Goal: Information Seeking & Learning: Learn about a topic

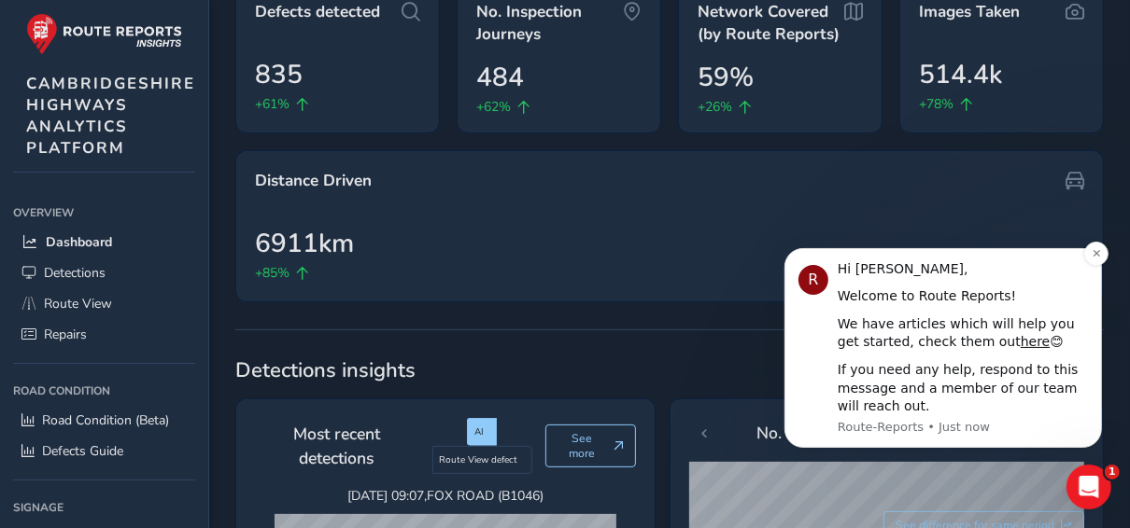
scroll to position [224, 0]
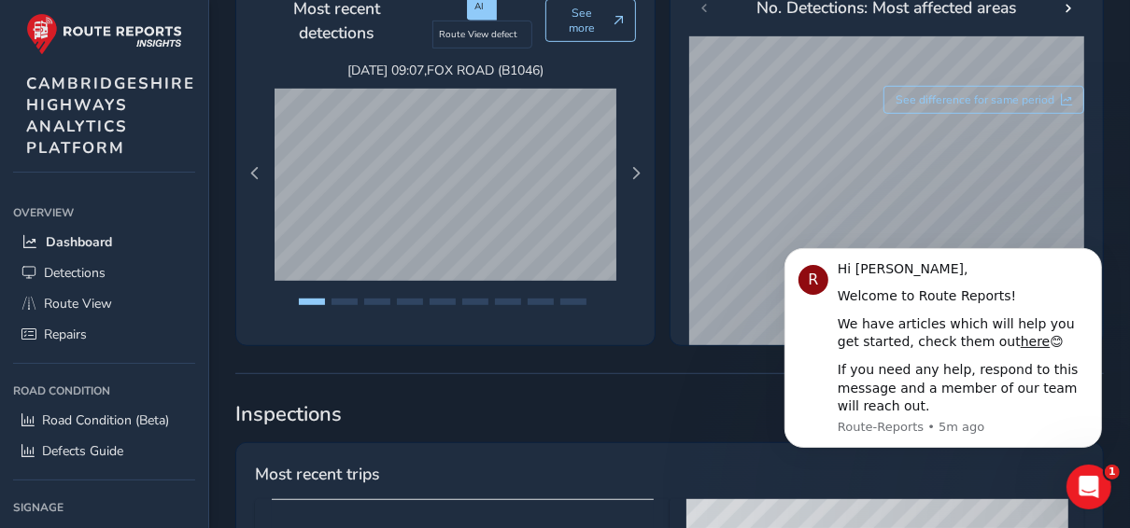
scroll to position [373, 0]
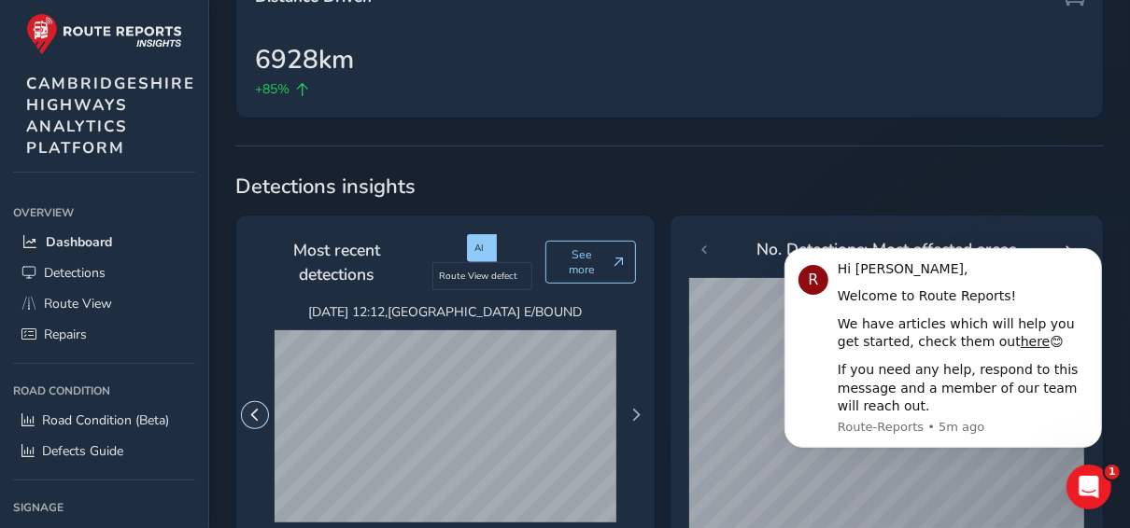
click at [254, 409] on span "Previous Page" at bounding box center [254, 415] width 13 height 13
click at [260, 409] on span "Previous Page" at bounding box center [254, 415] width 13 height 13
click at [635, 409] on span "Next Page" at bounding box center [635, 415] width 13 height 13
click at [632, 409] on span "Next Page" at bounding box center [635, 415] width 13 height 13
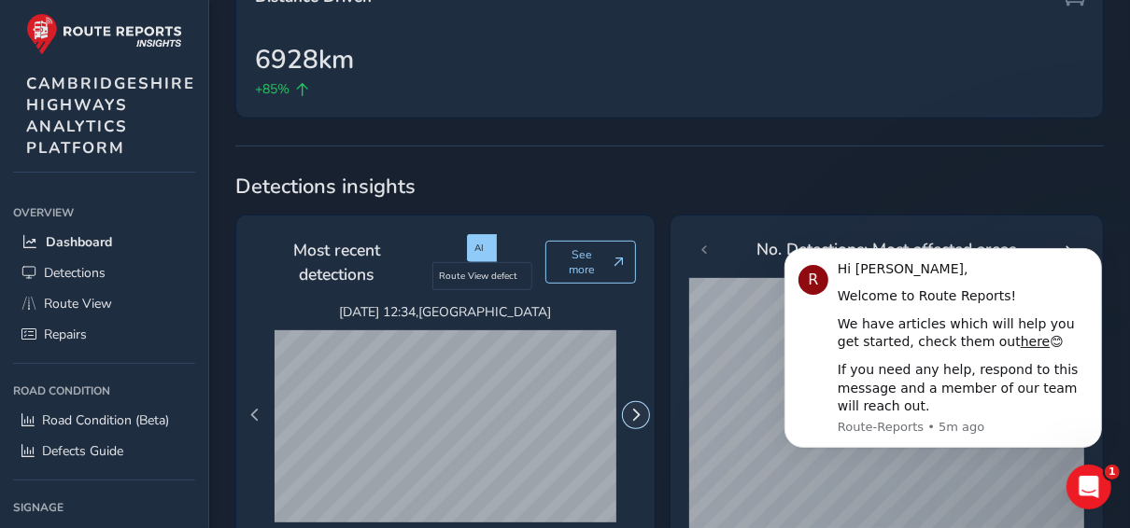
click at [631, 409] on span "Next Page" at bounding box center [635, 415] width 13 height 13
click at [630, 409] on span "Next Page" at bounding box center [635, 415] width 13 height 13
click at [256, 409] on span "Previous Page" at bounding box center [254, 415] width 13 height 13
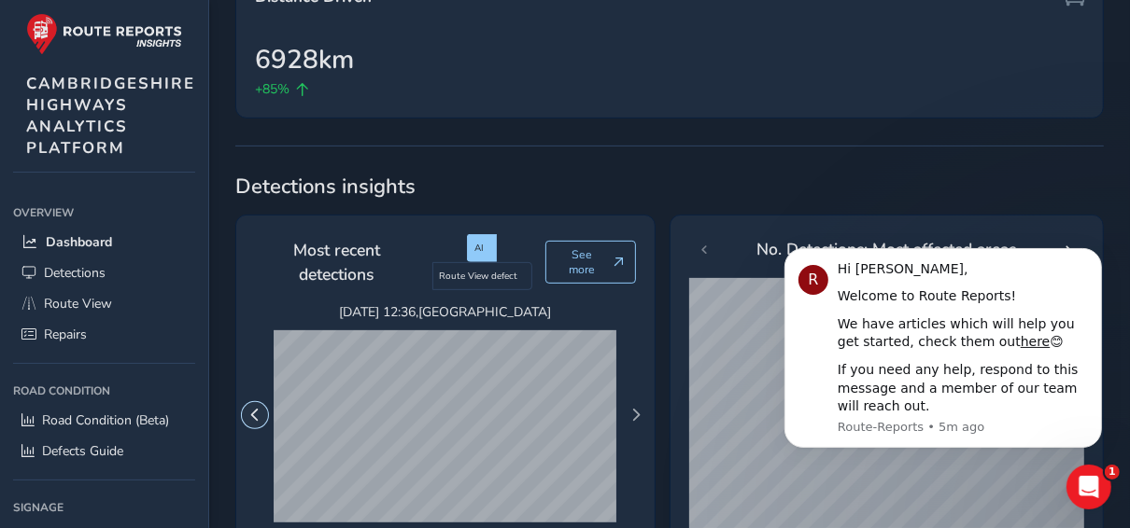
click at [256, 409] on span "Previous Page" at bounding box center [254, 415] width 13 height 13
click at [632, 409] on span "Next Page" at bounding box center [635, 415] width 13 height 13
click at [257, 409] on span "Previous Page" at bounding box center [254, 415] width 13 height 13
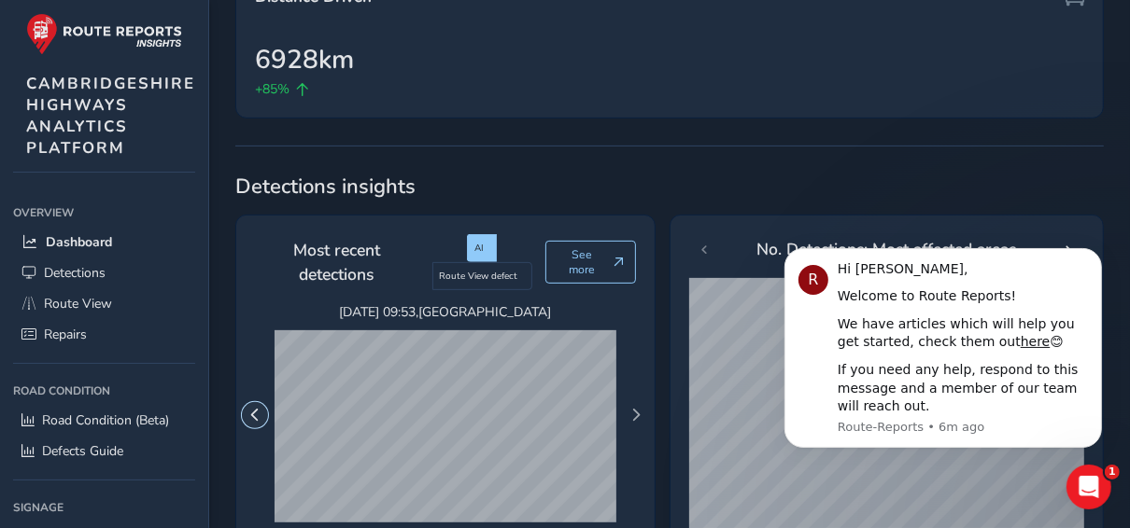
click at [254, 409] on span "Previous Page" at bounding box center [254, 415] width 13 height 13
click at [256, 409] on span "Previous Page" at bounding box center [254, 415] width 13 height 13
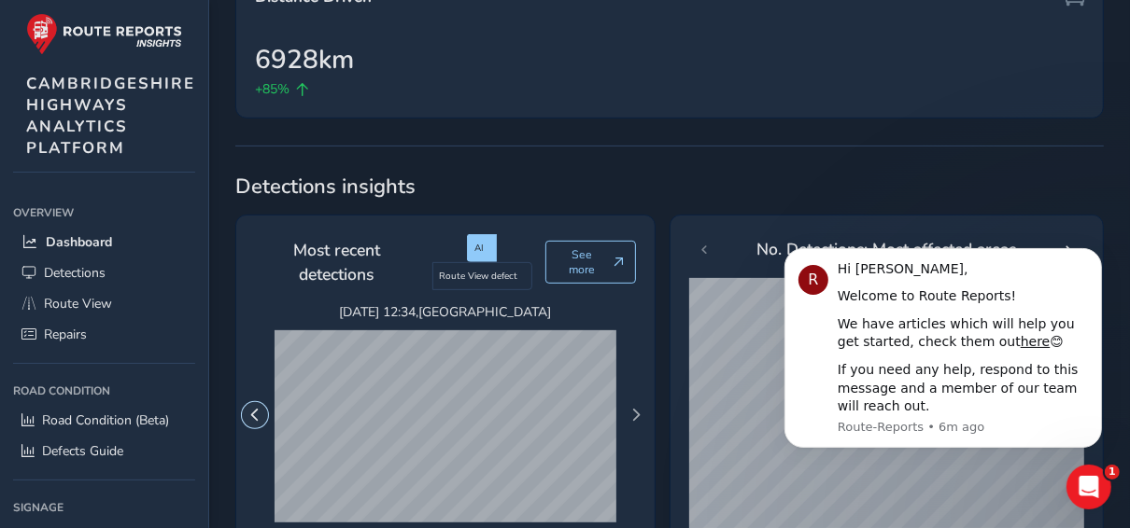
click at [256, 409] on span "Previous Page" at bounding box center [254, 415] width 13 height 13
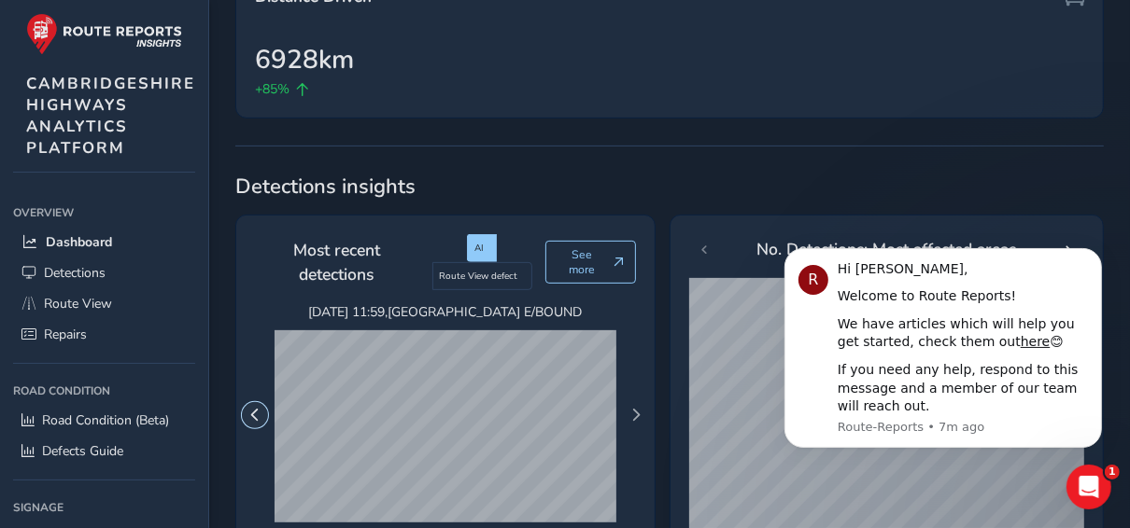
click at [256, 409] on span "Previous Page" at bounding box center [254, 415] width 13 height 13
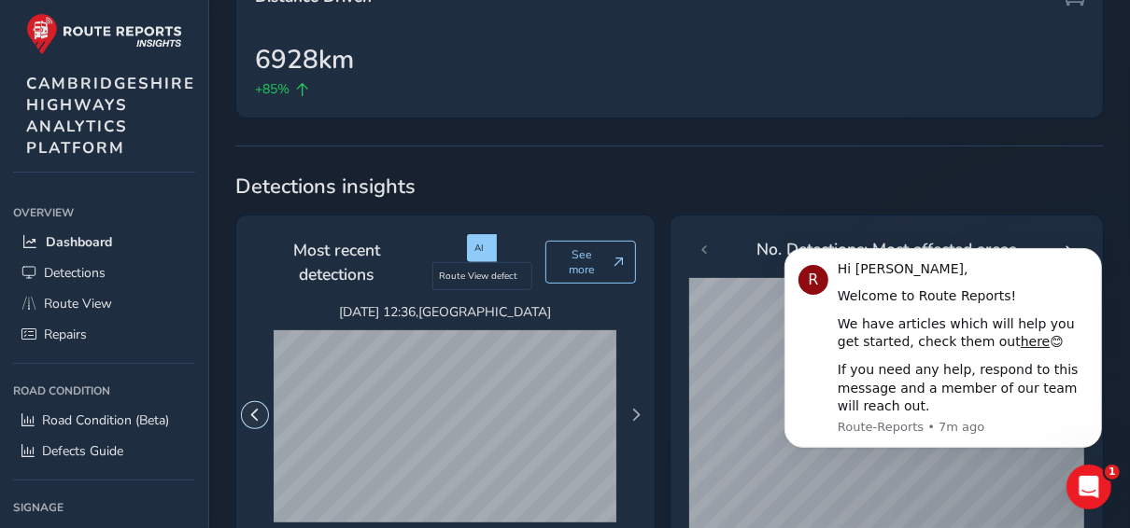
click at [256, 409] on span "Previous Page" at bounding box center [254, 415] width 13 height 13
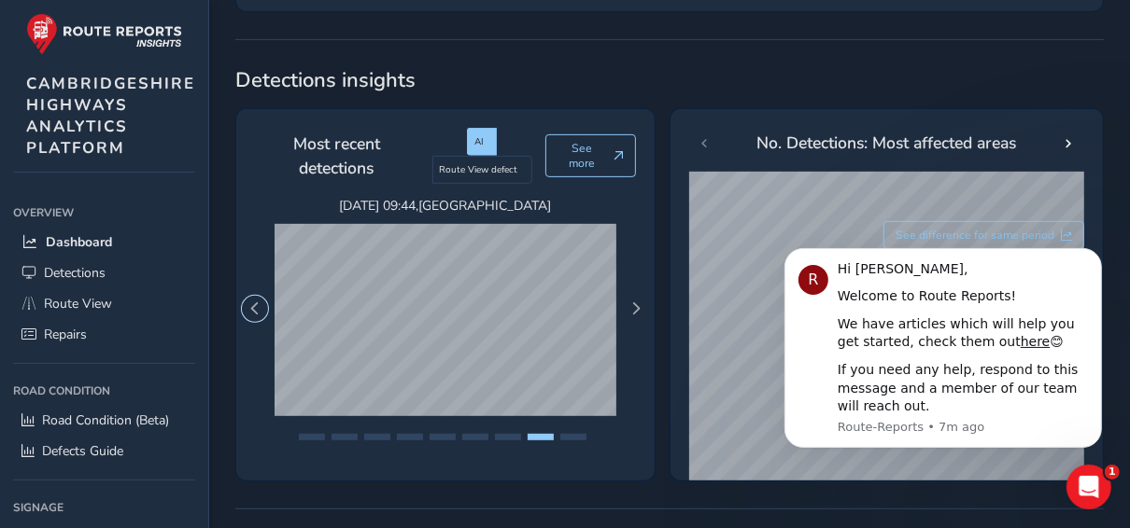
scroll to position [506, 0]
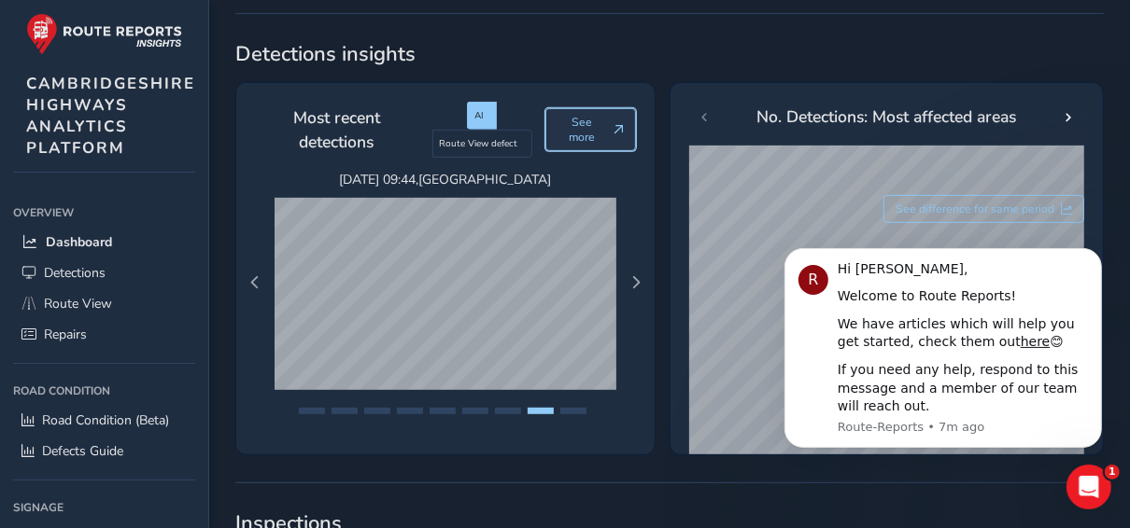
click at [583, 115] on span "See more" at bounding box center [582, 130] width 48 height 30
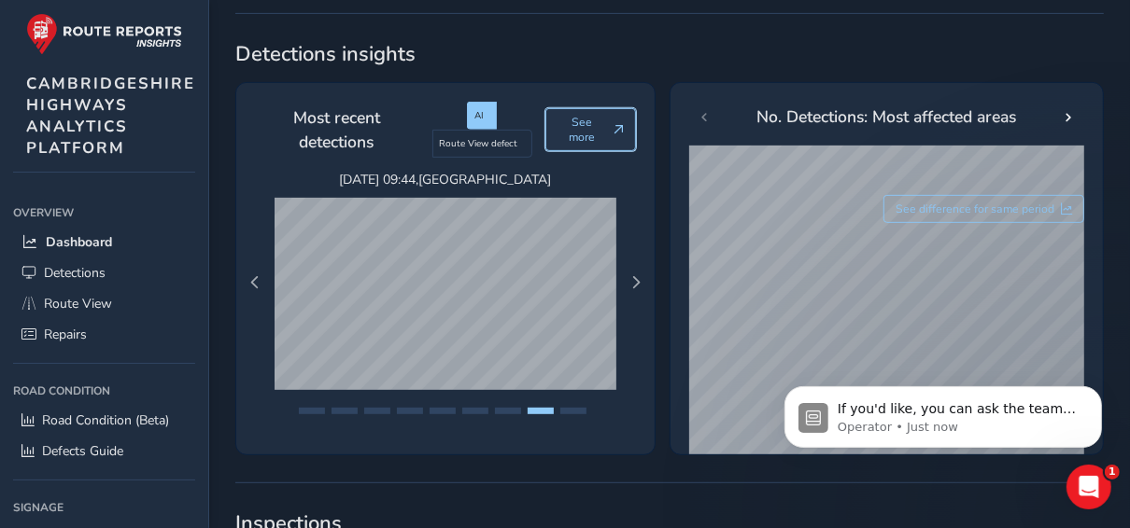
scroll to position [0, 0]
click at [632, 276] on span "Next Page" at bounding box center [635, 282] width 13 height 13
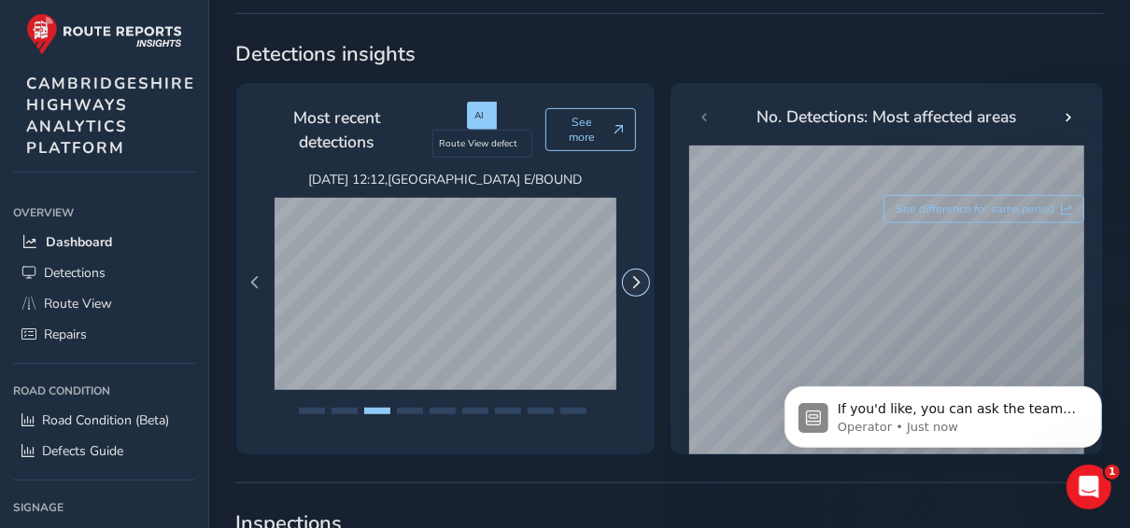
click at [632, 276] on span "Next Page" at bounding box center [635, 282] width 13 height 13
click at [631, 276] on span "Next Page" at bounding box center [635, 282] width 13 height 13
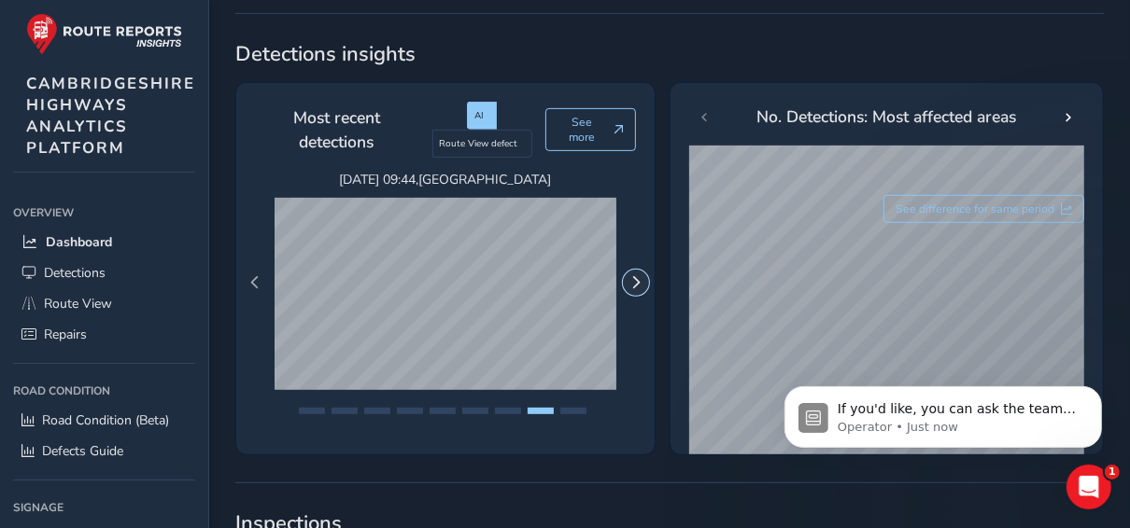
click at [631, 276] on span "Next Page" at bounding box center [635, 282] width 13 height 13
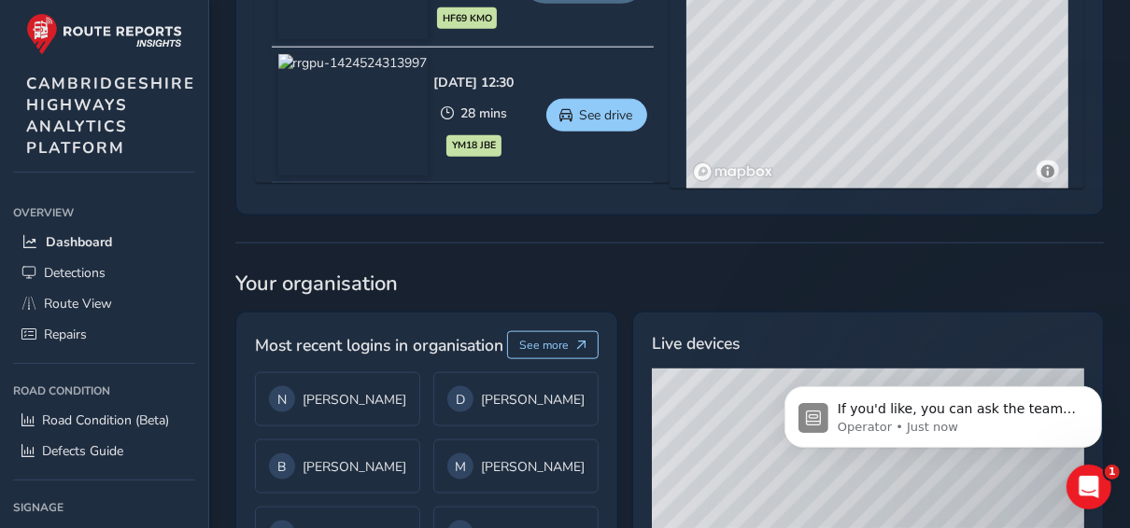
scroll to position [1626, 0]
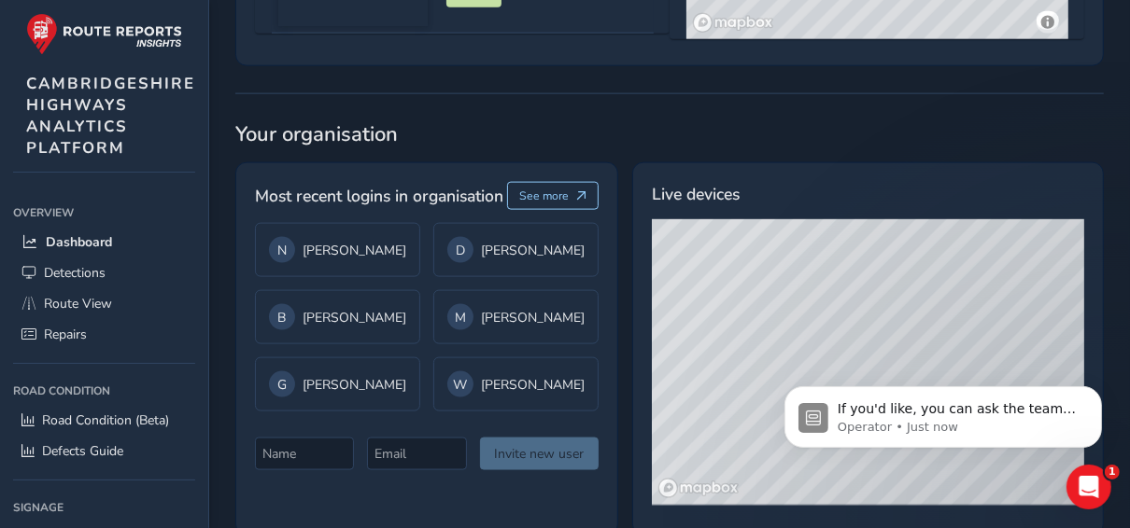
drag, startPoint x: 795, startPoint y: 257, endPoint x: 837, endPoint y: 257, distance: 42.0
click at [837, 257] on div "© Mapbox © OpenStreetMap Improve this map © Maxar" at bounding box center [879, 362] width 455 height 286
drag, startPoint x: 768, startPoint y: 294, endPoint x: 807, endPoint y: 173, distance: 127.2
click at [807, 171] on div "Live devices © Mapbox © OpenStreetMap Improve this map © Maxar" at bounding box center [867, 348] width 471 height 373
click at [744, 256] on div "© Mapbox © OpenStreetMap Improve this map © Maxar" at bounding box center [879, 362] width 455 height 286
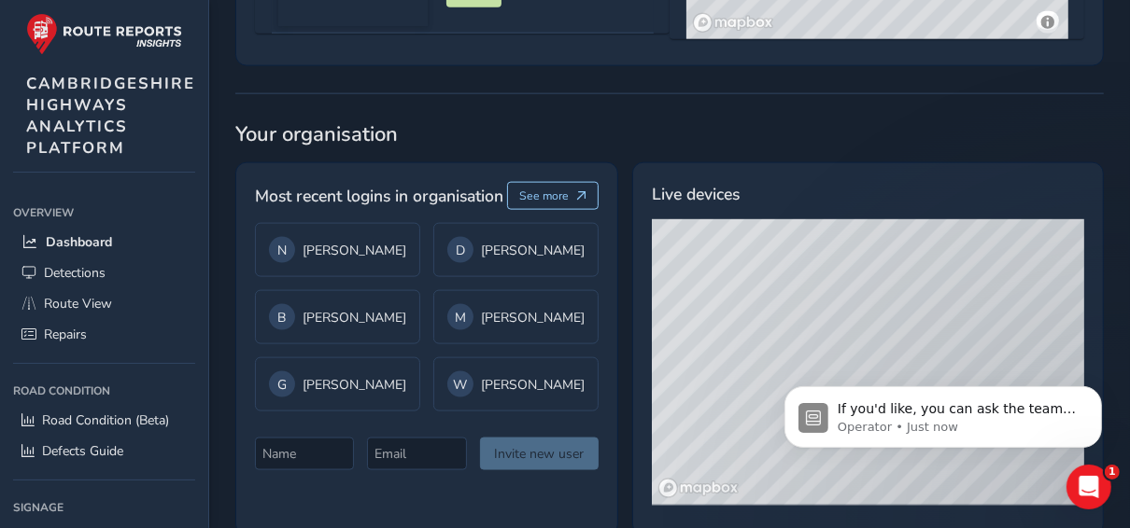
drag, startPoint x: 799, startPoint y: 233, endPoint x: 881, endPoint y: 280, distance: 94.5
click at [881, 280] on div "© Mapbox © OpenStreetMap Improve this map © Maxar" at bounding box center [879, 362] width 455 height 286
click at [849, 281] on div "© Mapbox © OpenStreetMap Improve this map © Maxar" at bounding box center [879, 362] width 455 height 286
drag, startPoint x: 933, startPoint y: 307, endPoint x: 875, endPoint y: 191, distance: 129.8
click at [875, 219] on div "© Mapbox © OpenStreetMap Improve this map © Maxar" at bounding box center [879, 362] width 455 height 286
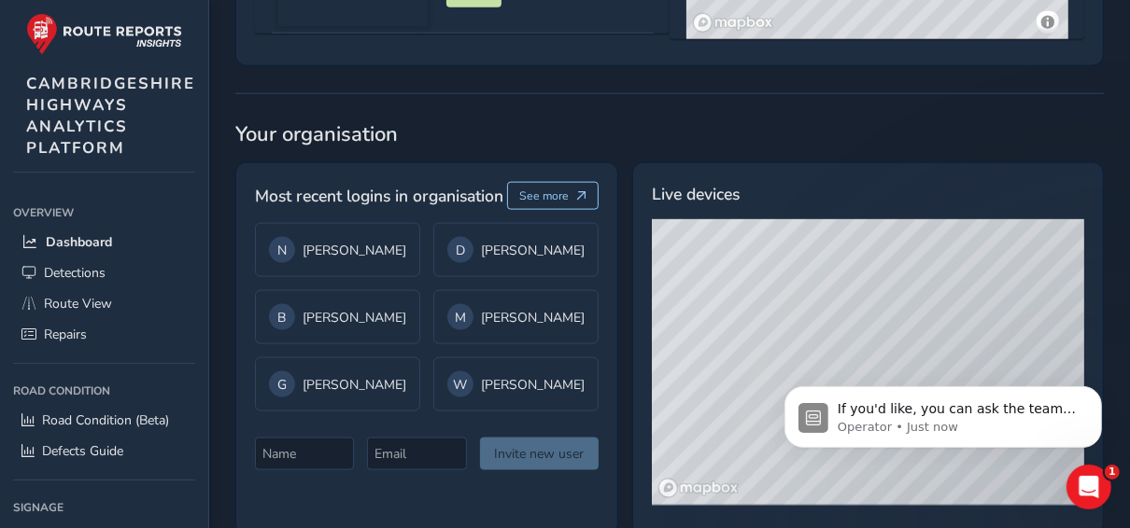
drag, startPoint x: 837, startPoint y: 314, endPoint x: 730, endPoint y: 235, distance: 132.9
click at [730, 235] on div "© Mapbox © OpenStreetMap Improve this map © Maxar" at bounding box center [879, 362] width 455 height 286
drag, startPoint x: 786, startPoint y: 346, endPoint x: 877, endPoint y: 280, distance: 113.0
click at [877, 280] on div "© Mapbox © OpenStreetMap Improve this map © Maxar" at bounding box center [879, 362] width 455 height 286
drag, startPoint x: 793, startPoint y: 263, endPoint x: 795, endPoint y: 294, distance: 30.9
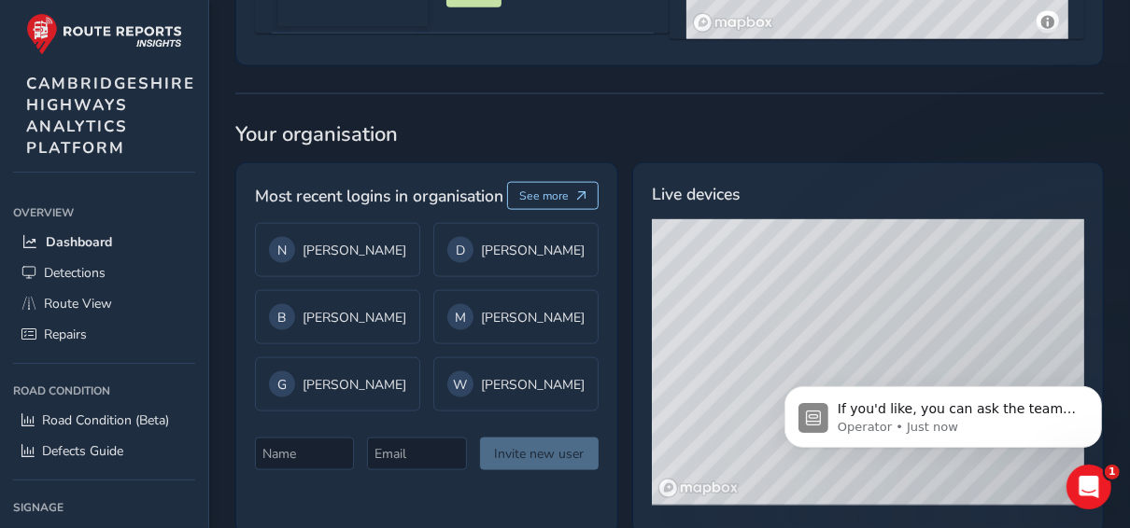
click at [795, 294] on div "© Mapbox © OpenStreetMap Improve this map © Maxar" at bounding box center [879, 362] width 455 height 286
drag, startPoint x: 830, startPoint y: 303, endPoint x: 779, endPoint y: 212, distance: 104.5
click at [779, 219] on div "© Mapbox © OpenStreetMap Improve this map © Maxar" at bounding box center [879, 362] width 455 height 286
drag, startPoint x: 782, startPoint y: 275, endPoint x: 790, endPoint y: 261, distance: 15.9
click at [790, 261] on div "© Mapbox © OpenStreetMap Improve this map © Maxar" at bounding box center [879, 362] width 455 height 286
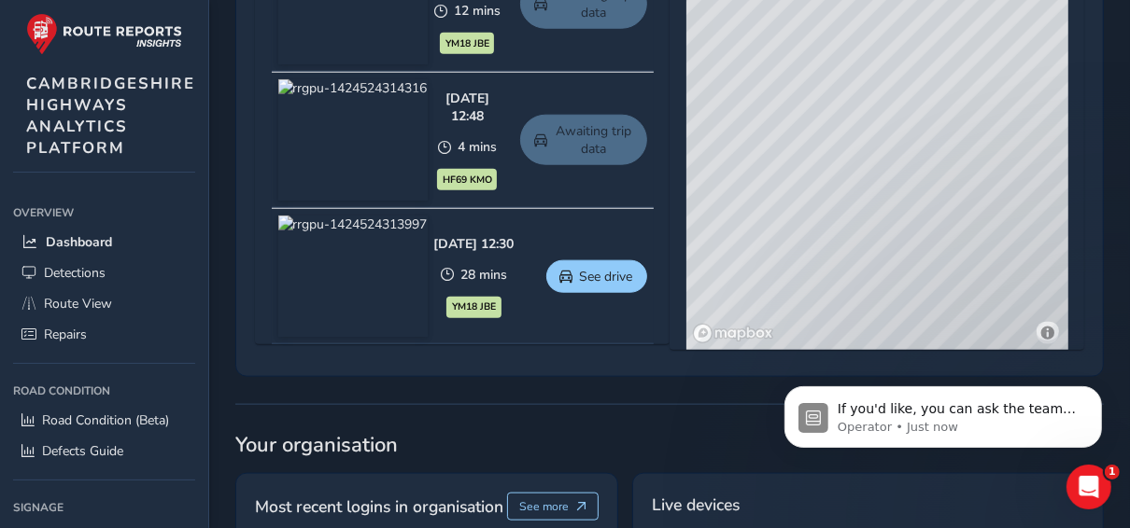
scroll to position [1178, 0]
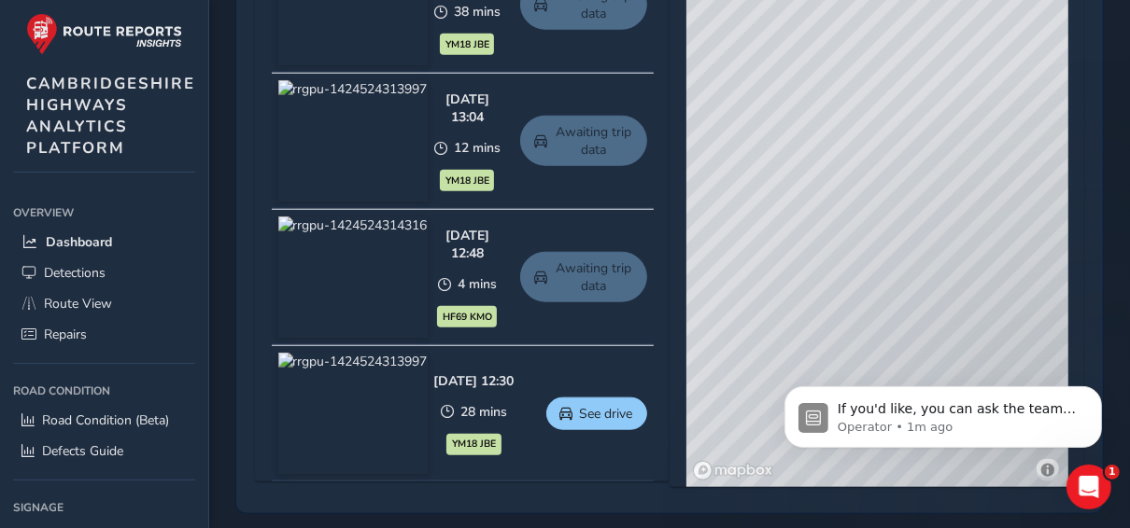
drag, startPoint x: 818, startPoint y: 230, endPoint x: 805, endPoint y: 231, distance: 13.1
click at [805, 231] on div "© Mapbox © OpenStreetMap Improve this map © Maxar" at bounding box center [877, 212] width 382 height 551
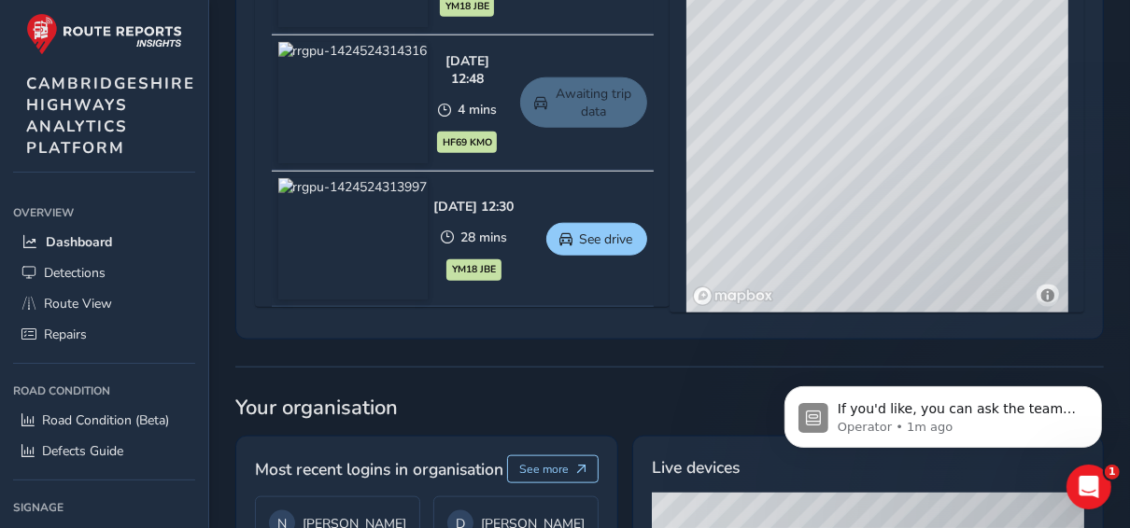
scroll to position [1327, 0]
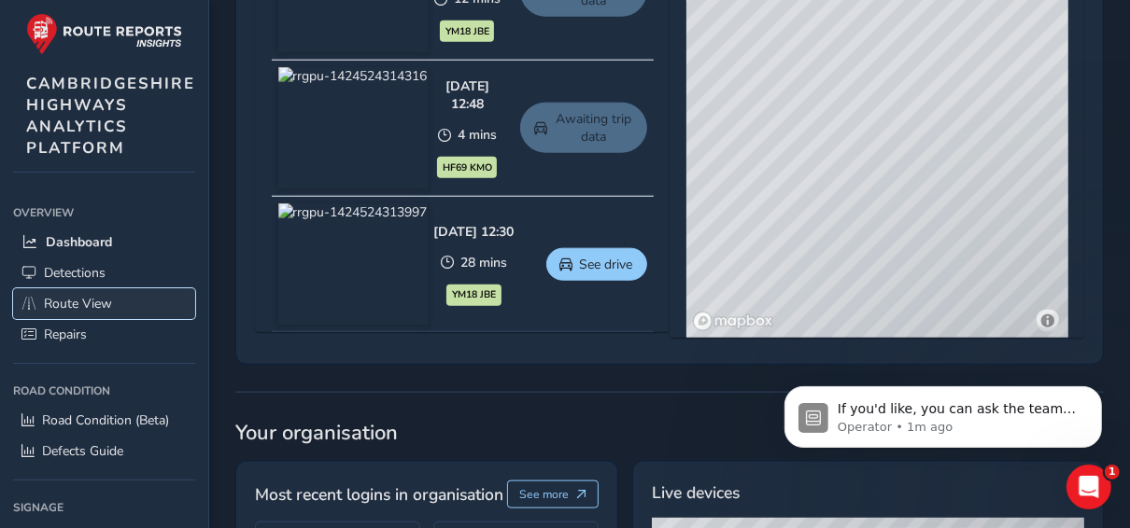
click at [82, 295] on link "Route View" at bounding box center [104, 303] width 182 height 31
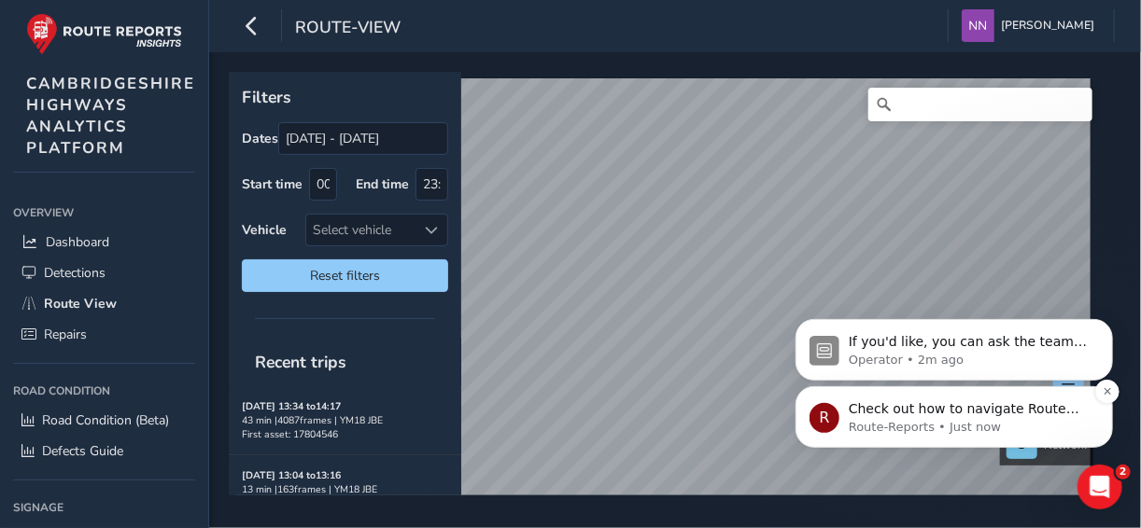
click at [1015, 412] on p "Check out how to navigate Route View here!" at bounding box center [968, 409] width 241 height 19
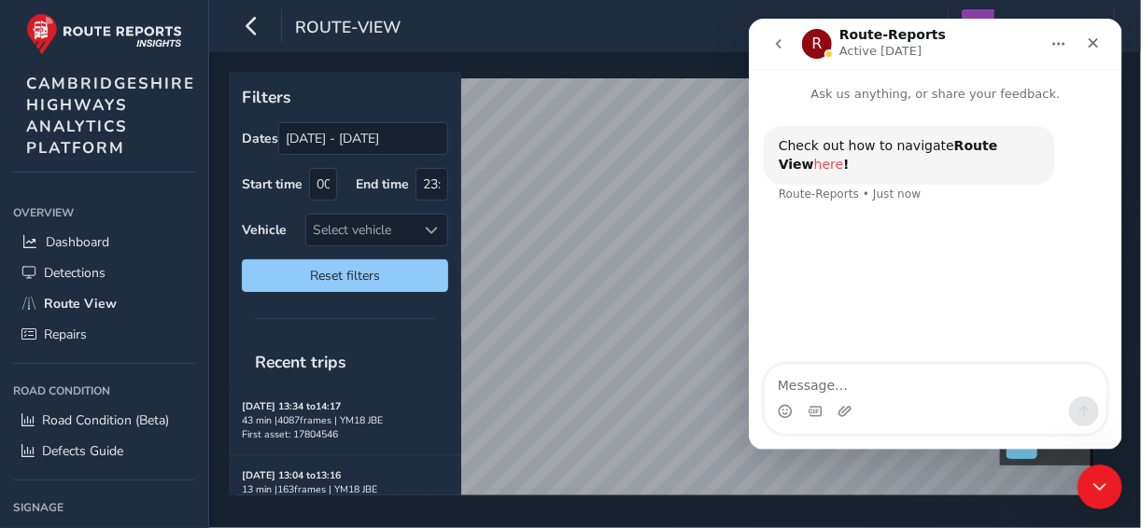
click at [843, 157] on link "here" at bounding box center [828, 164] width 30 height 15
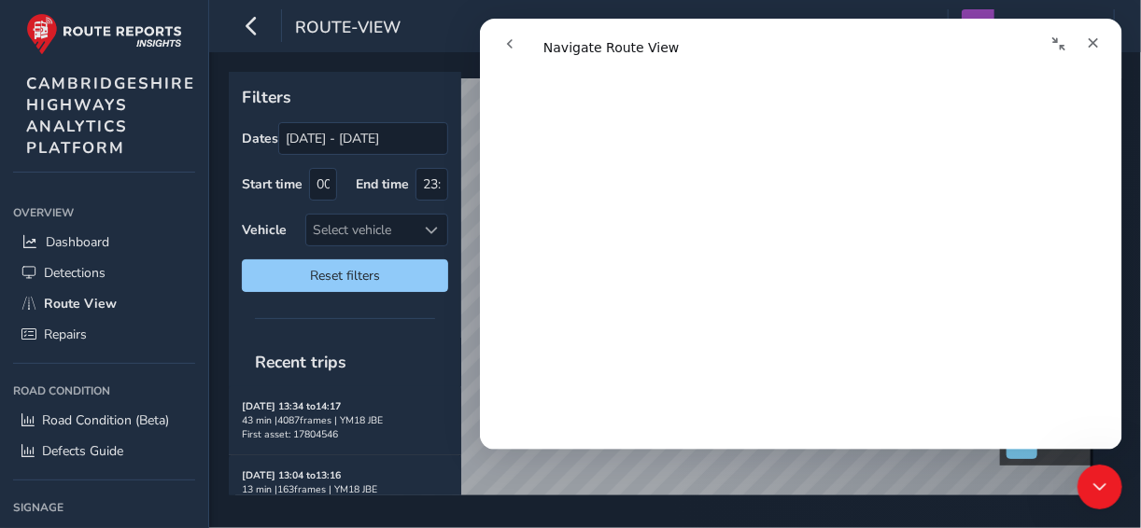
scroll to position [2692, 0]
click at [1088, 48] on icon "Close" at bounding box center [1092, 42] width 15 height 15
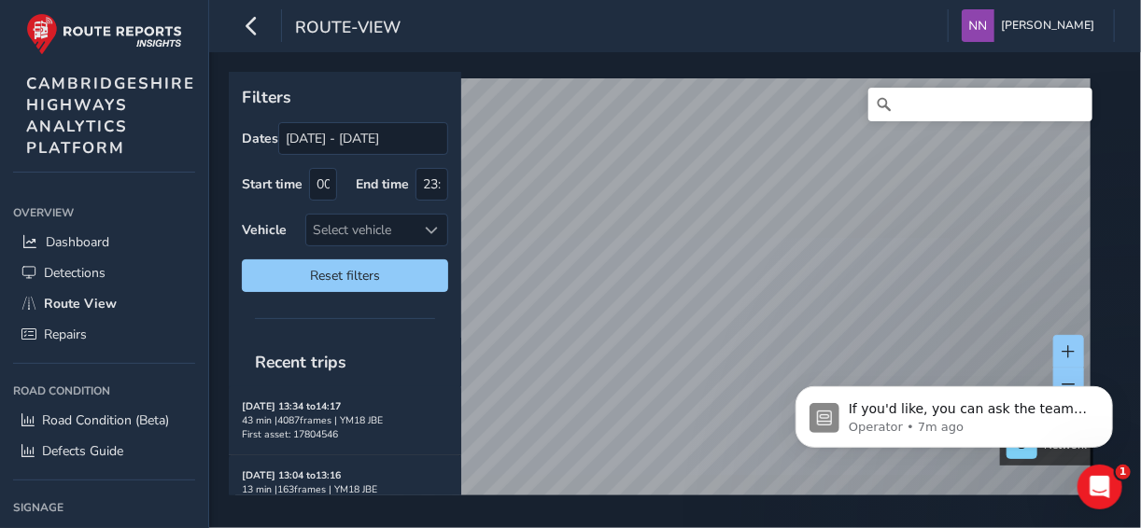
scroll to position [0, 0]
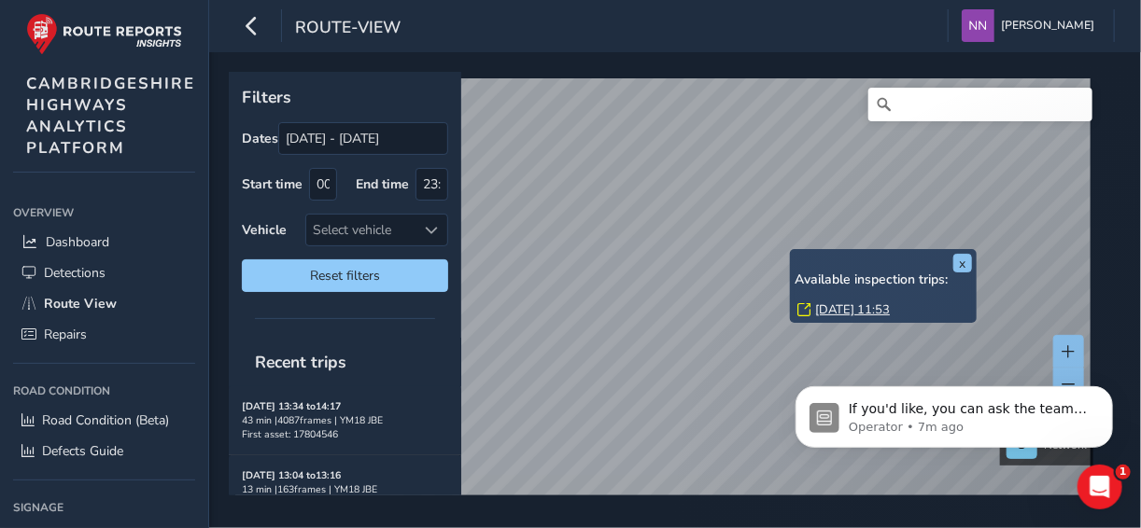
click at [793, 250] on div "x Available inspection trips: Thu, 24 Jul, 11:53" at bounding box center [883, 286] width 187 height 74
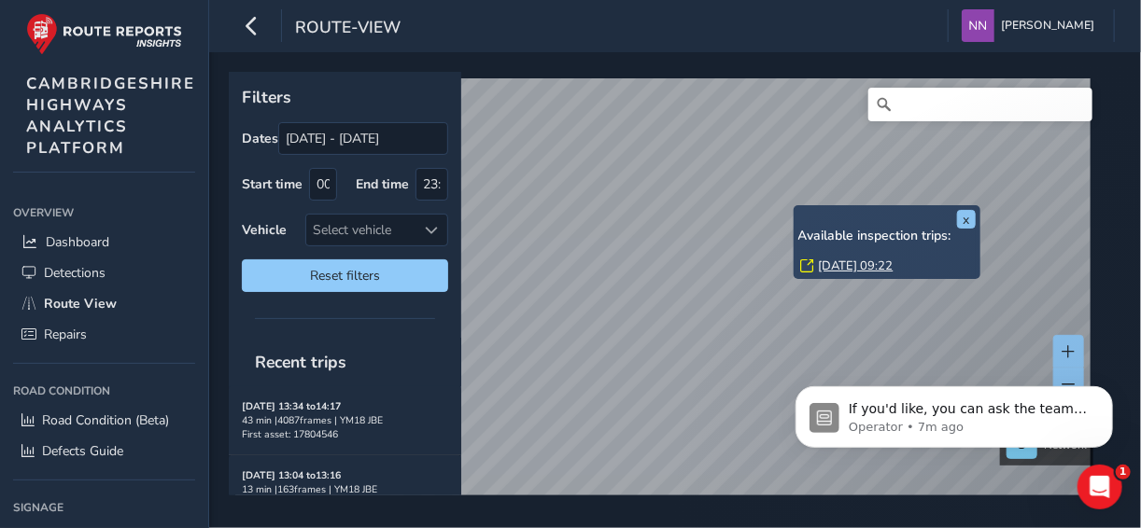
click at [797, 205] on div "x Available inspection trips: Wed, 13 Aug, 09:22" at bounding box center [886, 242] width 187 height 74
click at [838, 264] on link "Thu, 24 Jul, 11:53" at bounding box center [854, 264] width 75 height 17
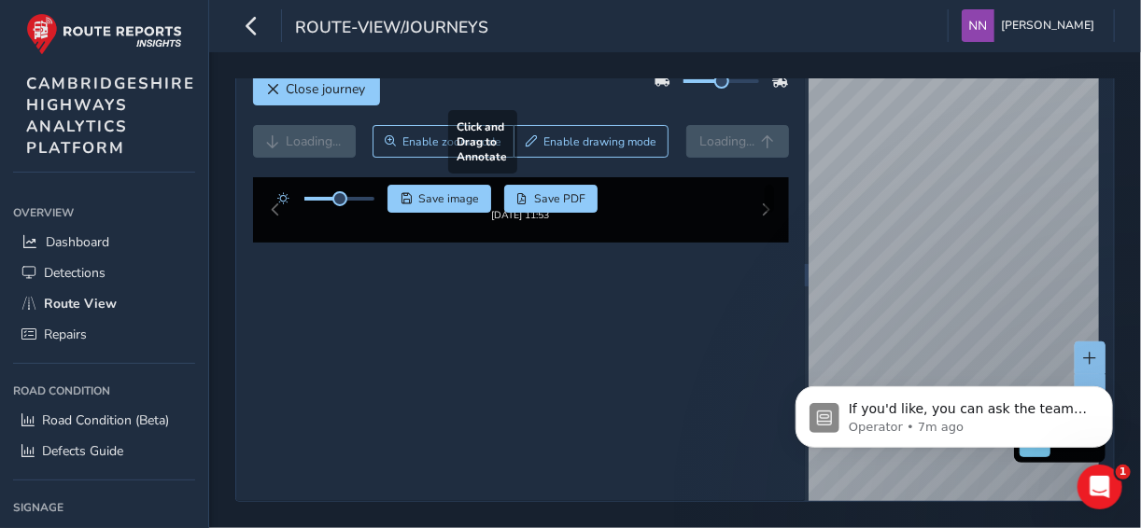
scroll to position [118, 0]
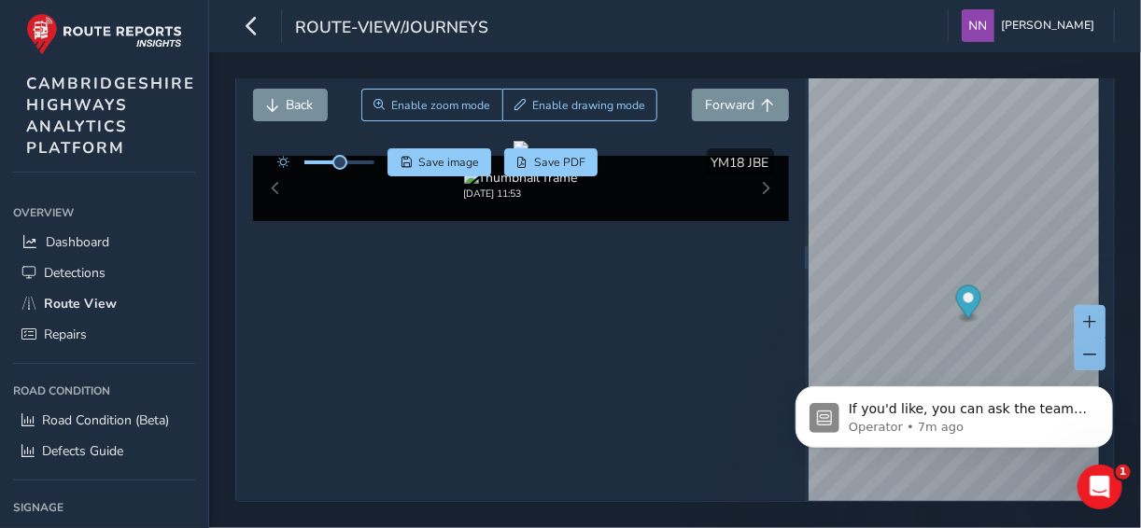
click at [754, 221] on div "Jul 24 2025, 11:53" at bounding box center [521, 188] width 536 height 65
click at [977, 294] on div "If you'd like, you can ask the team for help here. Operator • 7m ago" at bounding box center [953, 330] width 344 height 233
click at [975, 296] on div "If you'd like, you can ask the team for help here. Operator • 7m ago" at bounding box center [953, 330] width 344 height 233
click at [1084, 348] on span at bounding box center [1090, 354] width 13 height 13
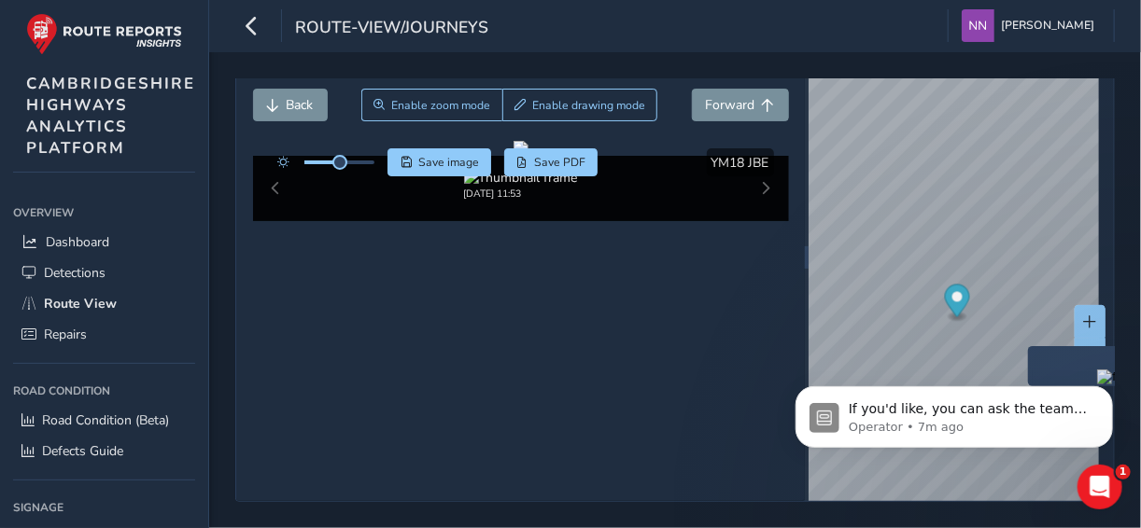
click at [1029, 346] on div "x" at bounding box center [1121, 366] width 187 height 40
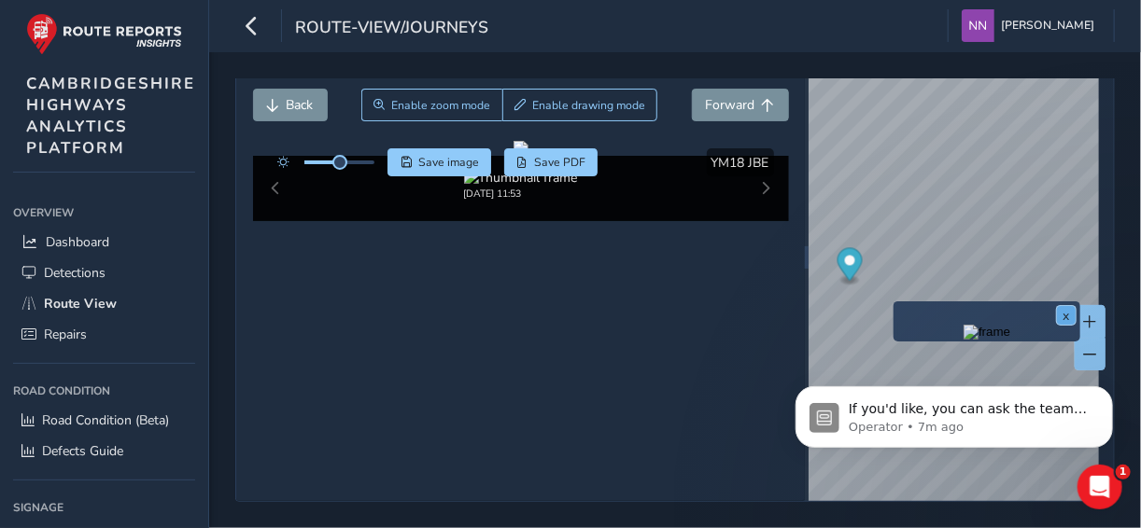
click at [1064, 306] on button "x" at bounding box center [1066, 315] width 19 height 19
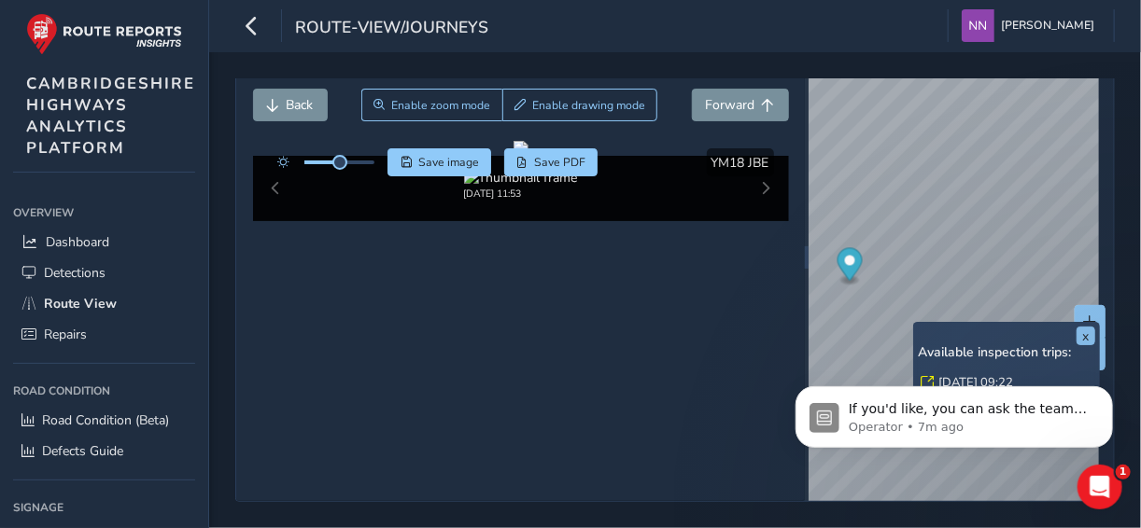
click at [919, 322] on div "x Available inspection trips: Wed, 13 Aug, 09:22" at bounding box center [1006, 359] width 187 height 74
click at [916, 322] on div "x Available inspection trips: Wed, 13 Aug, 09:22" at bounding box center [1006, 359] width 187 height 74
click at [980, 374] on link "Wed, 13 Aug, 09:22" at bounding box center [975, 382] width 75 height 17
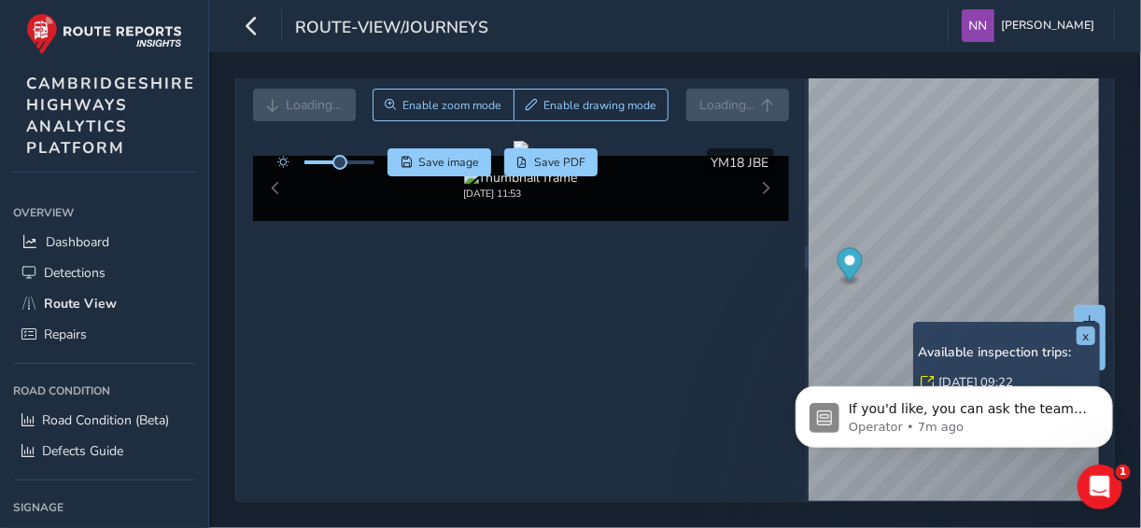
click at [978, 374] on link "Wed, 13 Aug, 09:22" at bounding box center [975, 382] width 75 height 17
click at [974, 374] on link "Wed, 13 Aug, 09:22" at bounding box center [975, 382] width 75 height 17
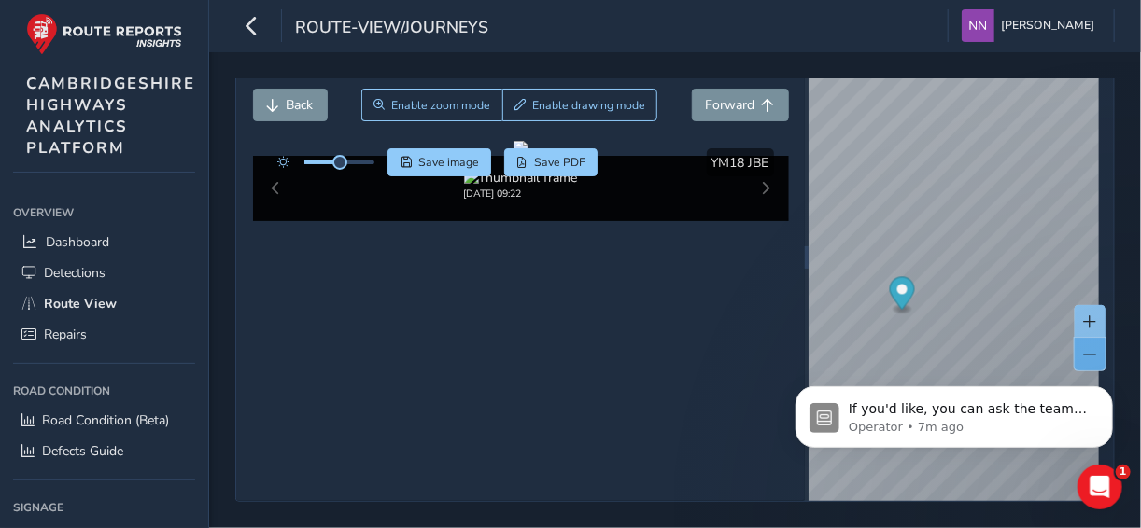
click at [1084, 348] on span at bounding box center [1090, 354] width 13 height 13
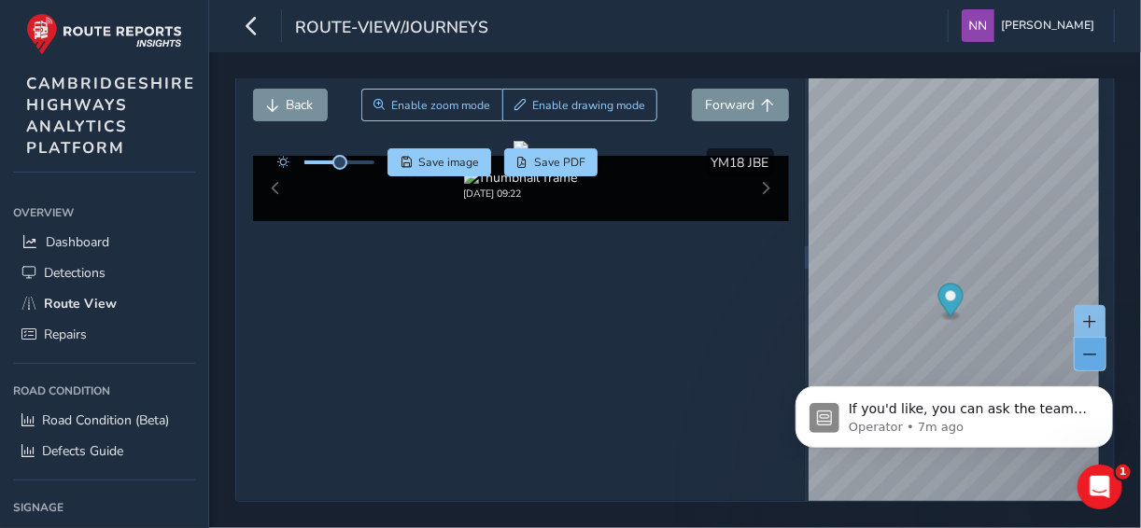
click at [1084, 348] on span at bounding box center [1090, 354] width 13 height 13
click at [1076, 338] on button at bounding box center [1089, 354] width 31 height 33
click at [1084, 348] on span at bounding box center [1090, 354] width 13 height 13
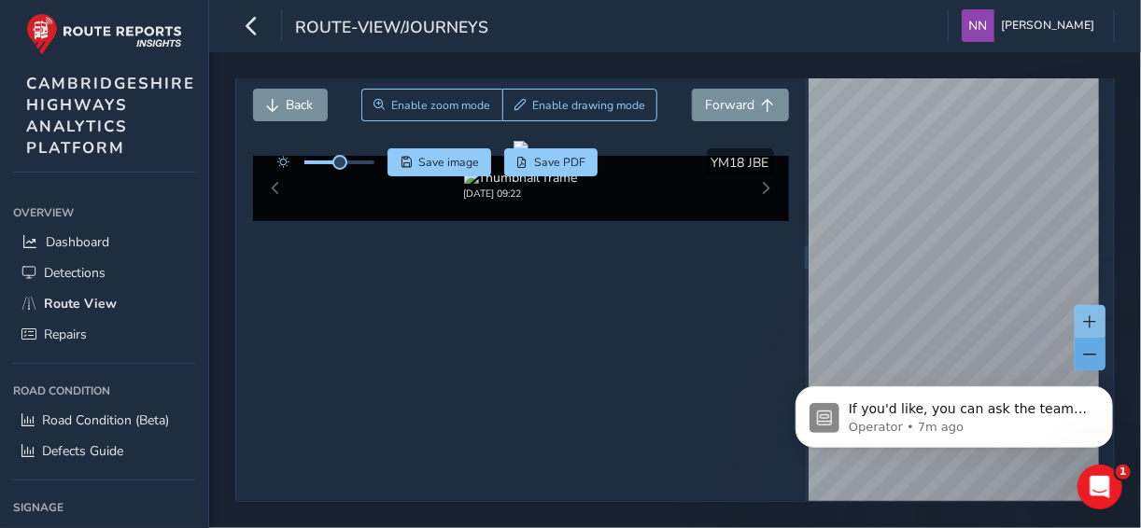
click at [1084, 348] on span at bounding box center [1090, 354] width 13 height 13
click at [248, 20] on icon "button" at bounding box center [252, 25] width 20 height 33
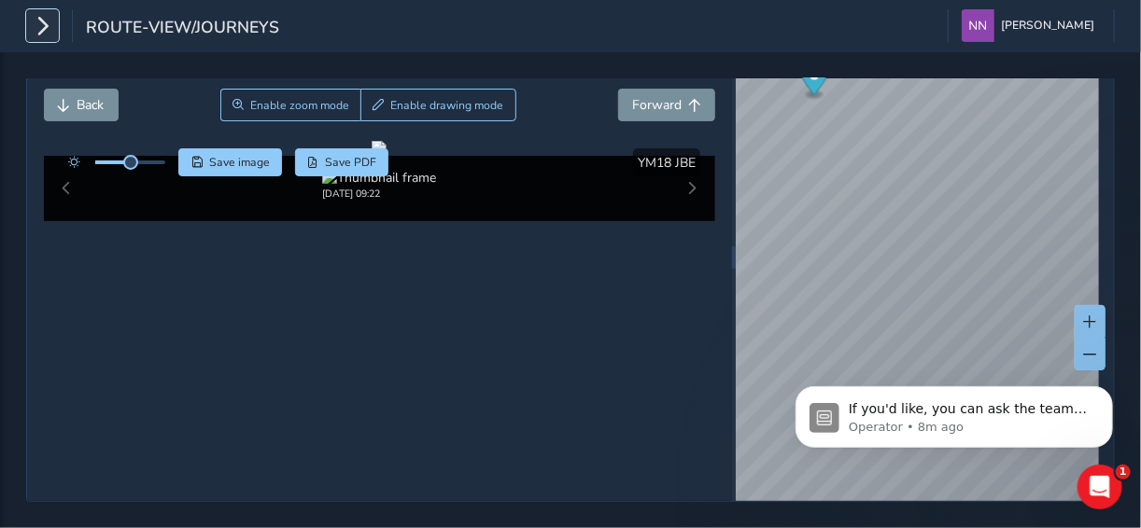
click at [36, 27] on icon "button" at bounding box center [43, 25] width 20 height 33
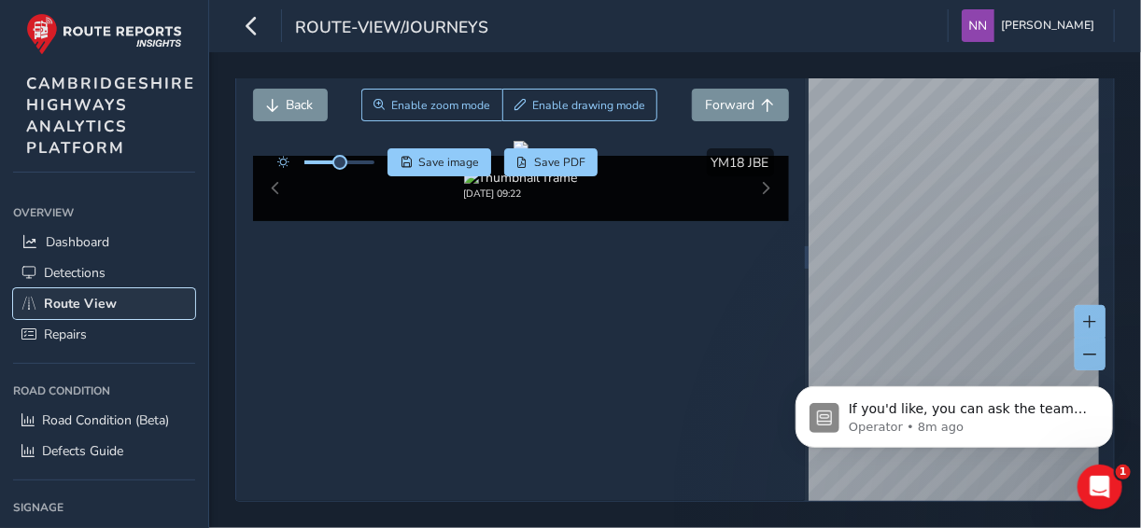
click at [79, 294] on link "Route View" at bounding box center [104, 303] width 182 height 31
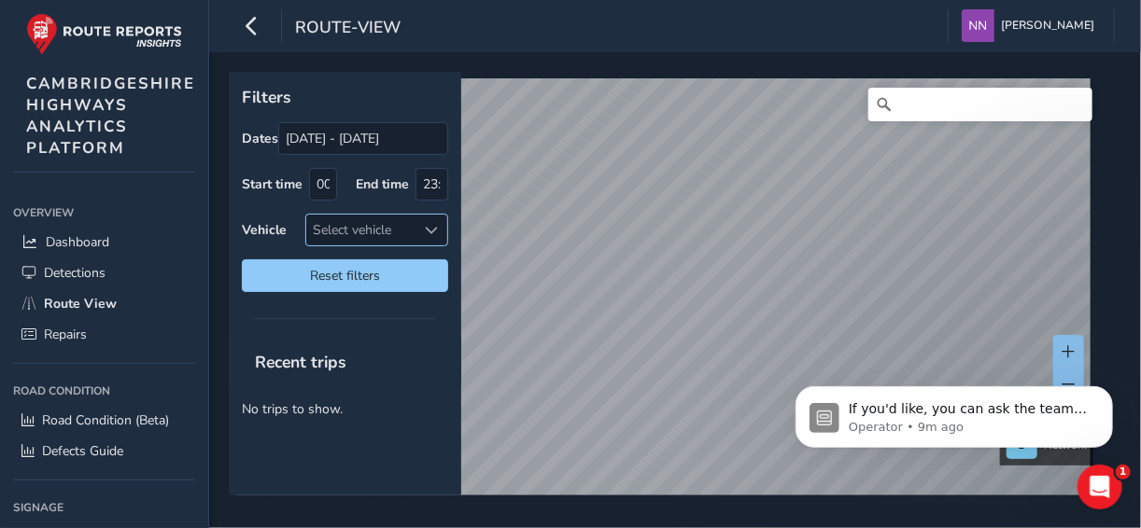
click at [433, 232] on span at bounding box center [432, 230] width 13 height 13
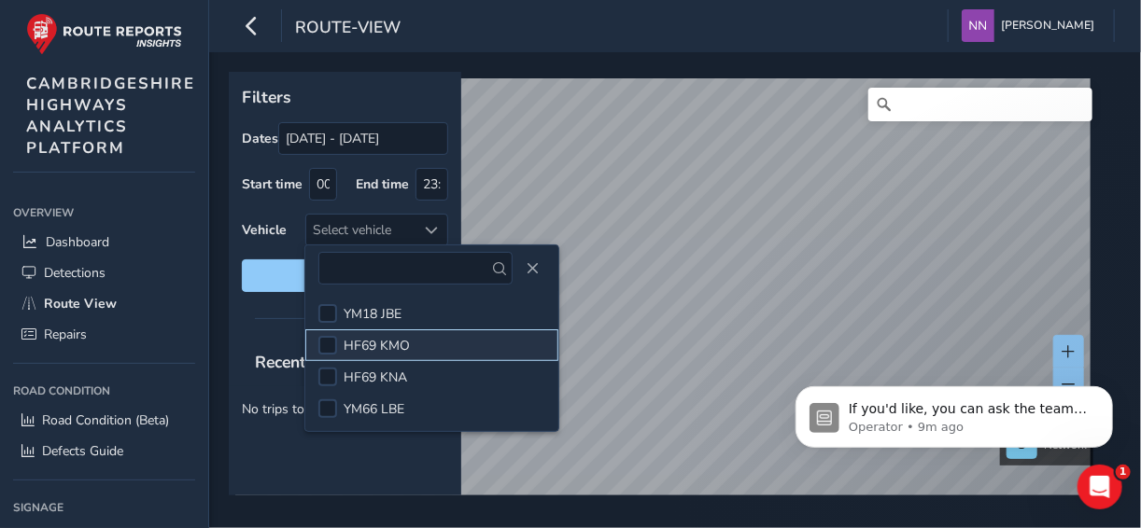
click at [398, 341] on span "HF69 KMO" at bounding box center [377, 346] width 66 height 18
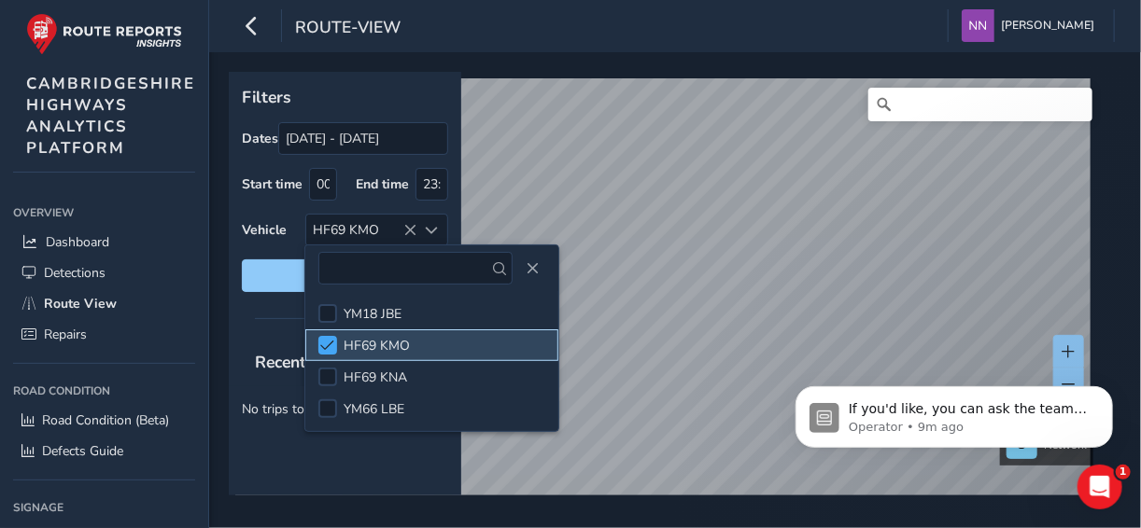
click at [329, 344] on span at bounding box center [328, 345] width 14 height 13
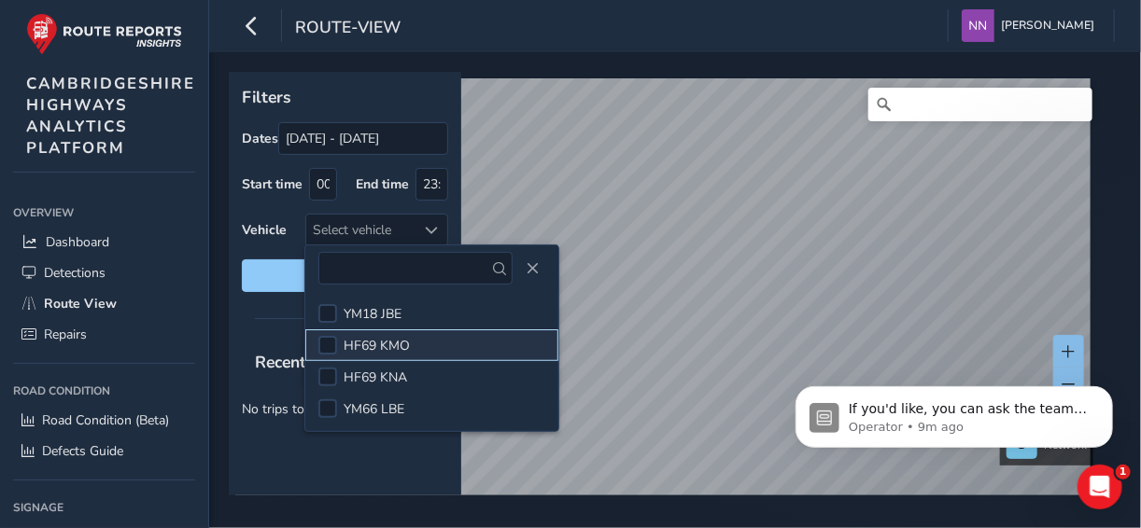
click at [413, 345] on li "HF69 KMO" at bounding box center [431, 346] width 253 height 32
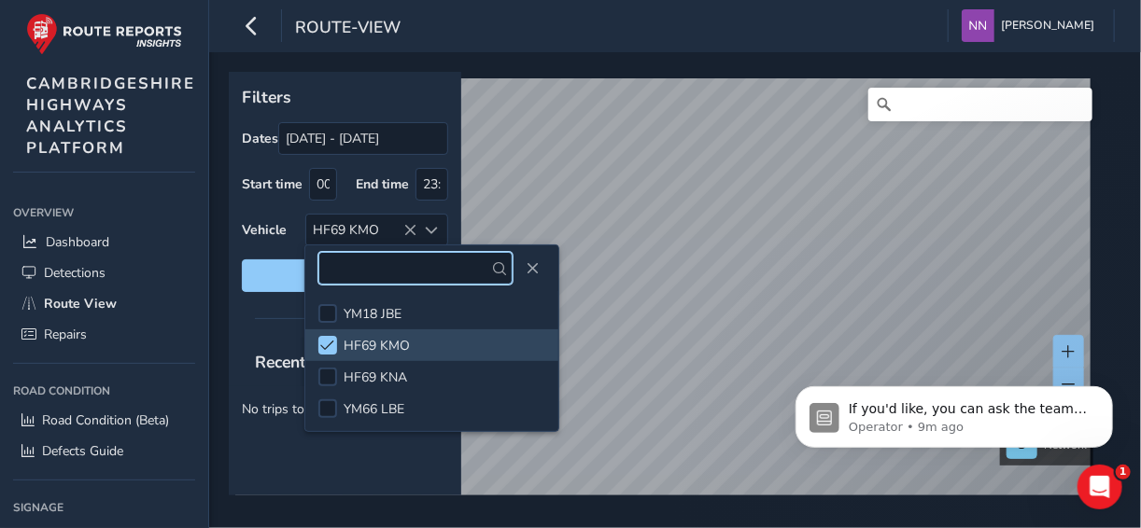
click at [493, 269] on input "text" at bounding box center [415, 268] width 194 height 33
click at [286, 358] on span "Recent trips" at bounding box center [301, 362] width 118 height 49
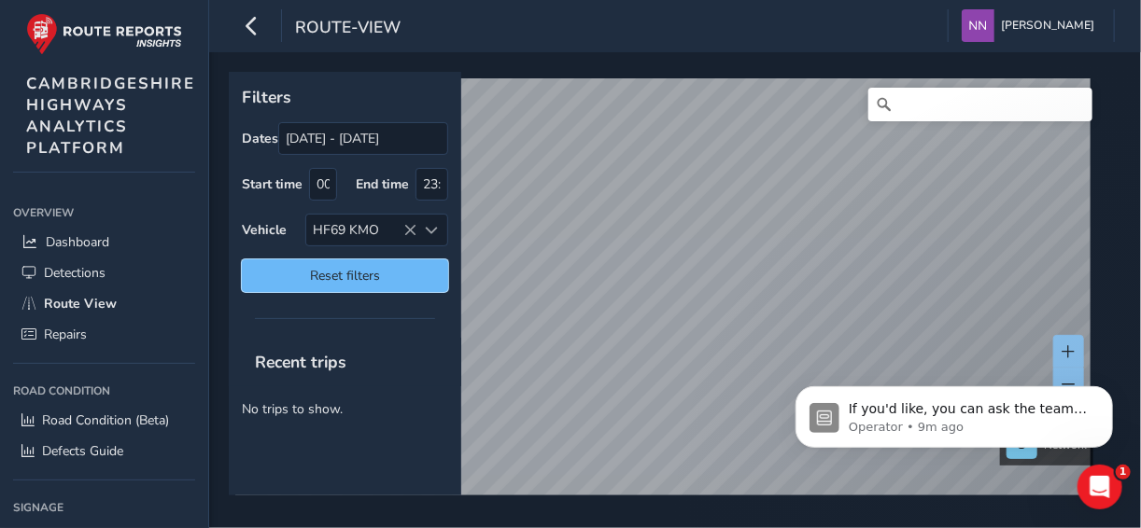
click at [365, 279] on span "Reset filters" at bounding box center [345, 276] width 178 height 18
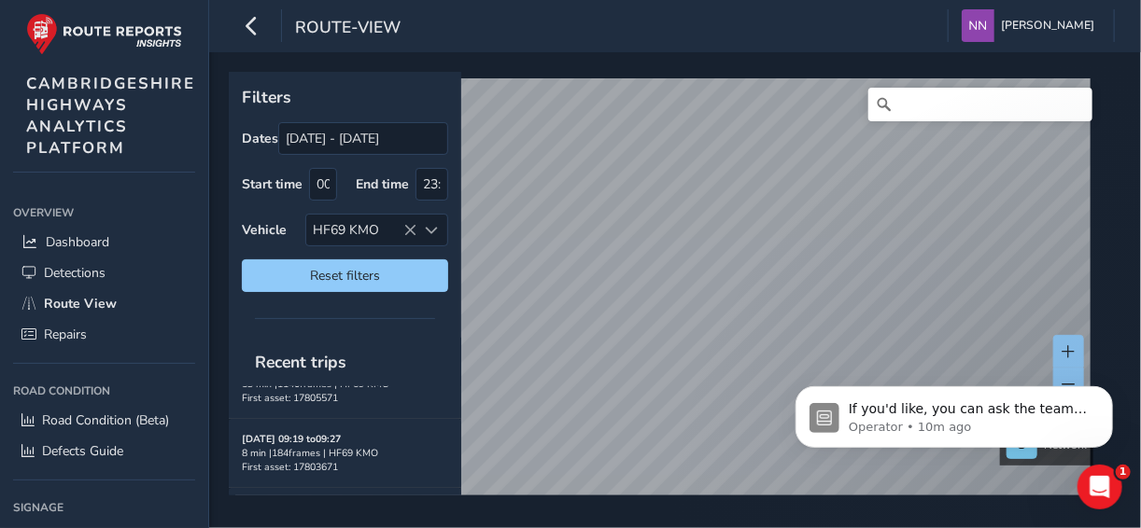
scroll to position [648, 0]
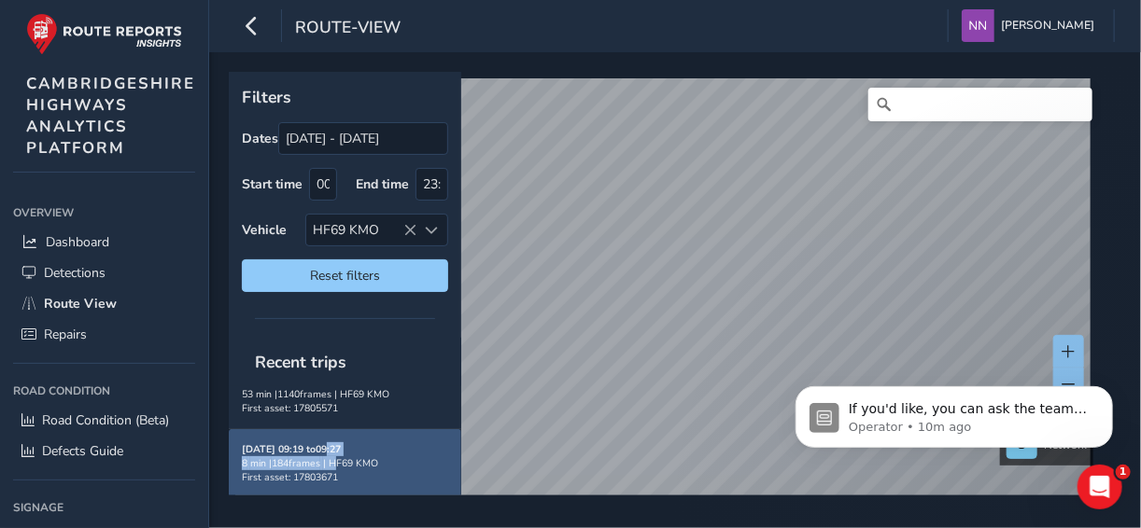
click at [332, 443] on div "Aug 15, 09:19 to 09:27 8 min | 184 frames | HF69 KMO First asset: 17803671" at bounding box center [345, 463] width 206 height 42
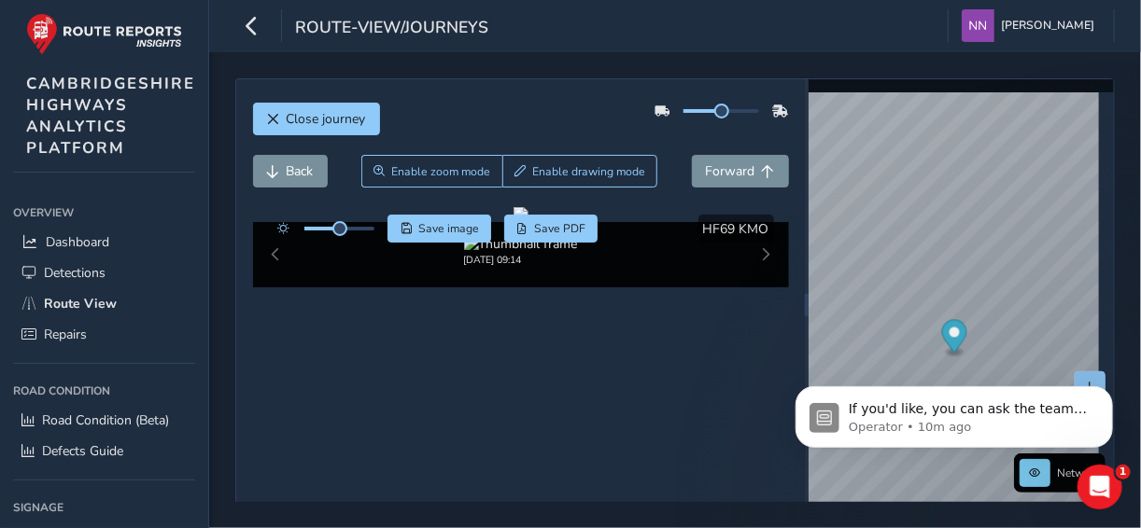
click at [984, 287] on div "If you'd like, you can ask the team for help here. Operator • 10m ago" at bounding box center [953, 330] width 344 height 233
click at [992, 301] on div "If you'd like, you can ask the team for help here. Operator • 10m ago" at bounding box center [953, 330] width 344 height 233
drag, startPoint x: 999, startPoint y: 347, endPoint x: 877, endPoint y: 193, distance: 196.7
click html "If you'd like, you can ask the team for help here. Operator • 10m ago"
click at [1106, 392] on icon "Dismiss notification" at bounding box center [1107, 391] width 10 height 10
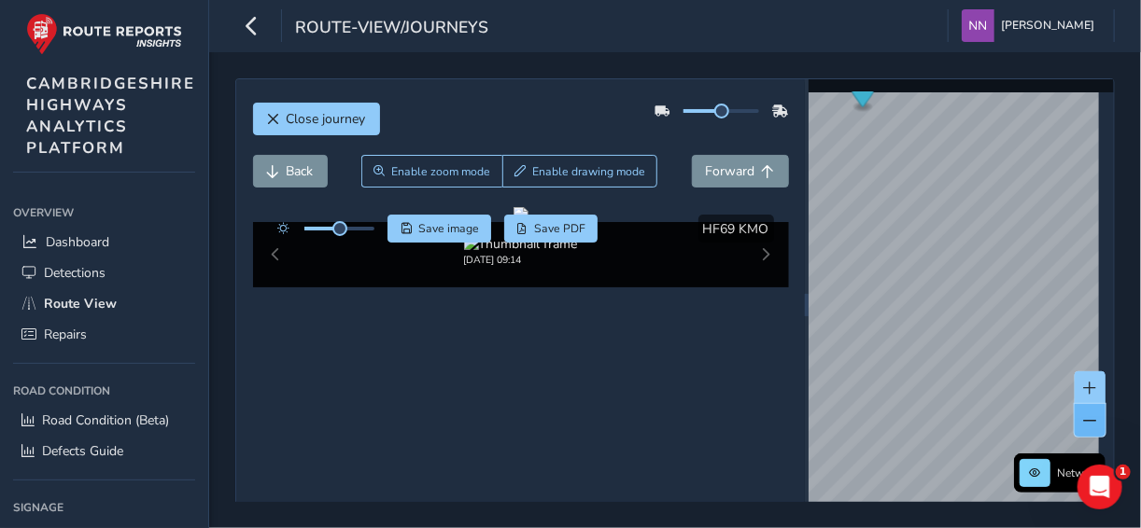
click at [1084, 419] on span at bounding box center [1090, 420] width 13 height 13
click at [1084, 388] on span at bounding box center [1090, 388] width 13 height 13
click at [1084, 417] on span at bounding box center [1090, 420] width 13 height 13
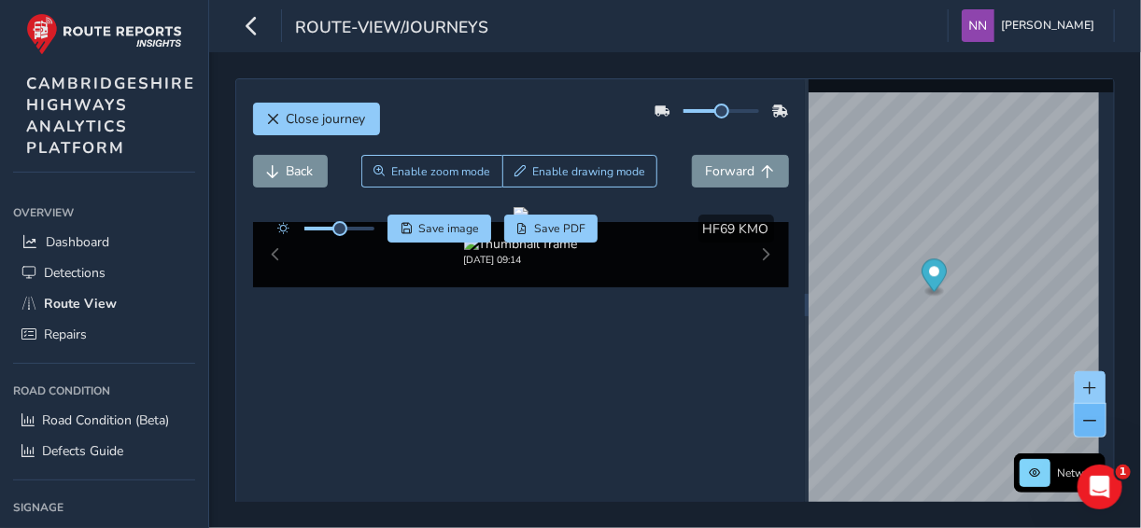
click at [1084, 418] on span at bounding box center [1090, 420] width 13 height 13
click at [1084, 417] on span at bounding box center [1090, 420] width 13 height 13
click at [1084, 418] on span at bounding box center [1090, 420] width 13 height 13
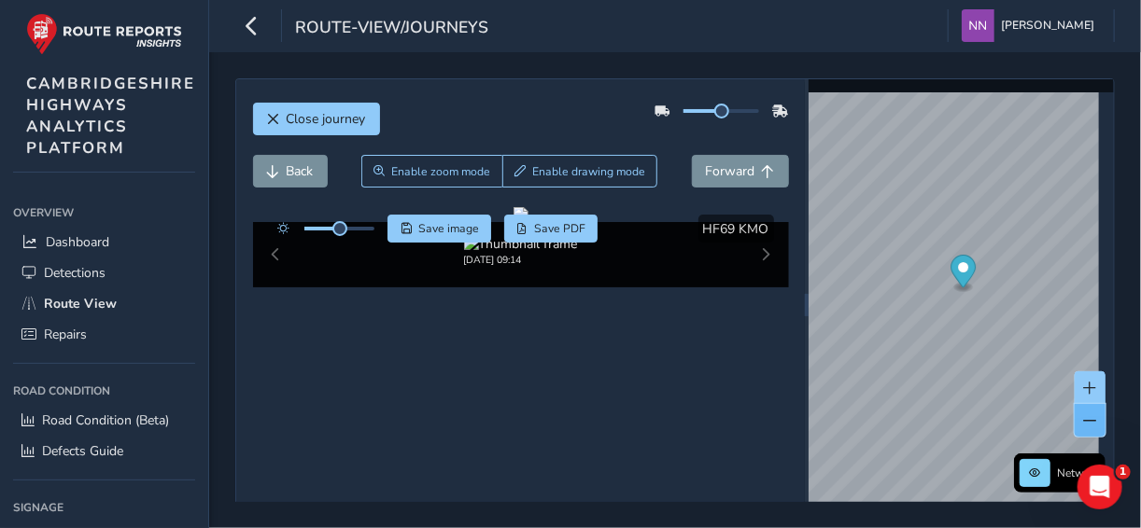
click at [1084, 418] on span at bounding box center [1090, 420] width 13 height 13
click at [1084, 419] on span at bounding box center [1090, 420] width 13 height 13
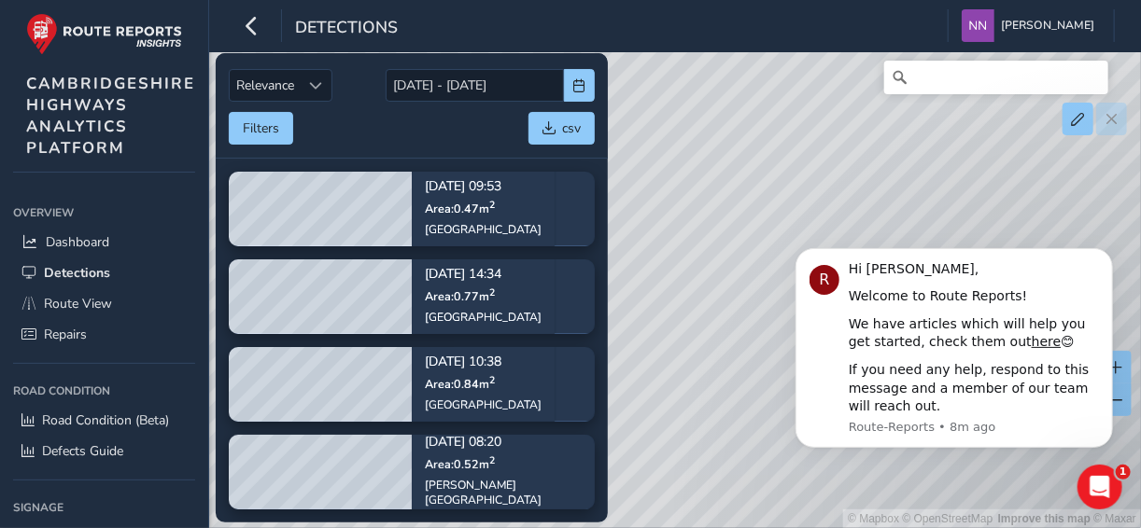
drag, startPoint x: 664, startPoint y: 324, endPoint x: 723, endPoint y: 333, distance: 60.5
click at [723, 333] on div "© Mapbox © OpenStreetMap Improve this map © Maxar" at bounding box center [570, 264] width 1141 height 528
drag, startPoint x: 740, startPoint y: 315, endPoint x: 733, endPoint y: 233, distance: 81.6
click at [733, 233] on div "© Mapbox © OpenStreetMap Improve this map © Maxar" at bounding box center [570, 264] width 1141 height 528
drag, startPoint x: 706, startPoint y: 254, endPoint x: 717, endPoint y: 355, distance: 101.4
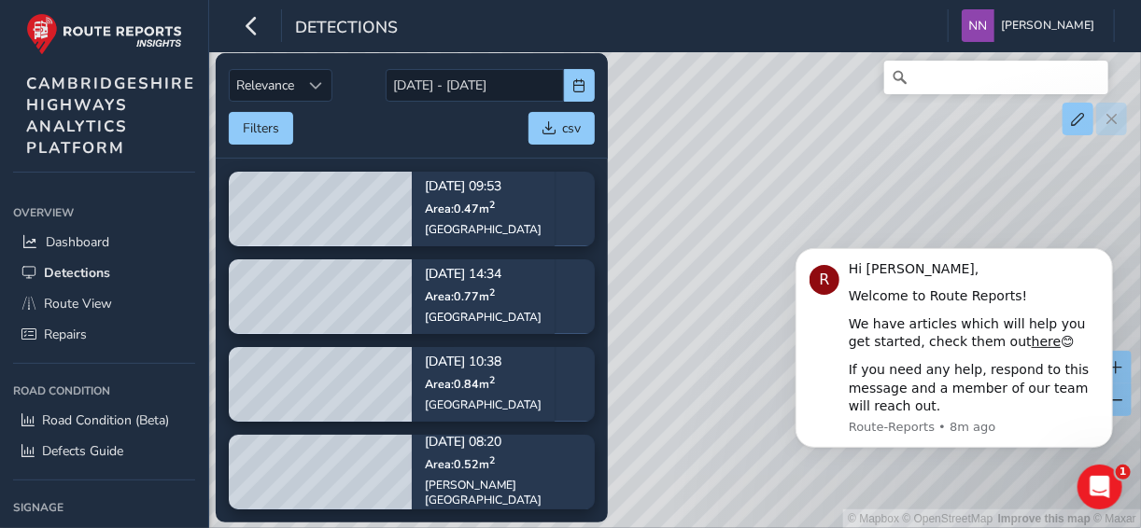
click at [717, 355] on div "© Mapbox © OpenStreetMap Improve this map © Maxar" at bounding box center [570, 264] width 1141 height 528
drag, startPoint x: 1442, startPoint y: 561, endPoint x: 803, endPoint y: 303, distance: 689.4
drag, startPoint x: 666, startPoint y: 366, endPoint x: 761, endPoint y: 309, distance: 110.9
click at [761, 309] on div "© Mapbox © OpenStreetMap Improve this map © Maxar" at bounding box center [570, 264] width 1141 height 528
drag, startPoint x: 756, startPoint y: 232, endPoint x: 655, endPoint y: 300, distance: 121.2
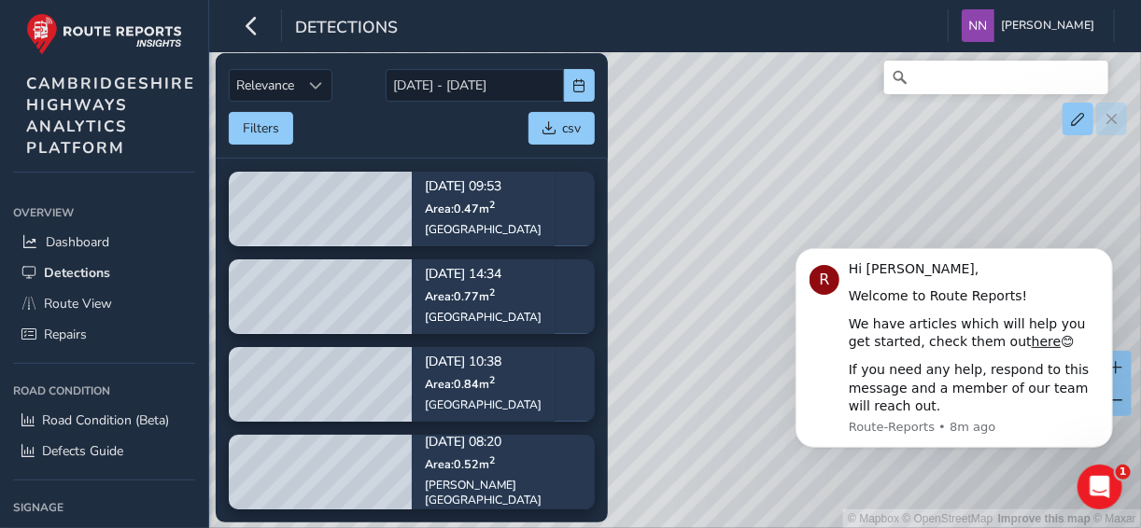
click at [655, 300] on div "© Mapbox © OpenStreetMap Improve this map © Maxar" at bounding box center [570, 264] width 1141 height 528
drag, startPoint x: 730, startPoint y: 143, endPoint x: 639, endPoint y: 239, distance: 132.1
click at [639, 239] on div "© Mapbox © OpenStreetMap Improve this map © Maxar" at bounding box center [570, 264] width 1141 height 528
drag, startPoint x: 777, startPoint y: 196, endPoint x: 675, endPoint y: 314, distance: 155.5
click at [657, 338] on div "© Mapbox © OpenStreetMap Improve this map © Maxar" at bounding box center [570, 264] width 1141 height 528
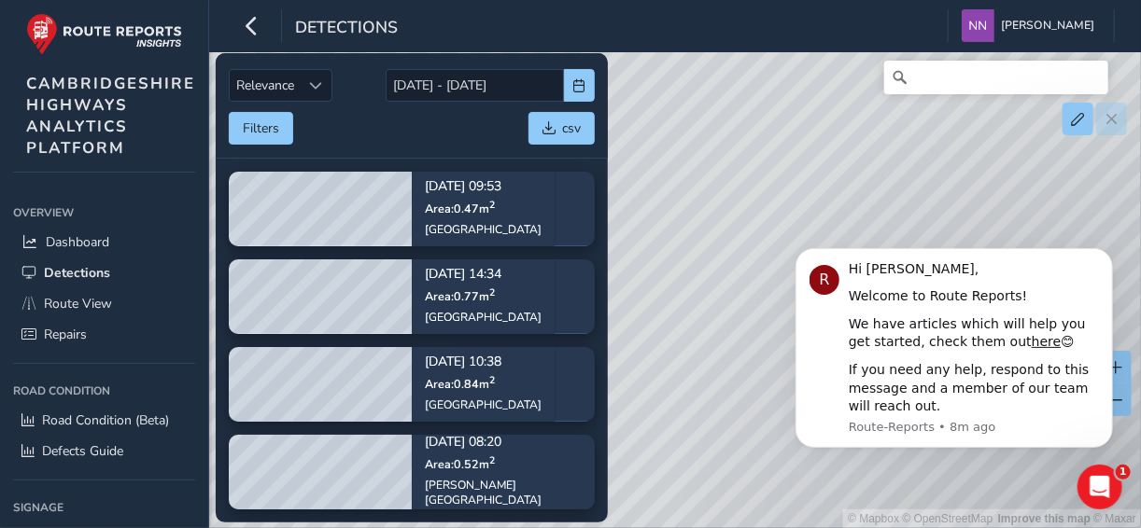
drag, startPoint x: 725, startPoint y: 263, endPoint x: 693, endPoint y: 312, distance: 58.5
click at [670, 333] on div "© Mapbox © OpenStreetMap Improve this map © Maxar" at bounding box center [570, 264] width 1141 height 528
drag, startPoint x: 718, startPoint y: 285, endPoint x: 668, endPoint y: 289, distance: 49.7
click at [652, 288] on div "© Mapbox © OpenStreetMap Improve this map © Maxar" at bounding box center [570, 264] width 1141 height 528
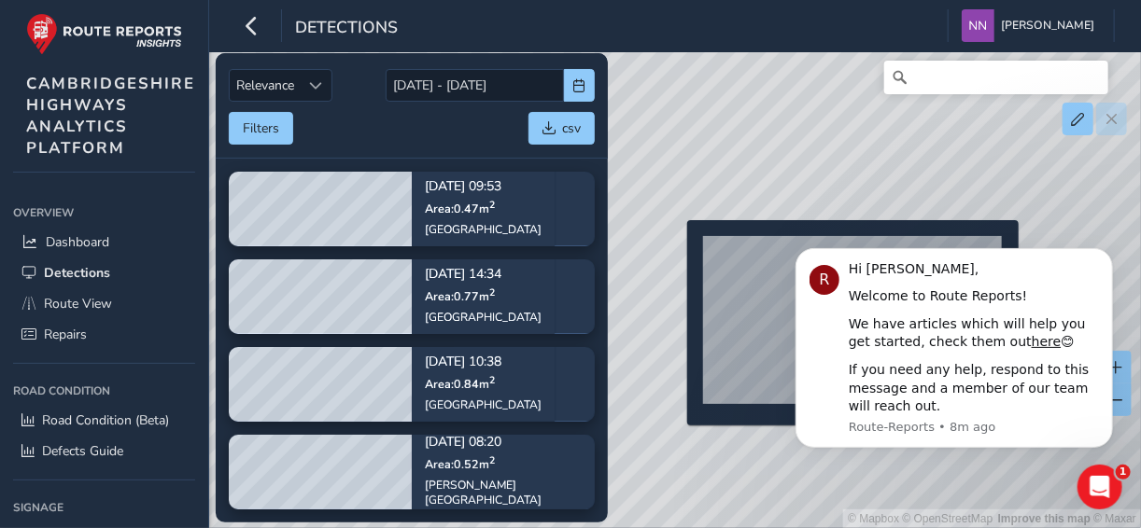
click at [676, 250] on div "© Mapbox © OpenStreetMap Improve this map © Maxar" at bounding box center [570, 264] width 1141 height 528
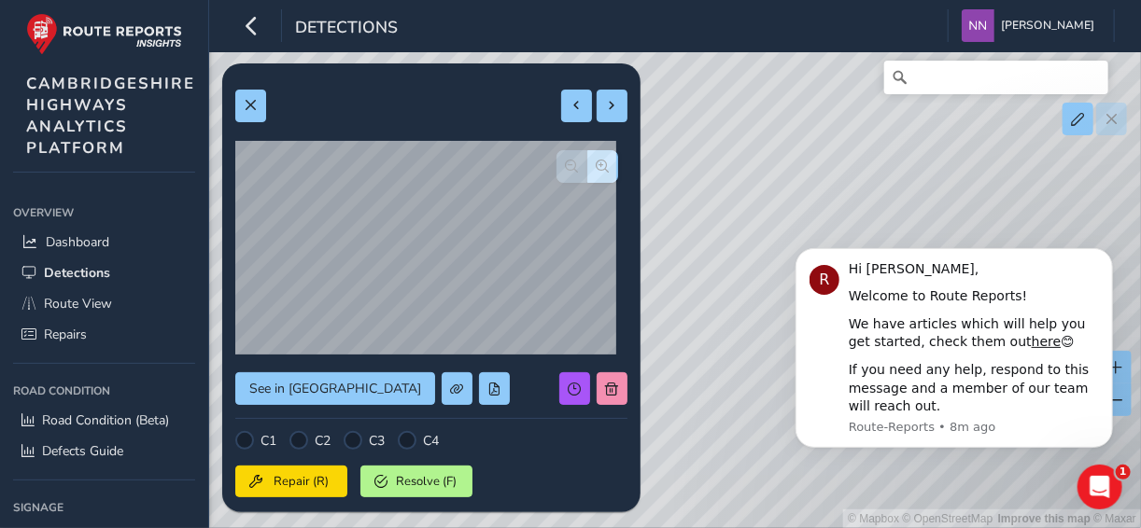
drag, startPoint x: 753, startPoint y: 200, endPoint x: 690, endPoint y: 284, distance: 105.3
click at [688, 288] on div "© Mapbox © OpenStreetMap Improve this map © Maxar" at bounding box center [570, 264] width 1141 height 528
drag, startPoint x: 790, startPoint y: 208, endPoint x: 745, endPoint y: 204, distance: 45.1
click at [745, 204] on div "© Mapbox © OpenStreetMap Improve this map © Maxar" at bounding box center [570, 264] width 1141 height 528
drag, startPoint x: 720, startPoint y: 265, endPoint x: 870, endPoint y: 106, distance: 218.6
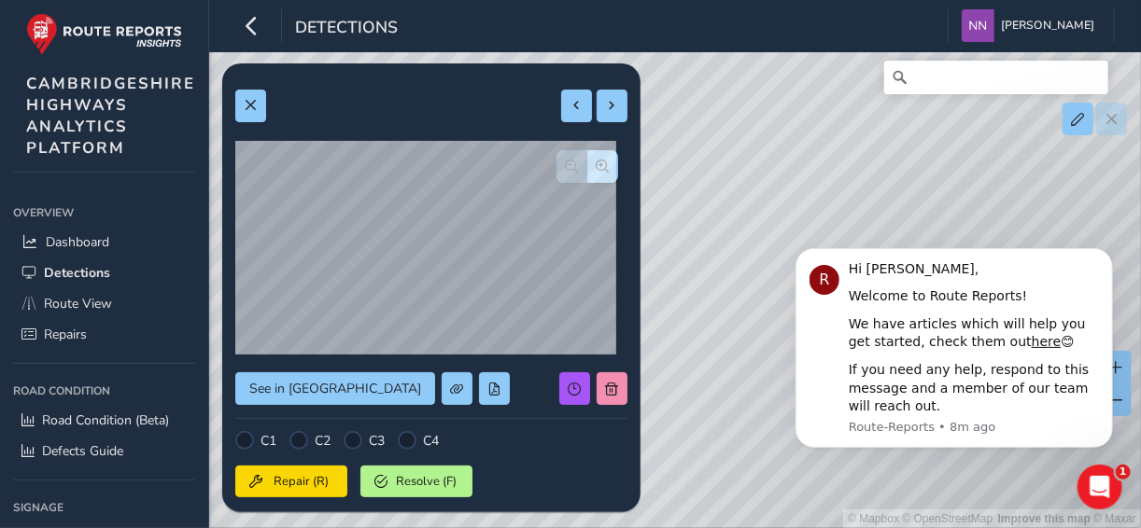
click at [870, 106] on div "© Mapbox © OpenStreetMap Improve this map © Maxar" at bounding box center [570, 264] width 1141 height 528
drag, startPoint x: 685, startPoint y: 260, endPoint x: 821, endPoint y: 159, distance: 169.3
click at [821, 159] on div "© Mapbox © OpenStreetMap Improve this map © Maxar" at bounding box center [570, 264] width 1141 height 528
click at [773, 216] on div "© Mapbox © OpenStreetMap Improve this map © Maxar" at bounding box center [570, 264] width 1141 height 528
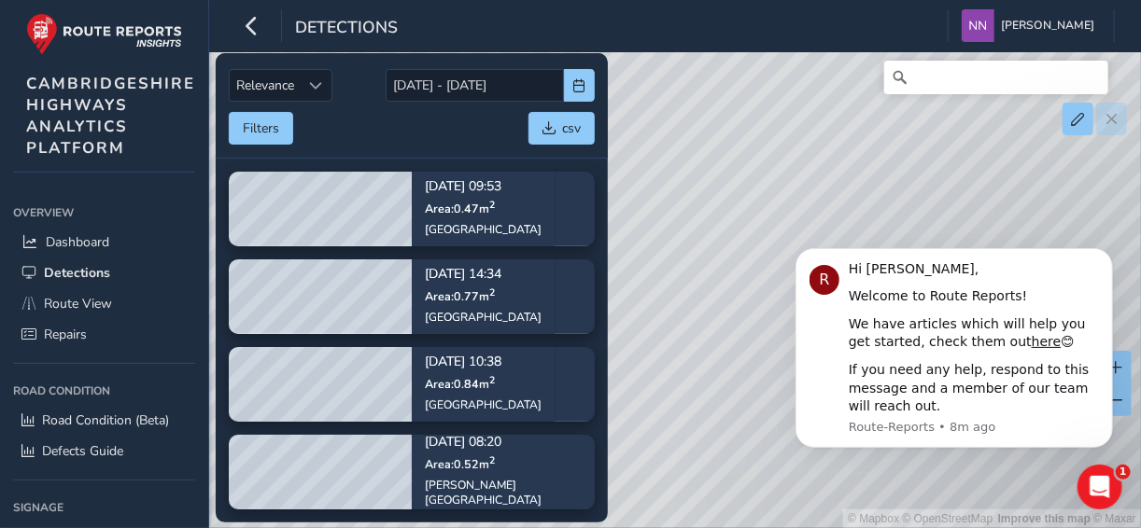
drag, startPoint x: 698, startPoint y: 312, endPoint x: 771, endPoint y: 284, distance: 78.0
click at [771, 284] on div "© Mapbox © OpenStreetMap Improve this map © Maxar" at bounding box center [570, 264] width 1141 height 528
drag, startPoint x: 1465, startPoint y: 528, endPoint x: 802, endPoint y: 252, distance: 718.1
drag, startPoint x: 1425, startPoint y: 516, endPoint x: 789, endPoint y: 234, distance: 695.4
drag, startPoint x: 680, startPoint y: 284, endPoint x: 792, endPoint y: 217, distance: 130.6
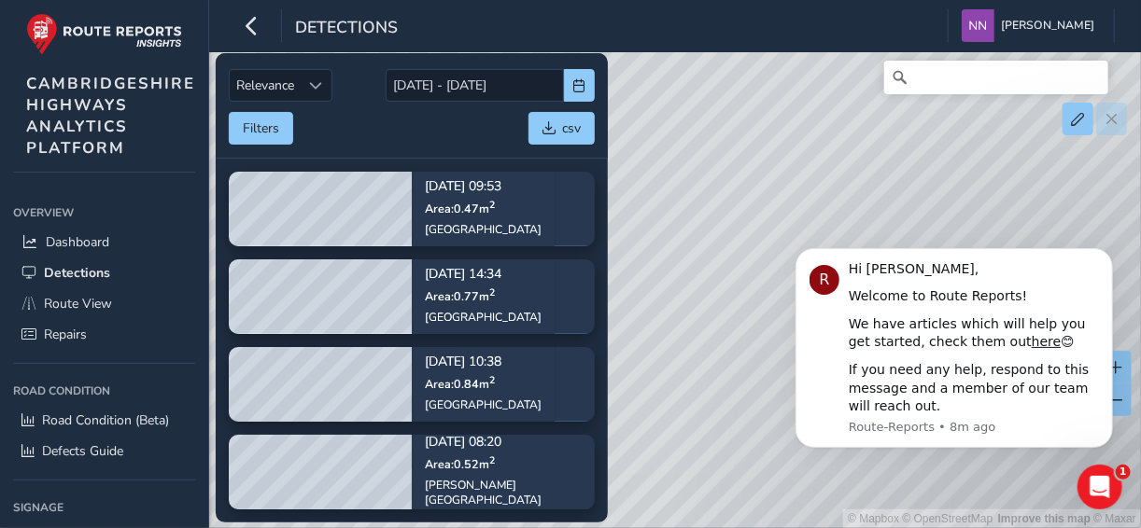
click at [792, 217] on div "© Mapbox © OpenStreetMap Improve this map © Maxar" at bounding box center [570, 264] width 1141 height 528
drag, startPoint x: 695, startPoint y: 257, endPoint x: 782, endPoint y: 218, distance: 95.7
click at [782, 218] on div "© Mapbox © OpenStreetMap Improve this map © Maxar" at bounding box center [570, 264] width 1141 height 528
drag, startPoint x: 720, startPoint y: 289, endPoint x: 779, endPoint y: 209, distance: 100.1
click at [779, 209] on div "© Mapbox © OpenStreetMap Improve this map © Maxar" at bounding box center [570, 264] width 1141 height 528
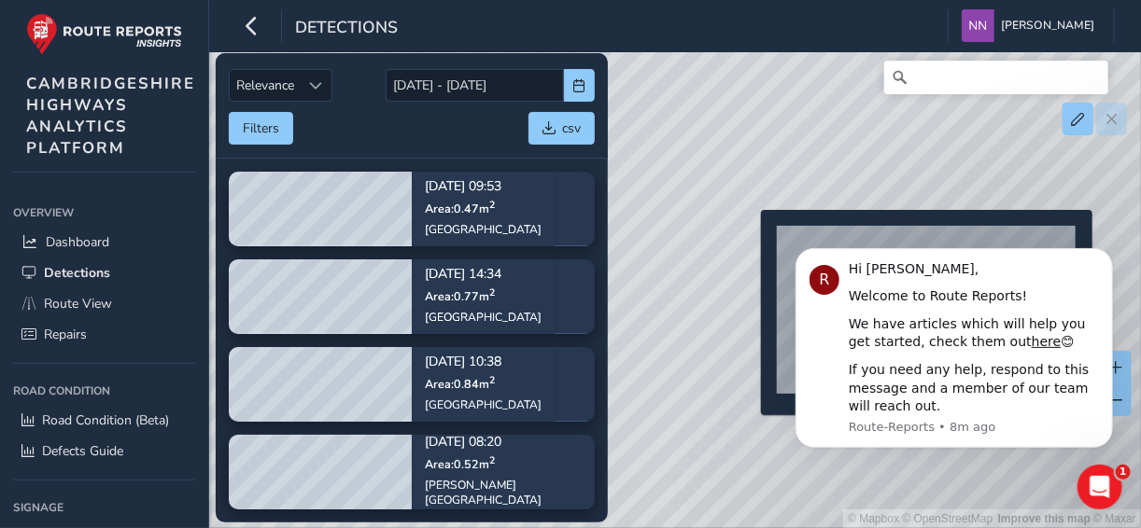
click at [750, 240] on div "© Mapbox © OpenStreetMap Improve this map © Maxar" at bounding box center [570, 264] width 1141 height 528
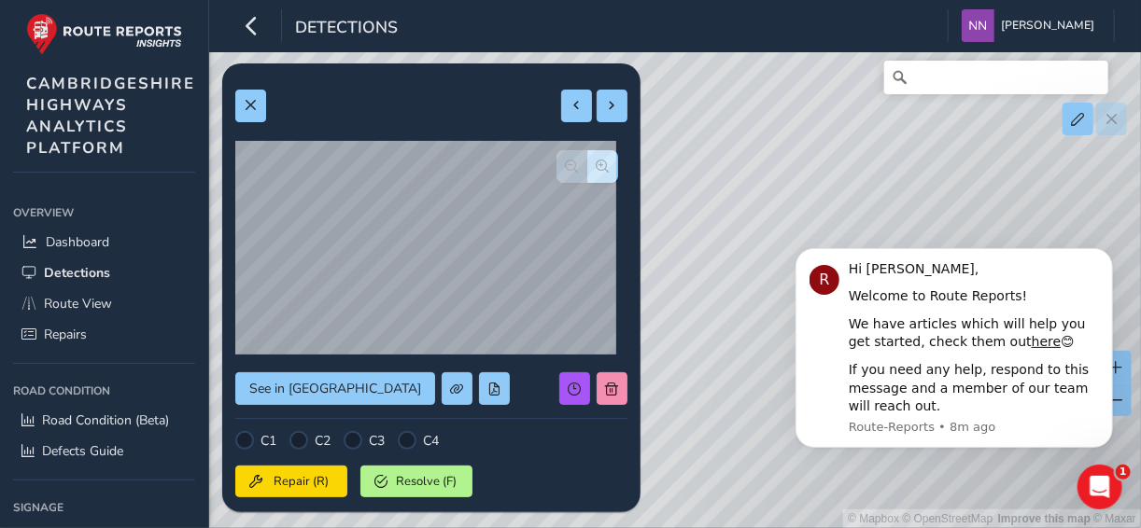
drag, startPoint x: 717, startPoint y: 214, endPoint x: 711, endPoint y: 171, distance: 43.3
click at [711, 171] on div "© Mapbox © OpenStreetMap Improve this map © Maxar" at bounding box center [570, 264] width 1141 height 528
drag, startPoint x: 707, startPoint y: 239, endPoint x: 695, endPoint y: 135, distance: 104.3
click at [695, 135] on div "© Mapbox © OpenStreetMap Improve this map © Maxar" at bounding box center [570, 264] width 1141 height 528
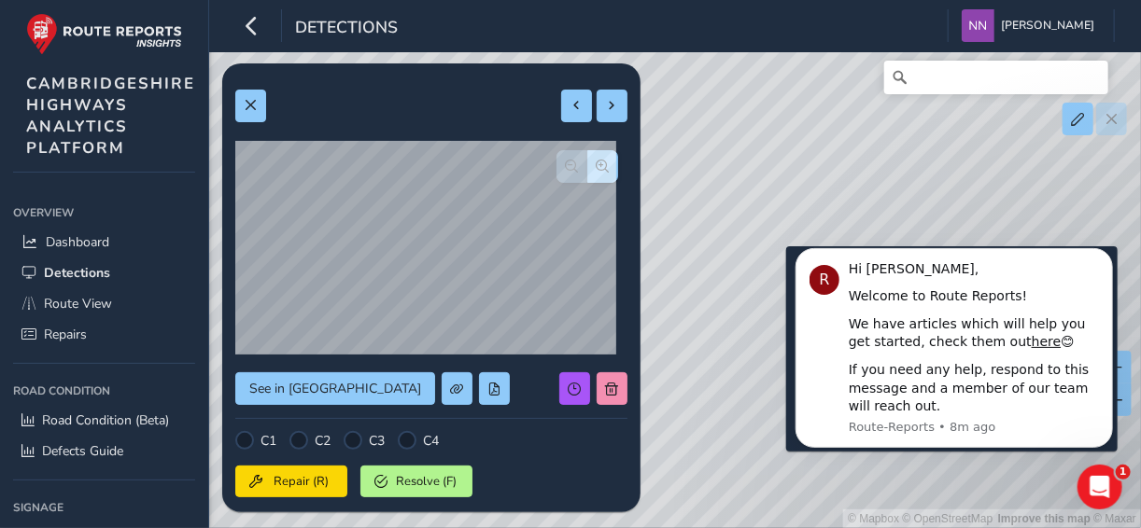
click at [775, 276] on div "© Mapbox © OpenStreetMap Improve this map © Maxar" at bounding box center [570, 264] width 1141 height 528
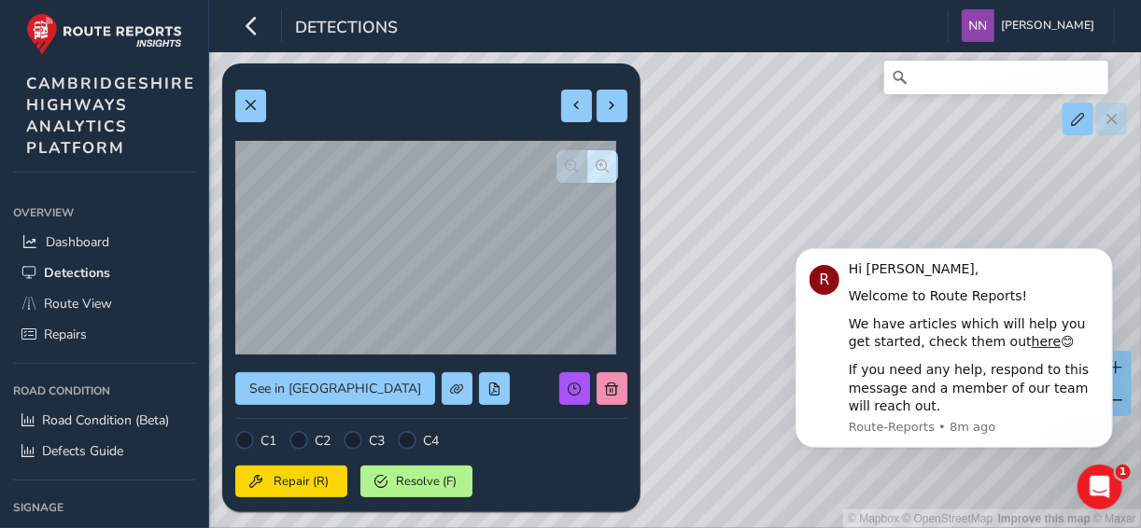
type input "360"
type input "561"
drag, startPoint x: 703, startPoint y: 271, endPoint x: 661, endPoint y: 175, distance: 104.9
click at [661, 175] on div "© Mapbox © OpenStreetMap Improve this map © Maxar" at bounding box center [570, 264] width 1141 height 528
drag, startPoint x: 721, startPoint y: 288, endPoint x: 722, endPoint y: 200, distance: 87.8
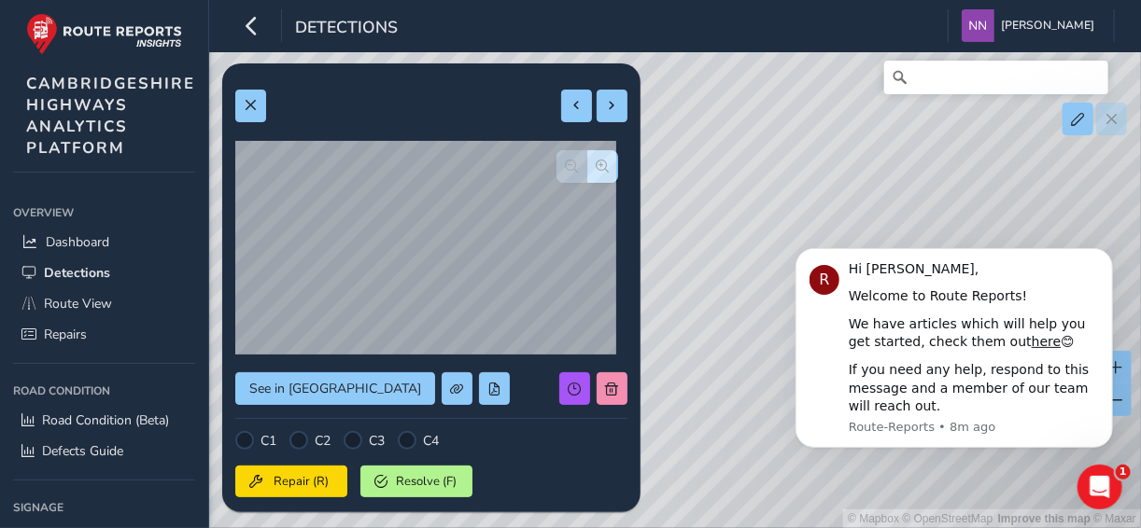
click at [722, 200] on div "© Mapbox © OpenStreetMap Improve this map © Maxar" at bounding box center [570, 264] width 1141 height 528
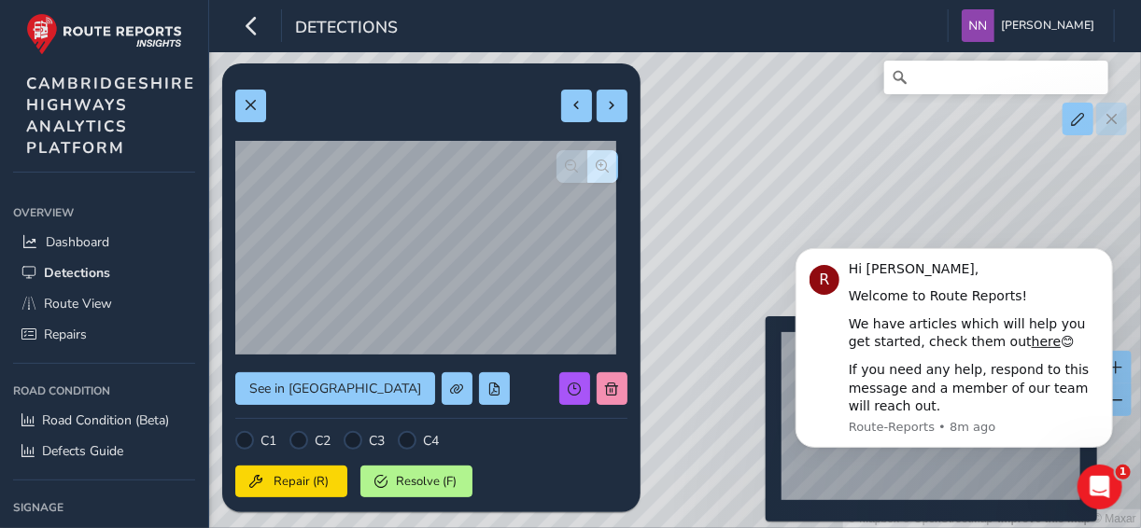
click at [754, 346] on div "© Mapbox © OpenStreetMap Improve this map © Maxar" at bounding box center [570, 264] width 1141 height 528
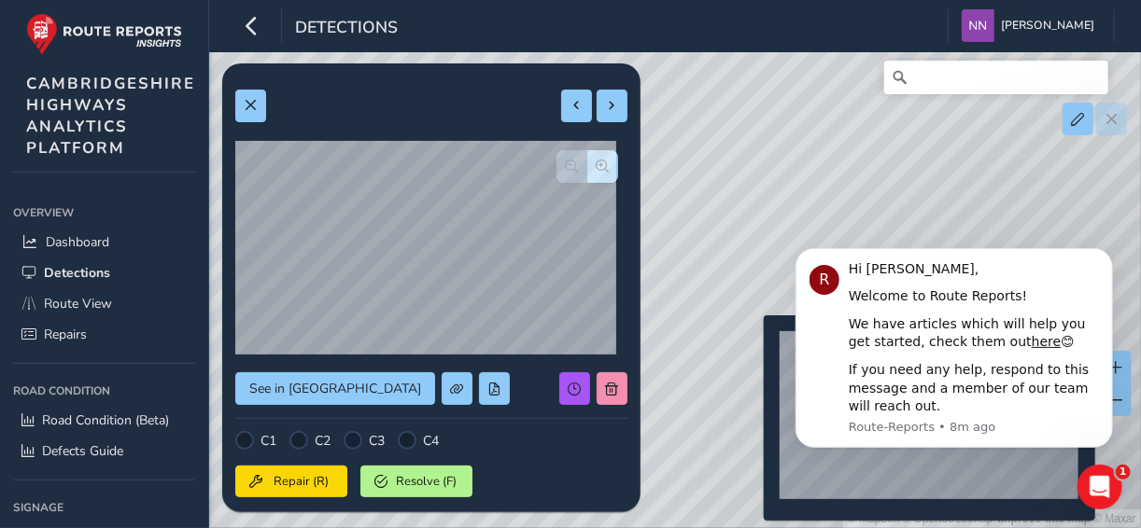
type input "222"
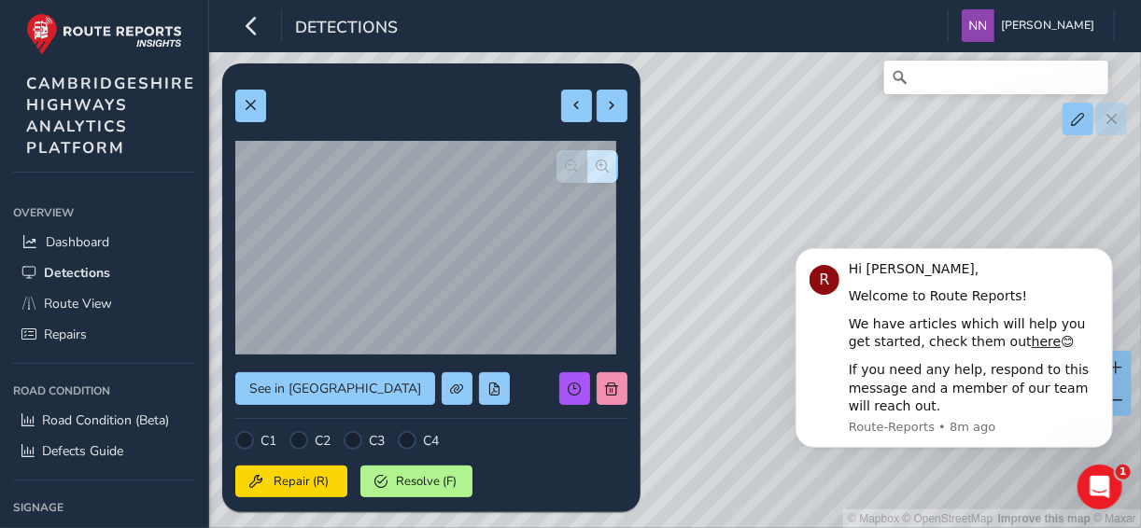
drag, startPoint x: 682, startPoint y: 288, endPoint x: 666, endPoint y: 201, distance: 89.3
click at [666, 201] on div "© Mapbox © OpenStreetMap Improve this map © Maxar" at bounding box center [570, 264] width 1141 height 528
drag, startPoint x: 719, startPoint y: 254, endPoint x: 679, endPoint y: 179, distance: 84.8
click at [679, 179] on div "© Mapbox © OpenStreetMap Improve this map © Maxar" at bounding box center [570, 264] width 1141 height 528
drag, startPoint x: 688, startPoint y: 254, endPoint x: 764, endPoint y: 166, distance: 115.8
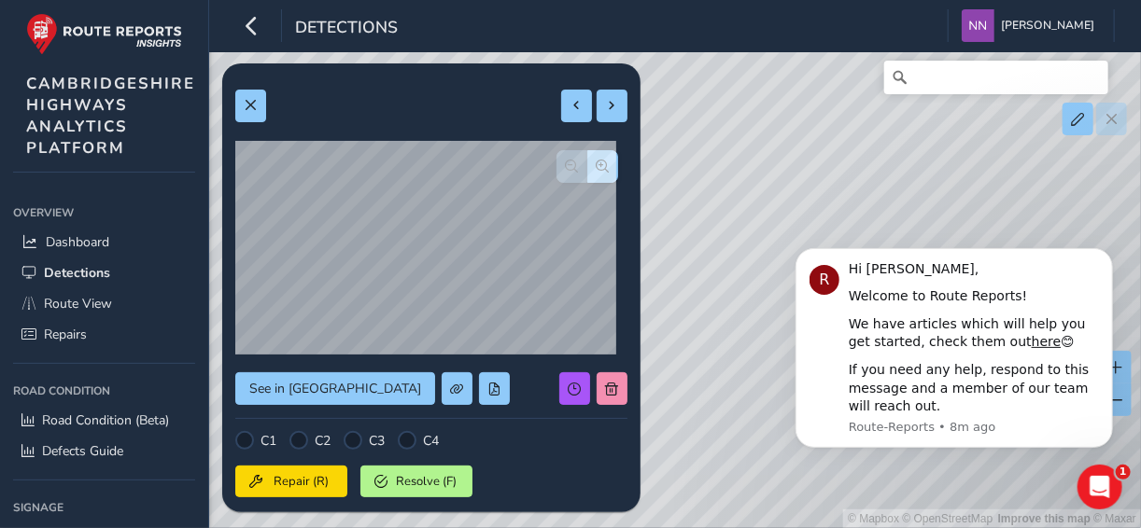
click at [764, 166] on div "© Mapbox © OpenStreetMap Improve this map © Maxar" at bounding box center [570, 264] width 1141 height 528
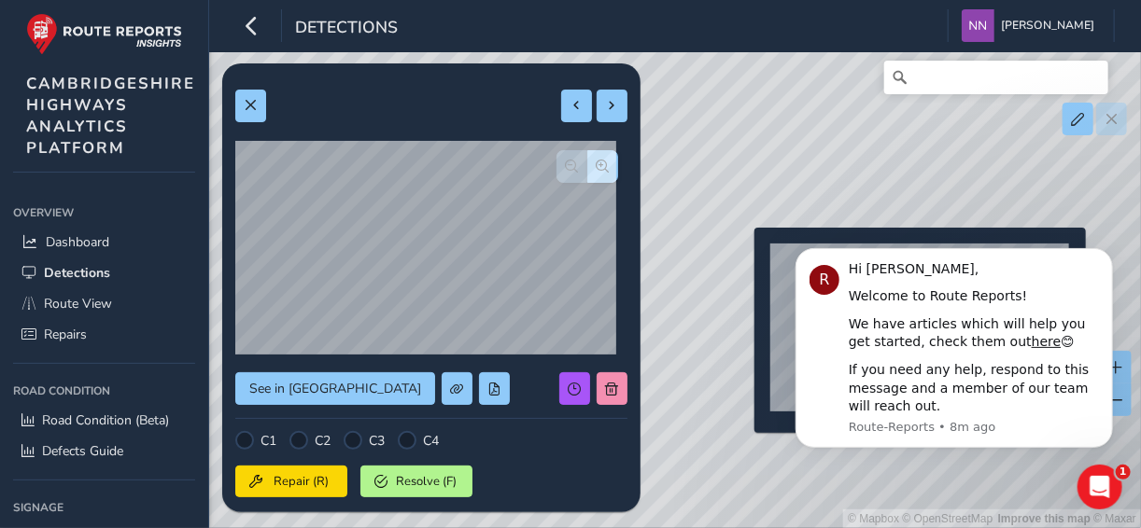
click at [743, 258] on div "© Mapbox © OpenStreetMap Improve this map © Maxar" at bounding box center [570, 264] width 1141 height 528
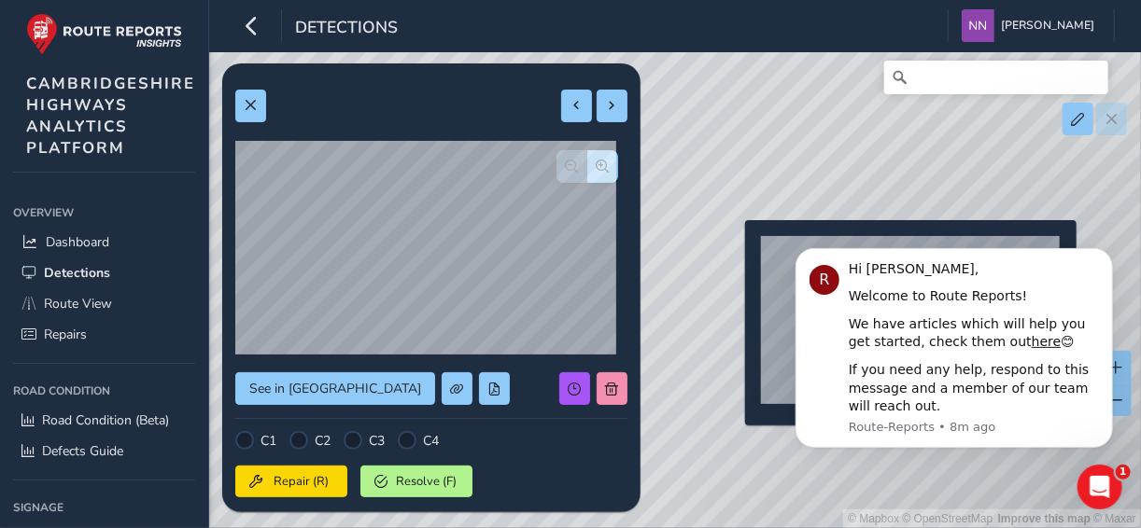
type input "387"
type input "928"
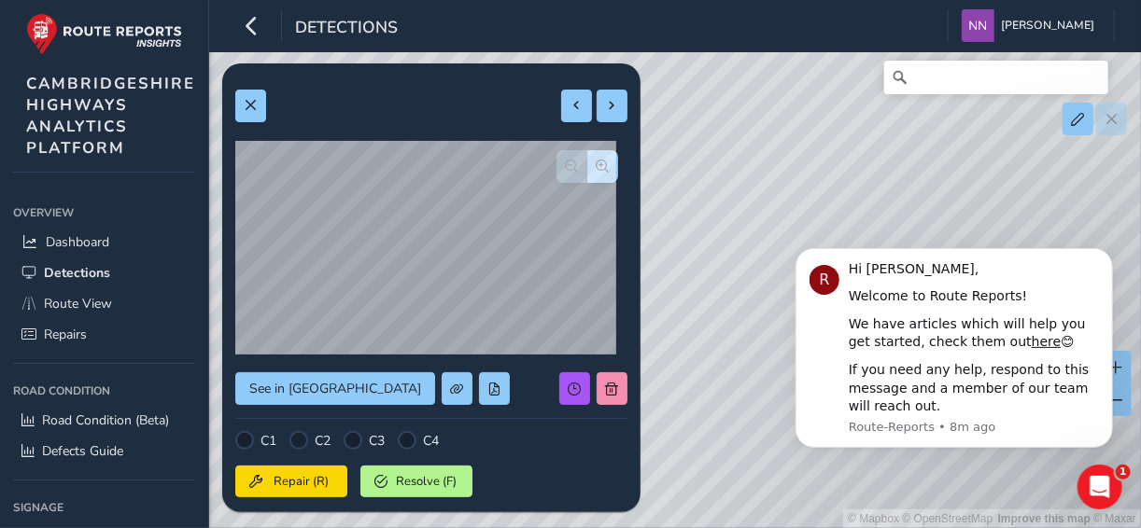
drag, startPoint x: 720, startPoint y: 279, endPoint x: 748, endPoint y: 146, distance: 136.4
click at [748, 146] on div "© Mapbox © OpenStreetMap Improve this map © Maxar" at bounding box center [570, 264] width 1141 height 528
drag, startPoint x: 756, startPoint y: 225, endPoint x: 813, endPoint y: 127, distance: 113.4
click at [813, 127] on div "© Mapbox © OpenStreetMap Improve this map © Maxar" at bounding box center [570, 264] width 1141 height 528
drag, startPoint x: 715, startPoint y: 225, endPoint x: 851, endPoint y: 154, distance: 153.6
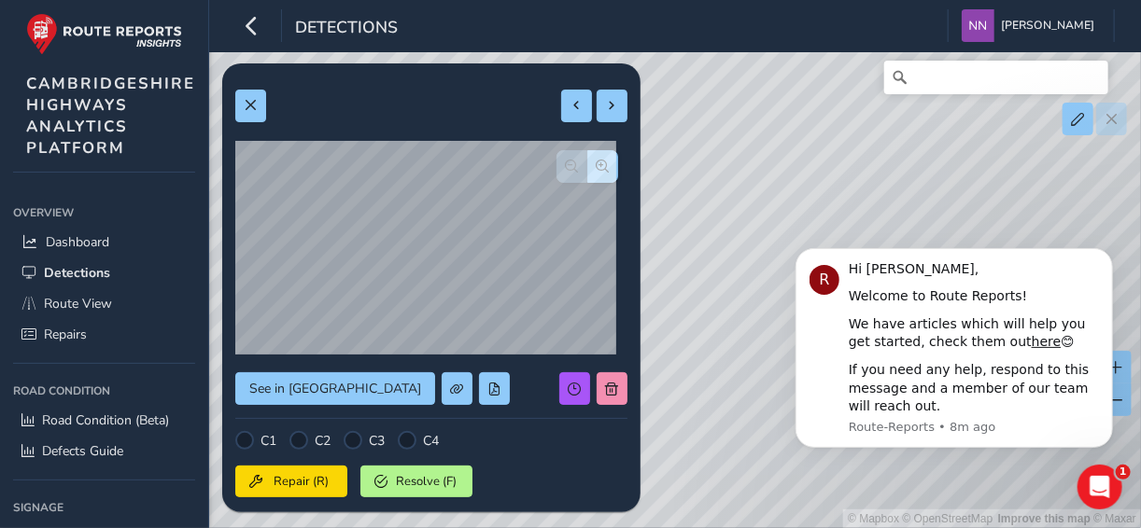
click at [851, 154] on div "© Mapbox © OpenStreetMap Improve this map © Maxar" at bounding box center [570, 264] width 1141 height 528
drag, startPoint x: 718, startPoint y: 282, endPoint x: 839, endPoint y: 170, distance: 165.2
click at [839, 170] on div "© Mapbox © OpenStreetMap Improve this map © Maxar" at bounding box center [570, 264] width 1141 height 528
drag, startPoint x: 720, startPoint y: 248, endPoint x: 814, endPoint y: 165, distance: 125.7
click at [814, 165] on div "© Mapbox © OpenStreetMap Improve this map © Maxar" at bounding box center [570, 264] width 1141 height 528
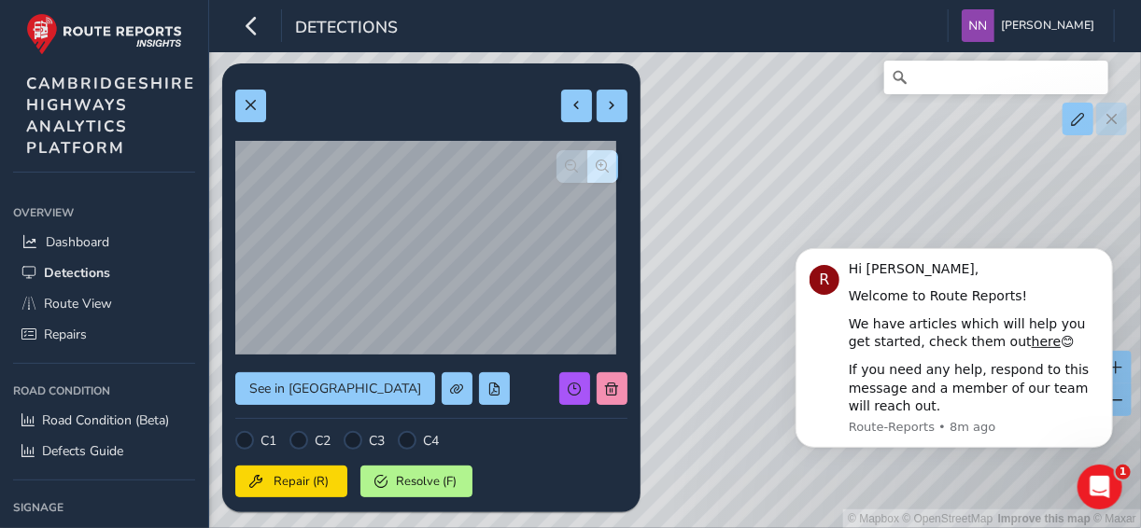
drag, startPoint x: 735, startPoint y: 295, endPoint x: 676, endPoint y: 213, distance: 101.0
click at [676, 213] on div "© Mapbox © OpenStreetMap Improve this map © Maxar" at bounding box center [570, 264] width 1141 height 528
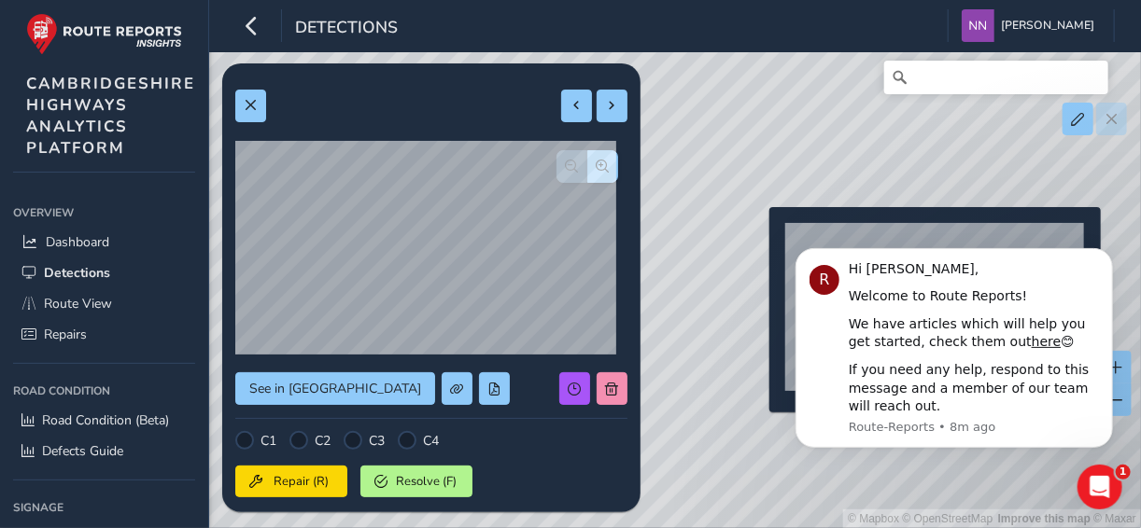
click at [758, 237] on div "© Mapbox © OpenStreetMap Improve this map © Maxar" at bounding box center [570, 264] width 1141 height 528
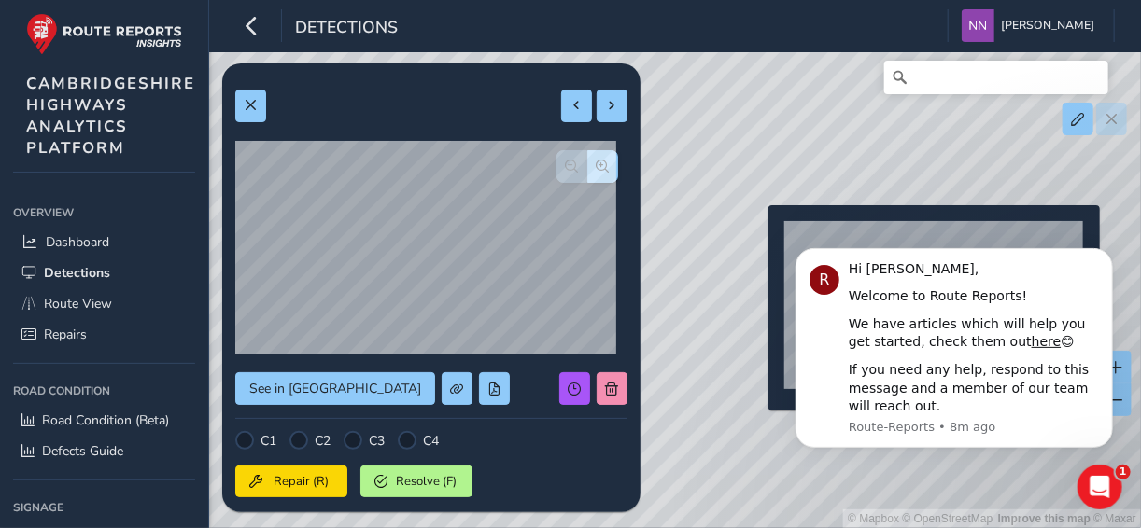
type input "864"
type input "1105"
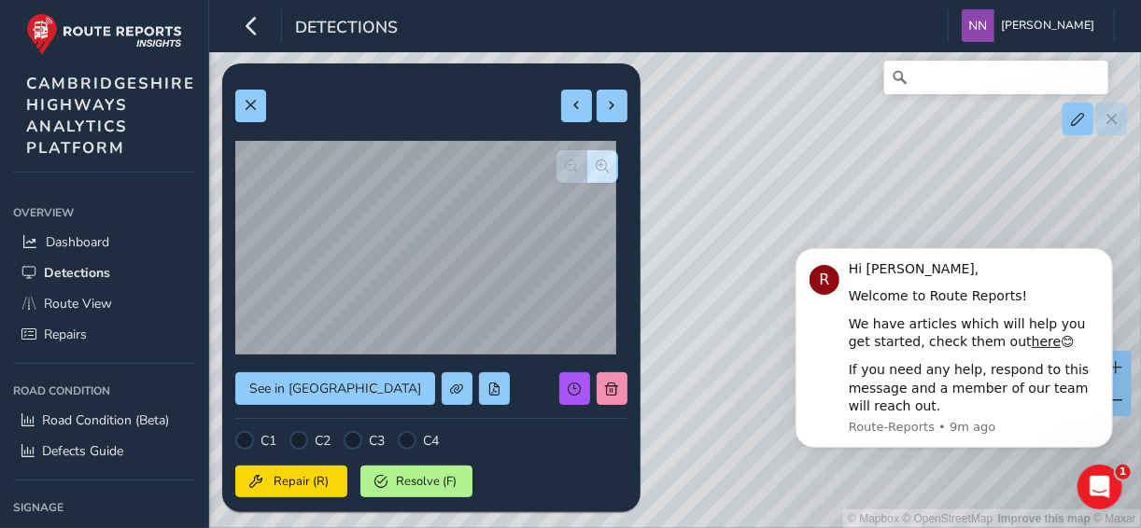
drag, startPoint x: 724, startPoint y: 225, endPoint x: 701, endPoint y: 167, distance: 62.4
click at [701, 167] on div "© Mapbox © OpenStreetMap Improve this map © Maxar" at bounding box center [570, 264] width 1141 height 528
drag, startPoint x: 694, startPoint y: 205, endPoint x: 935, endPoint y: 112, distance: 259.2
click at [935, 112] on div "© Mapbox © OpenStreetMap Improve this map © Maxar" at bounding box center [570, 264] width 1141 height 528
drag, startPoint x: 6, startPoint y: 0, endPoint x: 861, endPoint y: 103, distance: 861.2
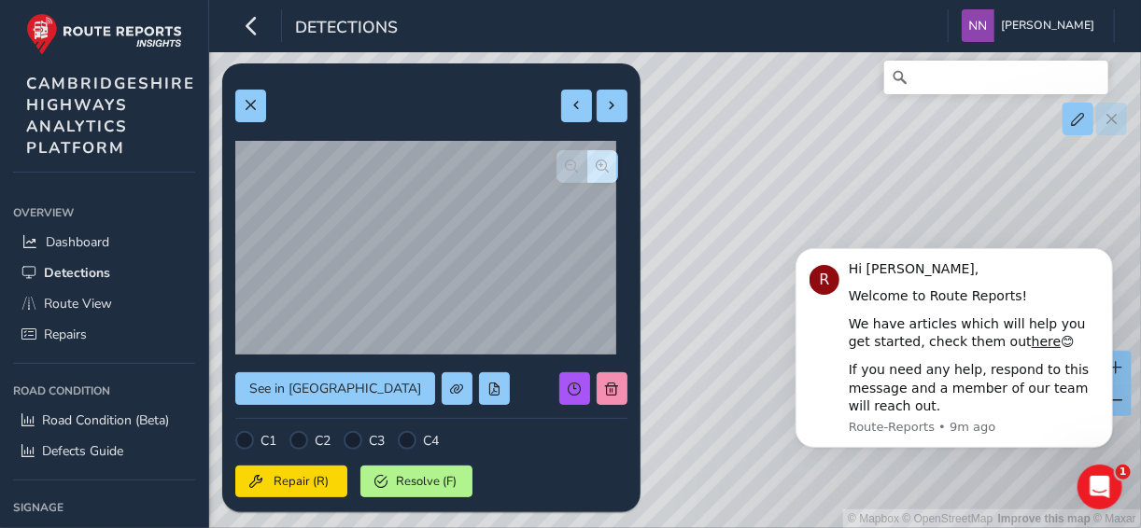
click at [861, 103] on div "© Mapbox © OpenStreetMap Improve this map © Maxar" at bounding box center [570, 264] width 1141 height 528
drag, startPoint x: 696, startPoint y: 228, endPoint x: 759, endPoint y: 155, distance: 96.0
click at [759, 155] on div "© Mapbox © OpenStreetMap Improve this map © Maxar" at bounding box center [570, 264] width 1141 height 528
drag, startPoint x: 724, startPoint y: 202, endPoint x: 688, endPoint y: 156, distance: 58.5
click at [688, 156] on div "© Mapbox © OpenStreetMap Improve this map © Maxar" at bounding box center [570, 264] width 1141 height 528
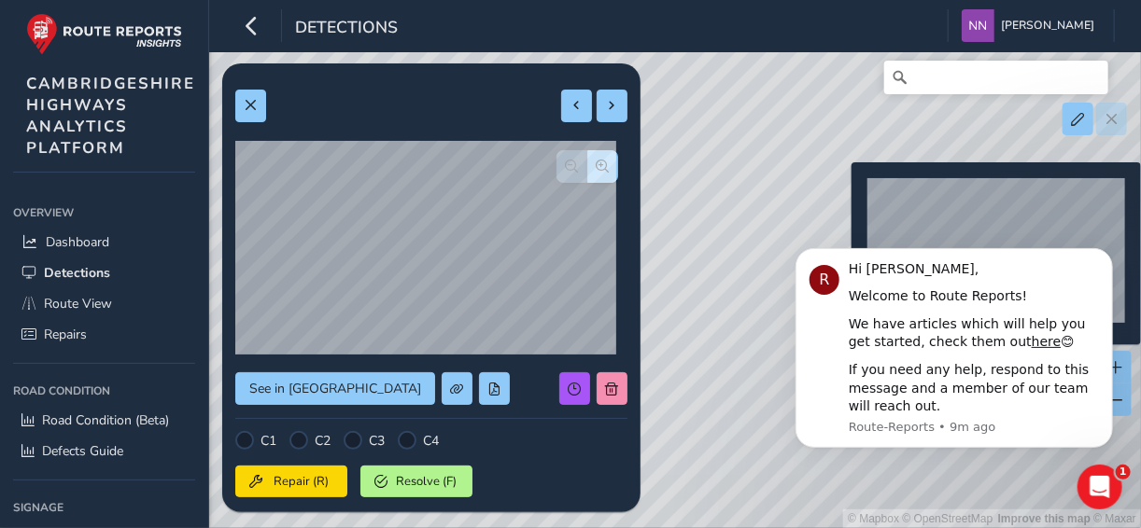
click at [840, 192] on div "© Mapbox © OpenStreetMap Improve this map © Maxar" at bounding box center [570, 264] width 1141 height 528
type input "700"
type input "1486"
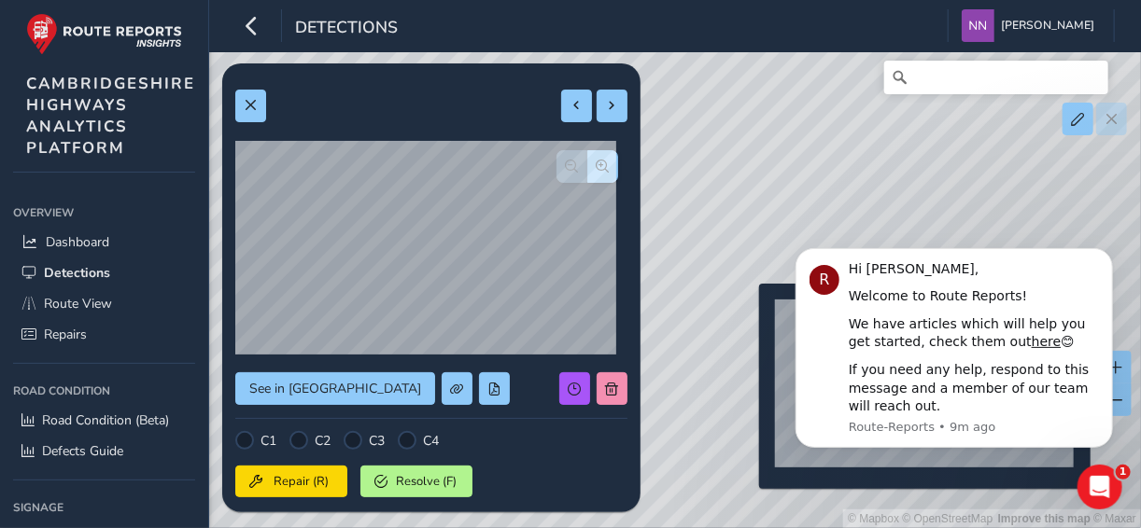
click at [747, 314] on div "© Mapbox © OpenStreetMap Improve this map © Maxar" at bounding box center [570, 264] width 1141 height 528
type input "342"
type input "390"
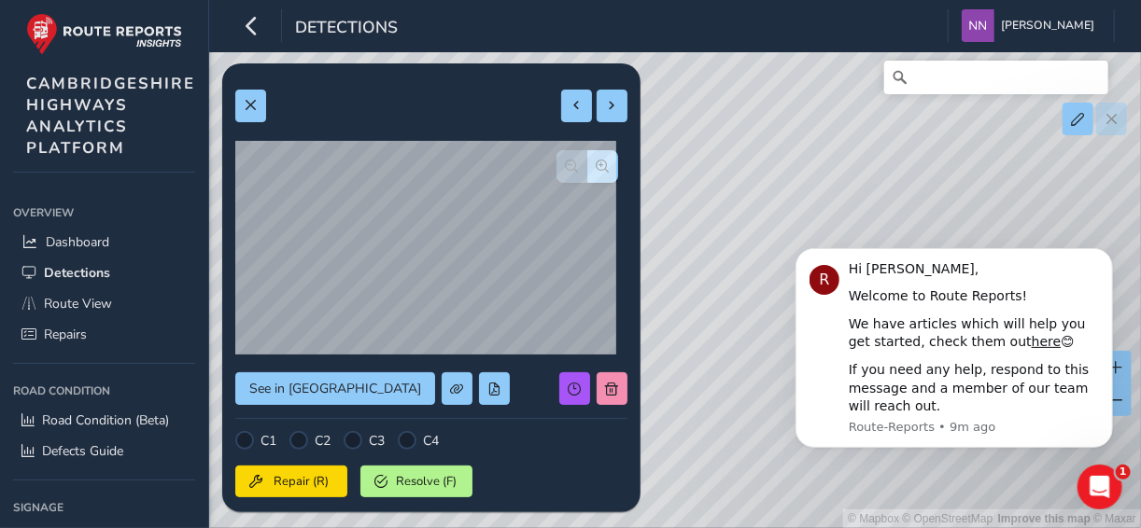
drag, startPoint x: 677, startPoint y: 230, endPoint x: 768, endPoint y: 109, distance: 151.2
click at [765, 87] on div "© Mapbox © OpenStreetMap Improve this map © Maxar" at bounding box center [570, 264] width 1141 height 528
drag, startPoint x: 751, startPoint y: 260, endPoint x: 788, endPoint y: 96, distance: 168.3
click at [788, 96] on div "© Mapbox © OpenStreetMap Improve this map © Maxar" at bounding box center [570, 264] width 1141 height 528
drag, startPoint x: 689, startPoint y: 261, endPoint x: 831, endPoint y: 119, distance: 200.7
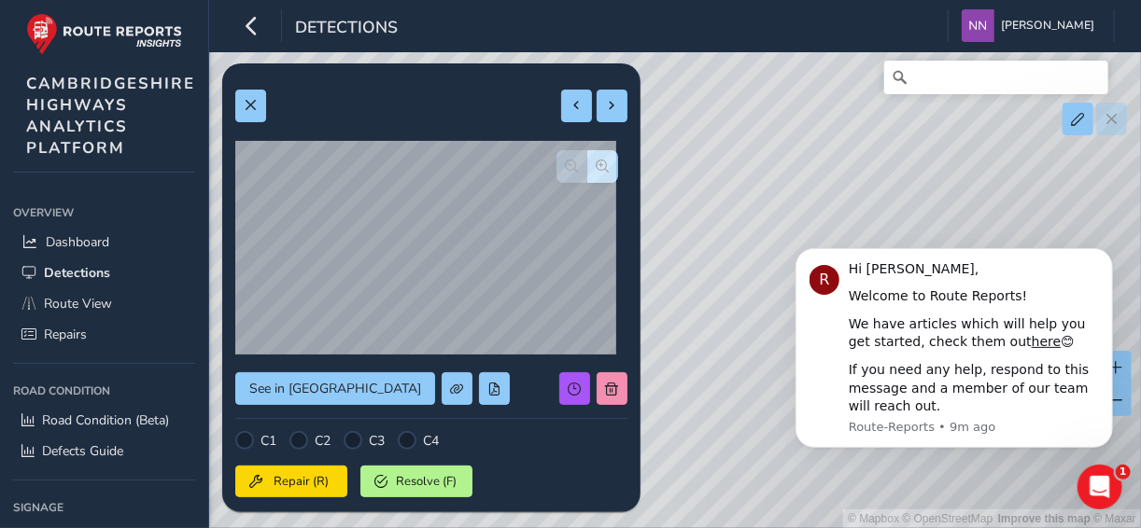
click at [831, 119] on div "© Mapbox © OpenStreetMap Improve this map © Maxar" at bounding box center [570, 264] width 1141 height 528
drag, startPoint x: 717, startPoint y: 244, endPoint x: 828, endPoint y: 134, distance: 155.8
click at [828, 134] on div "© Mapbox © OpenStreetMap Improve this map © Maxar" at bounding box center [570, 264] width 1141 height 528
drag, startPoint x: 709, startPoint y: 243, endPoint x: 778, endPoint y: 164, distance: 103.9
click at [778, 164] on div "© Mapbox © OpenStreetMap Improve this map © Maxar" at bounding box center [570, 264] width 1141 height 528
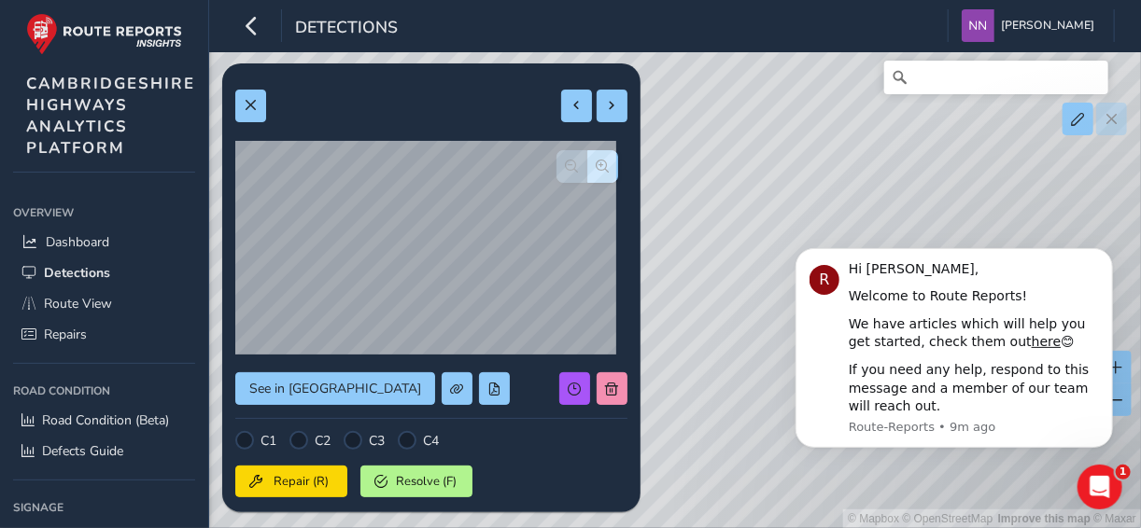
drag, startPoint x: 728, startPoint y: 213, endPoint x: 685, endPoint y: 149, distance: 76.6
click at [685, 149] on div "© Mapbox © OpenStreetMap Improve this map © Maxar" at bounding box center [570, 264] width 1141 height 528
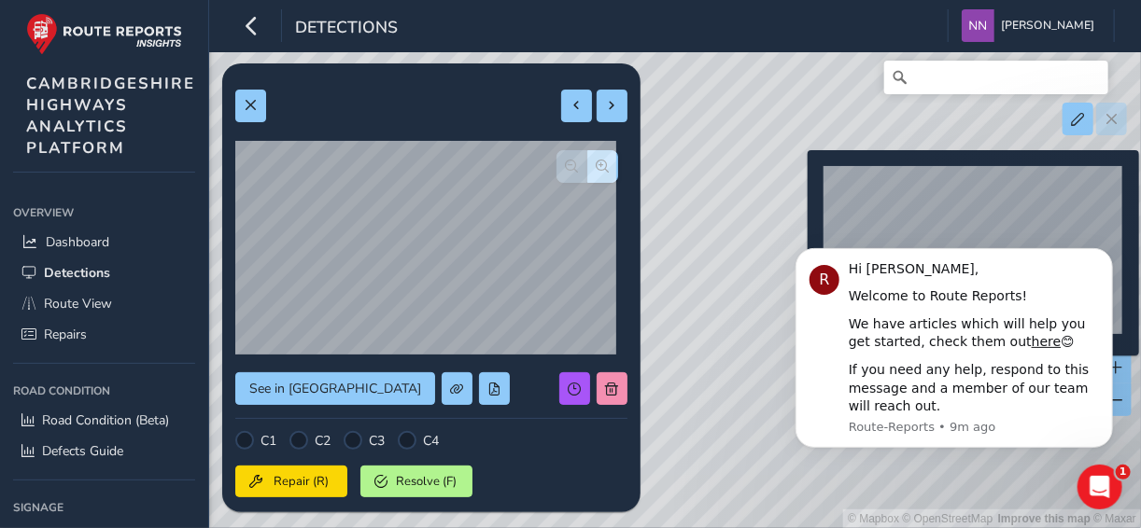
click at [796, 180] on div "© Mapbox © OpenStreetMap Improve this map © Maxar" at bounding box center [570, 264] width 1141 height 528
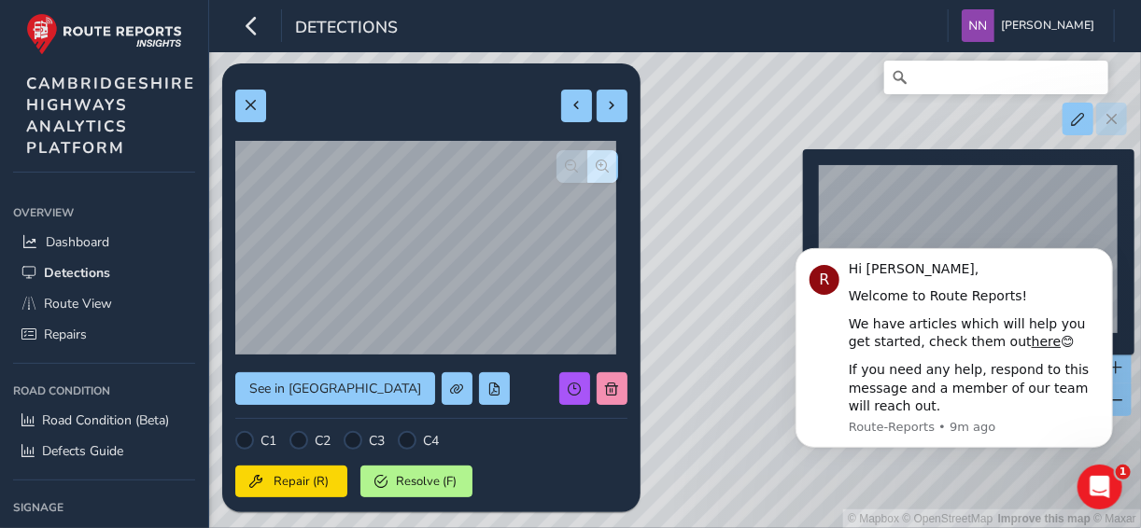
type input "617"
type input "872"
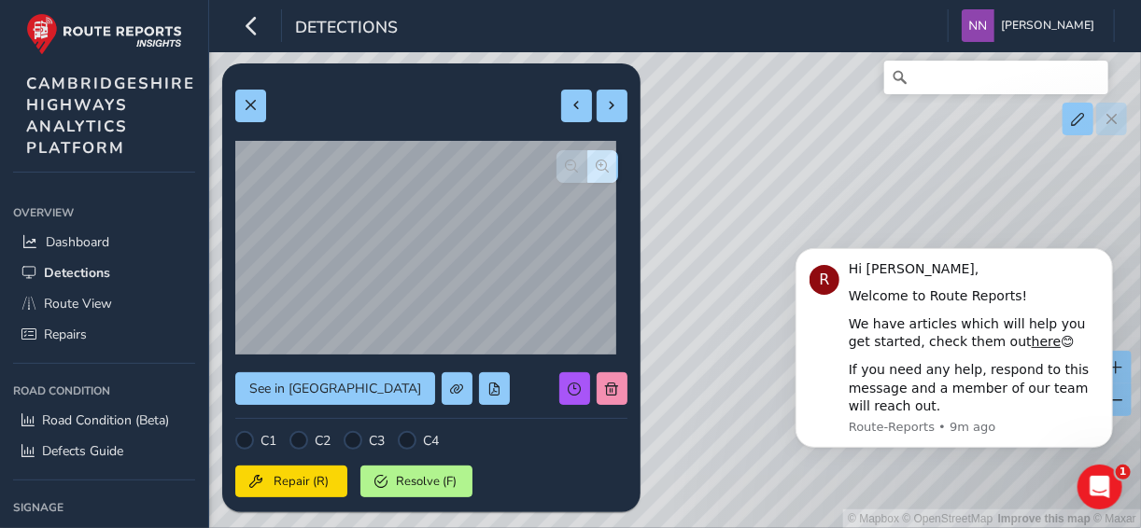
drag, startPoint x: 726, startPoint y: 211, endPoint x: 811, endPoint y: 167, distance: 95.6
click at [811, 167] on div "© Mapbox © OpenStreetMap Improve this map © Maxar" at bounding box center [570, 264] width 1141 height 528
drag, startPoint x: 765, startPoint y: 186, endPoint x: 919, endPoint y: 141, distance: 160.4
click at [919, 141] on div "© Mapbox © OpenStreetMap Improve this map © Maxar" at bounding box center [570, 264] width 1141 height 528
drag, startPoint x: 683, startPoint y: 207, endPoint x: 927, endPoint y: 165, distance: 247.2
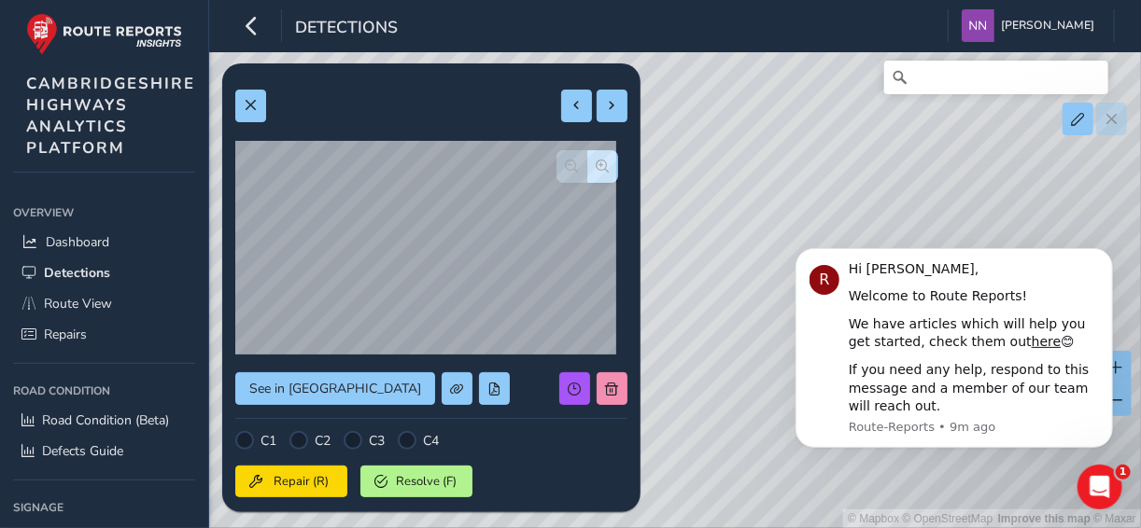
click at [927, 165] on div "© Mapbox © OpenStreetMap Improve this map © Maxar" at bounding box center [570, 264] width 1141 height 528
drag, startPoint x: 780, startPoint y: 141, endPoint x: 944, endPoint y: 205, distance: 175.6
click at [965, 217] on div "© Mapbox © OpenStreetMap Improve this map © Maxar" at bounding box center [570, 264] width 1141 height 528
drag, startPoint x: 745, startPoint y: 117, endPoint x: 944, endPoint y: 188, distance: 211.1
click at [944, 188] on div "© Mapbox © OpenStreetMap Improve this map © Maxar" at bounding box center [570, 264] width 1141 height 528
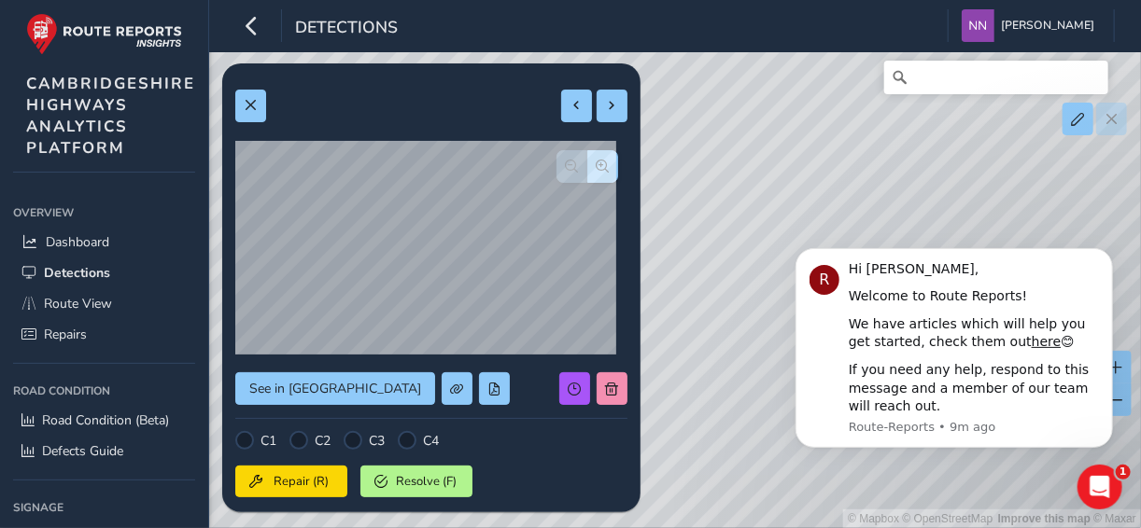
drag, startPoint x: 754, startPoint y: 150, endPoint x: 881, endPoint y: 159, distance: 127.2
click at [881, 159] on div "© Mapbox © OpenStreetMap Improve this map © Maxar" at bounding box center [570, 264] width 1141 height 528
drag, startPoint x: 736, startPoint y: 195, endPoint x: 796, endPoint y: 138, distance: 83.2
click at [796, 138] on div "© Mapbox © OpenStreetMap Improve this map © Maxar" at bounding box center [570, 264] width 1141 height 528
drag, startPoint x: 720, startPoint y: 229, endPoint x: 781, endPoint y: 109, distance: 134.4
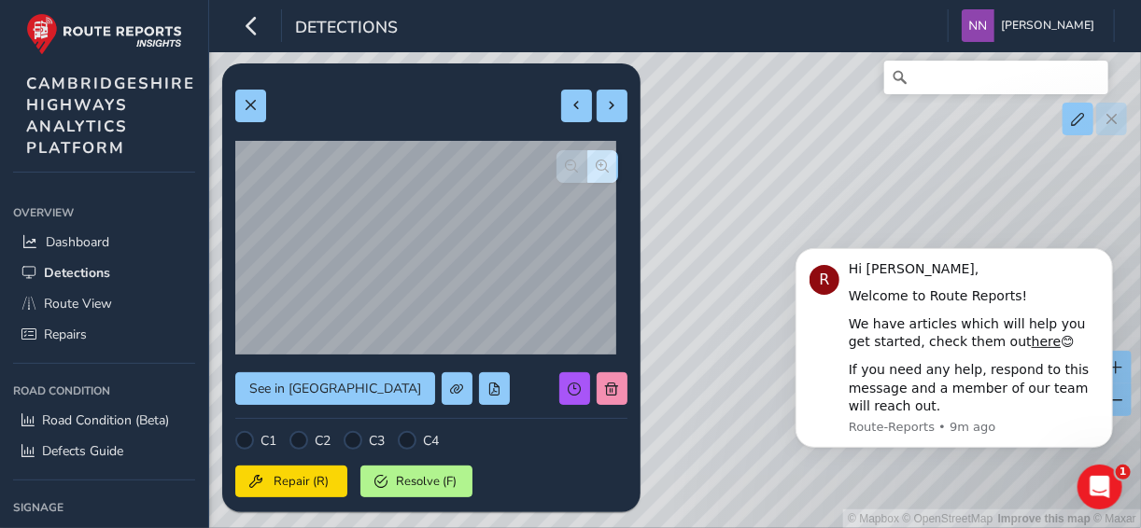
click at [780, 109] on div "© Mapbox © OpenStreetMap Improve this map © Maxar" at bounding box center [570, 264] width 1141 height 528
drag, startPoint x: 719, startPoint y: 263, endPoint x: 748, endPoint y: 154, distance: 113.0
click at [748, 154] on div "© Mapbox © OpenStreetMap Improve this map © Maxar" at bounding box center [570, 264] width 1141 height 528
drag, startPoint x: 725, startPoint y: 215, endPoint x: 852, endPoint y: 154, distance: 140.7
click at [852, 154] on div "© Mapbox © OpenStreetMap Improve this map © Maxar" at bounding box center [570, 264] width 1141 height 528
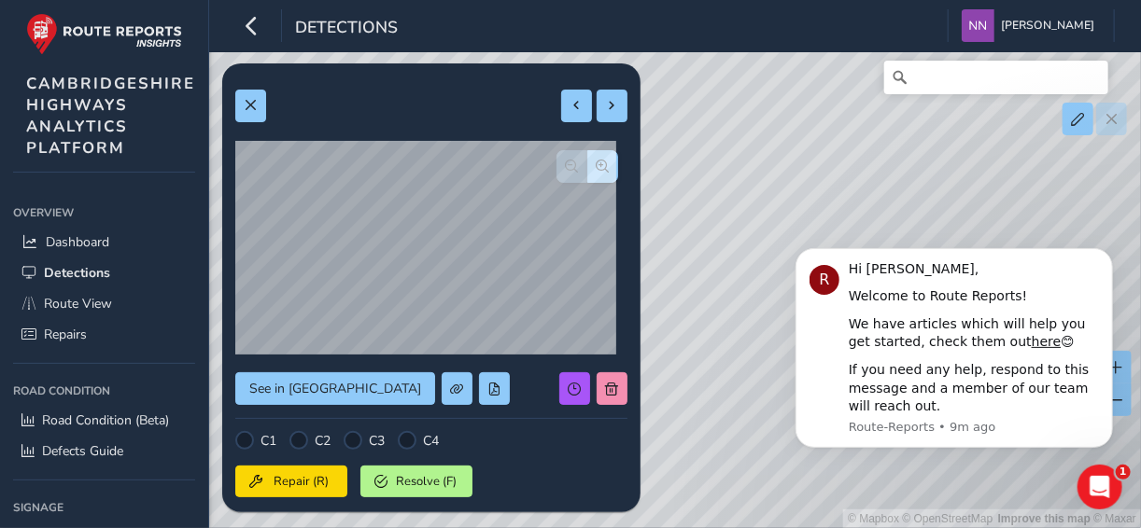
drag
click at [862, 202] on div "© Mapbox © OpenStreetMap Improve this map © Maxar" at bounding box center [570, 264] width 1141 height 528
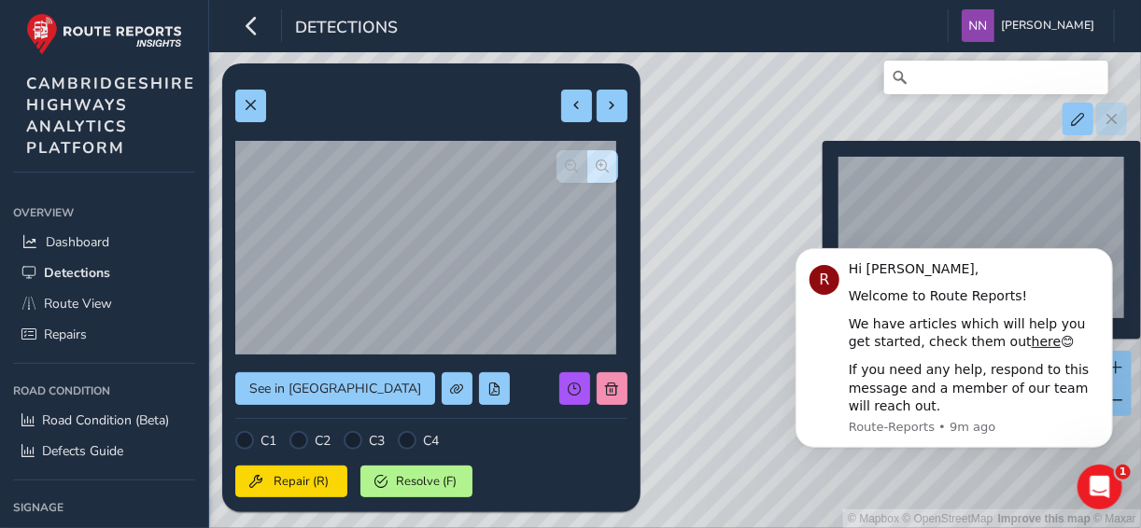
click at [811, 171] on div "© Mapbox © OpenStreetMap Improve this map © Maxar" at bounding box center [570, 264] width 1141 height 528
type input "408"
type input "865"
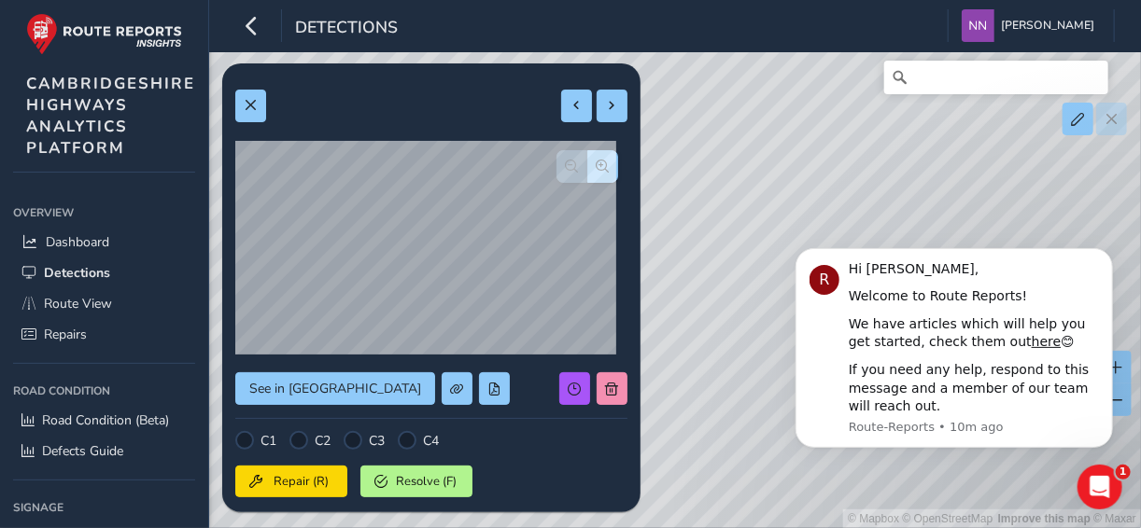
drag, startPoint x: 714, startPoint y: 192, endPoint x: 742, endPoint y: 153, distance: 48.2
click at [695, 127] on div "© Mapbox © OpenStreetMap Improve this map © Maxar" at bounding box center [570, 264] width 1141 height 528
drag, startPoint x: 856, startPoint y: 201, endPoint x: 785, endPoint y: 149, distance: 87.6
click at [785, 149] on div "© Mapbox © OpenStreetMap Improve this map © Maxar" at bounding box center [570, 264] width 1141 height 528
drag, startPoint x: 708, startPoint y: 209, endPoint x: 895, endPoint y: 158, distance: 194.5
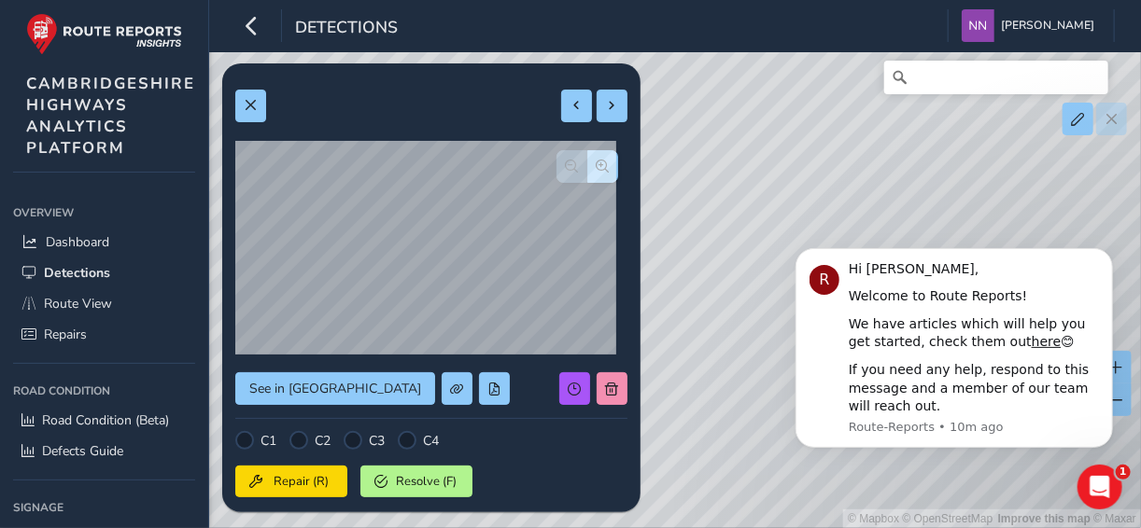
click at [895, 158] on div "© Mapbox © OpenStreetMap Improve this map © Maxar" at bounding box center [570, 264] width 1141 height 528
drag, startPoint x: 667, startPoint y: 280, endPoint x: 693, endPoint y: 200, distance: 84.4
click at [693, 200] on div "© Mapbox © OpenStreetMap Improve this map © Maxar" at bounding box center [570, 264] width 1141 height 528
drag, startPoint x: 741, startPoint y: 221, endPoint x: 661, endPoint y: 203, distance: 82.4
click at [660, 199] on div "© Mapbox © OpenStreetMap Improve this map © Maxar" at bounding box center [570, 264] width 1141 height 528
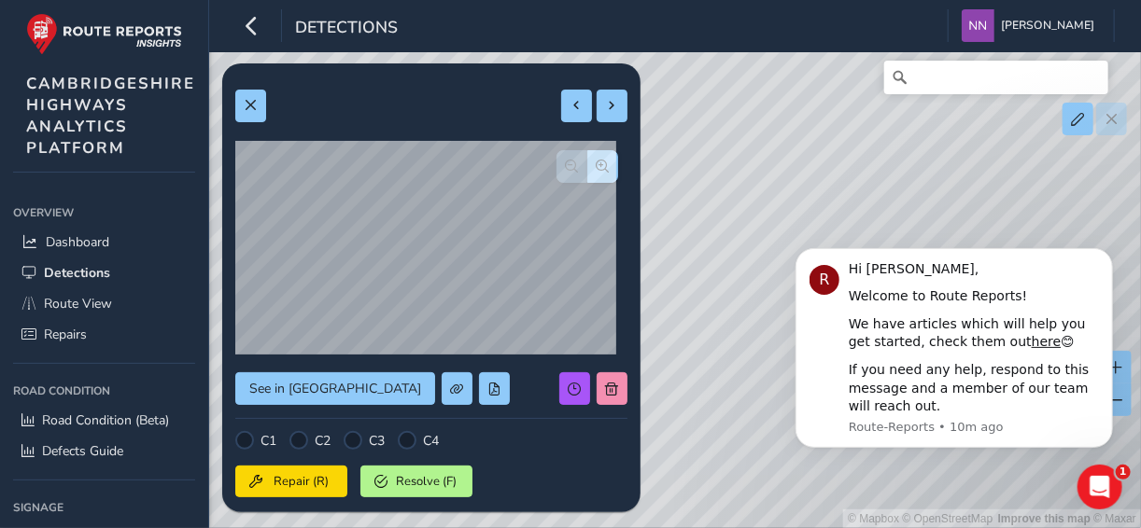
drag, startPoint x: 821, startPoint y: 226, endPoint x: 682, endPoint y: 186, distance: 144.8
click html "R Hi Nathan, Welcome to Route Reports! We have articles which will help you get…"
drag, startPoint x: 777, startPoint y: 185, endPoint x: 698, endPoint y: 167, distance: 80.4
click at [698, 167] on div "© Mapbox © OpenStreetMap Improve this map © Maxar" at bounding box center [570, 264] width 1141 height 528
drag, startPoint x: 727, startPoint y: 371, endPoint x: 690, endPoint y: 268, distance: 109.3
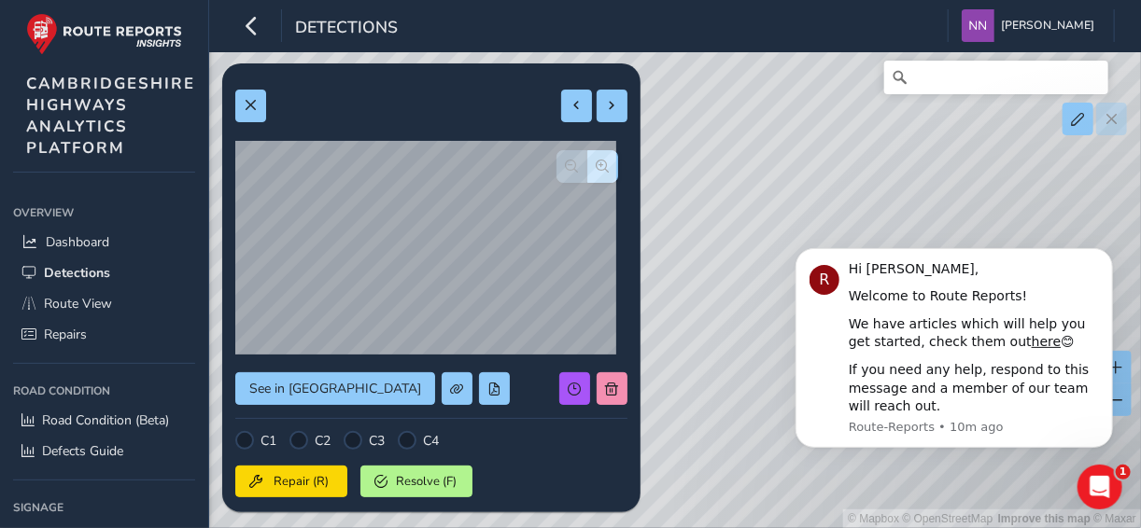
click at [690, 268] on div "© Mapbox © OpenStreetMap Improve this map © Maxar" at bounding box center [570, 264] width 1141 height 528
drag, startPoint x: 731, startPoint y: 355, endPoint x: 716, endPoint y: 225, distance: 130.6
click at [716, 225] on div "© Mapbox © OpenStreetMap Improve this map © Maxar" at bounding box center [570, 264] width 1141 height 528
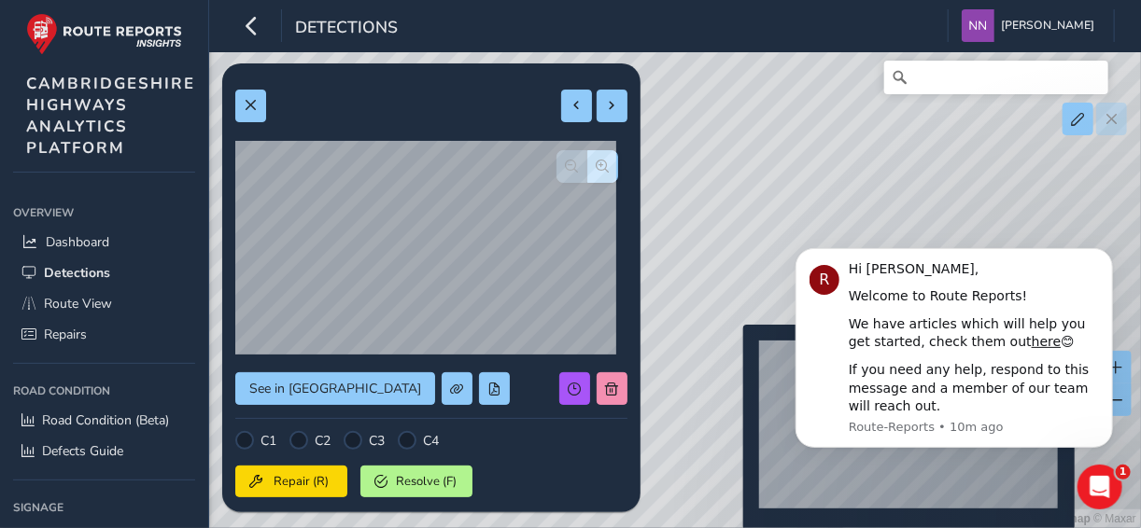
click at [732, 355] on div "© Mapbox © OpenStreetMap Improve this map © Maxar" at bounding box center [570, 264] width 1141 height 528
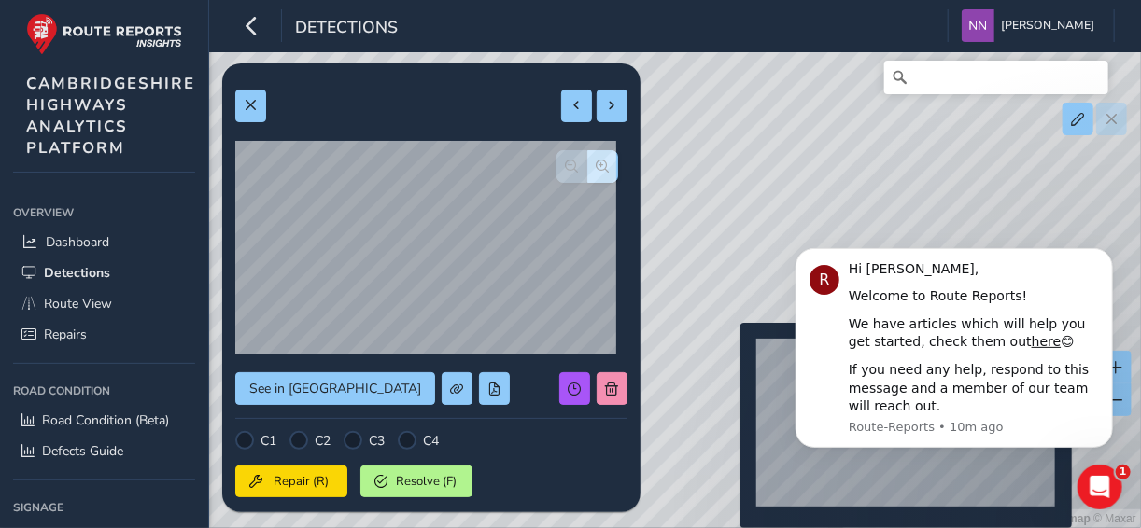
type input "309"
type input "340"
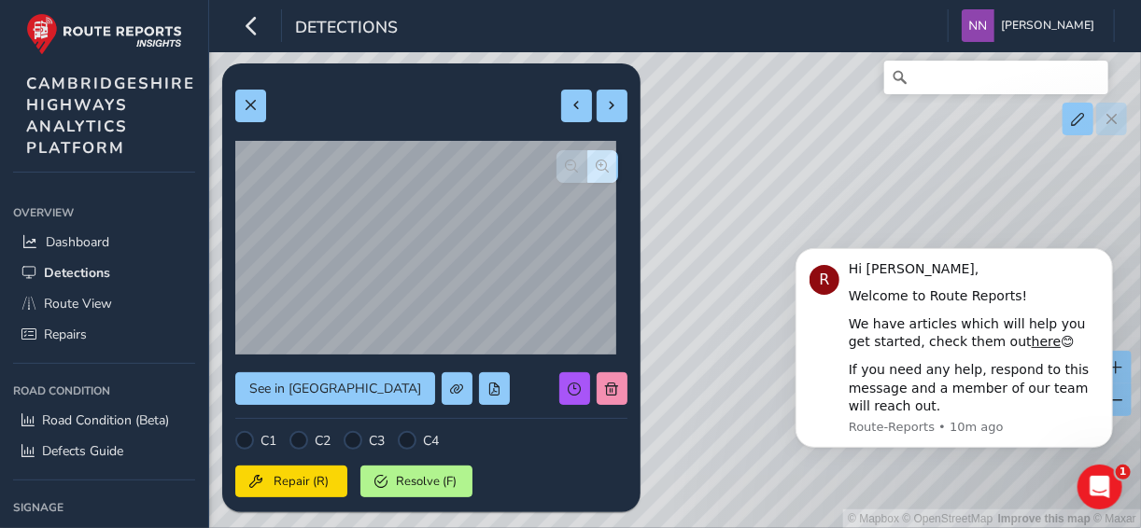
drag, startPoint x: 716, startPoint y: 324, endPoint x: 874, endPoint y: 119, distance: 259.0
click at [874, 119] on div "© Mapbox © OpenStreetMap Improve this map © Maxar" at bounding box center [570, 264] width 1141 height 528
drag, startPoint x: 779, startPoint y: 257, endPoint x: 732, endPoint y: 143, distance: 123.4
click html "R Hi Nathan, Welcome to Route Reports! We have articles which will help you get…"
drag, startPoint x: 793, startPoint y: 220, endPoint x: 1490, endPoint y: 378, distance: 714.0
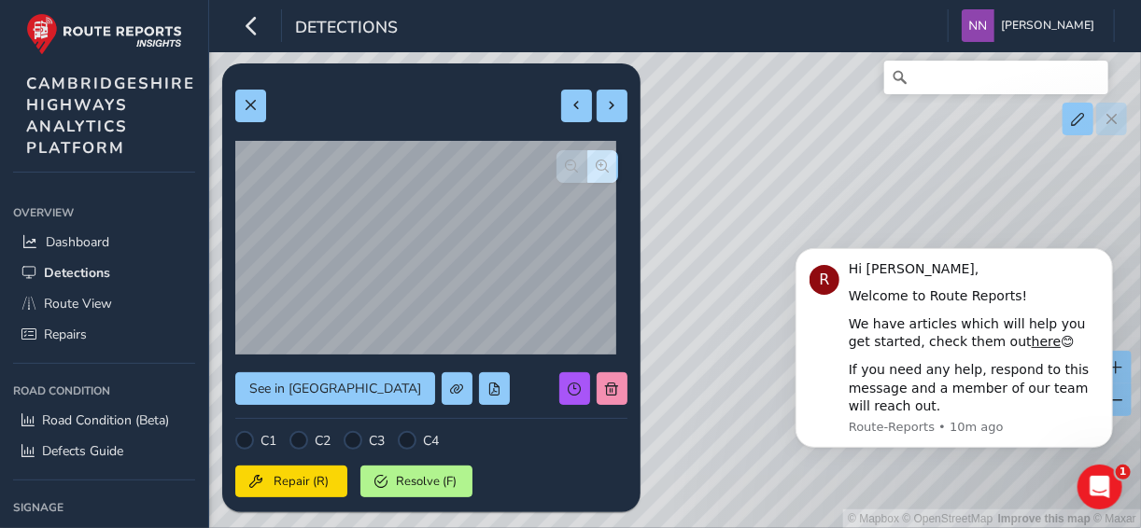
click html "R Hi Nathan, Welcome to Route Reports! We have articles which will help you get…"
drag, startPoint x: 770, startPoint y: 171, endPoint x: 739, endPoint y: 153, distance: 35.5
click at [723, 142] on div "© Mapbox © OpenStreetMap Improve this map © Maxar" at bounding box center [570, 264] width 1141 height 528
drag, startPoint x: 817, startPoint y: 196, endPoint x: 694, endPoint y: 122, distance: 143.6
click at [694, 122] on div "© Mapbox © OpenStreetMap Improve this map © Maxar" at bounding box center [570, 264] width 1141 height 528
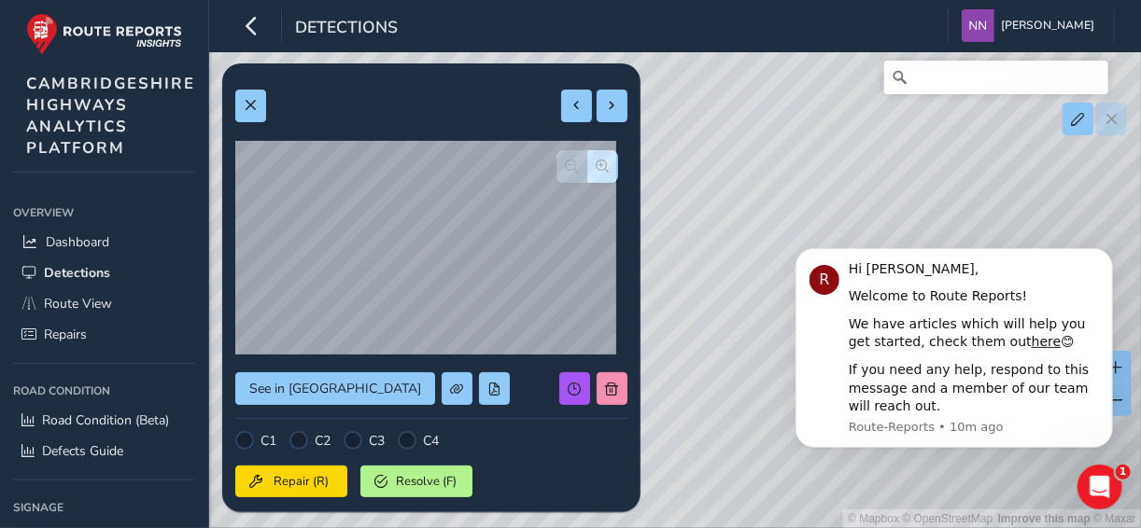
drag, startPoint x: 752, startPoint y: 174, endPoint x: 670, endPoint y: 123, distance: 96.4
click at [670, 118] on div "© Mapbox © OpenStreetMap Improve this map © Maxar" at bounding box center [570, 264] width 1141 height 528
drag, startPoint x: 739, startPoint y: 254, endPoint x: 668, endPoint y: 138, distance: 135.8
click at [670, 137] on div "© Mapbox © OpenStreetMap Improve this map © Maxar" at bounding box center [570, 264] width 1141 height 528
drag, startPoint x: 741, startPoint y: 234, endPoint x: 686, endPoint y: 189, distance: 71.6
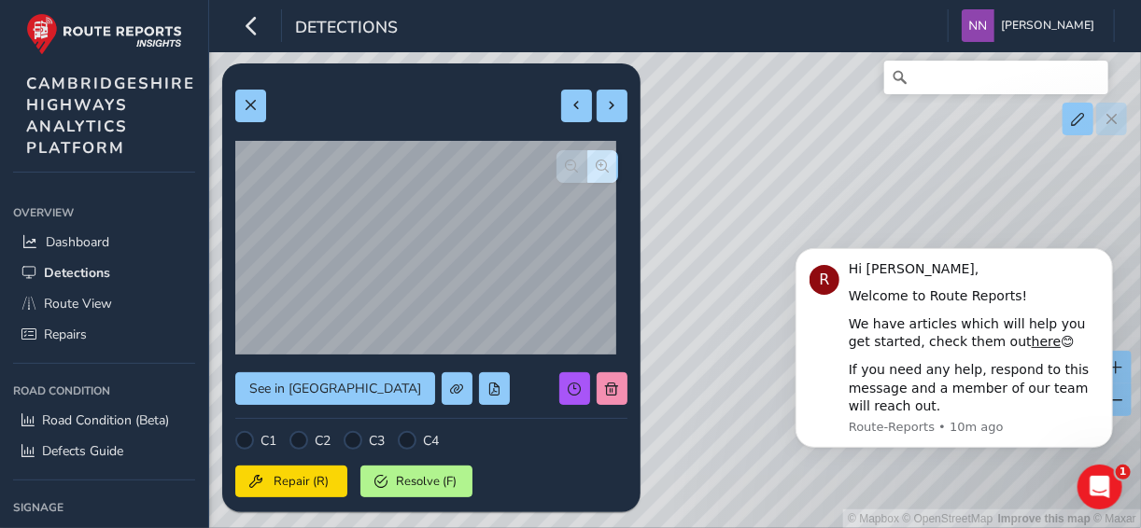
click at [686, 189] on div "© Mapbox © OpenStreetMap Improve this map © Maxar" at bounding box center [570, 264] width 1141 height 528
click at [597, 165] on span "button" at bounding box center [603, 166] width 13 height 13
click at [566, 168] on span "button" at bounding box center [572, 166] width 13 height 13
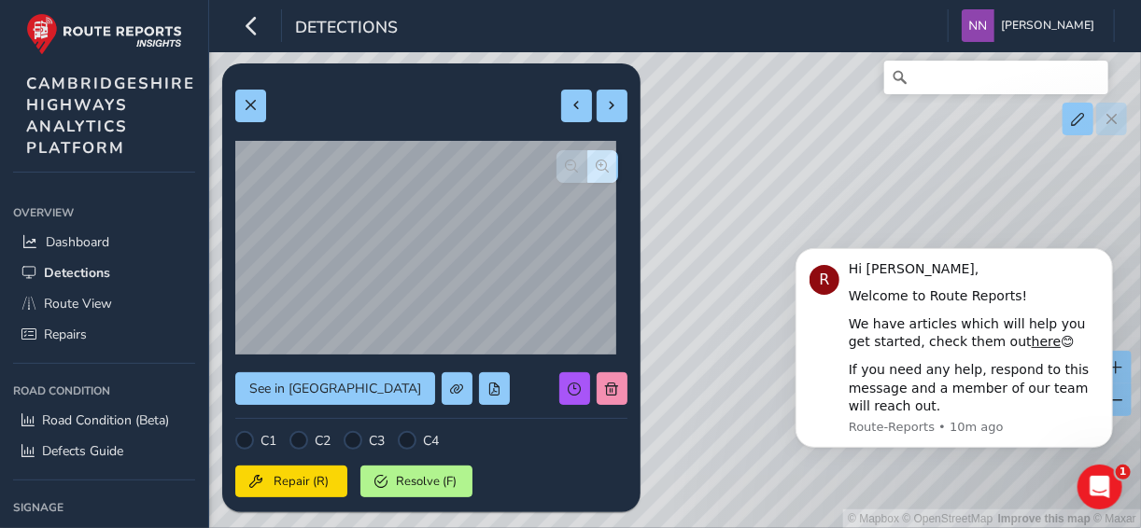
drag, startPoint x: 766, startPoint y: 211, endPoint x: 766, endPoint y: 185, distance: 26.1
click at [766, 185] on div "© Mapbox © OpenStreetMap Improve this map © Maxar" at bounding box center [570, 264] width 1141 height 528
drag, startPoint x: 856, startPoint y: 189, endPoint x: 765, endPoint y: 124, distance: 112.4
click at [765, 124] on div "© Mapbox © OpenStreetMap Improve this map © Maxar" at bounding box center [570, 264] width 1141 height 528
drag, startPoint x: 785, startPoint y: 208, endPoint x: 756, endPoint y: 118, distance: 95.1
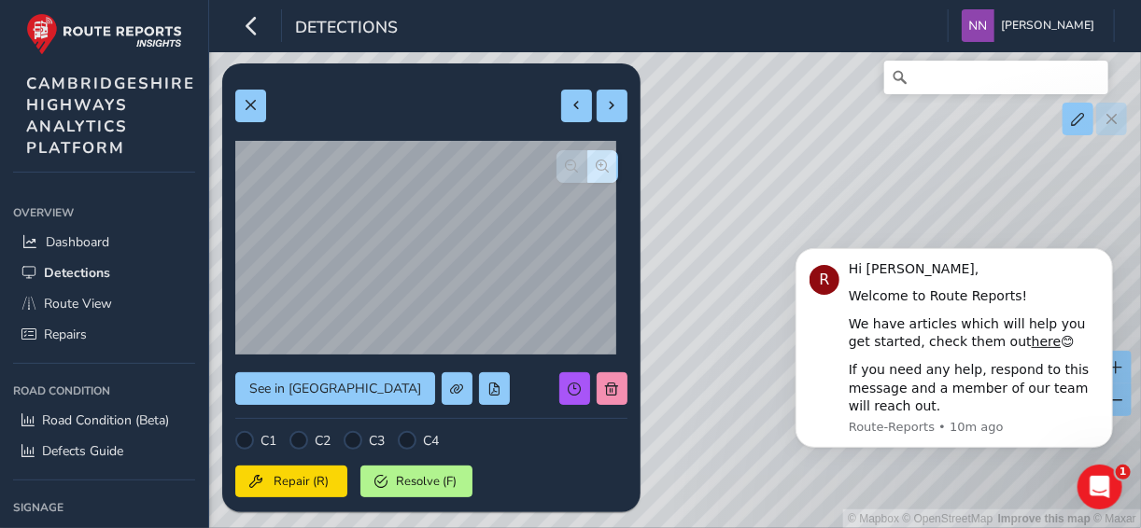
click at [756, 118] on div "© Mapbox © OpenStreetMap Improve this map © Maxar" at bounding box center [570, 264] width 1141 height 528
drag, startPoint x: 769, startPoint y: 196, endPoint x: 756, endPoint y: 117, distance: 80.4
click at [756, 117] on div "© Mapbox © OpenStreetMap Improve this map © Maxar" at bounding box center [570, 264] width 1141 height 528
drag, startPoint x: 1532, startPoint y: 357, endPoint x: 846, endPoint y: 220, distance: 699.5
drag, startPoint x: 755, startPoint y: 127, endPoint x: 834, endPoint y: 211, distance: 114.9
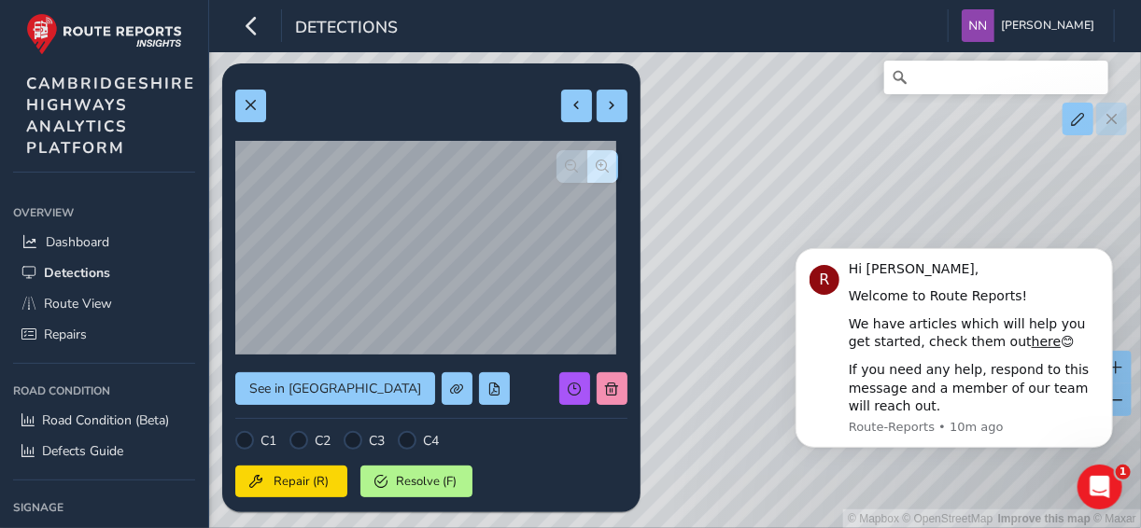
click at [834, 211] on div "© Mapbox © OpenStreetMap Improve this map © Maxar" at bounding box center [570, 264] width 1141 height 528
drag, startPoint x: 1486, startPoint y: 325, endPoint x: 821, endPoint y: 266, distance: 668.2
drag, startPoint x: 1493, startPoint y: 335, endPoint x: 776, endPoint y: 227, distance: 725.1
drag, startPoint x: 713, startPoint y: 103, endPoint x: 756, endPoint y: 243, distance: 146.5
click at [757, 243] on div "© Mapbox © OpenStreetMap Improve this map © Maxar" at bounding box center [570, 264] width 1141 height 528
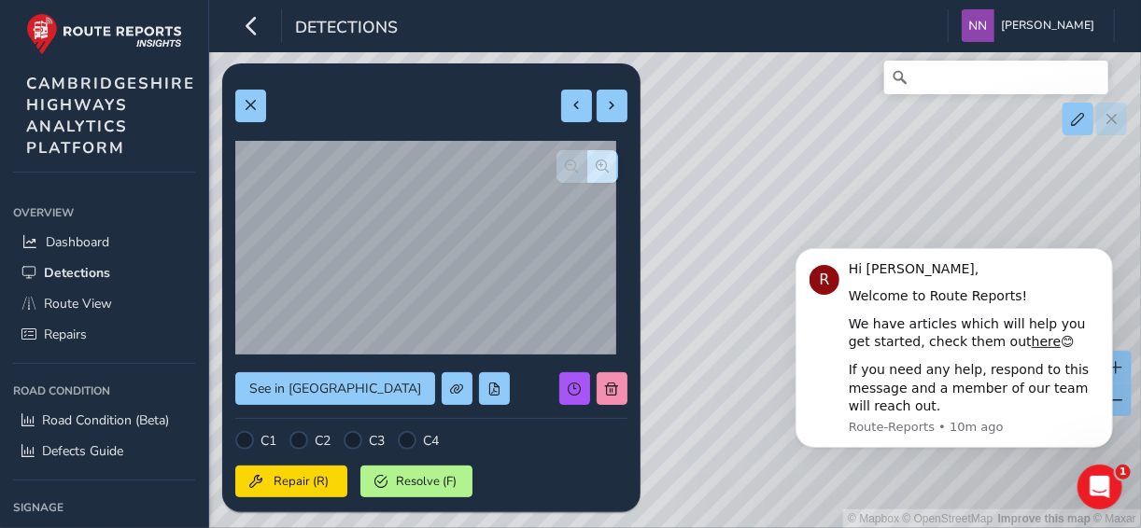
drag, startPoint x: 1457, startPoint y: 324, endPoint x: 782, endPoint y: 301, distance: 675.3
drag, startPoint x: 677, startPoint y: 147, endPoint x: 735, endPoint y: 218, distance: 91.6
click at [739, 241] on div "© Mapbox © OpenStreetMap Improve this map © Maxar" at bounding box center [570, 264] width 1141 height 528
drag, startPoint x: 1453, startPoint y: 346, endPoint x: 851, endPoint y: 246, distance: 610.3
drag, startPoint x: 713, startPoint y: 109, endPoint x: 729, endPoint y: 142, distance: 36.3
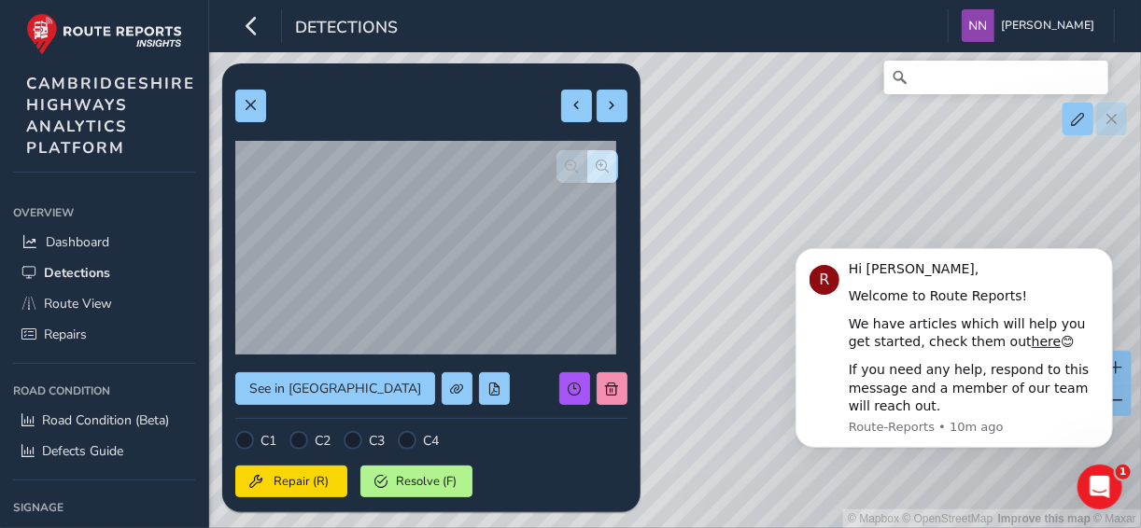
click at [729, 141] on div "© Mapbox © OpenStreetMap Improve this map © Maxar" at bounding box center [570, 264] width 1141 height 528
drag, startPoint x: 1468, startPoint y: 325, endPoint x: 774, endPoint y: 279, distance: 696.0
click at [726, 270] on div "© Mapbox © OpenStreetMap Improve this map © Maxar" at bounding box center [570, 264] width 1141 height 528
click at [718, 91] on div "© Mapbox © OpenStreetMap Improve this map © Maxar" at bounding box center [570, 264] width 1141 height 528
click at [775, 257] on div "© Mapbox © OpenStreetMap Improve this map © Maxar" at bounding box center [570, 264] width 1141 height 528
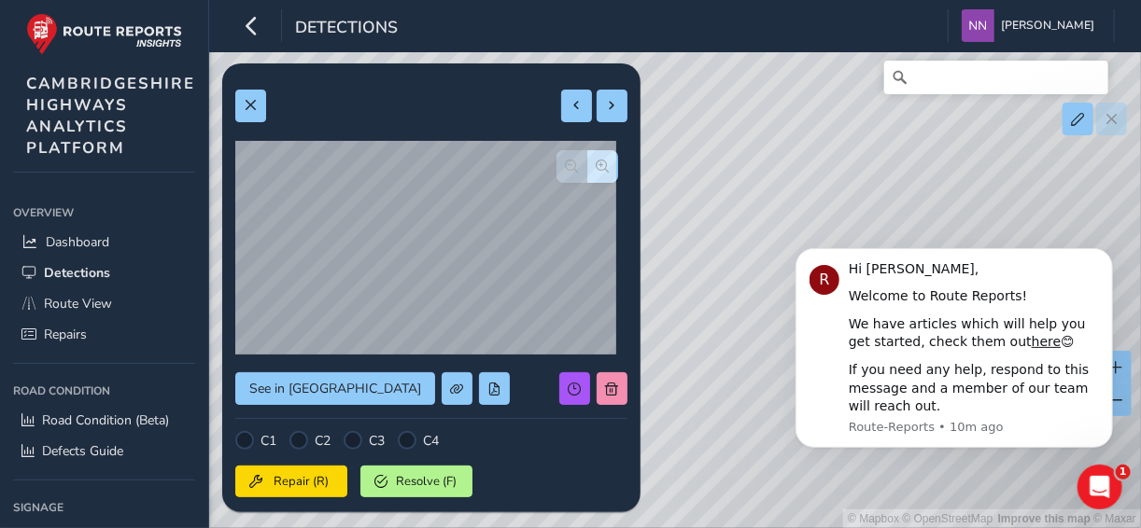
click at [753, 267] on div "© Mapbox © OpenStreetMap Improve this map © Maxar" at bounding box center [570, 264] width 1141 height 528
click at [768, 281] on div "© Mapbox © OpenStreetMap Improve this map © Maxar" at bounding box center [570, 264] width 1141 height 528
click at [734, 265] on div "© Mapbox © OpenStreetMap Improve this map © Maxar" at bounding box center [570, 264] width 1141 height 528
click at [863, 174] on div "© Mapbox © OpenStreetMap Improve this map © Maxar" at bounding box center [570, 264] width 1141 height 528
click at [702, 211] on div "© Mapbox © OpenStreetMap Improve this map © Maxar" at bounding box center [570, 264] width 1141 height 528
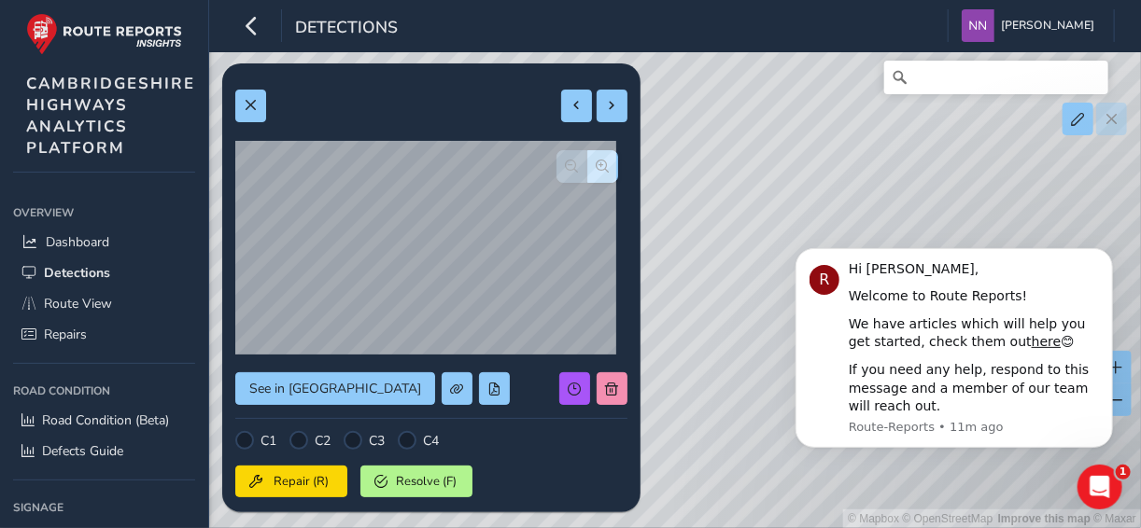
click at [681, 193] on div "© Mapbox © OpenStreetMap Improve this map © Maxar" at bounding box center [570, 264] width 1141 height 528
click at [768, 153] on div "© Mapbox © OpenStreetMap Improve this map © Maxar" at bounding box center [570, 264] width 1141 height 528
click at [955, 145] on div "© Mapbox © OpenStreetMap Improve this map © Maxar" at bounding box center [570, 264] width 1141 height 528
click at [801, 154] on div "© Mapbox © OpenStreetMap Improve this map © Maxar" at bounding box center [570, 264] width 1141 height 528
click at [794, 161] on div "© Mapbox © OpenStreetMap Improve this map © Maxar" at bounding box center [570, 264] width 1141 height 528
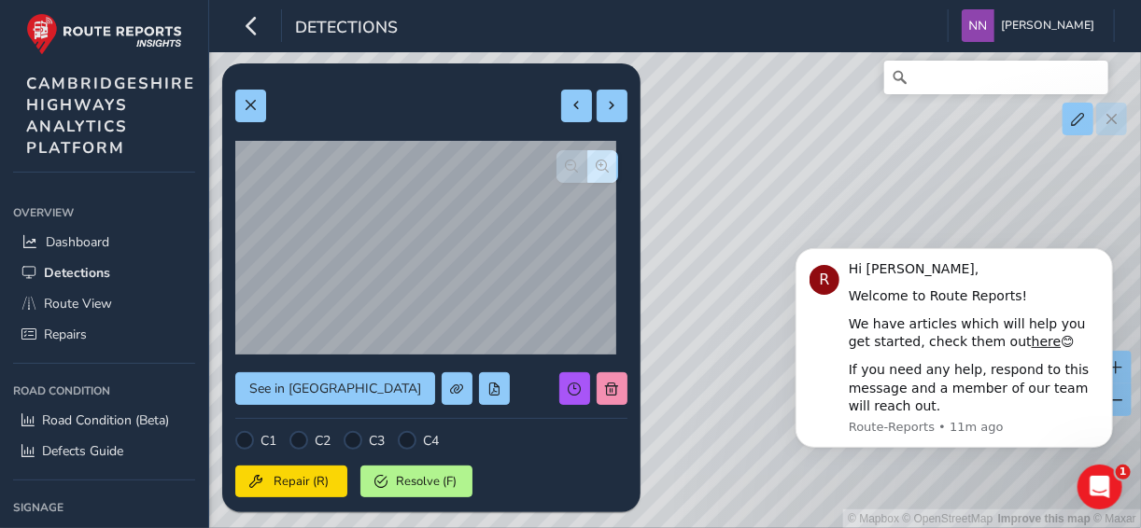
click at [815, 162] on div "© Mapbox © OpenStreetMap Improve this map © Maxar" at bounding box center [570, 264] width 1141 height 528
click at [709, 156] on div "© Mapbox © OpenStreetMap Improve this map © Maxar" at bounding box center [570, 264] width 1141 height 528
click at [702, 99] on div "© Mapbox © OpenStreetMap Improve this map © Maxar" at bounding box center [570, 264] width 1141 height 528
click at [792, 120] on div "© Mapbox © OpenStreetMap Improve this map © Maxar" at bounding box center [570, 264] width 1141 height 528
click at [818, 162] on div "© Mapbox © OpenStreetMap Improve this map © Maxar" at bounding box center [570, 264] width 1141 height 528
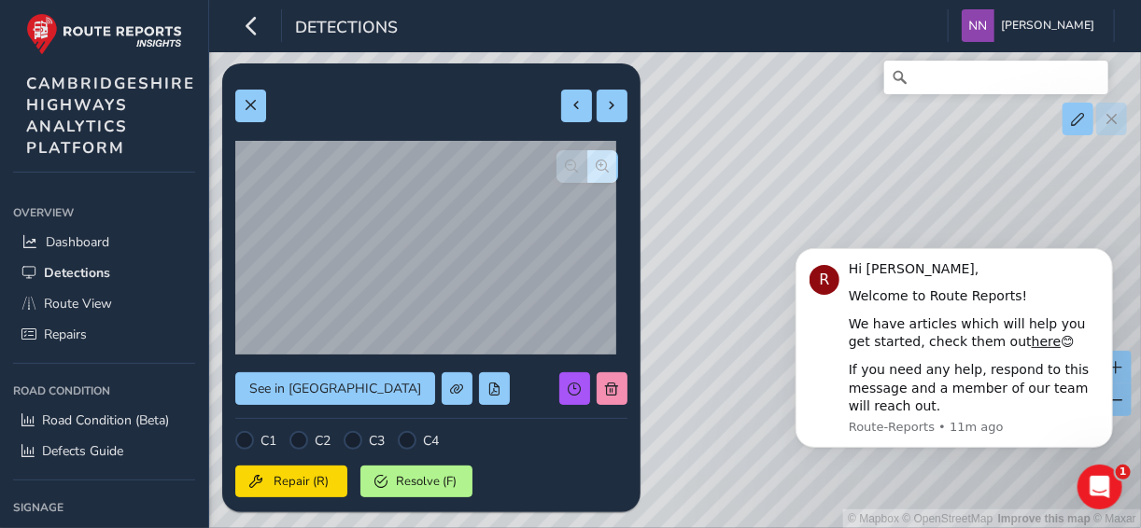
click at [863, 215] on div "© Mapbox © OpenStreetMap Improve this map © Maxar" at bounding box center [570, 264] width 1141 height 528
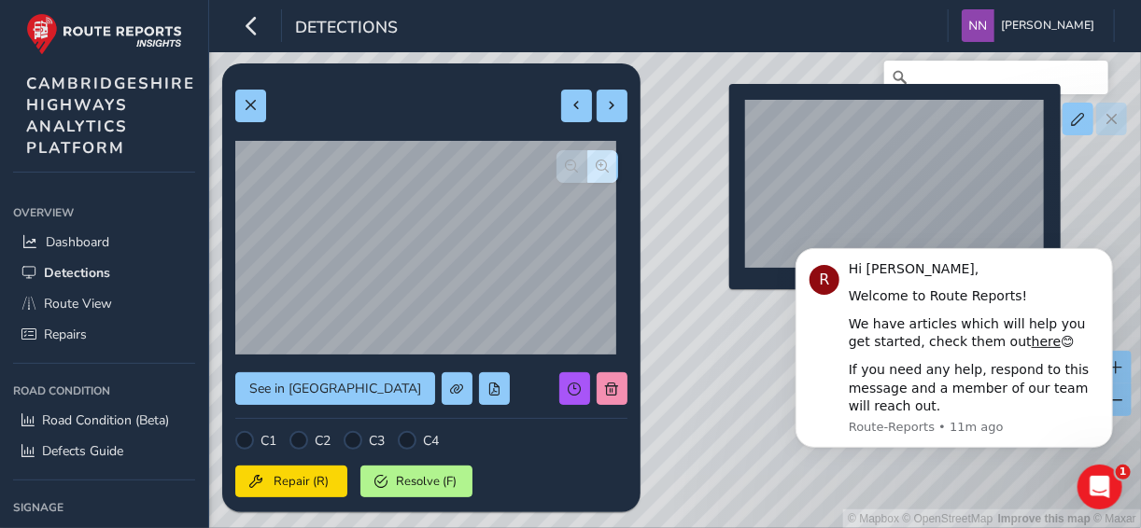
click at [718, 114] on div "© Mapbox © OpenStreetMap Improve this map © Maxar" at bounding box center [570, 264] width 1141 height 528
type input "260"
type input "482"
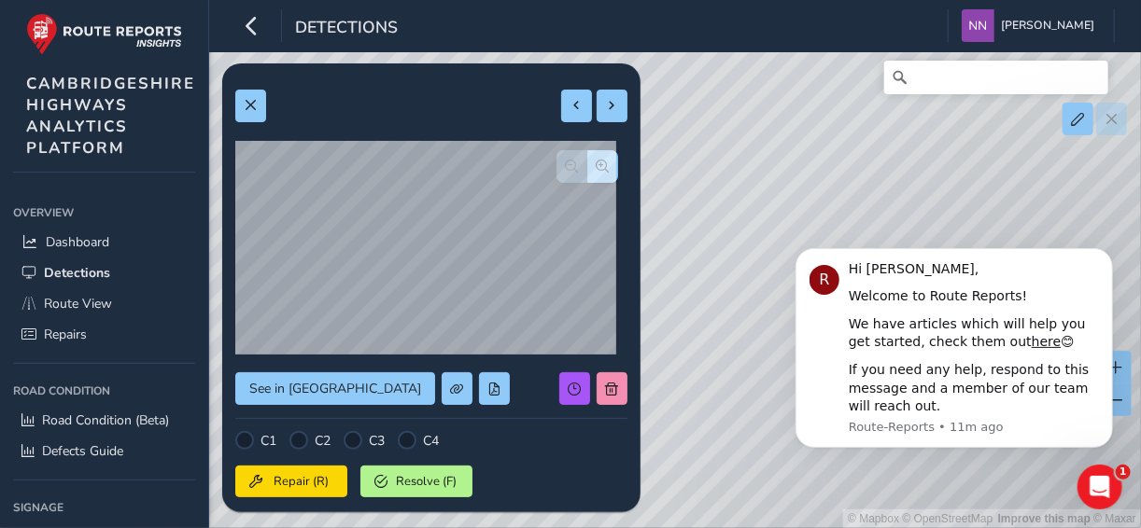
click at [686, 258] on div "© Mapbox © OpenStreetMap Improve this map © Maxar" at bounding box center [570, 264] width 1141 height 528
click at [905, 178] on div "© Mapbox © OpenStreetMap Improve this map © Maxar" at bounding box center [570, 264] width 1141 height 528
click at [813, 216] on div "© Mapbox © OpenStreetMap Improve this map © Maxar" at bounding box center [570, 264] width 1141 height 528
click at [799, 202] on div "© Mapbox © OpenStreetMap Improve this map © Maxar" at bounding box center [570, 264] width 1141 height 528
click at [851, 199] on div "© Mapbox © OpenStreetMap Improve this map © Maxar" at bounding box center [570, 264] width 1141 height 528
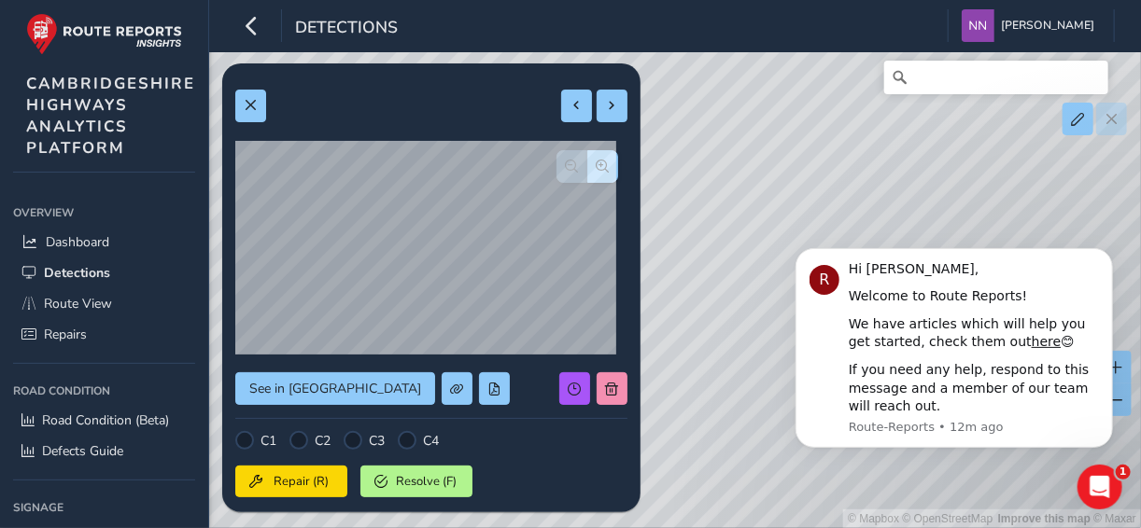
click at [807, 208] on div "© Mapbox © OpenStreetMap Improve this map © Maxar" at bounding box center [570, 264] width 1141 height 528
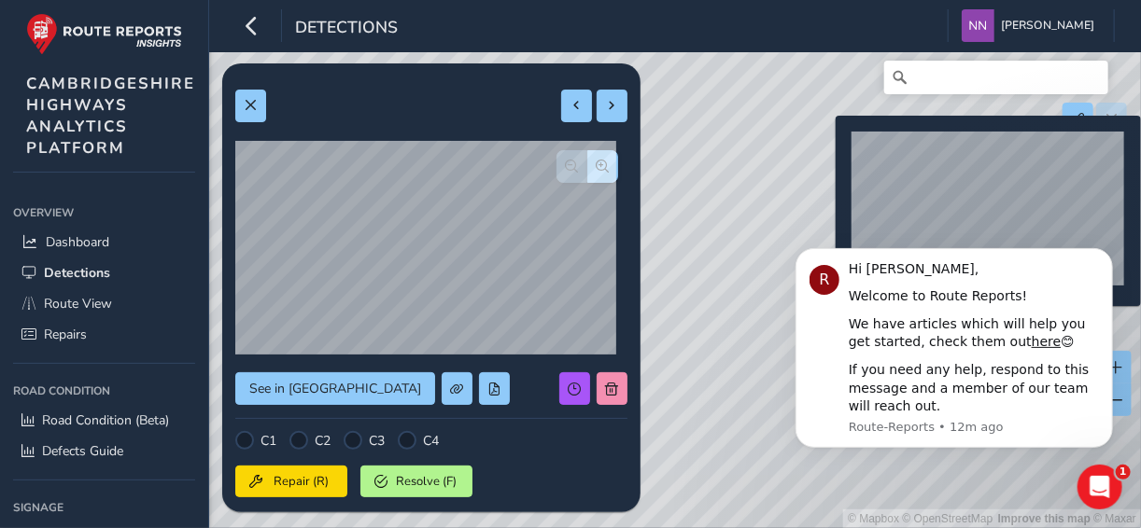
click at [824, 146] on div "© Mapbox © OpenStreetMap Improve this map © Maxar" at bounding box center [570, 264] width 1141 height 528
type input "333"
type input "437"
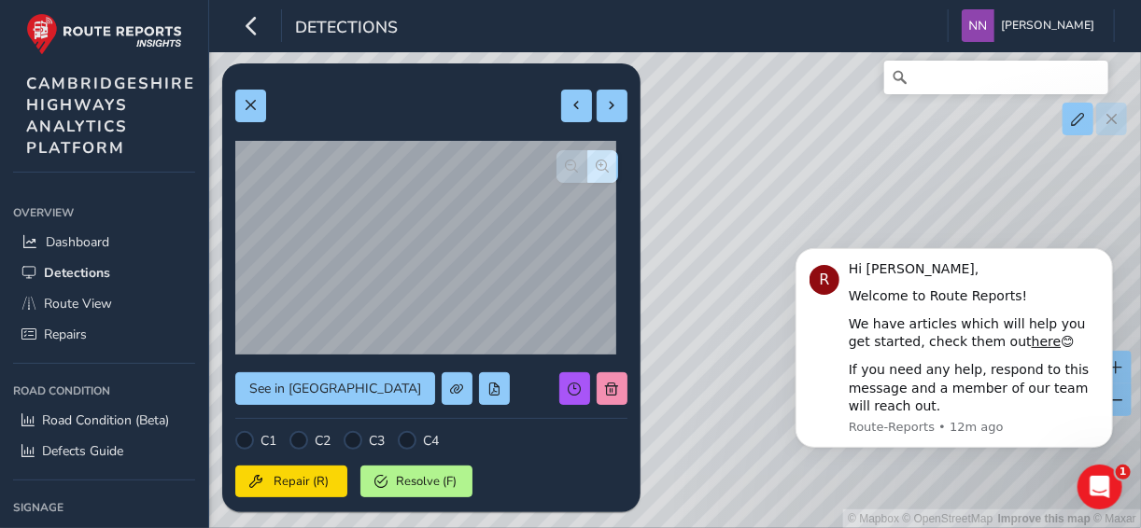
drag, startPoint x: 762, startPoint y: 165, endPoint x: 765, endPoint y: 119, distance: 45.9
click at [765, 119] on div "© Mapbox © OpenStreetMap Improve this map © Maxar" at bounding box center [570, 264] width 1141 height 528
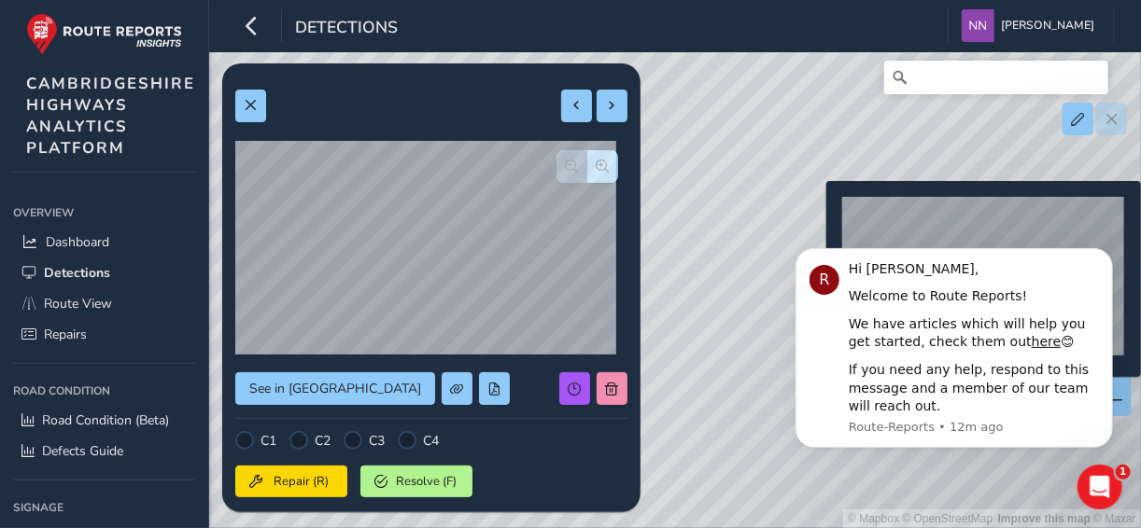
click at [815, 211] on div "© Mapbox © OpenStreetMap Improve this map © Maxar" at bounding box center [570, 264] width 1141 height 528
type input "388"
type input "1212"
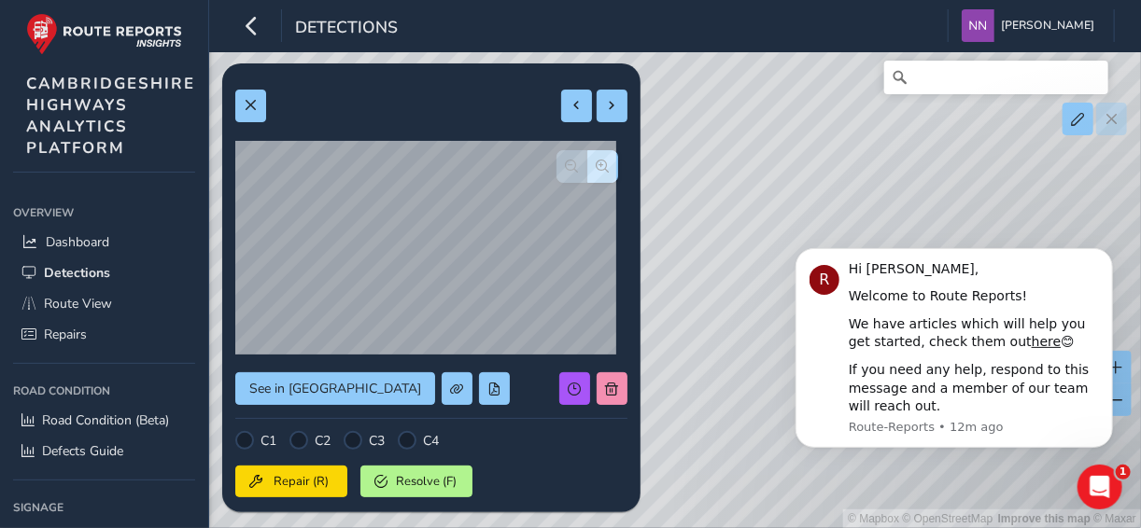
drag, startPoint x: 670, startPoint y: 194, endPoint x: 737, endPoint y: 147, distance: 81.6
click at [737, 147] on div "© Mapbox © OpenStreetMap Improve this map © Maxar" at bounding box center [570, 264] width 1141 height 528
drag, startPoint x: 700, startPoint y: 184, endPoint x: 792, endPoint y: 121, distance: 110.8
click at [792, 121] on div "© Mapbox © OpenStreetMap Improve this map © Maxar" at bounding box center [570, 264] width 1141 height 528
drag, startPoint x: 723, startPoint y: 152, endPoint x: 849, endPoint y: 133, distance: 126.5
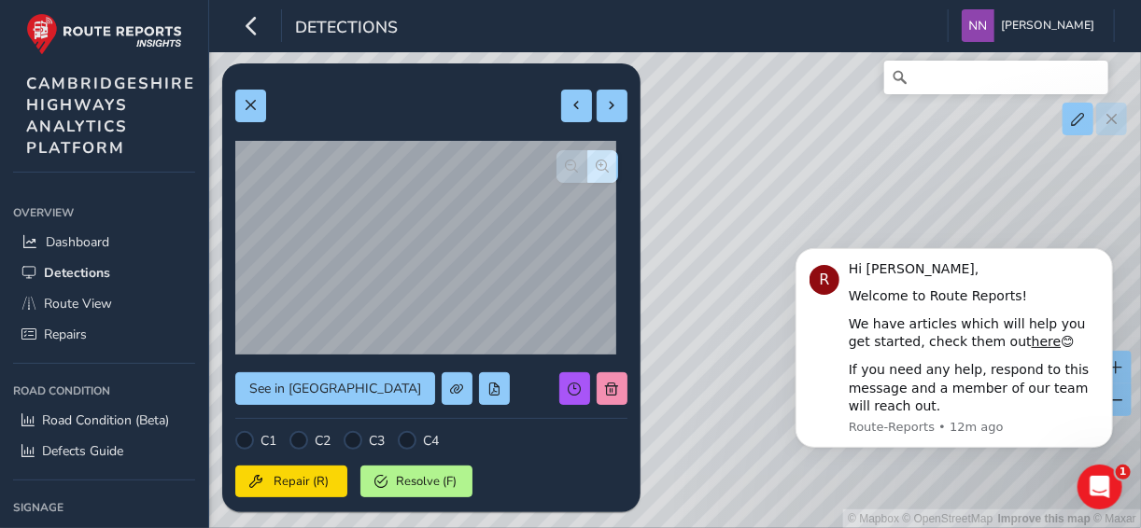
click at [849, 133] on div "© Mapbox © OpenStreetMap Improve this map © Maxar" at bounding box center [570, 264] width 1141 height 528
drag, startPoint x: 658, startPoint y: 186, endPoint x: 797, endPoint y: 147, distance: 144.3
click at [797, 147] on div "© Mapbox © OpenStreetMap Improve this map © Maxar" at bounding box center [570, 264] width 1141 height 528
drag, startPoint x: 914, startPoint y: 175, endPoint x: 686, endPoint y: 229, distance: 234.1
click at [686, 229] on div "© Mapbox © OpenStreetMap Improve this map © Maxar" at bounding box center [570, 264] width 1141 height 528
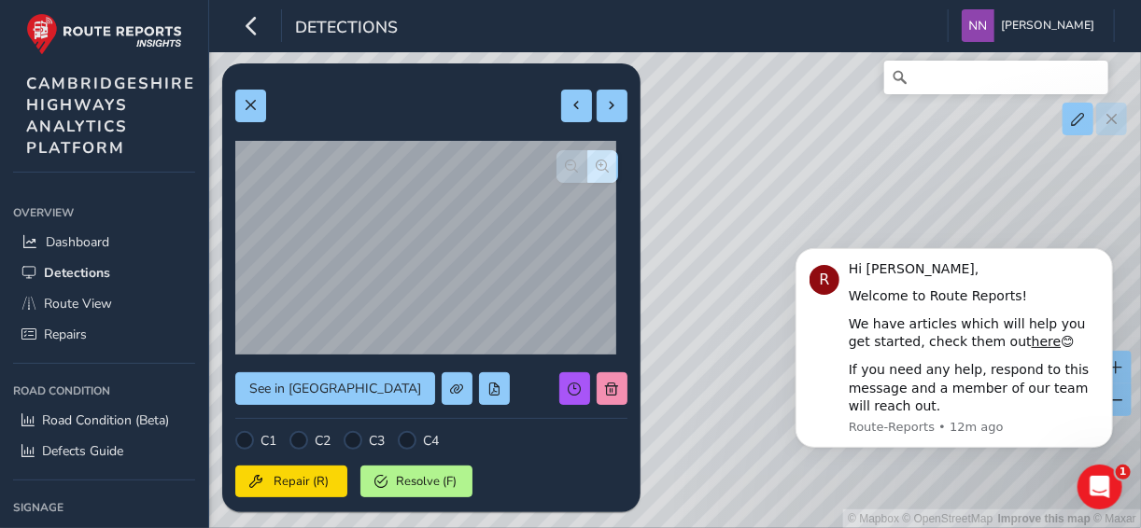
drag, startPoint x: 724, startPoint y: 208, endPoint x: 887, endPoint y: 137, distance: 177.2
click at [887, 137] on div "© Mapbox © OpenStreetMap Improve this map © Maxar" at bounding box center [570, 264] width 1141 height 528
drag, startPoint x: 727, startPoint y: 255, endPoint x: 889, endPoint y: 142, distance: 197.1
click at [889, 142] on div "© Mapbox © OpenStreetMap Improve this map © Maxar" at bounding box center [570, 264] width 1141 height 528
drag, startPoint x: 726, startPoint y: 218, endPoint x: 885, endPoint y: 159, distance: 169.6
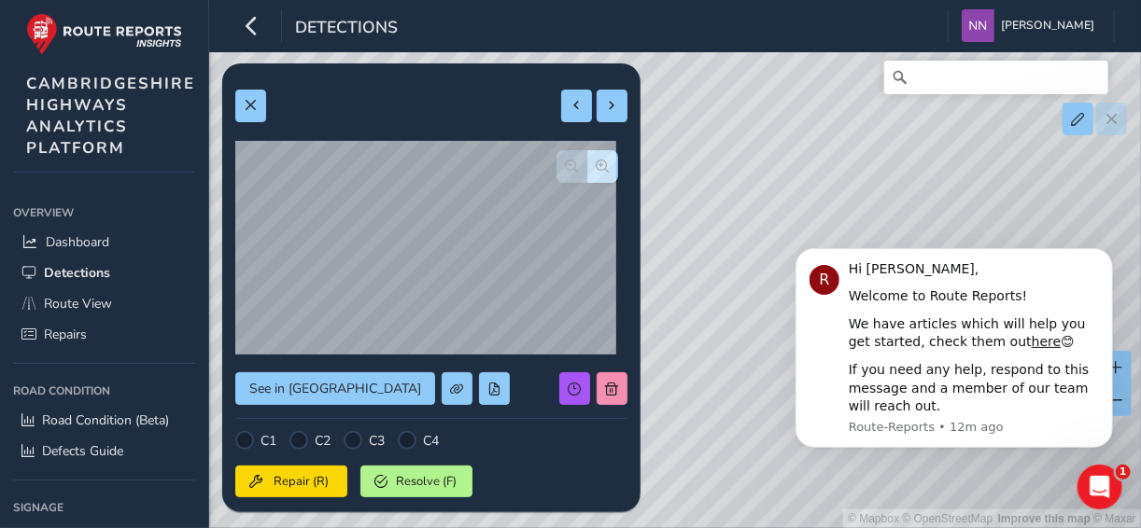
click at [885, 159] on div "© Mapbox © OpenStreetMap Improve this map © Maxar" at bounding box center [570, 264] width 1141 height 528
drag, startPoint x: 741, startPoint y: 205, endPoint x: 835, endPoint y: 167, distance: 101.8
click at [835, 167] on div "© Mapbox © OpenStreetMap Improve this map © Maxar" at bounding box center [570, 264] width 1141 height 528
drag, startPoint x: 735, startPoint y: 211, endPoint x: 855, endPoint y: 154, distance: 133.2
click at [855, 154] on div "© Mapbox © OpenStreetMap Improve this map © Maxar" at bounding box center [570, 264] width 1141 height 528
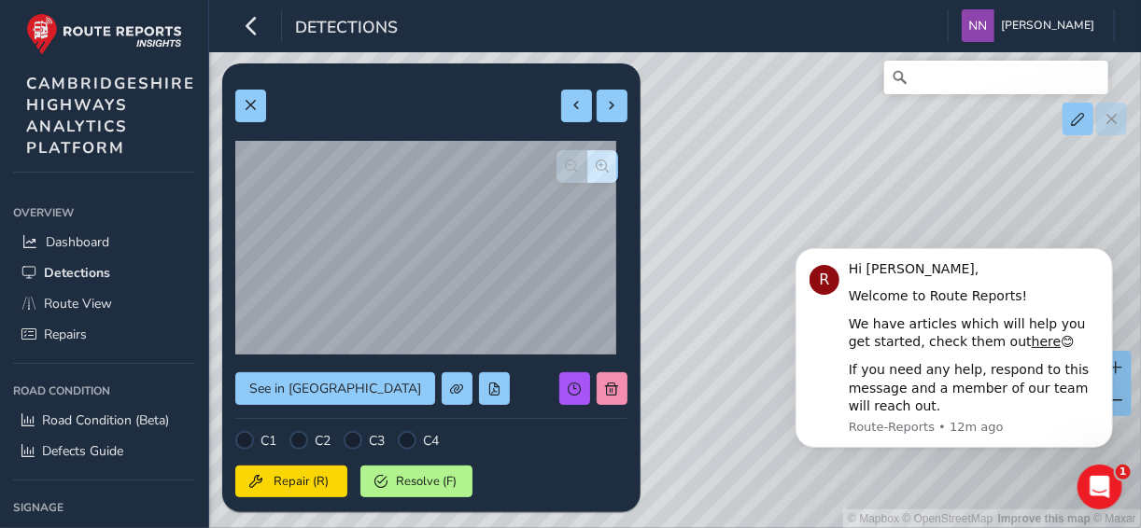
drag, startPoint x: 690, startPoint y: 226, endPoint x: 910, endPoint y: 131, distance: 240.0
click at [910, 131] on div "© Mapbox © OpenStreetMap Improve this map © Maxar" at bounding box center [570, 264] width 1141 height 528
drag, startPoint x: 765, startPoint y: 180, endPoint x: 856, endPoint y: 147, distance: 97.1
click at [856, 147] on div "© Mapbox © OpenStreetMap Improve this map © Maxar" at bounding box center [570, 264] width 1141 height 528
drag, startPoint x: 756, startPoint y: 211, endPoint x: 762, endPoint y: 133, distance: 78.6
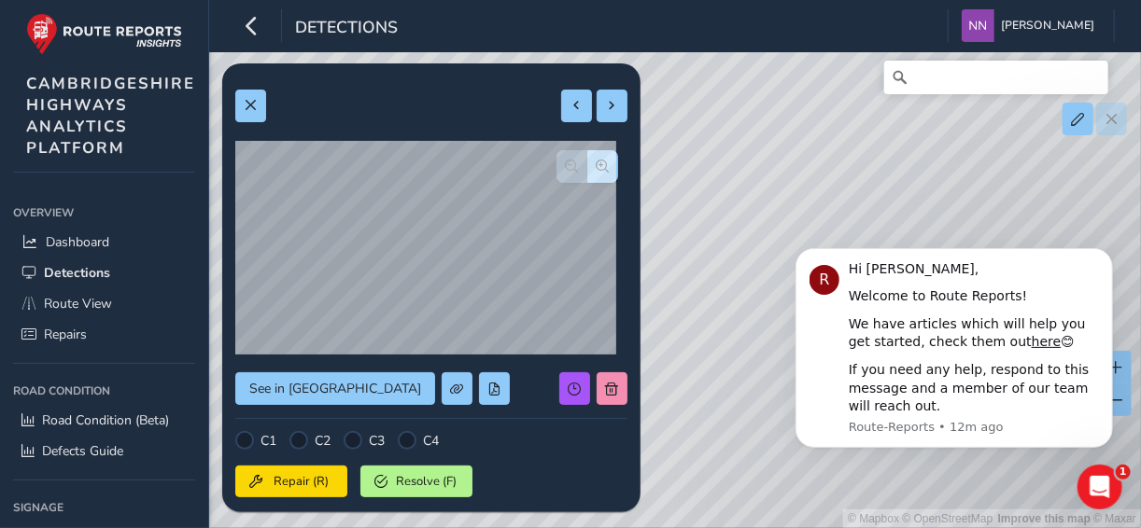
click at [762, 133] on div "© Mapbox © OpenStreetMap Improve this map © Maxar" at bounding box center [570, 264] width 1141 height 528
drag, startPoint x: 786, startPoint y: 167, endPoint x: 750, endPoint y: 94, distance: 81.4
click at [763, 73] on div "© Mapbox © OpenStreetMap Improve this map © Maxar" at bounding box center [570, 264] width 1141 height 528
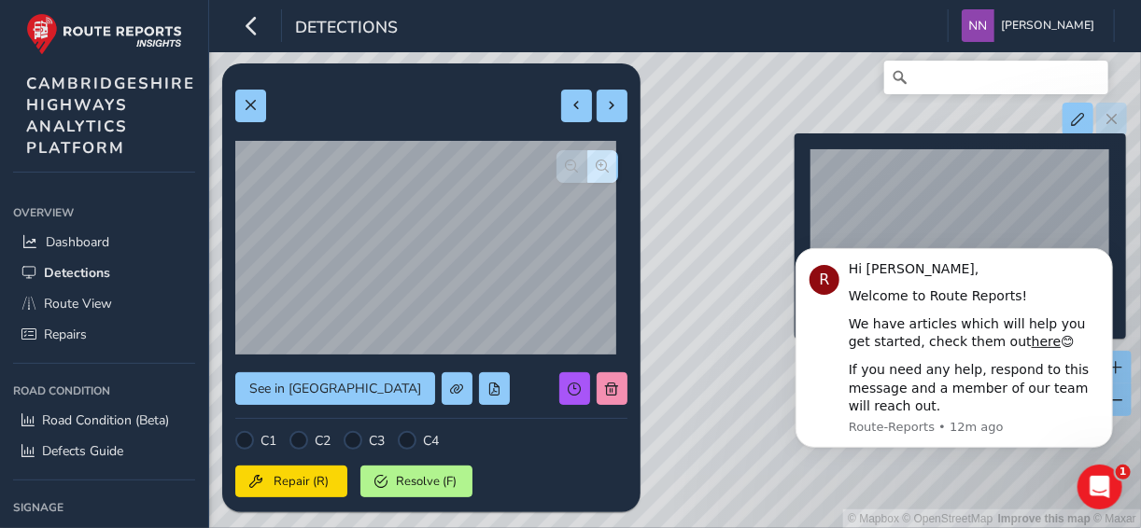
click at [783, 163] on div "© Mapbox © OpenStreetMap Improve this map © Maxar" at bounding box center [570, 264] width 1141 height 528
type input "741"
type input "2455"
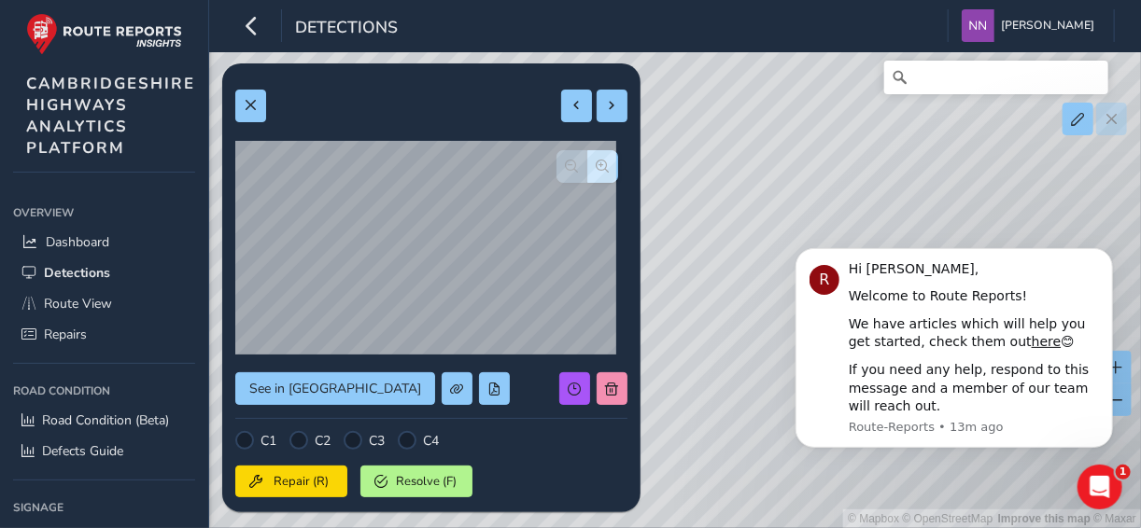
click at [785, 98] on div "© Mapbox © OpenStreetMap Improve this map © Maxar" at bounding box center [570, 264] width 1141 height 528
drag, startPoint x: 728, startPoint y: 153, endPoint x: 937, endPoint y: 153, distance: 209.1
click at [937, 153] on div "© Mapbox © OpenStreetMap Improve this map © Maxar" at bounding box center [570, 264] width 1141 height 528
drag, startPoint x: 727, startPoint y: 185, endPoint x: 932, endPoint y: 114, distance: 216.4
click at [932, 114] on div "© Mapbox © OpenStreetMap Improve this map © Maxar" at bounding box center [570, 264] width 1141 height 528
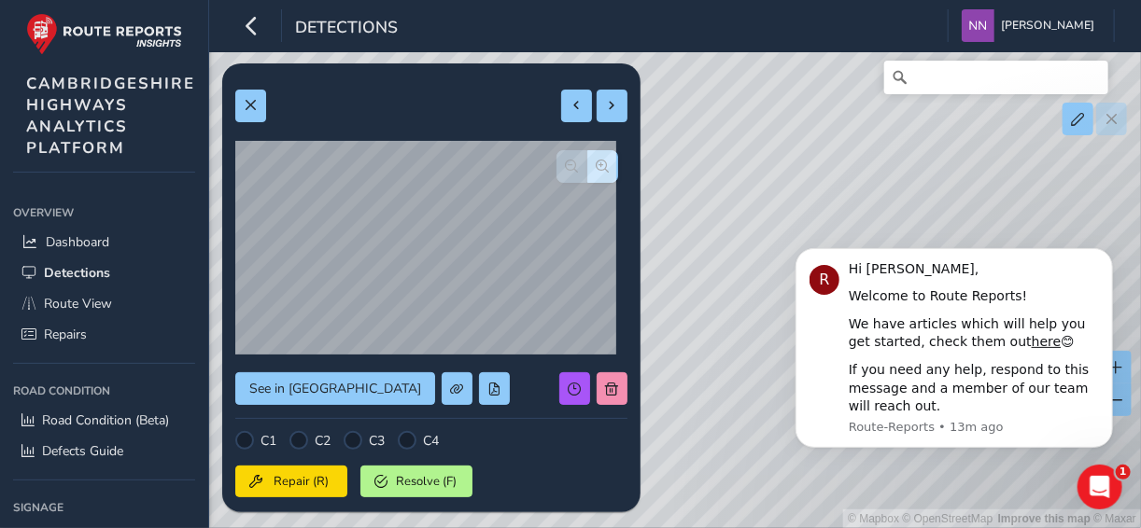
drag, startPoint x: 675, startPoint y: 250, endPoint x: 807, endPoint y: 149, distance: 166.5
click at [807, 149] on div "© Mapbox © OpenStreetMap Improve this map © Maxar" at bounding box center [570, 264] width 1141 height 528
drag, startPoint x: 777, startPoint y: 204, endPoint x: 735, endPoint y: 168, distance: 55.0
click at [738, 160] on div "© Mapbox © OpenStreetMap Improve this map © Maxar" at bounding box center [570, 264] width 1141 height 528
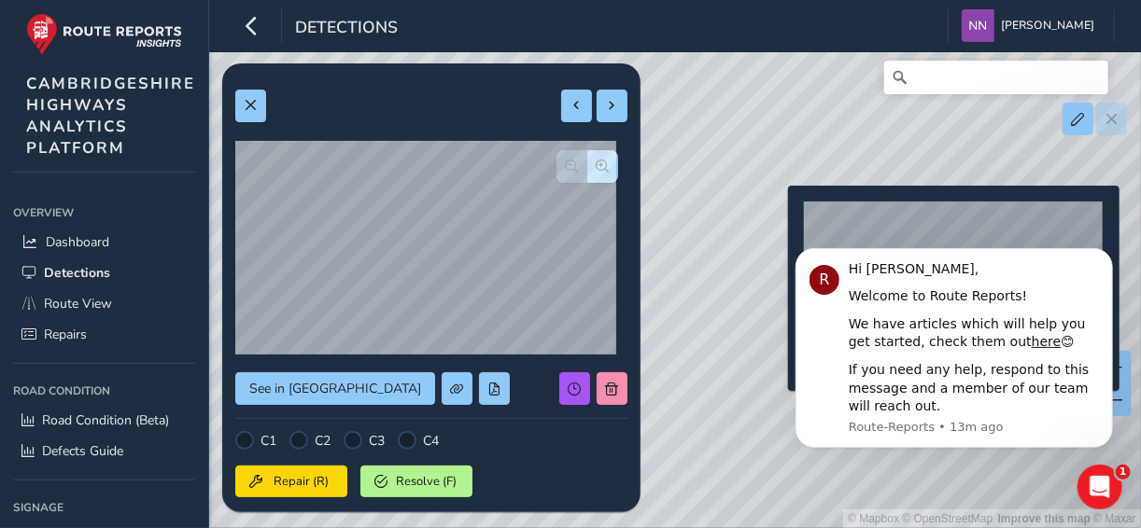
click at [777, 216] on div "© Mapbox © OpenStreetMap Improve this map © Maxar" at bounding box center [570, 264] width 1141 height 528
type input "579"
type input "2264"
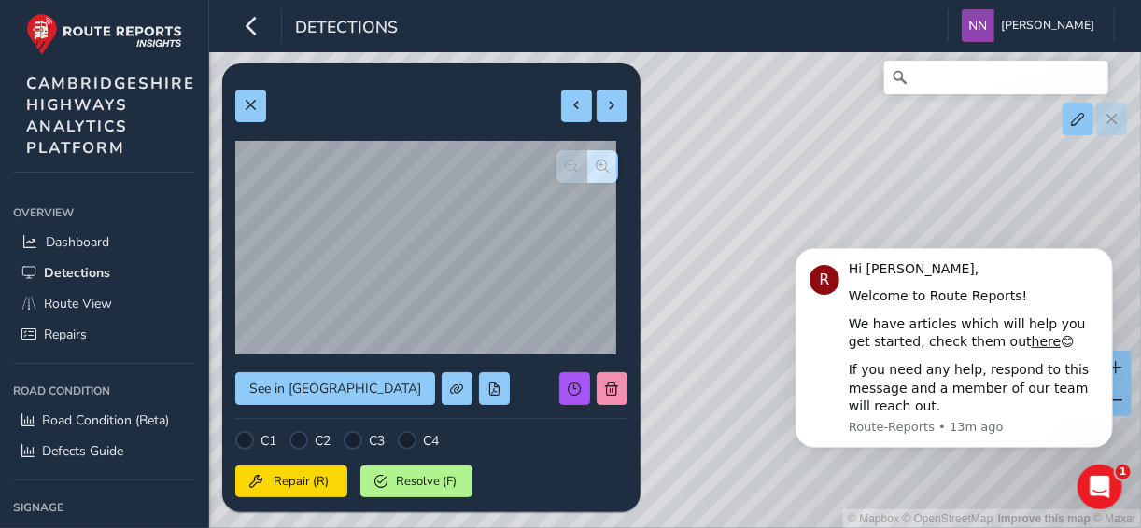
drag, startPoint x: 809, startPoint y: 189, endPoint x: 743, endPoint y: 154, distance: 74.7
click at [743, 154] on div "© Mapbox © OpenStreetMap Improve this map © Maxar" at bounding box center [570, 264] width 1141 height 528
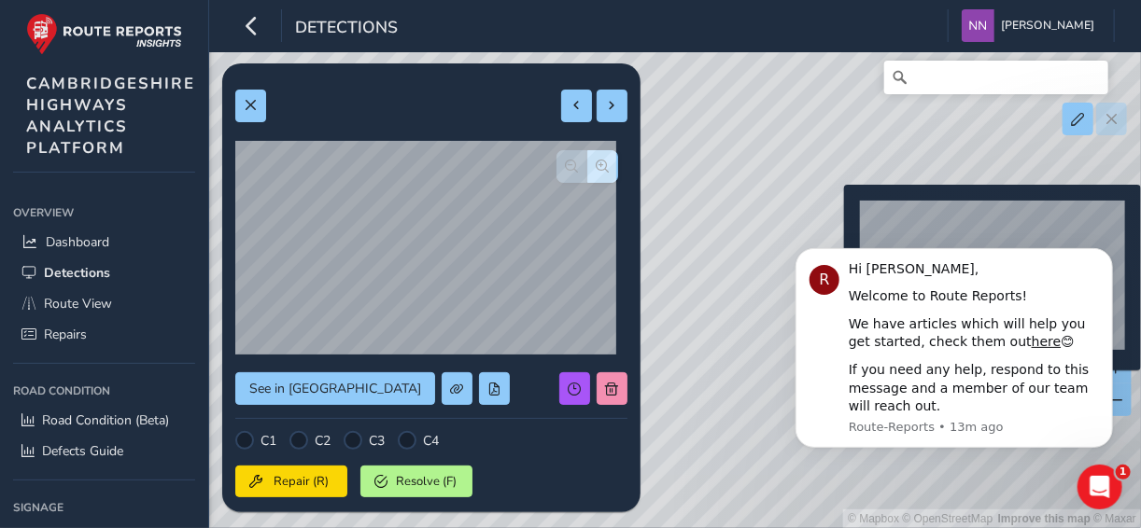
click at [833, 215] on div "© Mapbox © OpenStreetMap Improve this map © Maxar" at bounding box center [570, 264] width 1141 height 528
type input "336"
type input "462"
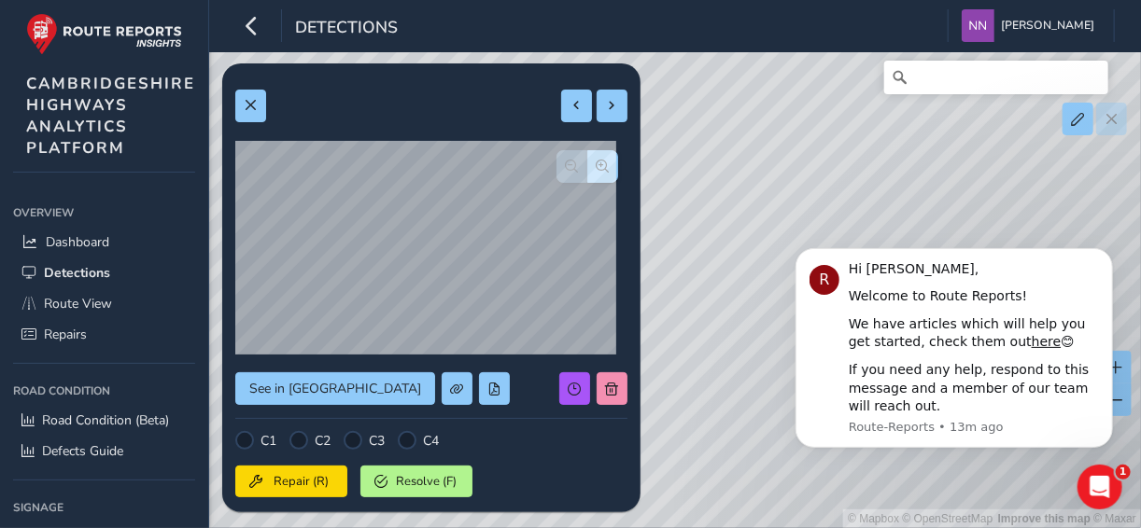
drag, startPoint x: 738, startPoint y: 204, endPoint x: 763, endPoint y: 83, distance: 122.8
click at [763, 83] on div "© Mapbox © OpenStreetMap Improve this map © Maxar" at bounding box center [570, 264] width 1141 height 528
drag, startPoint x: 761, startPoint y: 105, endPoint x: 841, endPoint y: 103, distance: 80.3
click at [841, 102] on div "© Mapbox © OpenStreetMap Improve this map © Maxar" at bounding box center [570, 264] width 1141 height 528
drag, startPoint x: 657, startPoint y: 217, endPoint x: 897, endPoint y: 133, distance: 253.9
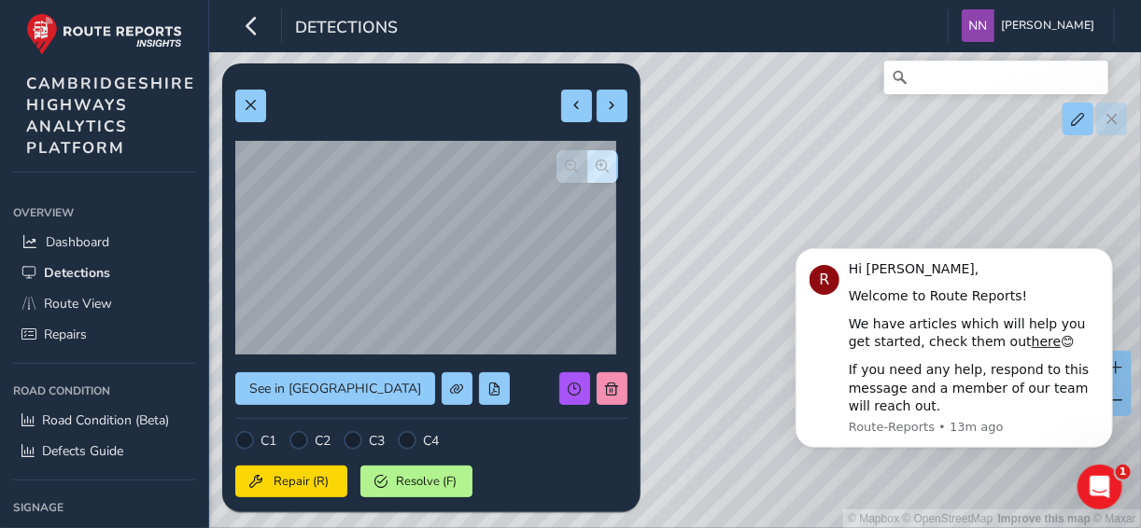
click at [897, 133] on div "© Mapbox © OpenStreetMap Improve this map © Maxar" at bounding box center [570, 264] width 1141 height 528
drag, startPoint x: 703, startPoint y: 223, endPoint x: 871, endPoint y: 145, distance: 185.4
click at [871, 145] on div "© Mapbox © OpenStreetMap Improve this map © Maxar" at bounding box center [570, 264] width 1141 height 528
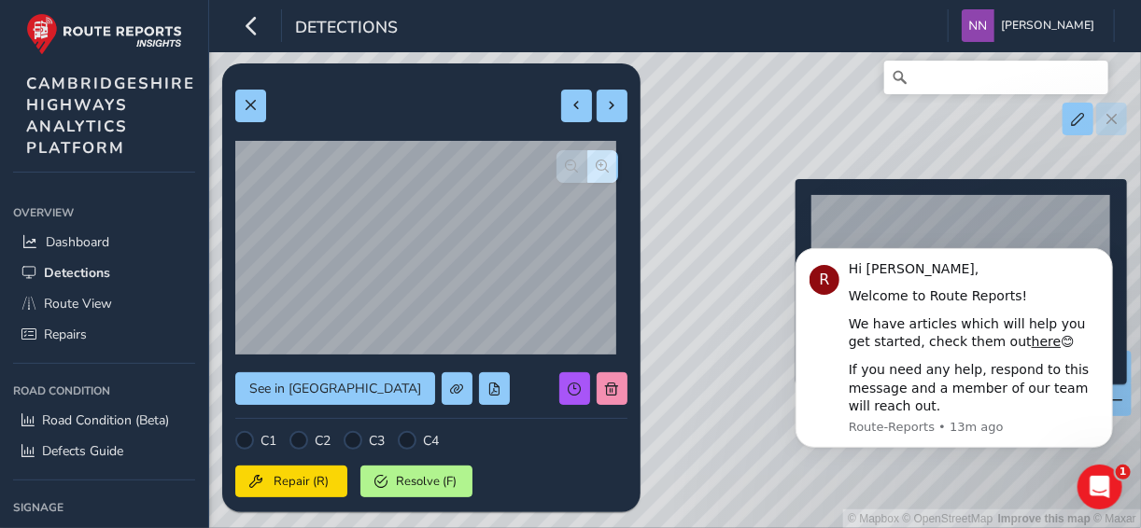
click at [784, 209] on div "© Mapbox © OpenStreetMap Improve this map © Maxar" at bounding box center [570, 264] width 1141 height 528
type input "397"
type input "1209"
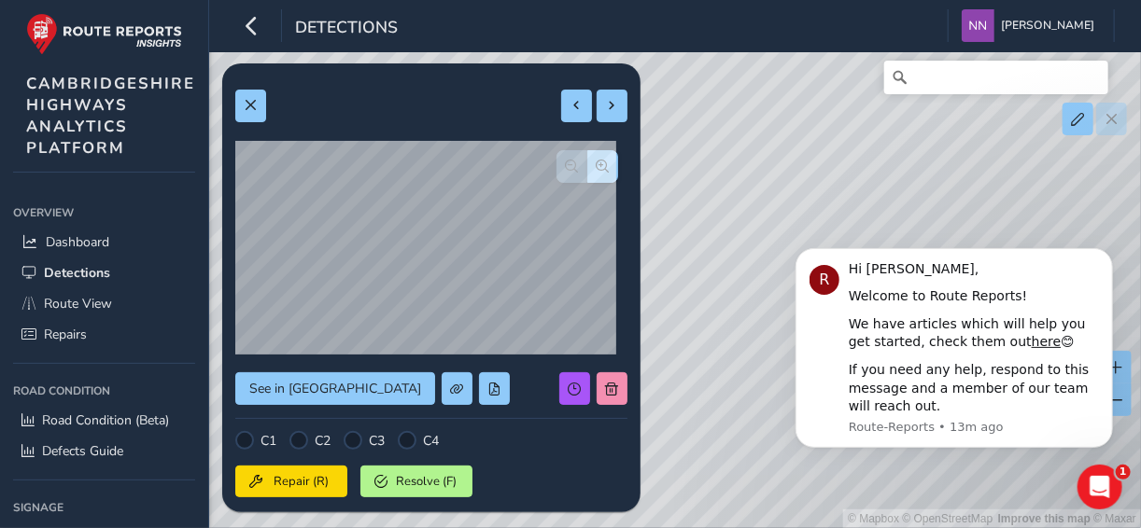
drag, startPoint x: 752, startPoint y: 202, endPoint x: 826, endPoint y: 135, distance: 99.2
click at [826, 135] on div "© Mapbox © OpenStreetMap Improve this map © Maxar" at bounding box center [570, 264] width 1141 height 528
drag, startPoint x: 733, startPoint y: 335, endPoint x: 758, endPoint y: 234, distance: 103.9
click at [758, 234] on div "© Mapbox © OpenStreetMap Improve this map © Maxar" at bounding box center [570, 264] width 1141 height 528
drag, startPoint x: 673, startPoint y: 201, endPoint x: 771, endPoint y: 219, distance: 99.8
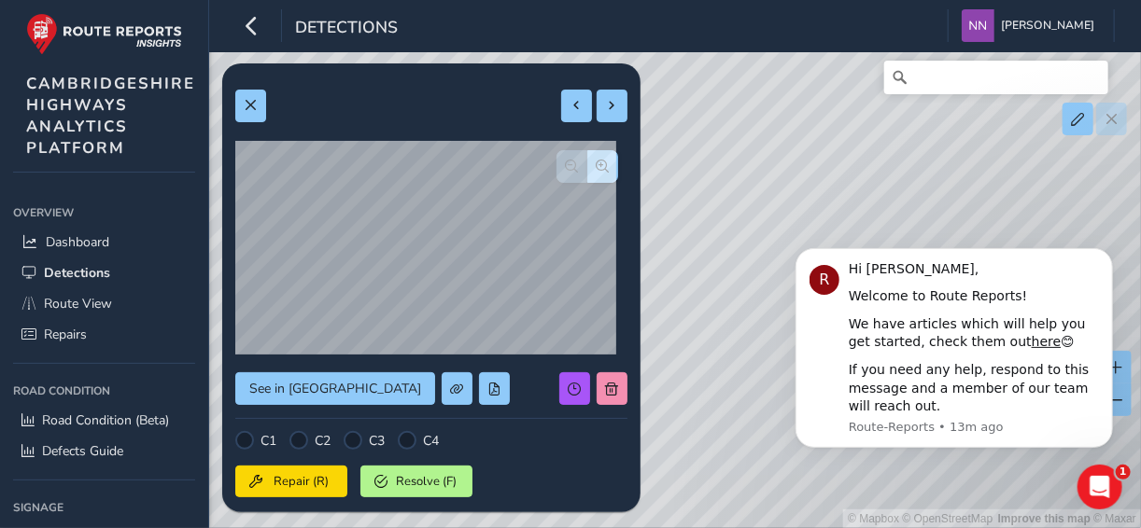
click at [771, 219] on div "© Mapbox © OpenStreetMap Improve this map © Maxar" at bounding box center [570, 264] width 1141 height 528
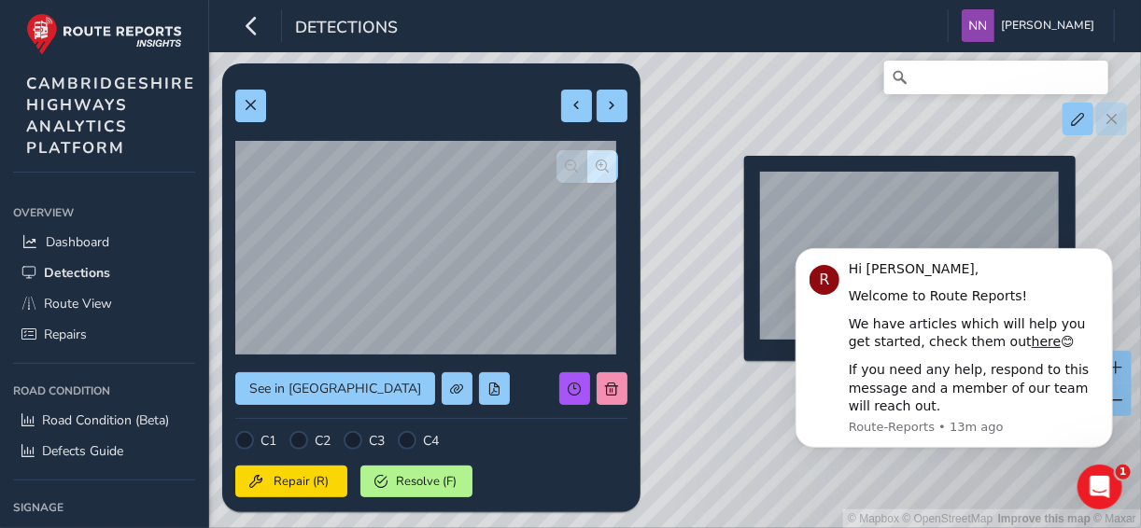
click at [733, 185] on div "© Mapbox © OpenStreetMap Improve this map © Maxar" at bounding box center [570, 264] width 1141 height 528
type input "376"
type input "1564"
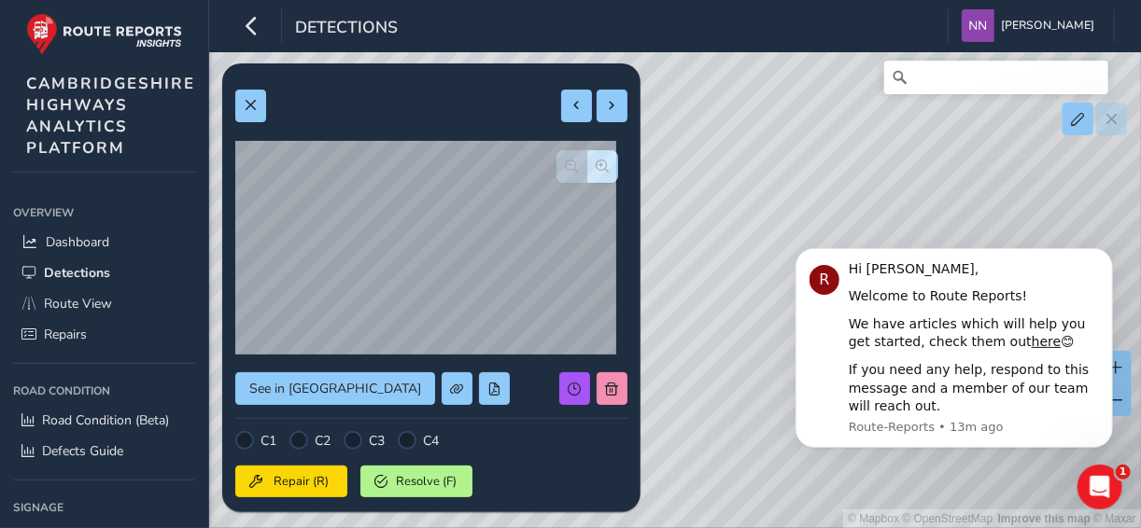
drag, startPoint x: 757, startPoint y: 210, endPoint x: 821, endPoint y: 119, distance: 111.9
click at [821, 119] on div "© Mapbox © OpenStreetMap Improve this map © Maxar" at bounding box center [570, 264] width 1141 height 528
drag, startPoint x: 738, startPoint y: 232, endPoint x: 845, endPoint y: 137, distance: 142.8
click at [845, 137] on div "© Mapbox © OpenStreetMap Improve this map © Maxar" at bounding box center [570, 264] width 1141 height 528
drag, startPoint x: 700, startPoint y: 246, endPoint x: 869, endPoint y: 169, distance: 185.9
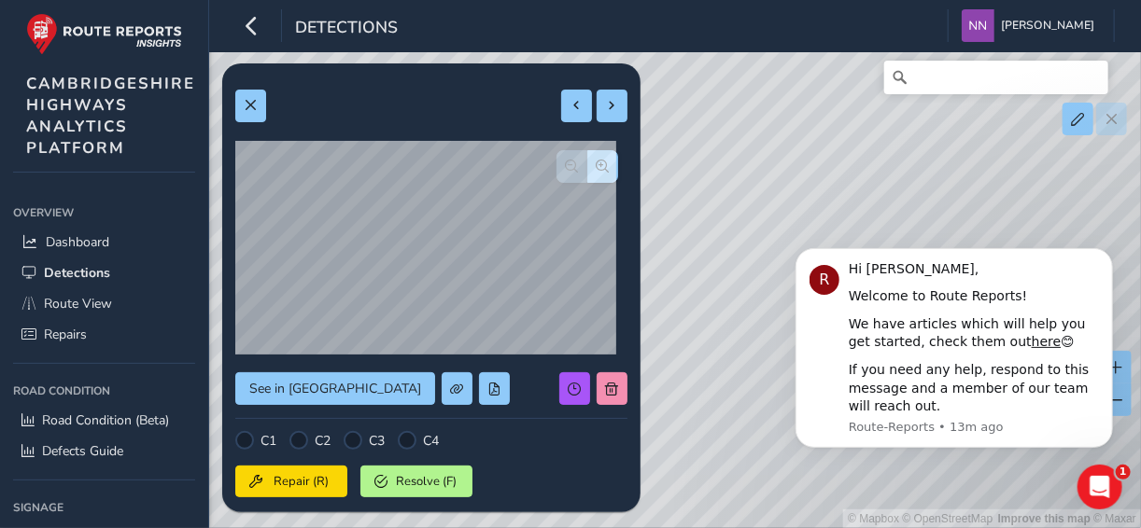
click at [869, 169] on div "© Mapbox © OpenStreetMap Improve this map © Maxar" at bounding box center [570, 264] width 1141 height 528
drag, startPoint x: 786, startPoint y: 204, endPoint x: 790, endPoint y: 109, distance: 94.4
click at [790, 109] on div "© Mapbox © OpenStreetMap Improve this map © Maxar" at bounding box center [570, 264] width 1141 height 528
click html "R Hi Nathan, Welcome to Route Reports! We have articles which will help you get…"
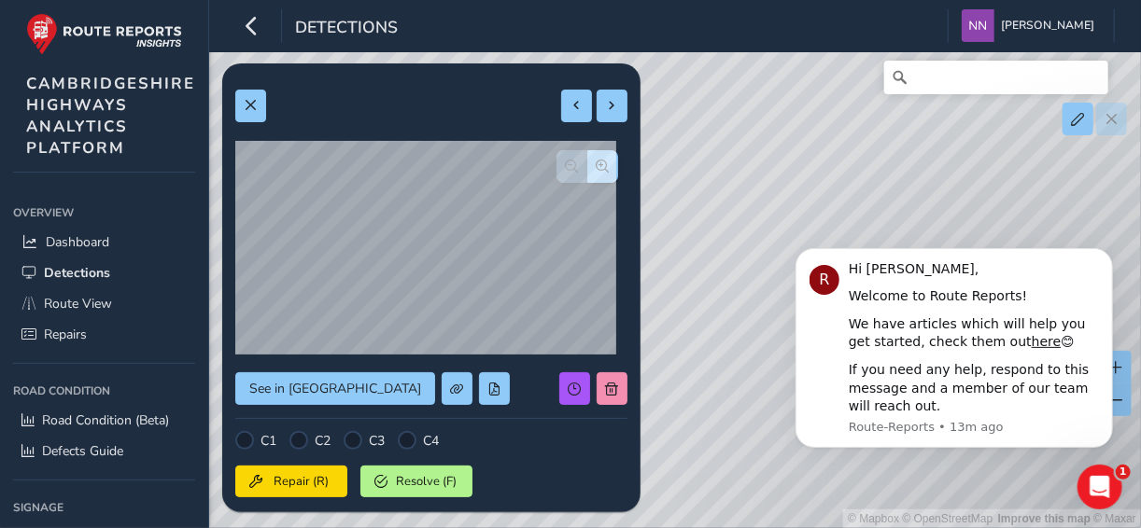
drag, startPoint x: 847, startPoint y: 197, endPoint x: 811, endPoint y: 151, distance: 57.9
click at [811, 151] on div "© Mapbox © OpenStreetMap Improve this map © Maxar" at bounding box center [570, 264] width 1141 height 528
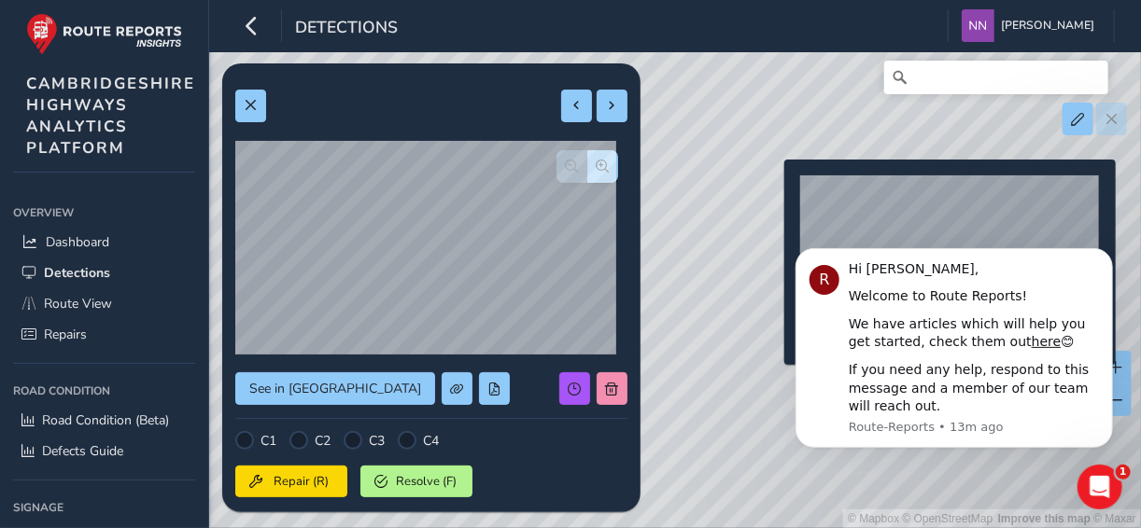
click at [773, 189] on div "© Mapbox © OpenStreetMap Improve this map © Maxar" at bounding box center [570, 264] width 1141 height 528
type input "293"
type input "400"
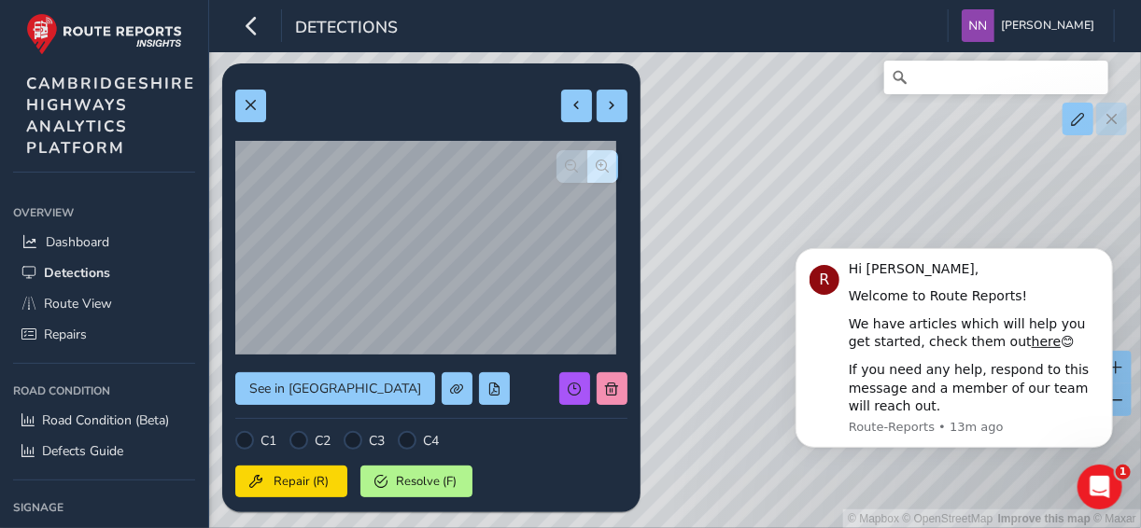
drag, startPoint x: 743, startPoint y: 224, endPoint x: 695, endPoint y: 105, distance: 129.0
click at [695, 105] on div "© Mapbox © OpenStreetMap Improve this map © Maxar" at bounding box center [570, 264] width 1141 height 528
drag, startPoint x: 822, startPoint y: 188, endPoint x: 720, endPoint y: 174, distance: 103.6
click at [685, 157] on div "© Mapbox © OpenStreetMap Improve this map © Maxar" at bounding box center [570, 264] width 1141 height 528
drag, startPoint x: 709, startPoint y: 248, endPoint x: 747, endPoint y: 152, distance: 103.1
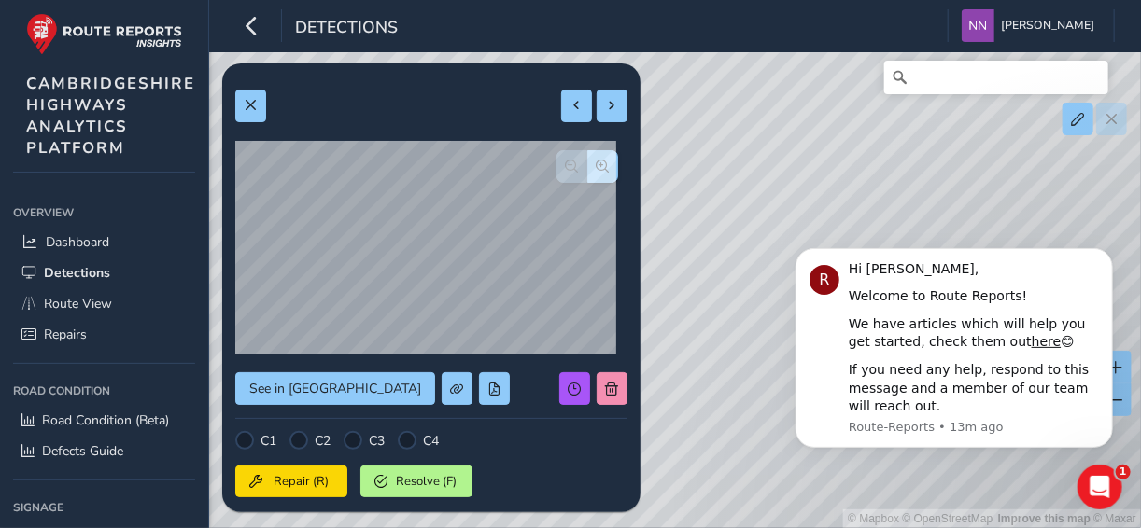
click at [747, 152] on div "© Mapbox © OpenStreetMap Improve this map © Maxar" at bounding box center [570, 264] width 1141 height 528
drag, startPoint x: 720, startPoint y: 189, endPoint x: 889, endPoint y: 140, distance: 176.1
click at [889, 140] on div "© Mapbox © OpenStreetMap Improve this map © Maxar" at bounding box center [570, 264] width 1141 height 528
drag, startPoint x: 737, startPoint y: 202, endPoint x: 849, endPoint y: 153, distance: 122.9
click at [849, 153] on div "© Mapbox © OpenStreetMap Improve this map © Maxar" at bounding box center [570, 264] width 1141 height 528
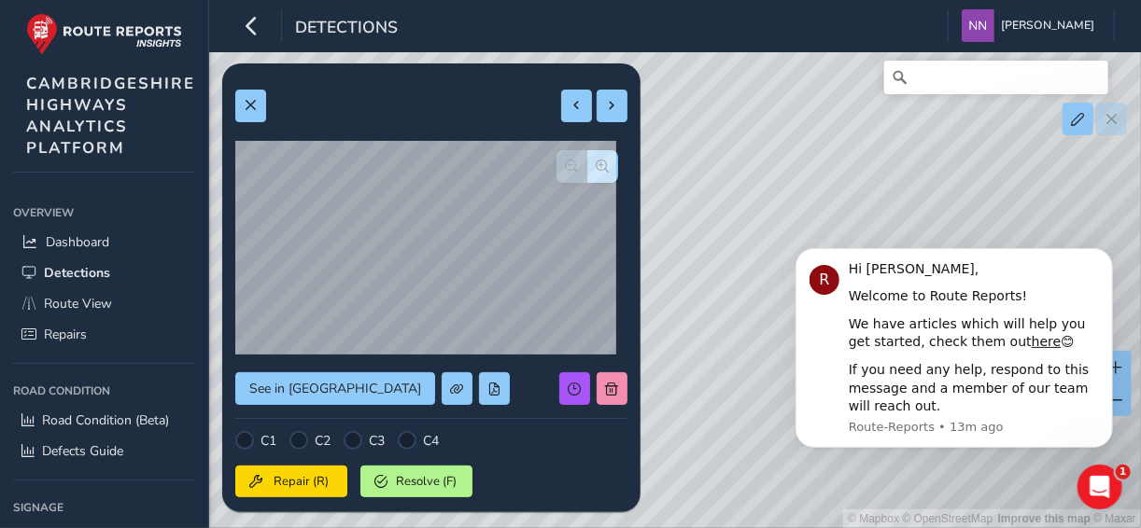
drag, startPoint x: 751, startPoint y: 184, endPoint x: 871, endPoint y: 133, distance: 130.1
click at [871, 133] on div "© Mapbox © OpenStreetMap Improve this map © Maxar" at bounding box center [570, 264] width 1141 height 528
drag, startPoint x: 731, startPoint y: 217, endPoint x: 785, endPoint y: 175, distance: 68.0
click at [785, 175] on div "© Mapbox © OpenStreetMap Improve this map © Maxar" at bounding box center [570, 264] width 1141 height 528
drag, startPoint x: 709, startPoint y: 267, endPoint x: 822, endPoint y: 116, distance: 189.3
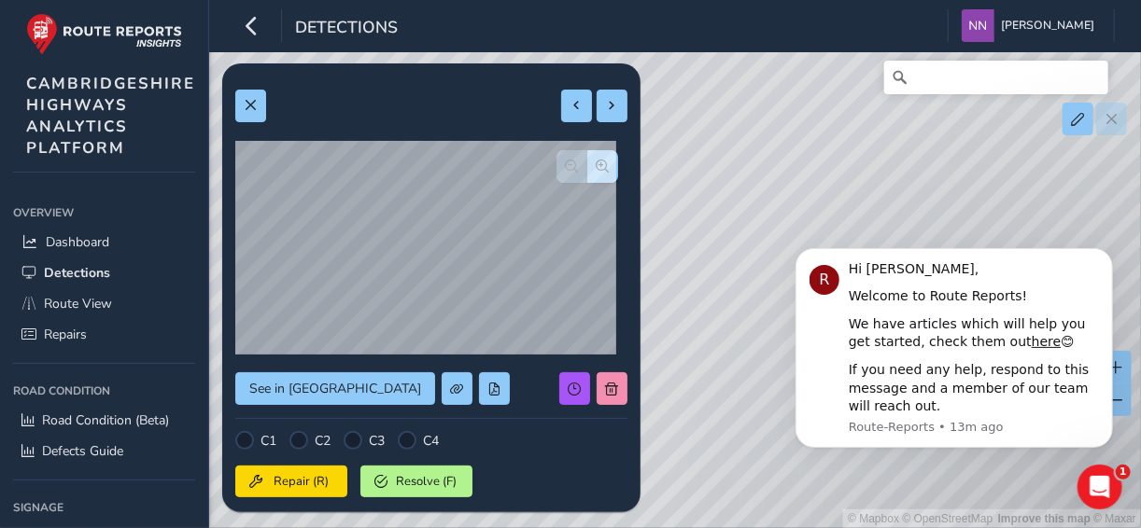
click at [822, 116] on div "© Mapbox © OpenStreetMap Improve this map © Maxar" at bounding box center [570, 264] width 1141 height 528
drag, startPoint x: 705, startPoint y: 302, endPoint x: 748, endPoint y: 186, distance: 124.3
click at [748, 186] on div "© Mapbox © OpenStreetMap Improve this map © Maxar" at bounding box center [570, 264] width 1141 height 528
drag, startPoint x: 718, startPoint y: 264, endPoint x: 803, endPoint y: 159, distance: 135.4
click at [803, 159] on div "© Mapbox © OpenStreetMap Improve this map © Maxar" at bounding box center [570, 264] width 1141 height 528
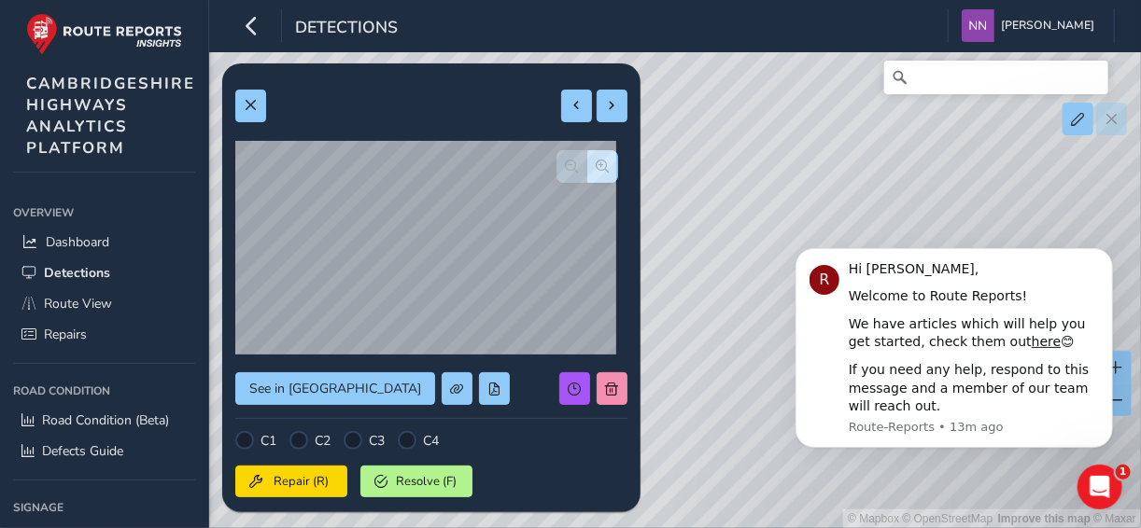
drag, startPoint x: 728, startPoint y: 282, endPoint x: 796, endPoint y: 120, distance: 175.3
click at [796, 120] on div "© Mapbox © OpenStreetMap Improve this map © Maxar" at bounding box center [570, 264] width 1141 height 528
drag, startPoint x: 756, startPoint y: 170, endPoint x: 730, endPoint y: 157, distance: 29.2
click at [730, 157] on div "© Mapbox © OpenStreetMap Improve this map © Maxar" at bounding box center [570, 264] width 1141 height 528
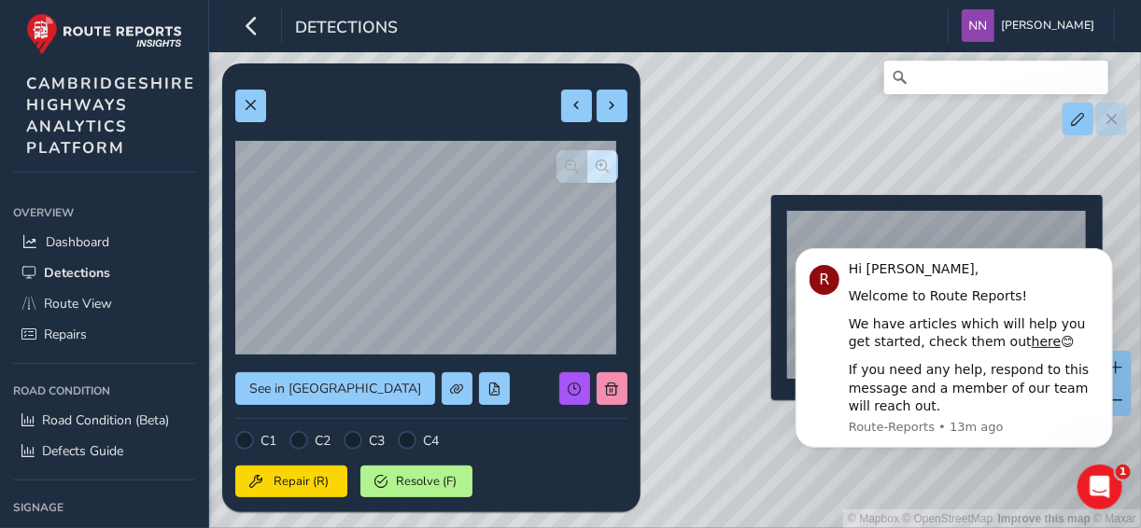
click at [760, 225] on div "© Mapbox © OpenStreetMap Improve this map © Maxar" at bounding box center [570, 264] width 1141 height 528
type input "290"
type input "704"
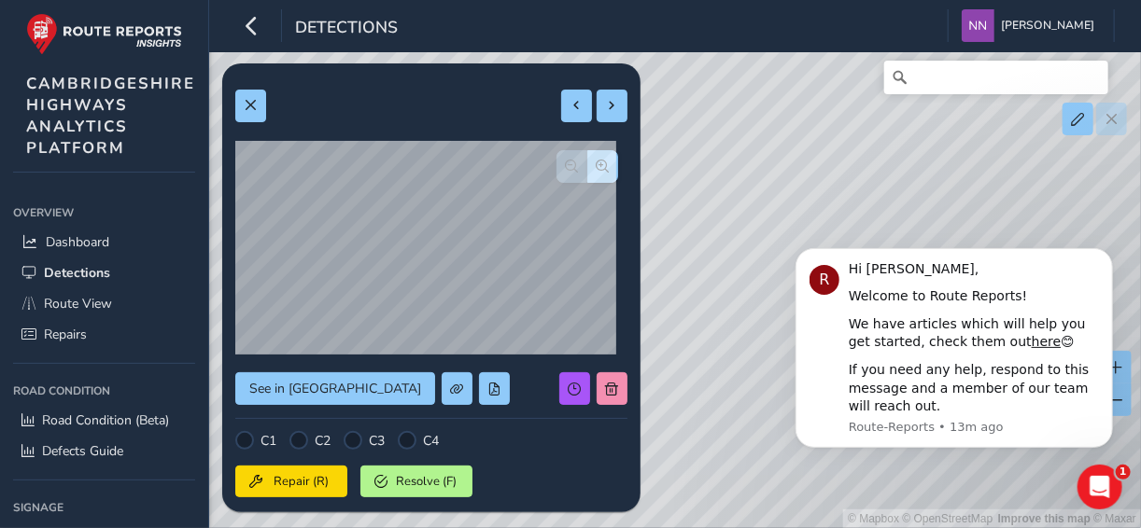
drag, startPoint x: 767, startPoint y: 209, endPoint x: 751, endPoint y: 135, distance: 75.4
click at [751, 135] on div "© Mapbox © OpenStreetMap Improve this map © Maxar" at bounding box center [570, 264] width 1141 height 528
drag, startPoint x: 732, startPoint y: 276, endPoint x: 786, endPoint y: 194, distance: 98.4
click at [894, 95] on div "© Mapbox © OpenStreetMap Improve this map © Maxar" at bounding box center [570, 264] width 1141 height 528
drag, startPoint x: 695, startPoint y: 284, endPoint x: 887, endPoint y: 143, distance: 238.4
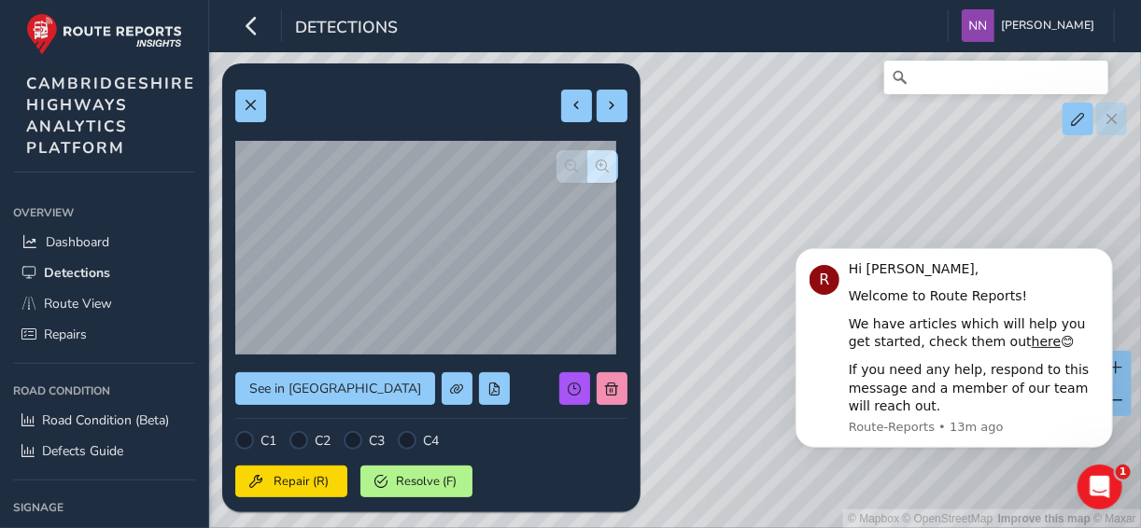
click at [887, 143] on div "© Mapbox © OpenStreetMap Improve this map © Maxar" at bounding box center [570, 264] width 1141 height 528
drag, startPoint x: 765, startPoint y: 295, endPoint x: 820, endPoint y: 158, distance: 147.9
click at [820, 158] on div "© Mapbox © OpenStreetMap Improve this map © Maxar" at bounding box center [570, 264] width 1141 height 528
drag, startPoint x: 743, startPoint y: 342, endPoint x: 809, endPoint y: 155, distance: 198.1
click at [809, 155] on div "© Mapbox © OpenStreetMap Improve this map © Maxar" at bounding box center [570, 264] width 1141 height 528
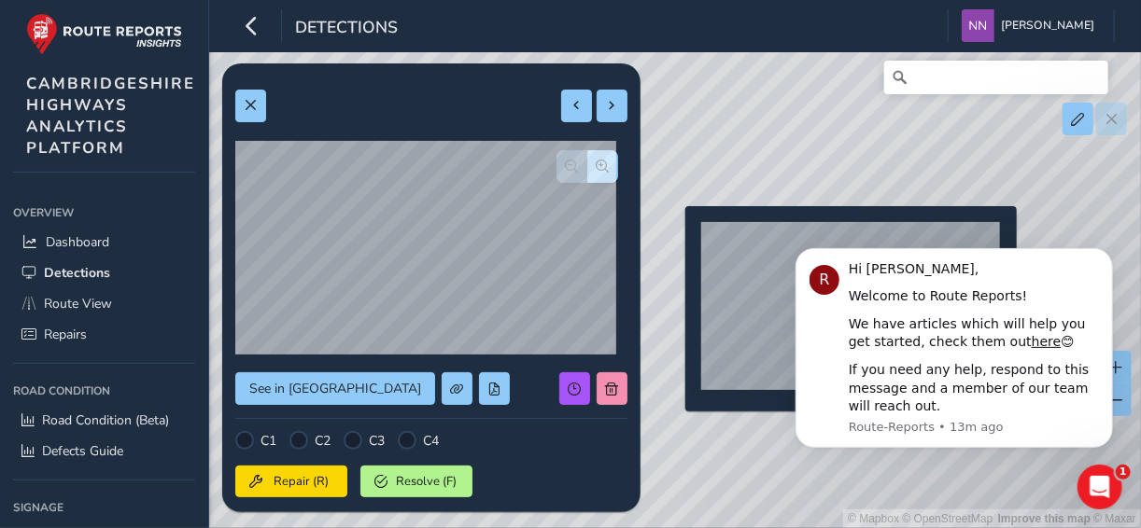
click at [674, 235] on div "© Mapbox © OpenStreetMap Improve this map © Maxar" at bounding box center [570, 264] width 1141 height 528
type input "417"
type input "1548"
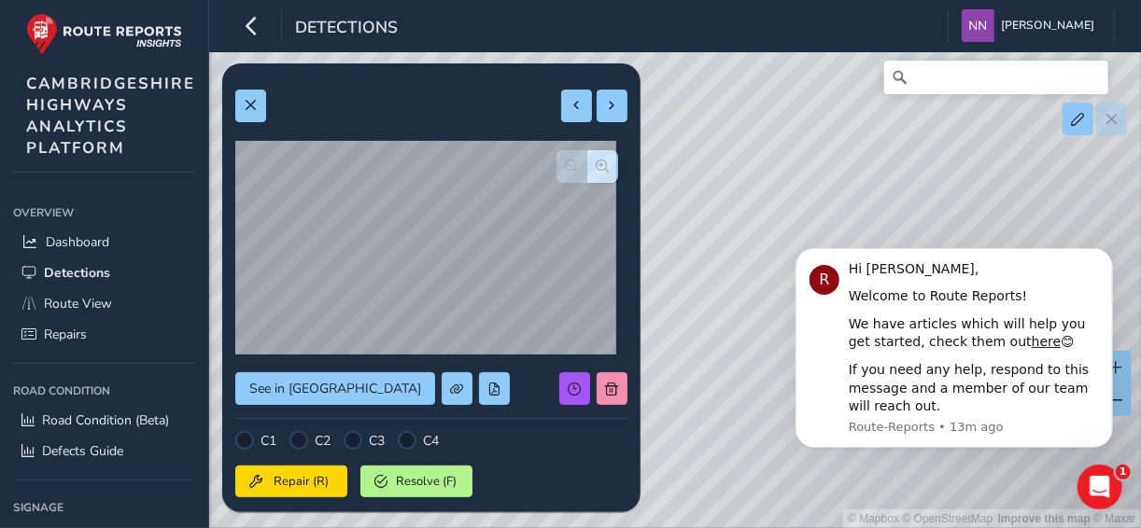
drag, startPoint x: 731, startPoint y: 263, endPoint x: 730, endPoint y: 207, distance: 56.0
click at [730, 207] on div "© Mapbox © OpenStreetMap Improve this map © Maxar" at bounding box center [570, 264] width 1141 height 528
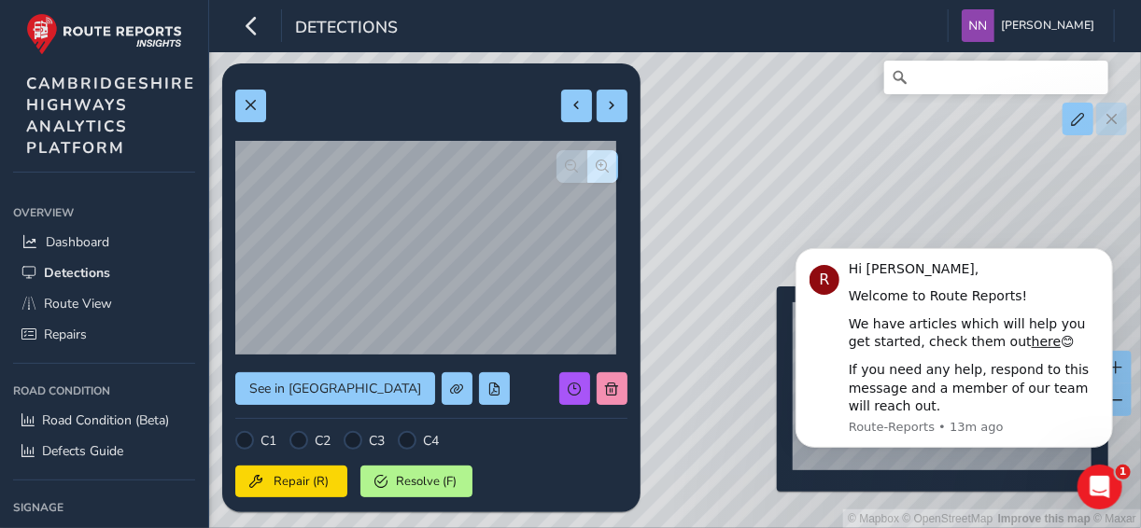
click at [766, 316] on div "© Mapbox © OpenStreetMap Improve this map © Maxar" at bounding box center [570, 264] width 1141 height 528
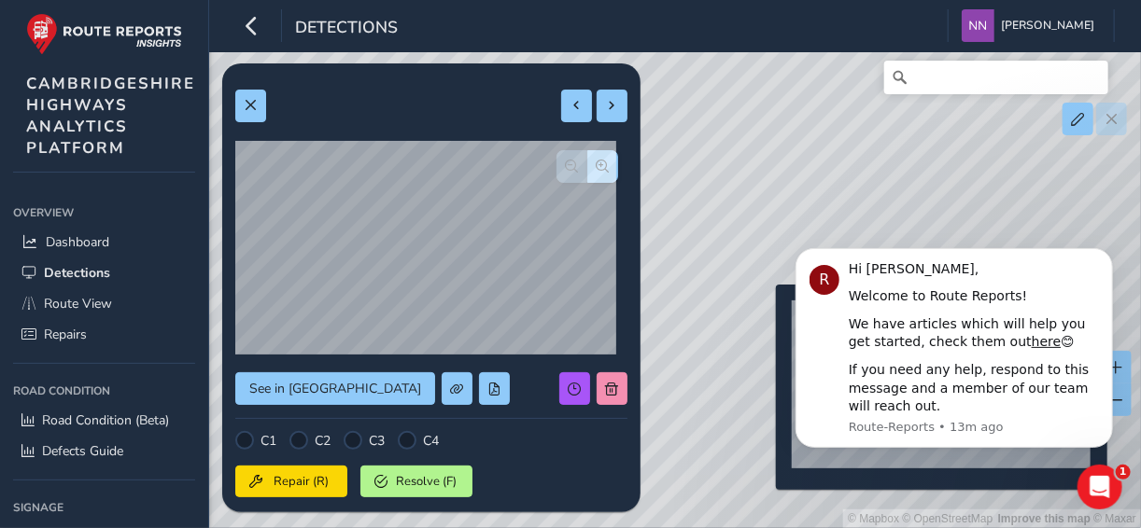
type input "198"
type input "267"
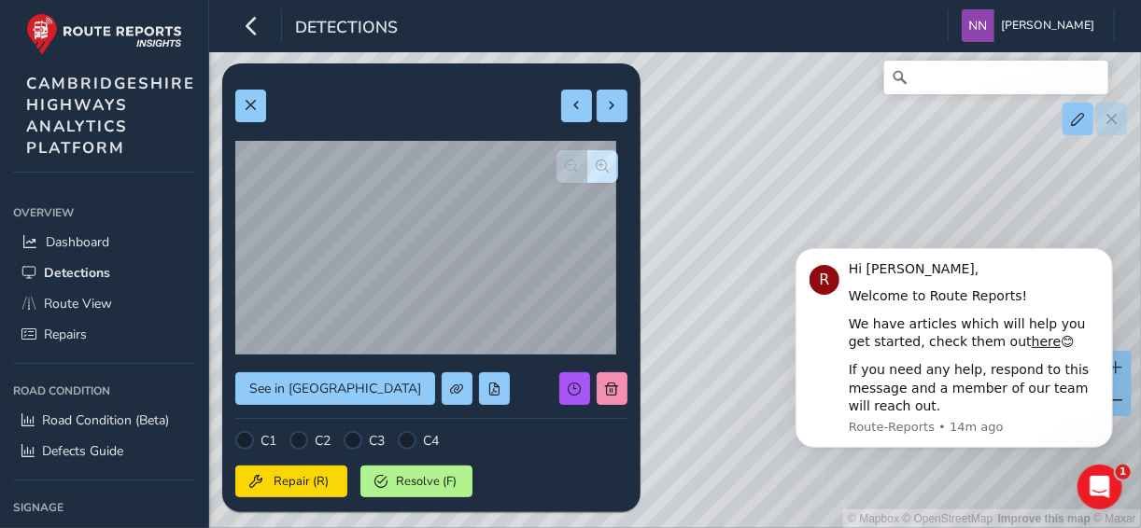
drag, startPoint x: 691, startPoint y: 257, endPoint x: 717, endPoint y: 164, distance: 96.0
click at [717, 164] on div "© Mapbox © OpenStreetMap Improve this map © Maxar" at bounding box center [570, 264] width 1141 height 528
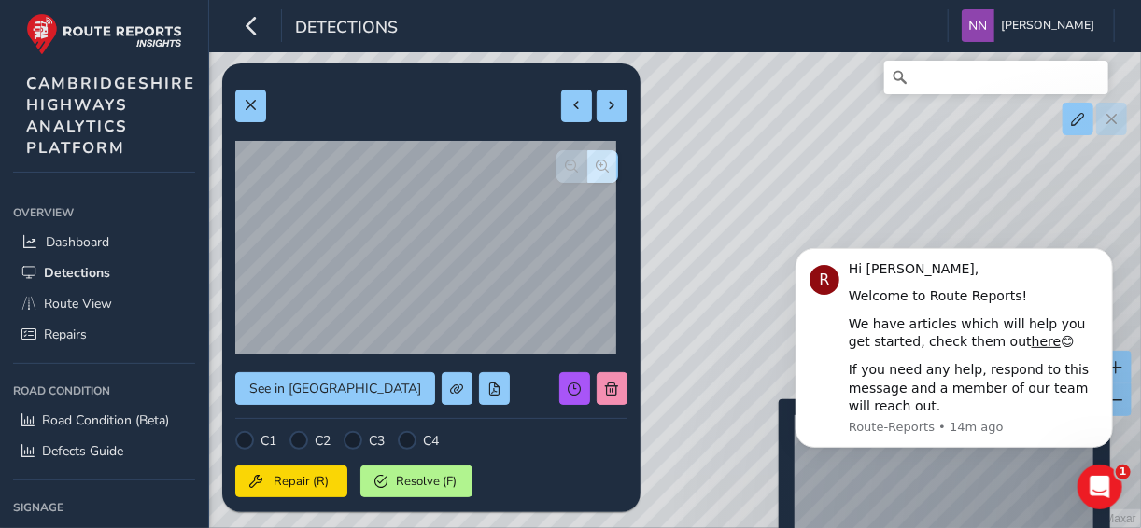
click at [767, 429] on div "© Mapbox © OpenStreetMap Improve this map © Maxar" at bounding box center [570, 264] width 1141 height 528
type input "616"
type input "765"
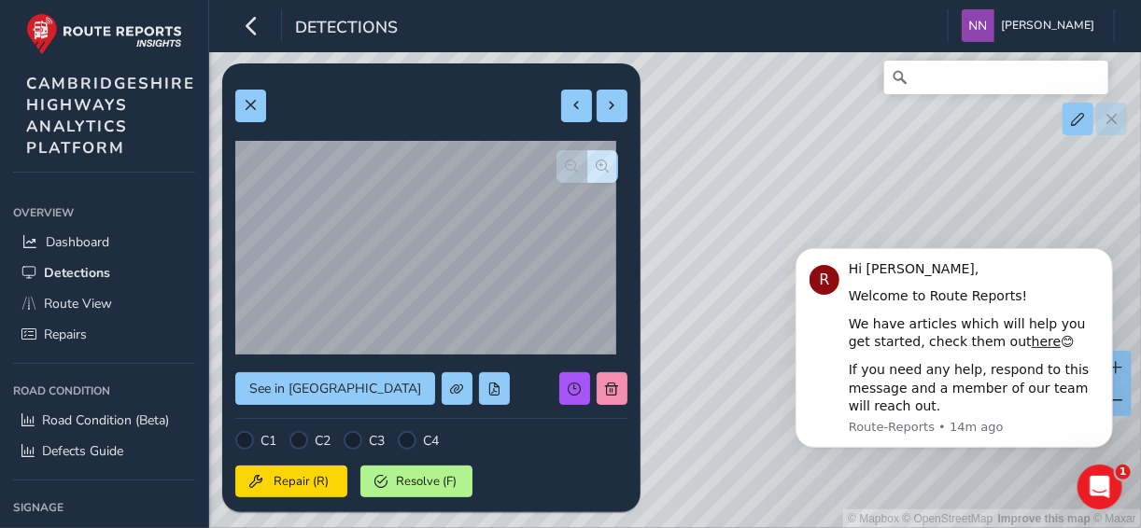
drag, startPoint x: 802, startPoint y: 208, endPoint x: 783, endPoint y: 187, distance: 28.5
click at [784, 183] on div "© Mapbox © OpenStreetMap Improve this map © Maxar" at bounding box center [570, 264] width 1141 height 528
drag, startPoint x: 793, startPoint y: 220, endPoint x: 1571, endPoint y: 440, distance: 808.0
click html "R Hi Nathan, Welcome to Route Reports! We have articles which will help you get…"
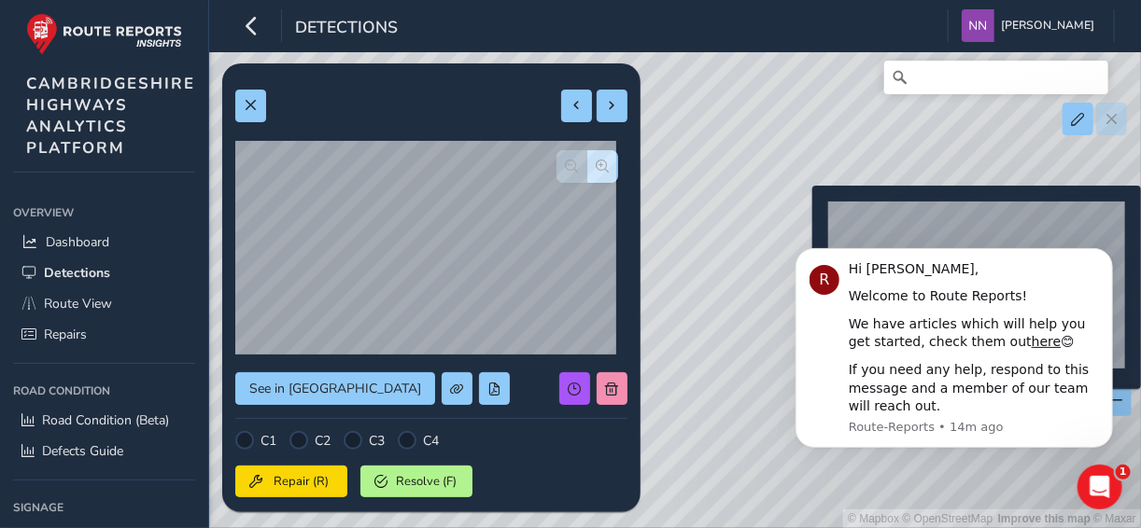
click at [801, 216] on div "© Mapbox © OpenStreetMap Improve this map © Maxar" at bounding box center [570, 264] width 1141 height 528
type input "198"
type input "267"
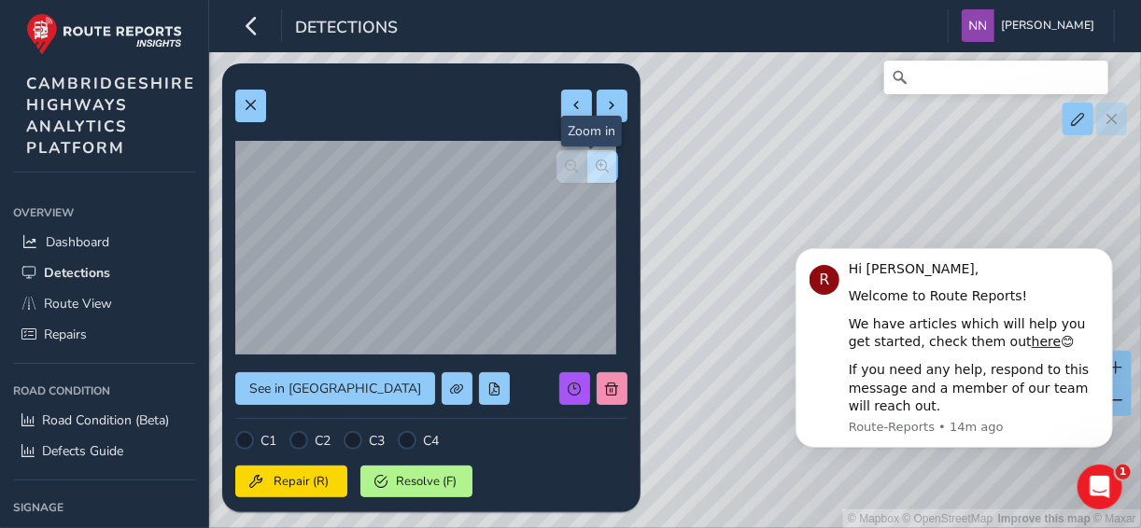
click at [592, 174] on button "button" at bounding box center [602, 166] width 31 height 33
click at [566, 160] on span "button" at bounding box center [572, 166] width 13 height 13
drag, startPoint x: 794, startPoint y: 192, endPoint x: 703, endPoint y: 273, distance: 121.7
click at [703, 273] on div "© Mapbox © OpenStreetMap Improve this map © Maxar" at bounding box center [570, 264] width 1141 height 528
drag, startPoint x: 718, startPoint y: 153, endPoint x: 694, endPoint y: 246, distance: 96.5
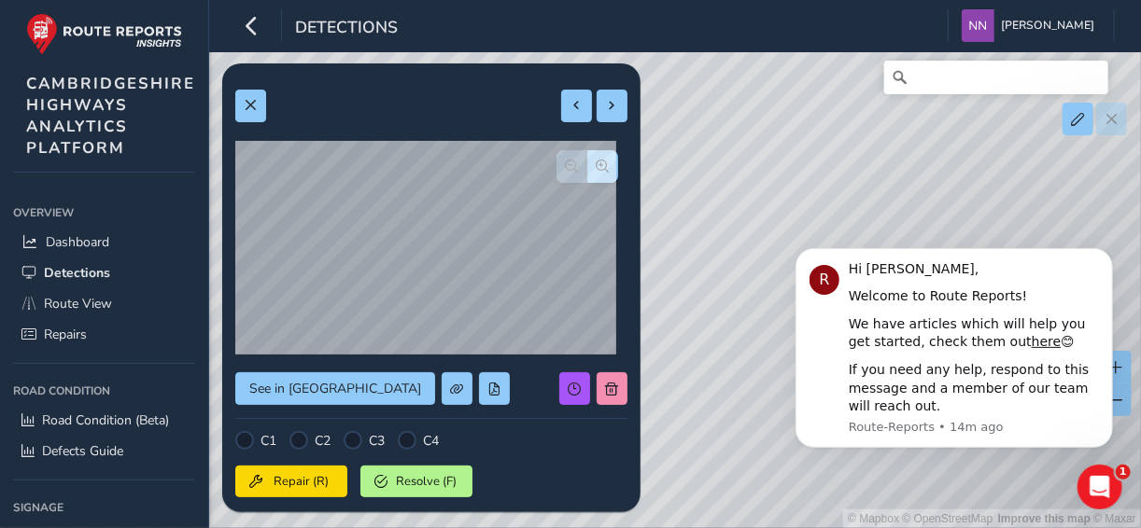
click at [694, 246] on div "© Mapbox © OpenStreetMap Improve this map © Maxar" at bounding box center [570, 264] width 1141 height 528
drag, startPoint x: 830, startPoint y: 147, endPoint x: 743, endPoint y: 241, distance: 127.5
click at [741, 246] on div "© Mapbox © OpenStreetMap Improve this map © Maxar" at bounding box center [570, 264] width 1141 height 528
drag, startPoint x: 750, startPoint y: 149, endPoint x: 787, endPoint y: 175, distance: 45.1
click at [787, 175] on div "© Mapbox © OpenStreetMap Improve this map © Maxar" at bounding box center [570, 264] width 1141 height 528
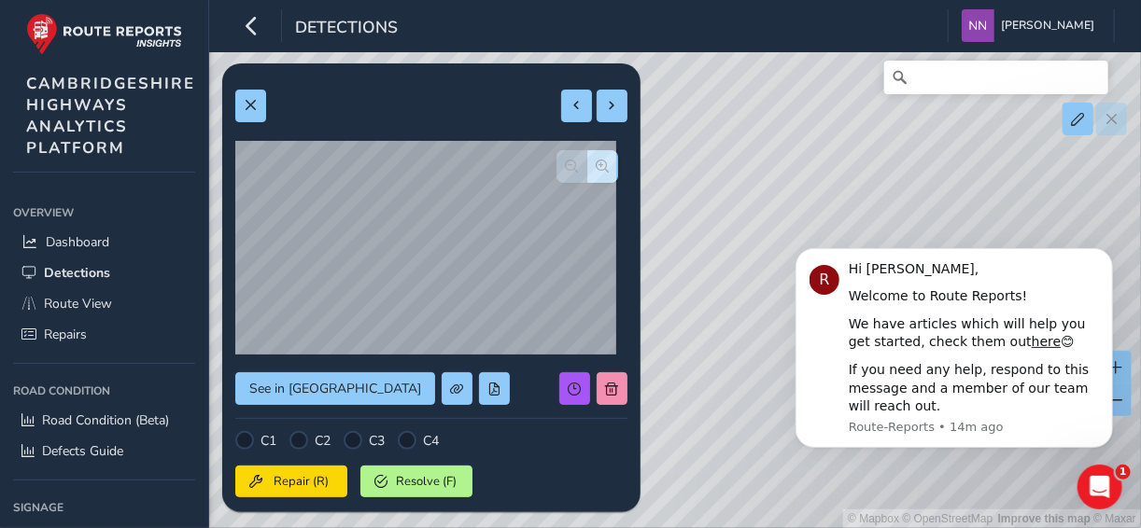
drag, startPoint x: 747, startPoint y: 117, endPoint x: 754, endPoint y: 207, distance: 90.9
click at [754, 207] on div "© Mapbox © OpenStreetMap Improve this map © Maxar" at bounding box center [570, 264] width 1141 height 528
drag, startPoint x: 954, startPoint y: 162, endPoint x: 0, endPoint y: 2, distance: 967.4
click at [760, 230] on div "© Mapbox © OpenStreetMap Improve this map © Maxar" at bounding box center [570, 264] width 1141 height 528
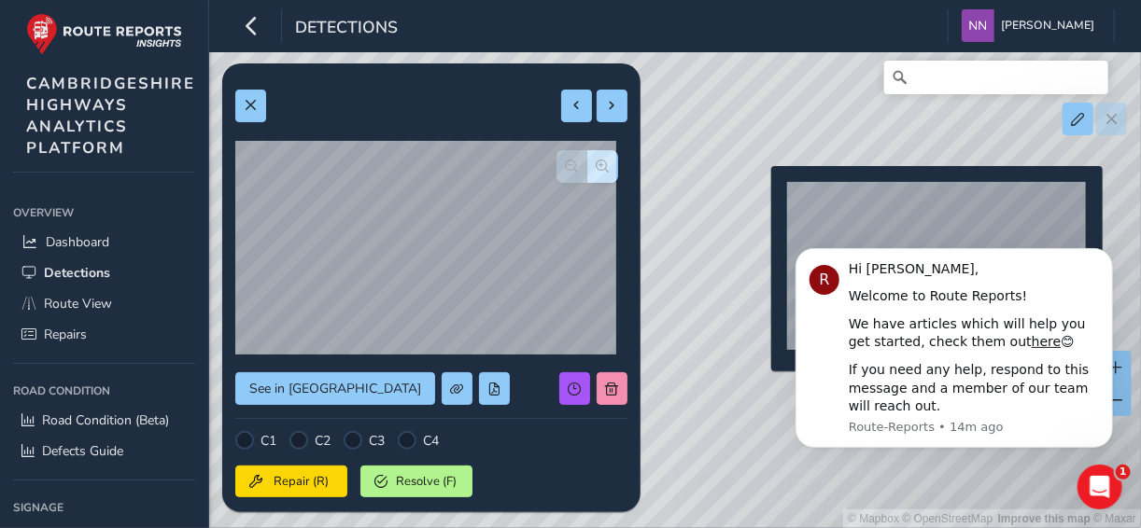
click at [760, 196] on div "© Mapbox © OpenStreetMap Improve this map © Maxar" at bounding box center [570, 264] width 1141 height 528
type input "455"
type input "1706"
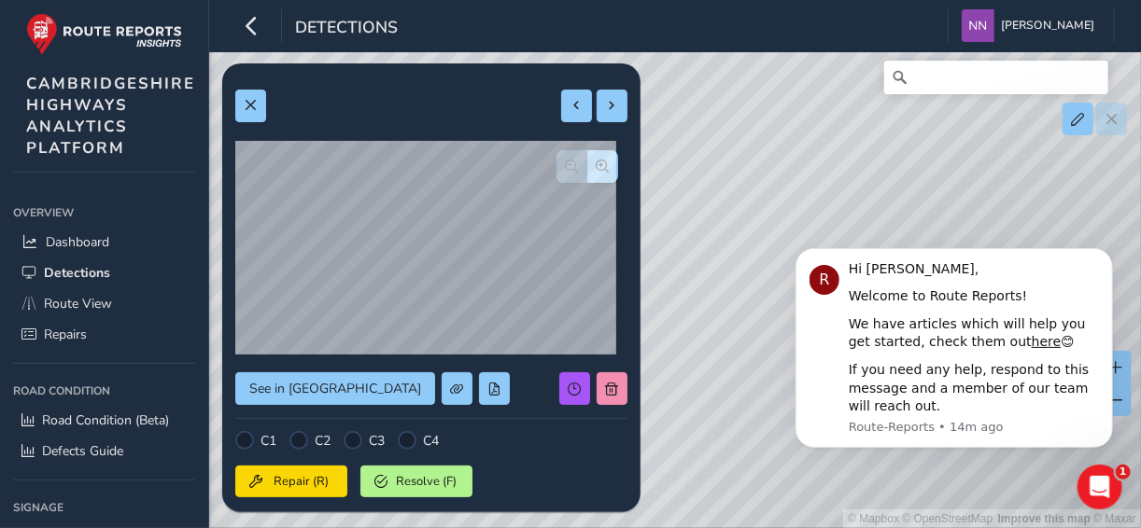
drag, startPoint x: 777, startPoint y: 127, endPoint x: 765, endPoint y: 271, distance: 144.3
click at [770, 280] on div "© Mapbox © OpenStreetMap Improve this map © Maxar" at bounding box center [570, 264] width 1141 height 528
drag, startPoint x: 1505, startPoint y: 314, endPoint x: 775, endPoint y: 314, distance: 730.0
drag, startPoint x: 771, startPoint y: 181, endPoint x: 772, endPoint y: 304, distance: 123.2
click at [773, 300] on div "© Mapbox © OpenStreetMap Improve this map © Maxar" at bounding box center [570, 264] width 1141 height 528
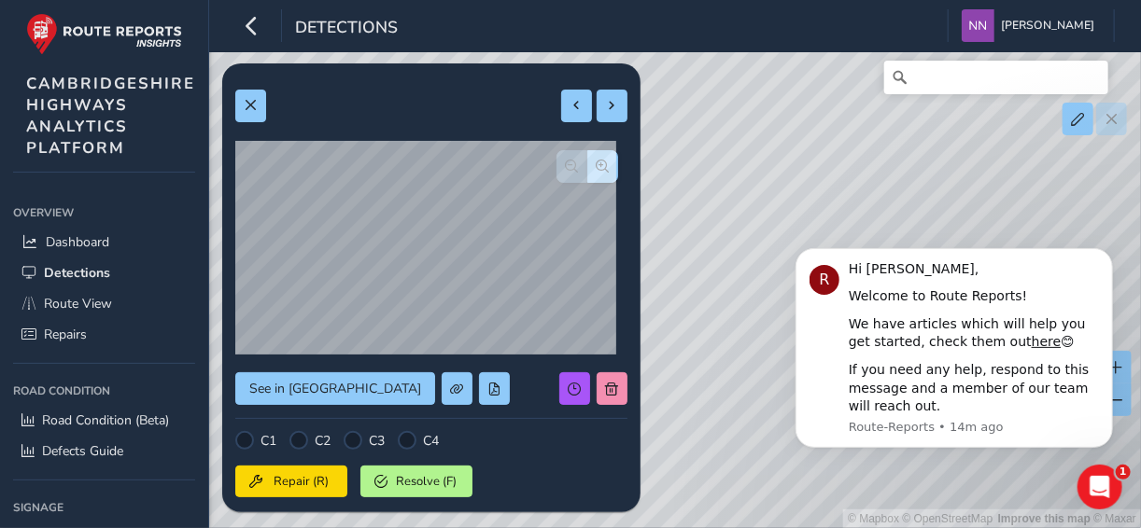
drag, startPoint x: 737, startPoint y: 105, endPoint x: 745, endPoint y: 288, distance: 183.1
click at [745, 307] on div "© Mapbox © OpenStreetMap Improve this map © Maxar" at bounding box center [570, 264] width 1141 height 528
drag, startPoint x: 752, startPoint y: 133, endPoint x: 751, endPoint y: 306, distance: 173.6
click at [751, 306] on div "© Mapbox © OpenStreetMap Improve this map © Maxar" at bounding box center [570, 264] width 1141 height 528
drag, startPoint x: 754, startPoint y: 167, endPoint x: 744, endPoint y: 210, distance: 44.2
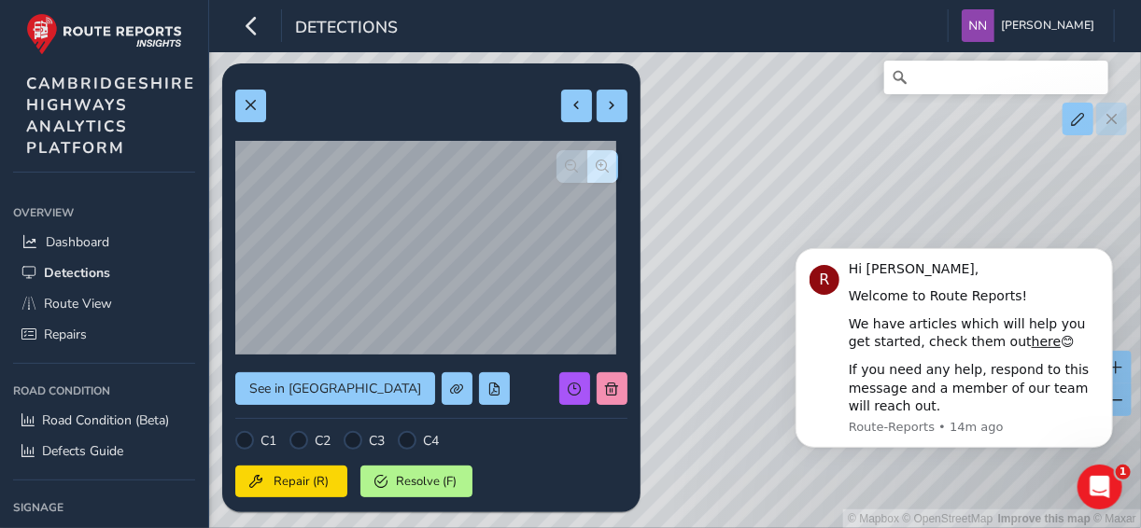
click at [745, 210] on div "© Mapbox © OpenStreetMap Improve this map © Maxar" at bounding box center [570, 264] width 1141 height 528
drag, startPoint x: 777, startPoint y: 153, endPoint x: 907, endPoint y: 152, distance: 130.7
click at [907, 152] on div "© Mapbox © OpenStreetMap Improve this map © Maxar" at bounding box center [570, 264] width 1141 height 528
drag, startPoint x: 761, startPoint y: 150, endPoint x: 994, endPoint y: 162, distance: 233.7
click at [994, 162] on div "© Mapbox © OpenStreetMap Improve this map © Maxar" at bounding box center [570, 264] width 1141 height 528
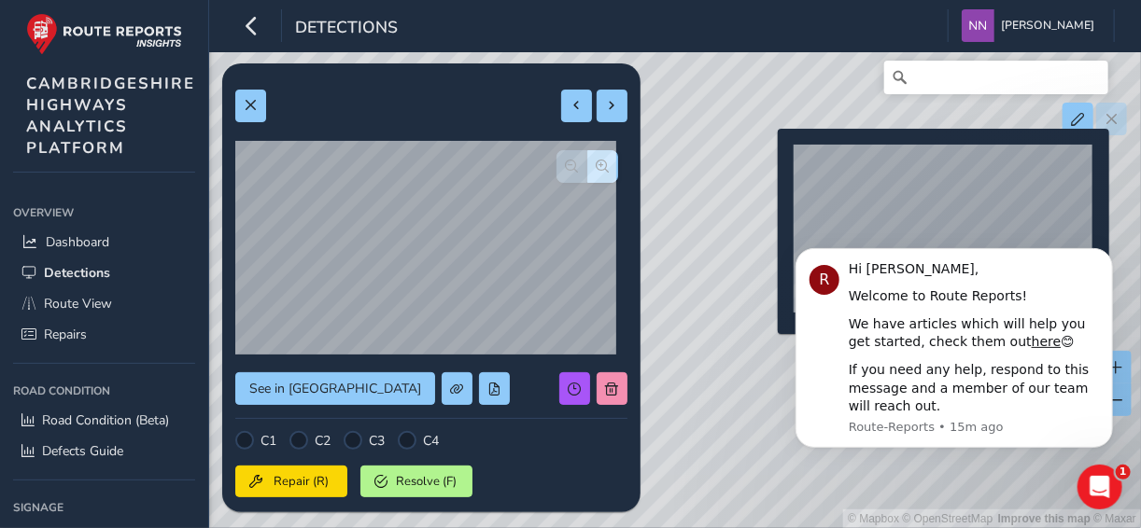
click at [766, 159] on div "© Mapbox © OpenStreetMap Improve this map © Maxar" at bounding box center [570, 264] width 1141 height 528
type input "185"
type input "274"
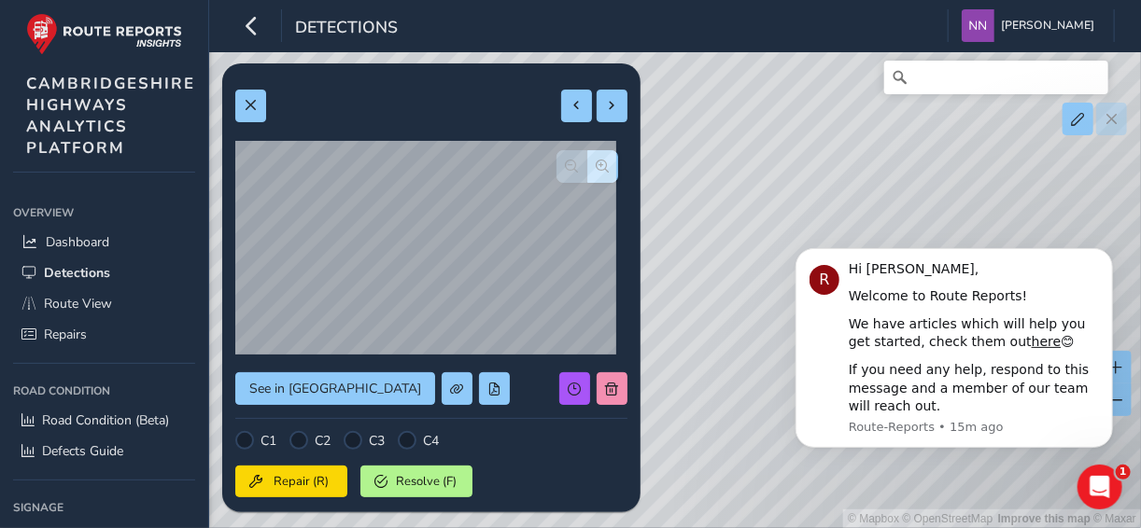
drag, startPoint x: 735, startPoint y: 165, endPoint x: 1067, endPoint y: 164, distance: 332.3
click at [1067, 164] on div "© Mapbox © OpenStreetMap Improve this map © Maxar" at bounding box center [570, 264] width 1141 height 528
drag, startPoint x: 790, startPoint y: 169, endPoint x: 1012, endPoint y: 151, distance: 222.9
click at [1012, 151] on div "© Mapbox © OpenStreetMap Improve this map © Maxar" at bounding box center [570, 264] width 1141 height 528
drag, startPoint x: 778, startPoint y: 147, endPoint x: 892, endPoint y: 161, distance: 115.6
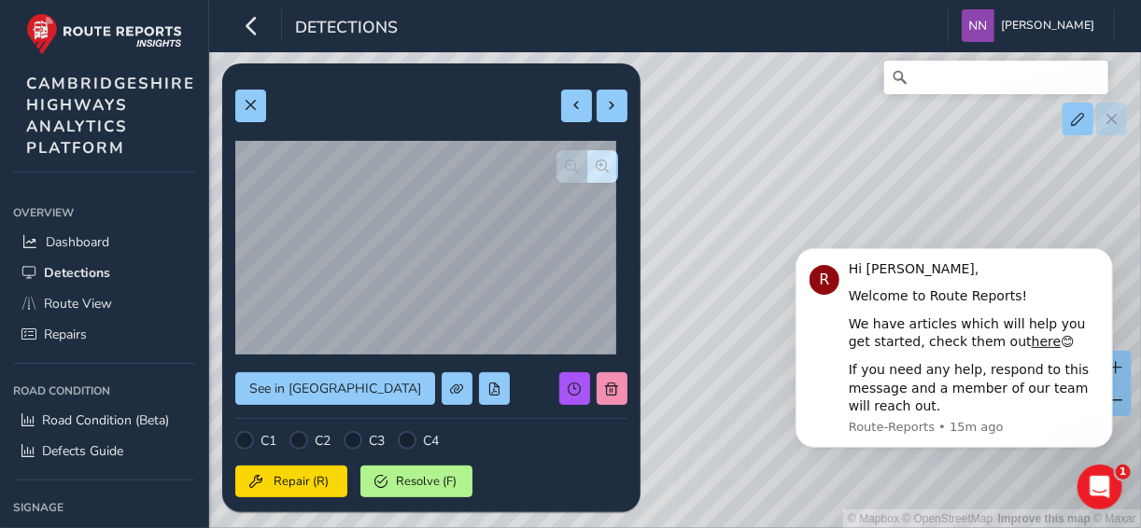
click at [907, 155] on div "© Mapbox © OpenStreetMap Improve this map © Maxar" at bounding box center [570, 264] width 1141 height 528
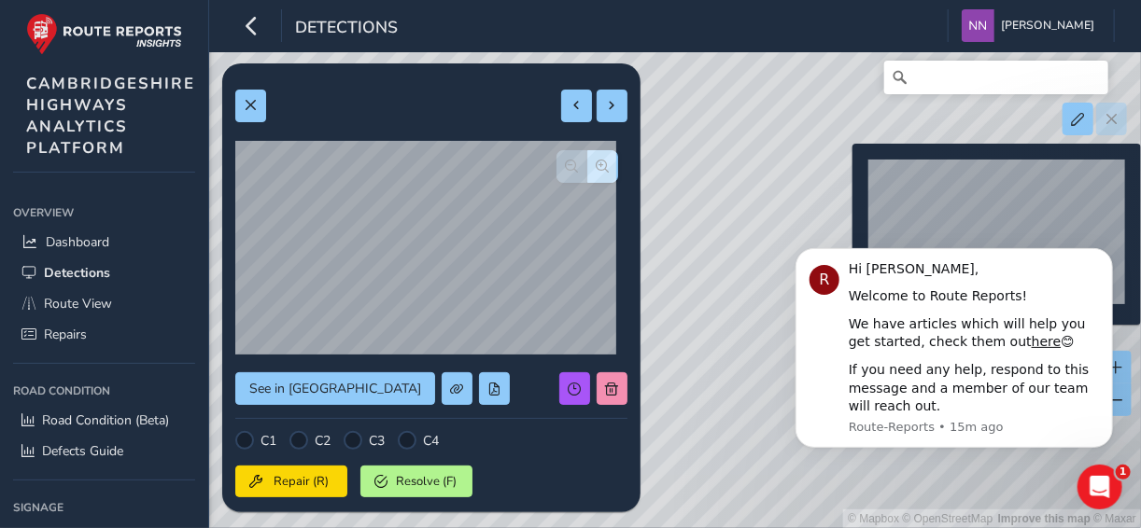
click at [841, 173] on div "© Mapbox © OpenStreetMap Improve this map © Maxar" at bounding box center [570, 264] width 1141 height 528
type input "244"
type input "497"
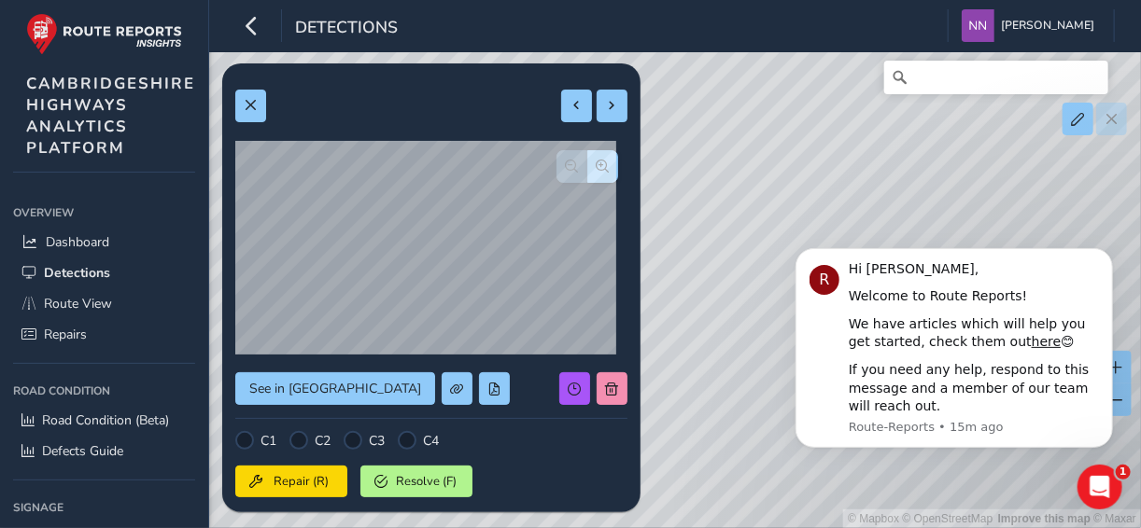
drag, startPoint x: 790, startPoint y: 157, endPoint x: 807, endPoint y: 141, distance: 23.1
click at [807, 141] on div "© Mapbox © OpenStreetMap Improve this map © Maxar" at bounding box center [570, 264] width 1141 height 528
drag, startPoint x: 739, startPoint y: 129, endPoint x: 1018, endPoint y: 174, distance: 282.7
click at [1018, 174] on div "© Mapbox © OpenStreetMap Improve this map © Maxar" at bounding box center [570, 264] width 1141 height 528
drag, startPoint x: 763, startPoint y: 127, endPoint x: 992, endPoint y: 164, distance: 232.7
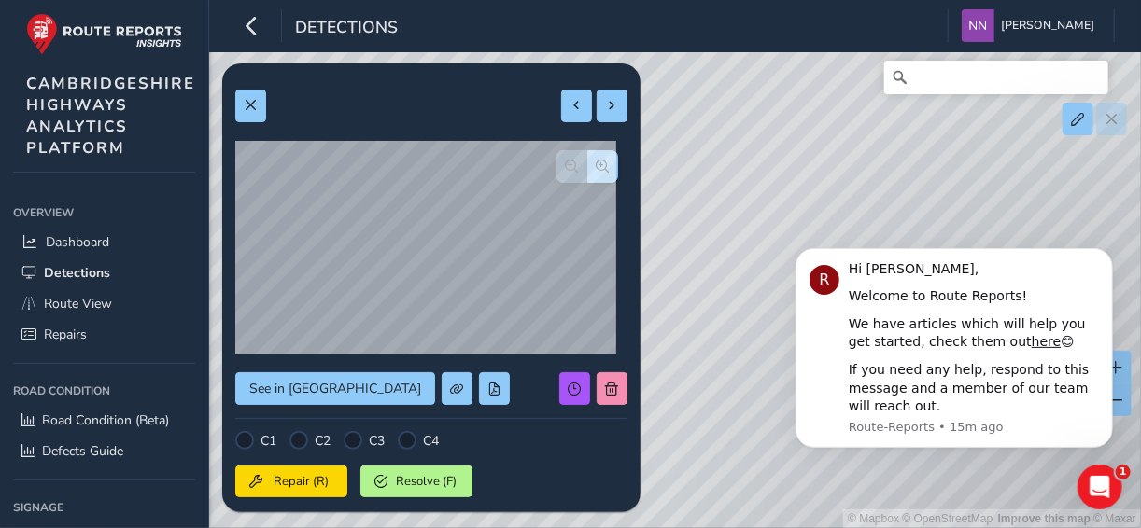
click at [992, 164] on div "© Mapbox © OpenStreetMap Improve this map © Maxar" at bounding box center [570, 264] width 1141 height 528
drag, startPoint x: 693, startPoint y: 130, endPoint x: 973, endPoint y: 150, distance: 280.8
click at [973, 150] on div "© Mapbox © OpenStreetMap Improve this map © Maxar" at bounding box center [570, 264] width 1141 height 528
drag, startPoint x: 794, startPoint y: 105, endPoint x: 796, endPoint y: 126, distance: 20.6
click at [798, 128] on div "© Mapbox © OpenStreetMap Improve this map © Maxar" at bounding box center [570, 264] width 1141 height 528
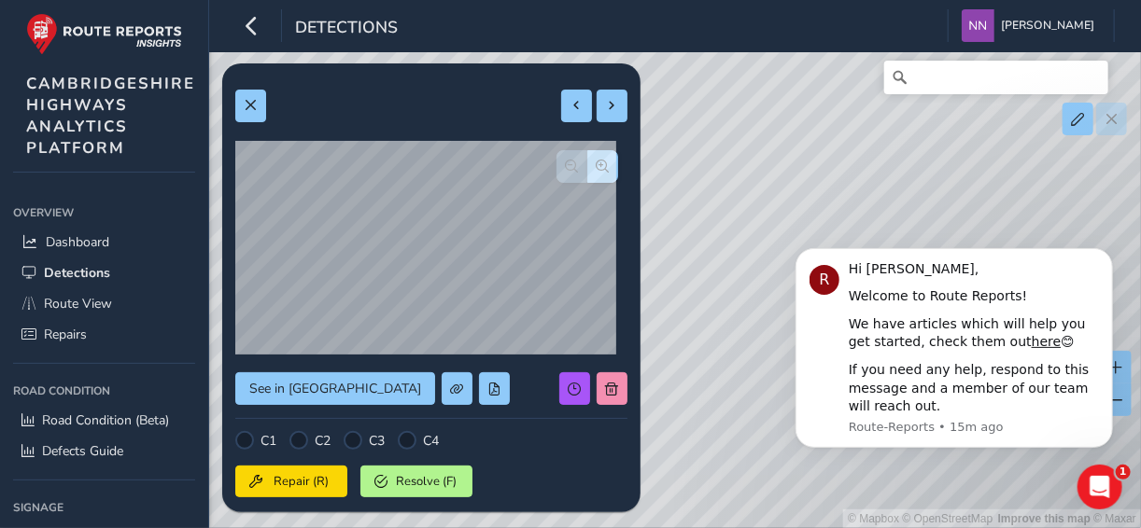
drag, startPoint x: 802, startPoint y: 124, endPoint x: 789, endPoint y: 203, distance: 79.5
click at [789, 203] on div "© Mapbox © OpenStreetMap Improve this map © Maxar" at bounding box center [570, 264] width 1141 height 528
drag, startPoint x: 754, startPoint y: 130, endPoint x: 916, endPoint y: 159, distance: 164.1
click at [916, 159] on div "© Mapbox © OpenStreetMap Improve this map © Maxar" at bounding box center [570, 264] width 1141 height 528
drag, startPoint x: 826, startPoint y: 115, endPoint x: 882, endPoint y: 149, distance: 65.8
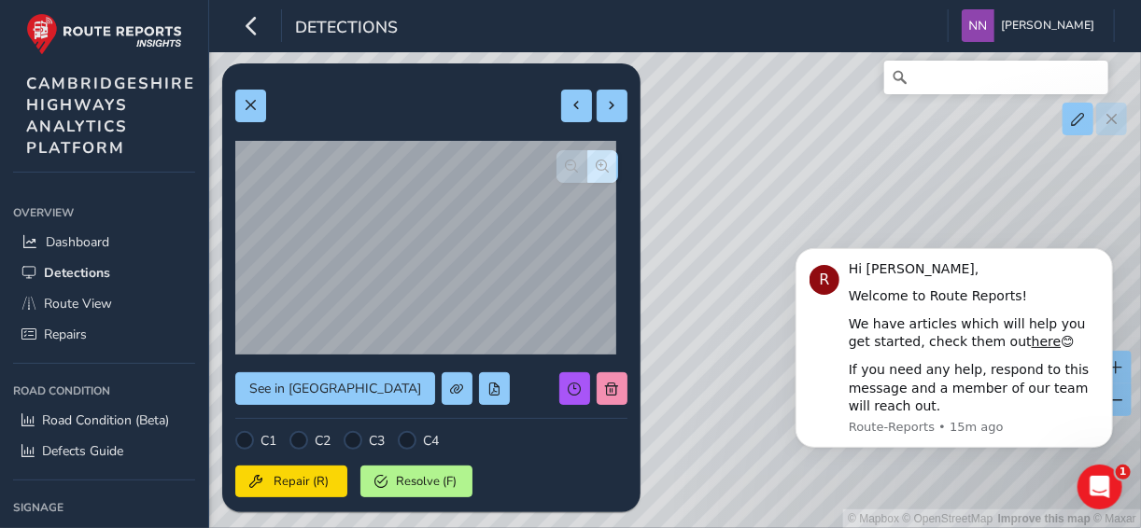
click at [882, 149] on div "© Mapbox © OpenStreetMap Improve this map © Maxar" at bounding box center [570, 264] width 1141 height 528
drag, startPoint x: 760, startPoint y: 182, endPoint x: 947, endPoint y: 186, distance: 186.7
click at [947, 186] on div "© Mapbox © OpenStreetMap Improve this map © Maxar" at bounding box center [570, 264] width 1141 height 528
drag, startPoint x: 718, startPoint y: 264, endPoint x: 795, endPoint y: 170, distance: 122.0
click at [795, 170] on div "© Mapbox © OpenStreetMap Improve this map © Maxar" at bounding box center [570, 264] width 1141 height 528
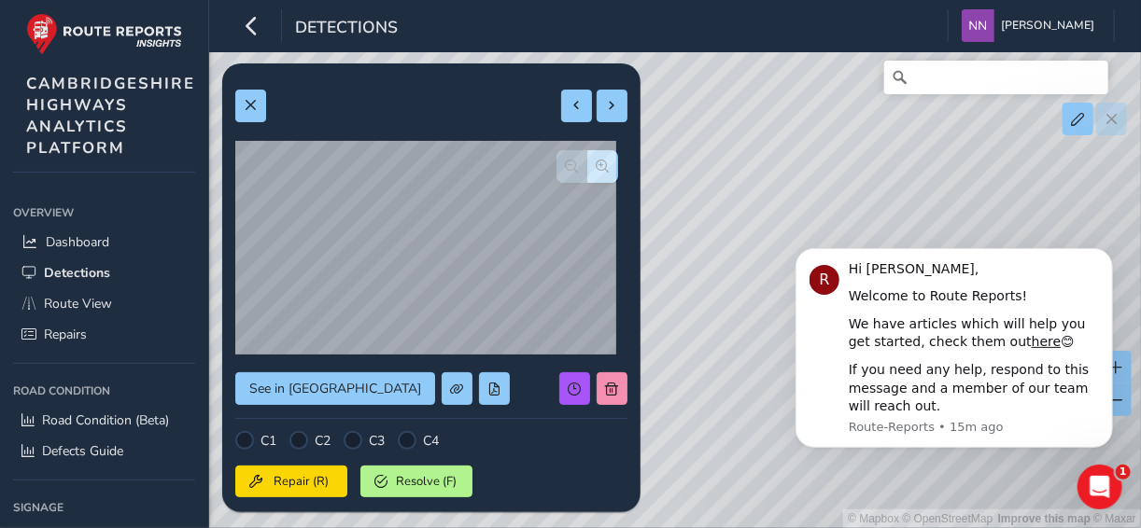
drag, startPoint x: 735, startPoint y: 260, endPoint x: 782, endPoint y: 162, distance: 108.1
click at [782, 162] on div "© Mapbox © OpenStreetMap Improve this map © Maxar" at bounding box center [570, 264] width 1141 height 528
drag, startPoint x: 692, startPoint y: 324, endPoint x: 747, endPoint y: 227, distance: 111.6
click at [747, 227] on div "© Mapbox © OpenStreetMap Improve this map © Maxar" at bounding box center [570, 264] width 1141 height 528
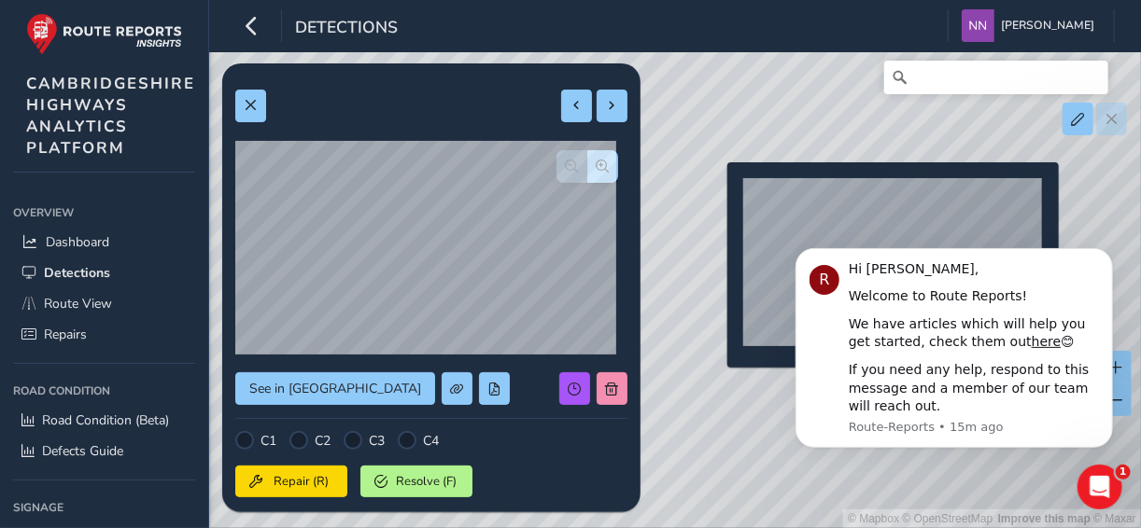
click at [716, 192] on div "© Mapbox © OpenStreetMap Improve this map © Maxar" at bounding box center [570, 264] width 1141 height 528
type input "719"
type input "842"
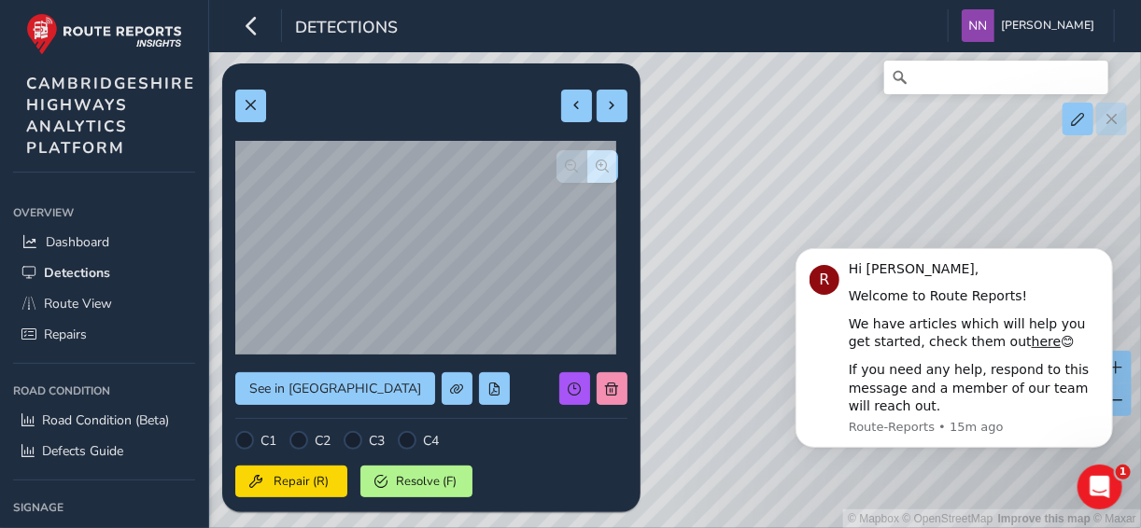
drag, startPoint x: 841, startPoint y: 175, endPoint x: 911, endPoint y: 177, distance: 70.1
click at [911, 177] on div "© Mapbox © OpenStreetMap Improve this map © Maxar" at bounding box center [570, 264] width 1141 height 528
drag, startPoint x: 748, startPoint y: 165, endPoint x: 737, endPoint y: 148, distance: 19.7
click at [737, 148] on div "© Mapbox © OpenStreetMap Improve this map © Maxar" at bounding box center [570, 264] width 1141 height 528
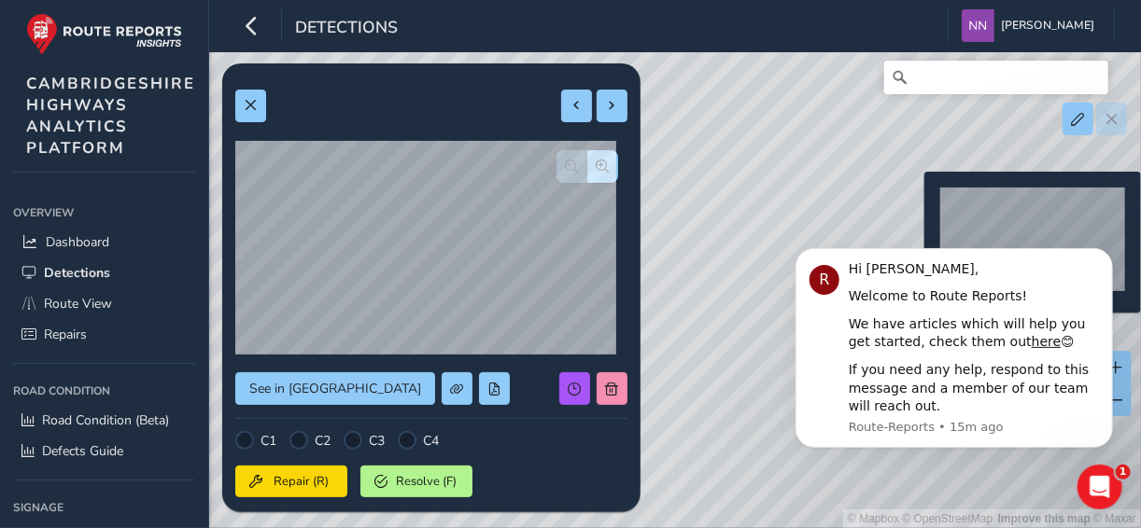
click at [913, 202] on div "© Mapbox © OpenStreetMap Improve this map © Maxar" at bounding box center [570, 264] width 1141 height 528
type input "244"
type input "497"
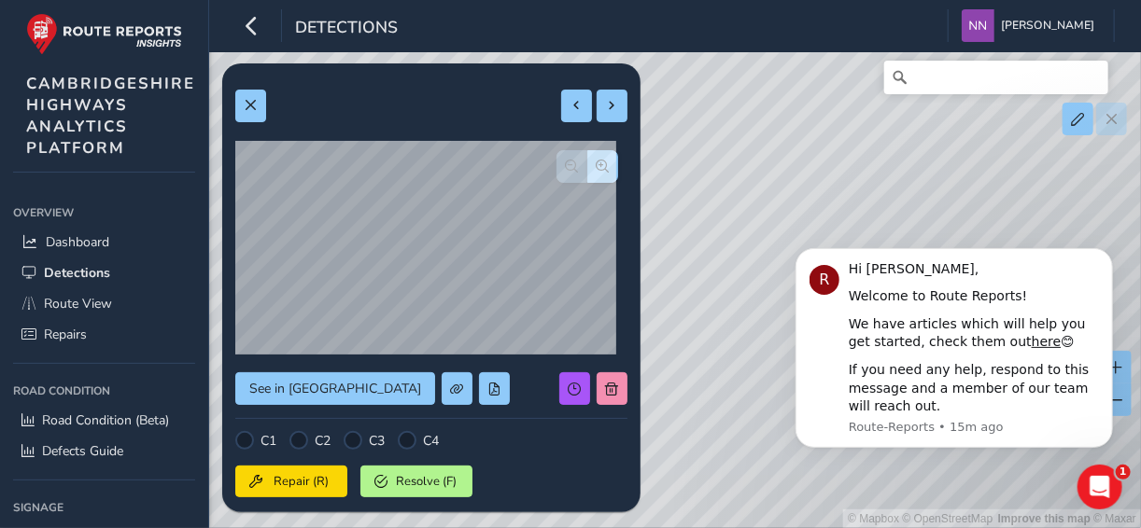
drag, startPoint x: 827, startPoint y: 192, endPoint x: 725, endPoint y: 131, distance: 118.9
click at [725, 131] on div "© Mapbox © OpenStreetMap Improve this map © Maxar" at bounding box center [570, 264] width 1141 height 528
drag, startPoint x: 933, startPoint y: 190, endPoint x: 723, endPoint y: 157, distance: 212.7
click at [723, 157] on div "© Mapbox © OpenStreetMap Improve this map © Maxar" at bounding box center [570, 264] width 1141 height 528
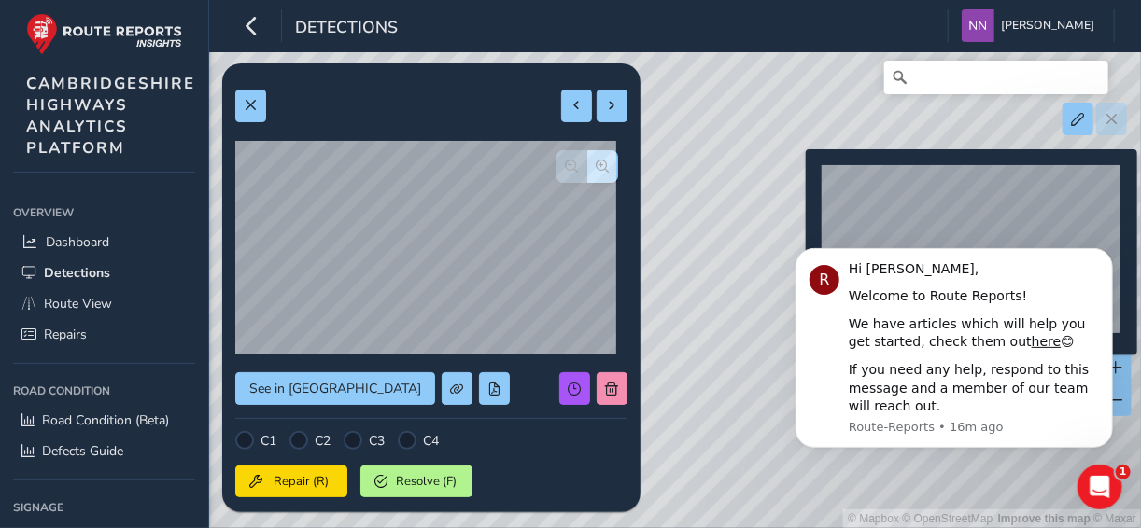
click at [795, 179] on div "© Mapbox © OpenStreetMap Improve this map © Maxar" at bounding box center [570, 264] width 1141 height 528
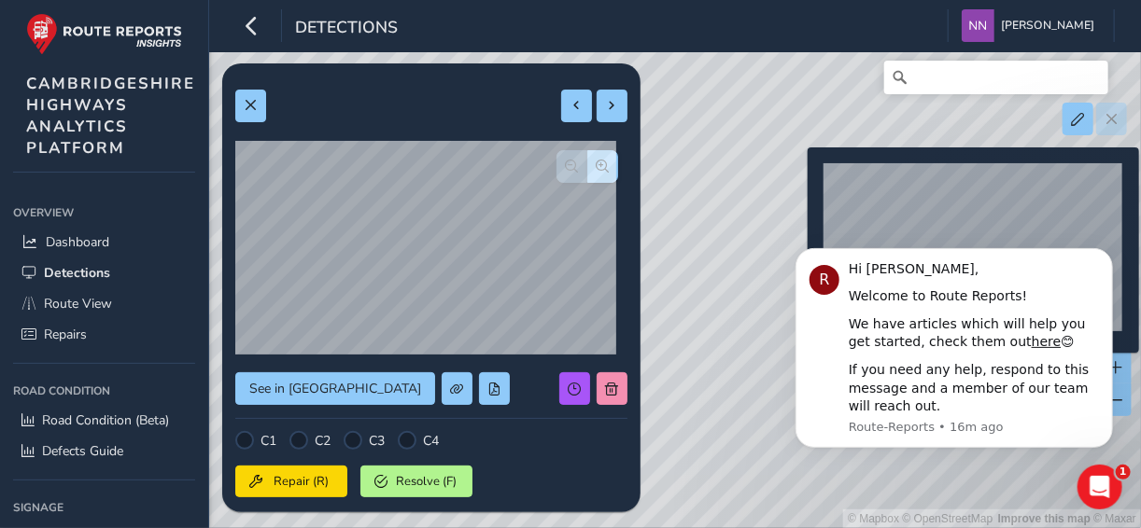
type input "257"
type input "568"
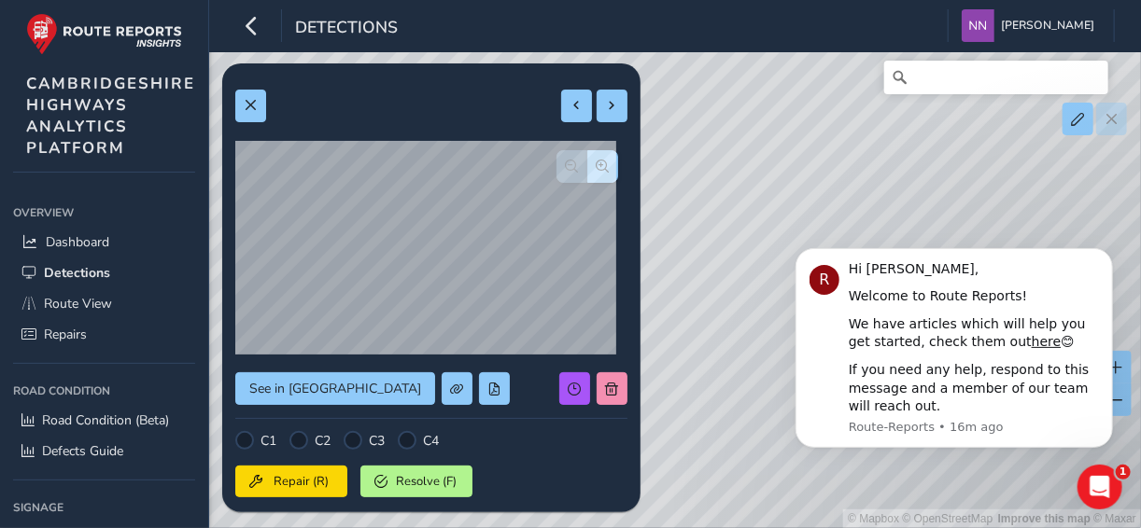
drag, startPoint x: 706, startPoint y: 199, endPoint x: 1002, endPoint y: 186, distance: 296.2
click at [1002, 186] on div "© Mapbox © OpenStreetMap Improve this map © Maxar" at bounding box center [570, 264] width 1141 height 528
drag, startPoint x: 779, startPoint y: 168, endPoint x: 1055, endPoint y: 166, distance: 275.4
click at [1055, 166] on div "© Mapbox © OpenStreetMap Improve this map © Maxar" at bounding box center [570, 264] width 1141 height 528
drag, startPoint x: 714, startPoint y: 184, endPoint x: 972, endPoint y: 167, distance: 258.2
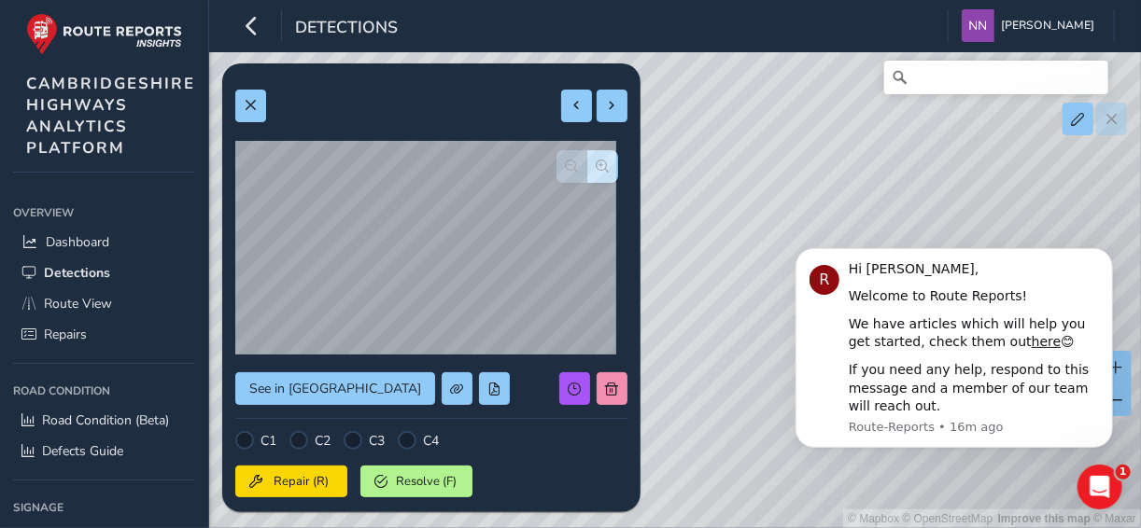
click at [972, 167] on div "© Mapbox © OpenStreetMap Improve this map © Maxar" at bounding box center [570, 264] width 1141 height 528
drag, startPoint x: 1485, startPoint y: 510, endPoint x: 780, endPoint y: 248, distance: 751.7
drag, startPoint x: 747, startPoint y: 325, endPoint x: 807, endPoint y: 212, distance: 127.8
click at [813, 194] on div "© Mapbox © OpenStreetMap Improve this map © Maxar" at bounding box center [570, 264] width 1141 height 528
click at [748, 314] on div "© Mapbox © OpenStreetMap Improve this map © Maxar" at bounding box center [570, 264] width 1141 height 528
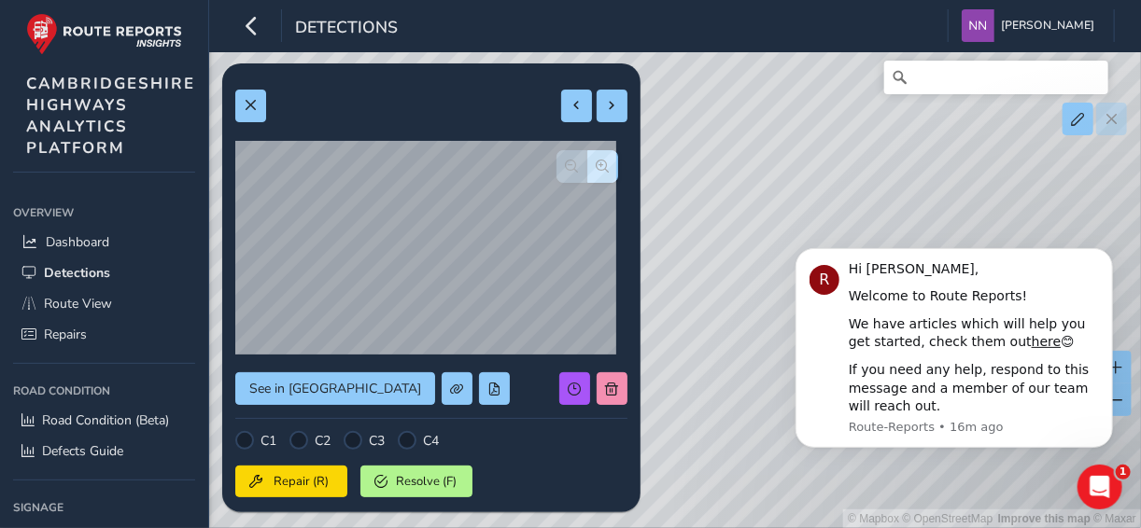
drag, startPoint x: 749, startPoint y: 257, endPoint x: 746, endPoint y: 322, distance: 65.4
click at [754, 344] on div "© Mapbox © OpenStreetMap Improve this map © Maxar" at bounding box center [570, 264] width 1141 height 528
click at [725, 285] on div "© Mapbox © OpenStreetMap Improve this map © Maxar" at bounding box center [570, 264] width 1141 height 528
click html "R Hi Nathan, Welcome to Route Reports! We have articles which will help you get…"
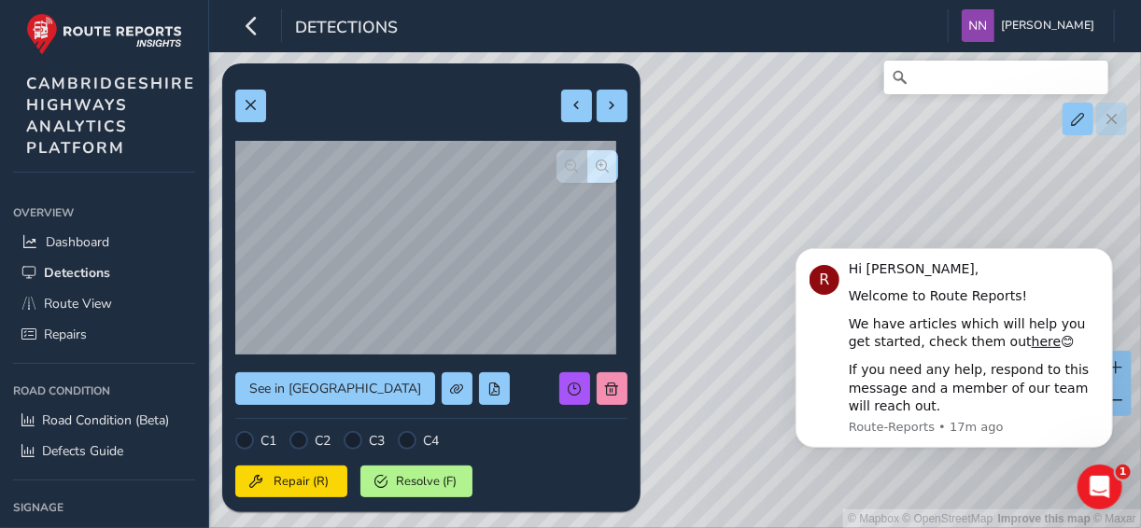
drag, startPoint x: 800, startPoint y: 210, endPoint x: 743, endPoint y: 104, distance: 120.7
click at [743, 104] on div "© Mapbox © OpenStreetMap Improve this map © Maxar" at bounding box center [570, 264] width 1141 height 528
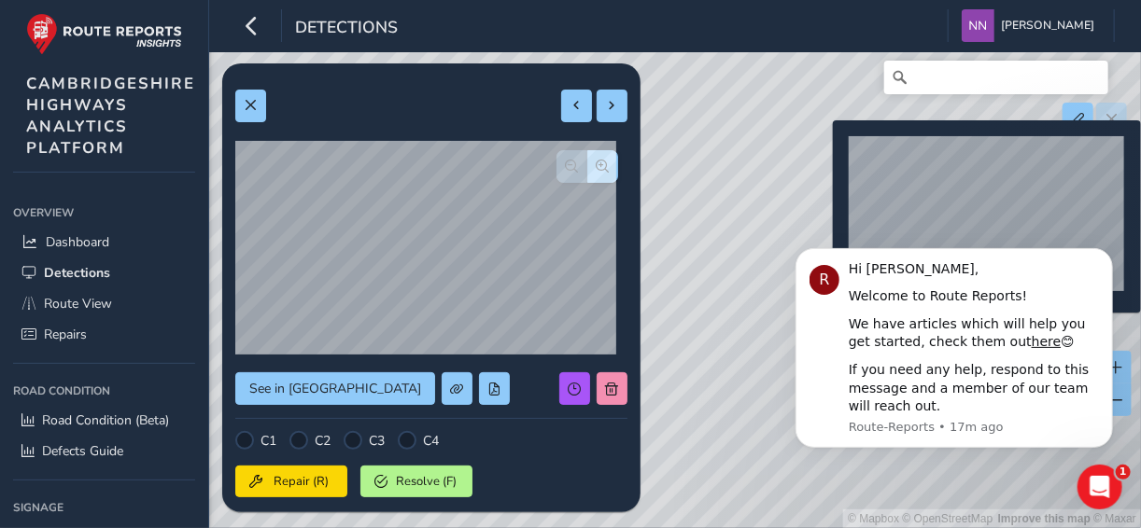
click at [821, 150] on div "© Mapbox © OpenStreetMap Improve this map © Maxar" at bounding box center [570, 264] width 1141 height 528
type input "356"
type input "370"
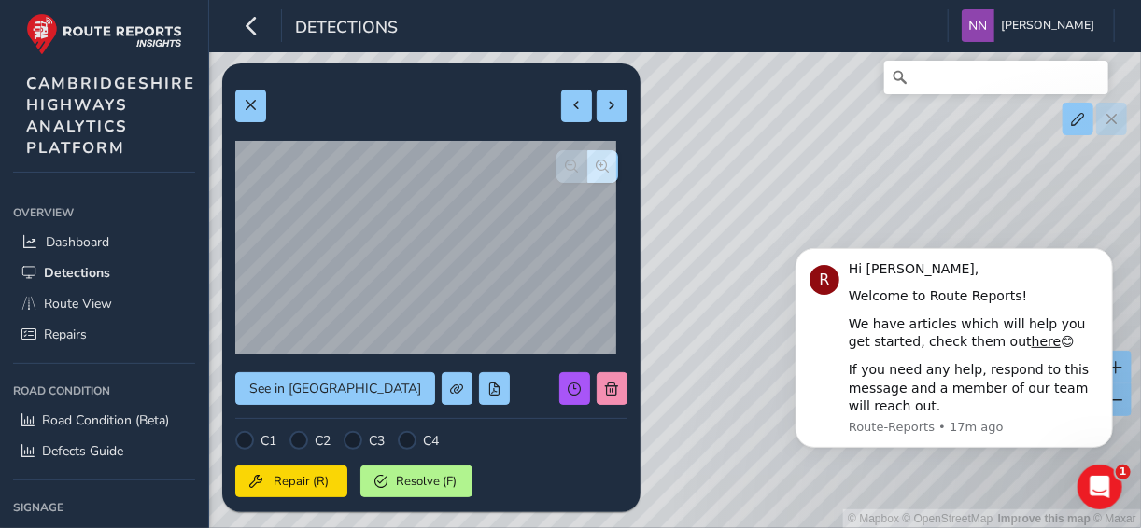
drag, startPoint x: 725, startPoint y: 246, endPoint x: 702, endPoint y: 180, distance: 69.4
click at [702, 180] on div "© Mapbox © OpenStreetMap Improve this map © Maxar" at bounding box center [570, 264] width 1141 height 528
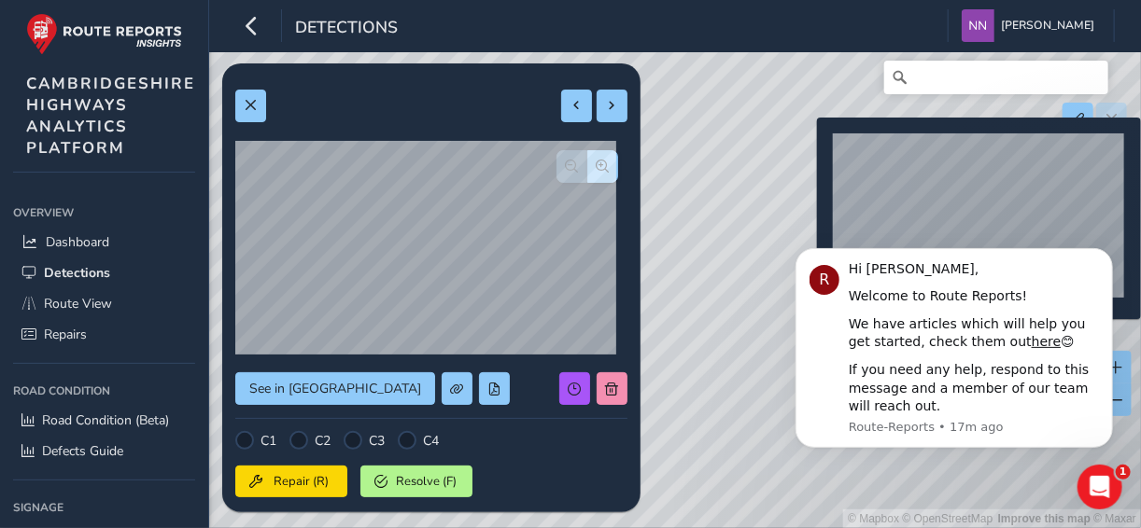
click at [806, 147] on div "© Mapbox © OpenStreetMap Improve this map © Maxar" at bounding box center [570, 264] width 1141 height 528
type input "185"
type input "405"
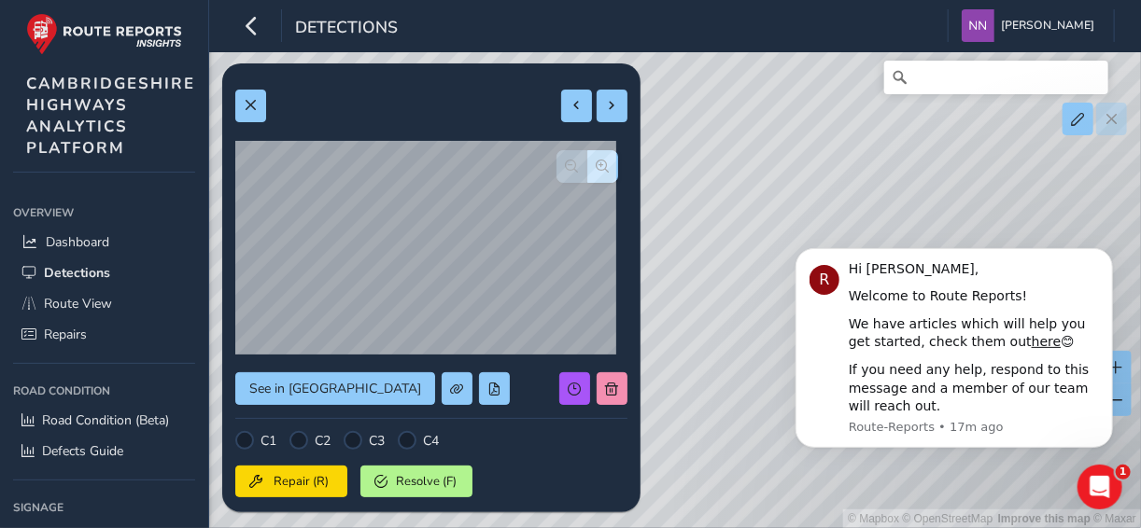
drag, startPoint x: 854, startPoint y: 202, endPoint x: 751, endPoint y: 164, distance: 109.3
click at [751, 164] on div "© Mapbox © OpenStreetMap Improve this map © Maxar" at bounding box center [570, 264] width 1141 height 528
drag, startPoint x: 793, startPoint y: 193, endPoint x: 767, endPoint y: 154, distance: 46.6
click at [767, 154] on div "© Mapbox © OpenStreetMap Improve this map © Maxar" at bounding box center [570, 264] width 1141 height 528
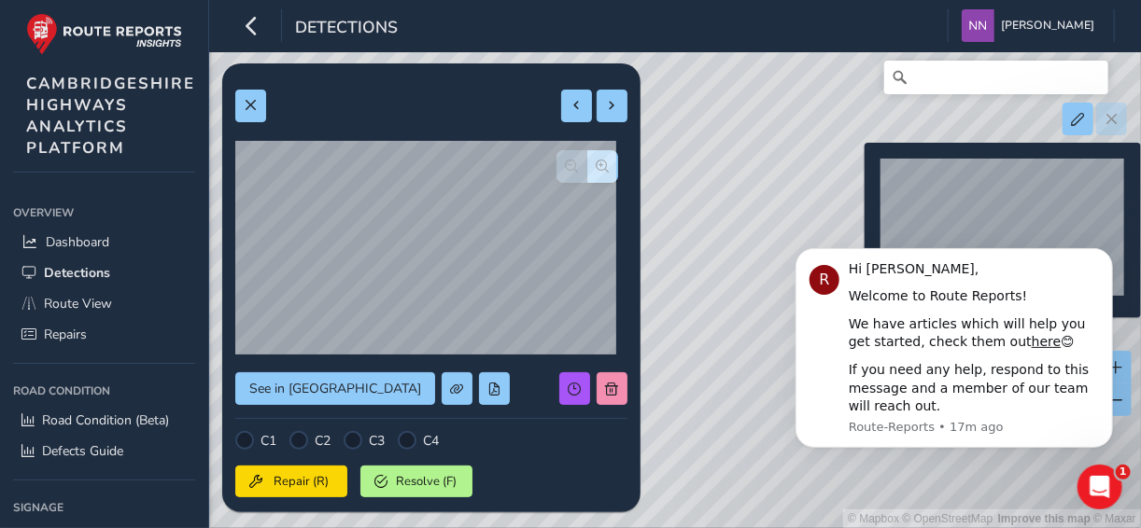
click at [853, 173] on div "© Mapbox © OpenStreetMap Improve this map © Maxar" at bounding box center [570, 264] width 1141 height 528
type input "356"
type input "370"
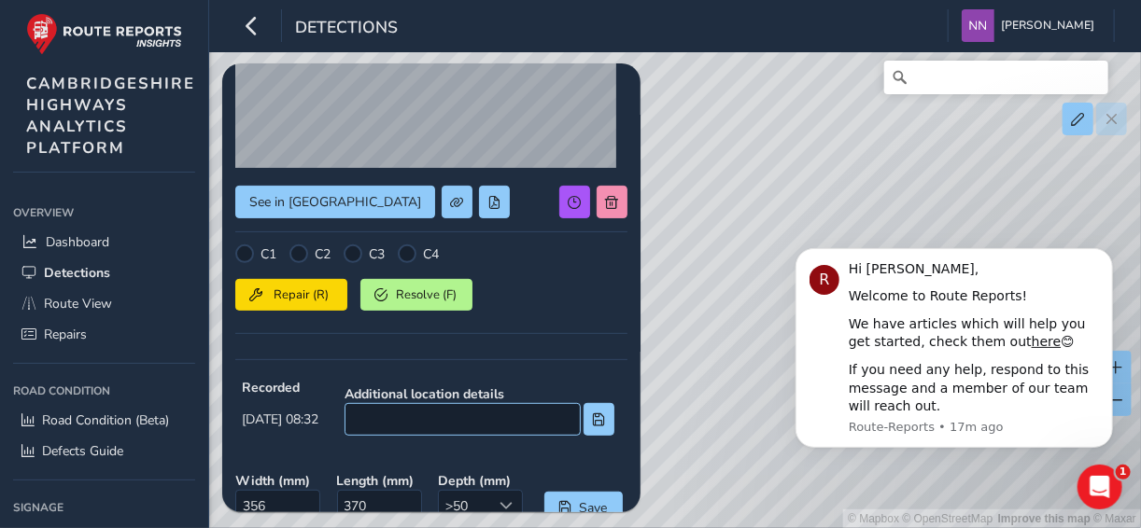
scroll to position [373, 0]
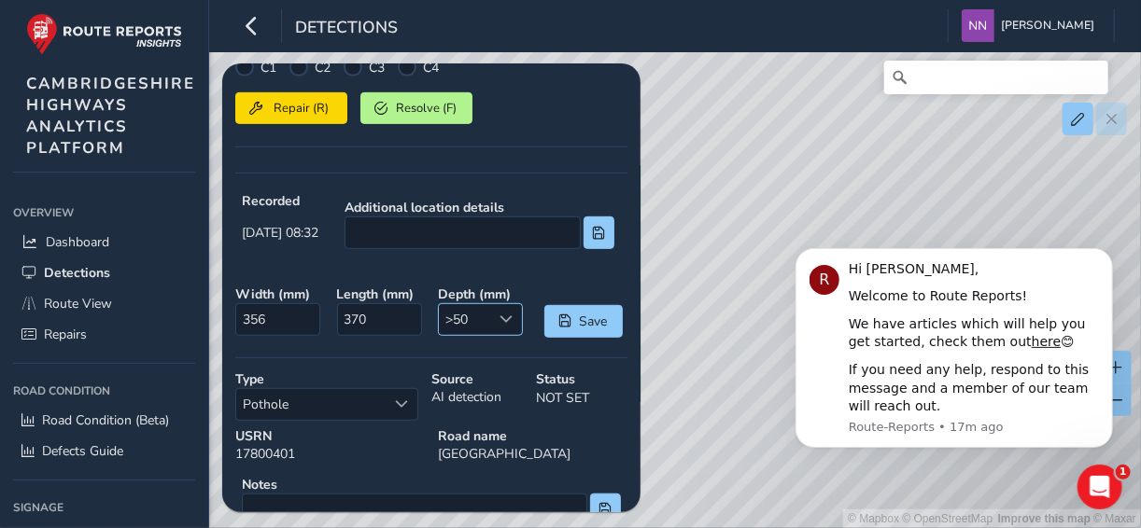
click at [502, 313] on span at bounding box center [506, 319] width 13 height 13
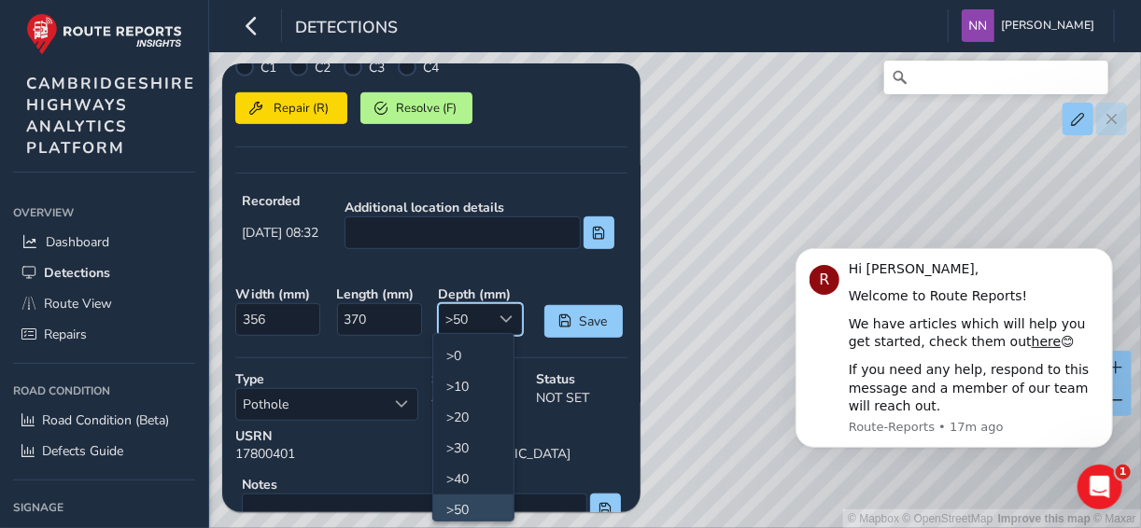
scroll to position [6, 0]
click at [502, 313] on span at bounding box center [506, 319] width 13 height 13
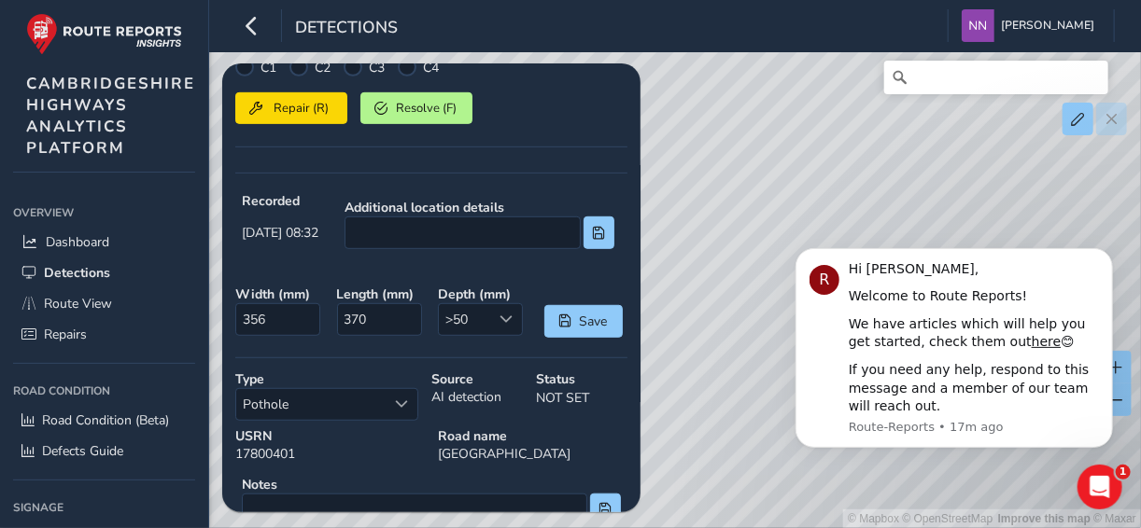
drag, startPoint x: 1657, startPoint y: 367, endPoint x: 805, endPoint y: 221, distance: 864.6
drag, startPoint x: 833, startPoint y: 184, endPoint x: 783, endPoint y: 200, distance: 52.0
click at [783, 200] on div "© Mapbox © OpenStreetMap Improve this map © Maxar" at bounding box center [570, 264] width 1141 height 528
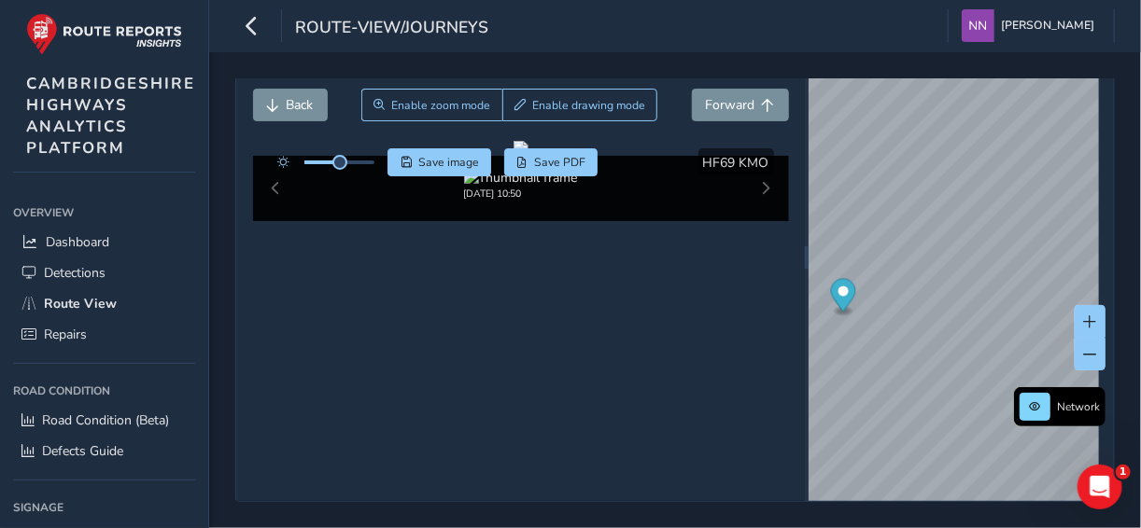
scroll to position [2692, 0]
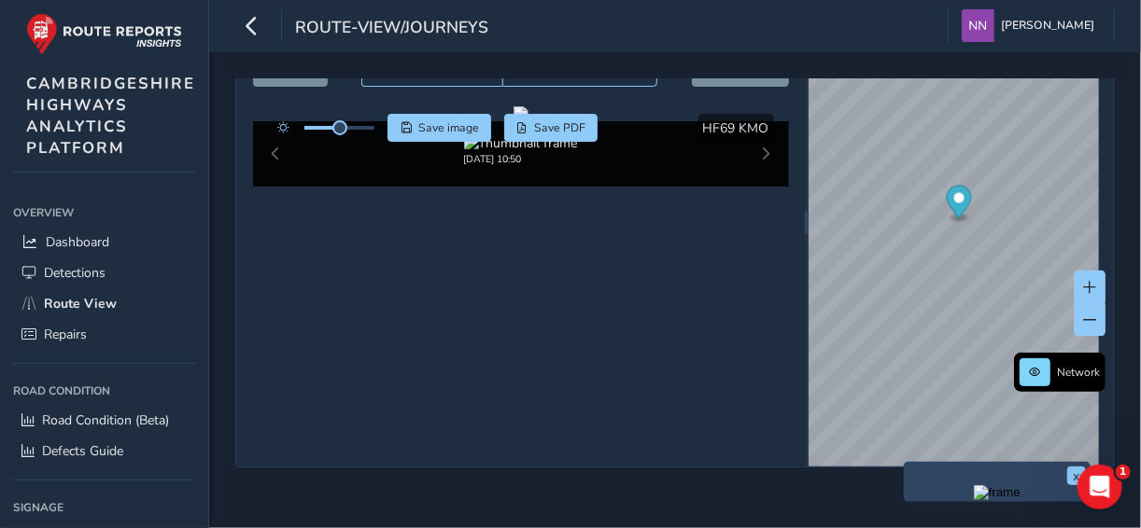
click at [905, 462] on div "x" at bounding box center [997, 482] width 187 height 40
click at [974, 485] on img "Preview frame" at bounding box center [997, 492] width 47 height 15
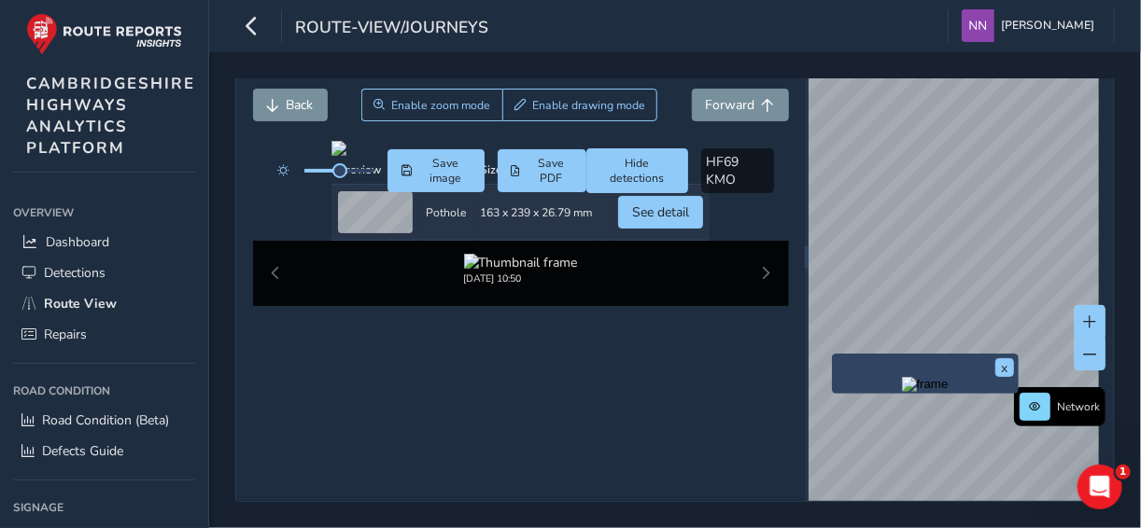
click at [833, 354] on div "x" at bounding box center [925, 374] width 187 height 40
click at [902, 377] on img "Preview frame" at bounding box center [925, 384] width 47 height 15
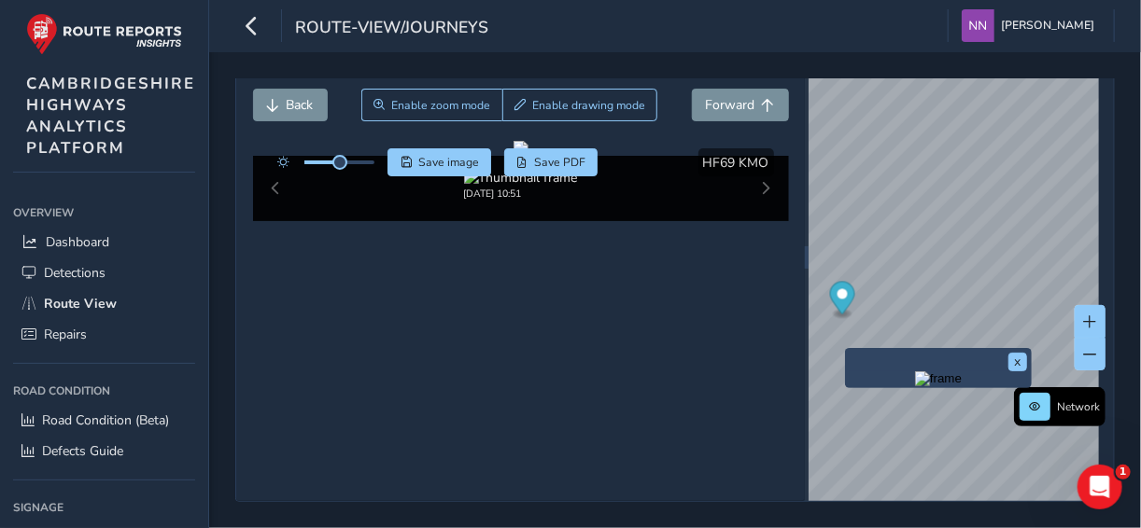
click at [845, 348] on div "x" at bounding box center [938, 368] width 187 height 40
click at [849, 348] on div "x" at bounding box center [938, 368] width 187 height 40
drag, startPoint x: 849, startPoint y: 299, endPoint x: 893, endPoint y: 340, distance: 60.1
click at [915, 372] on img "Preview frame" at bounding box center [938, 379] width 47 height 15
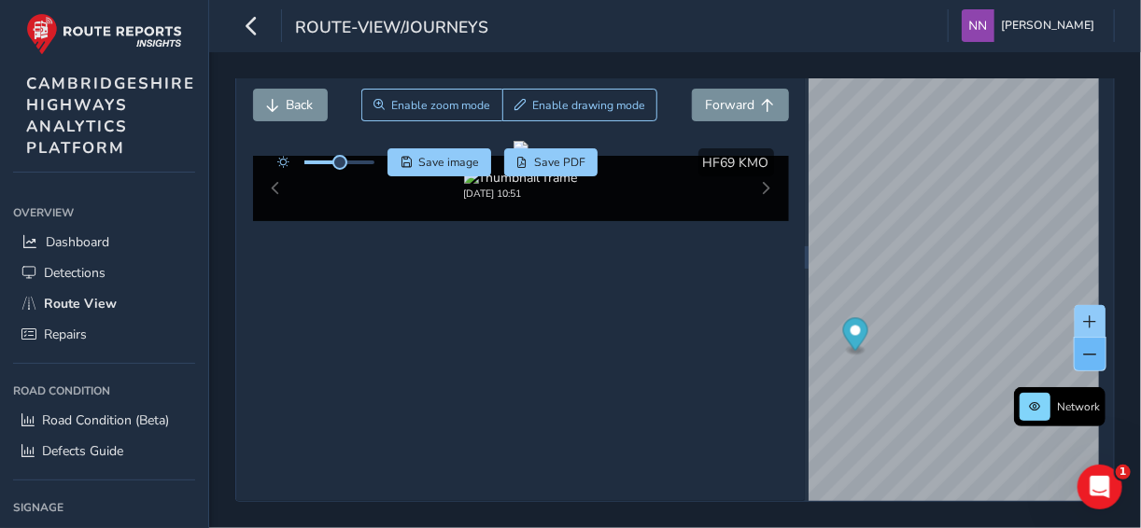
click at [1084, 348] on span at bounding box center [1090, 354] width 13 height 13
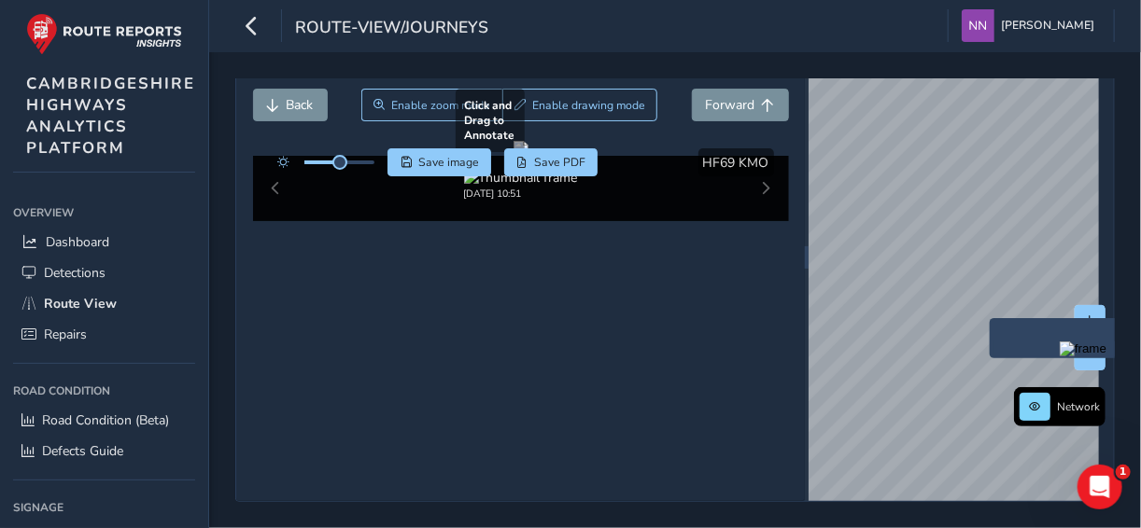
click at [725, 192] on div "Close journey Back Enable zoom mode Enable drawing mode Forward Click and Drag …" at bounding box center [674, 257] width 879 height 490
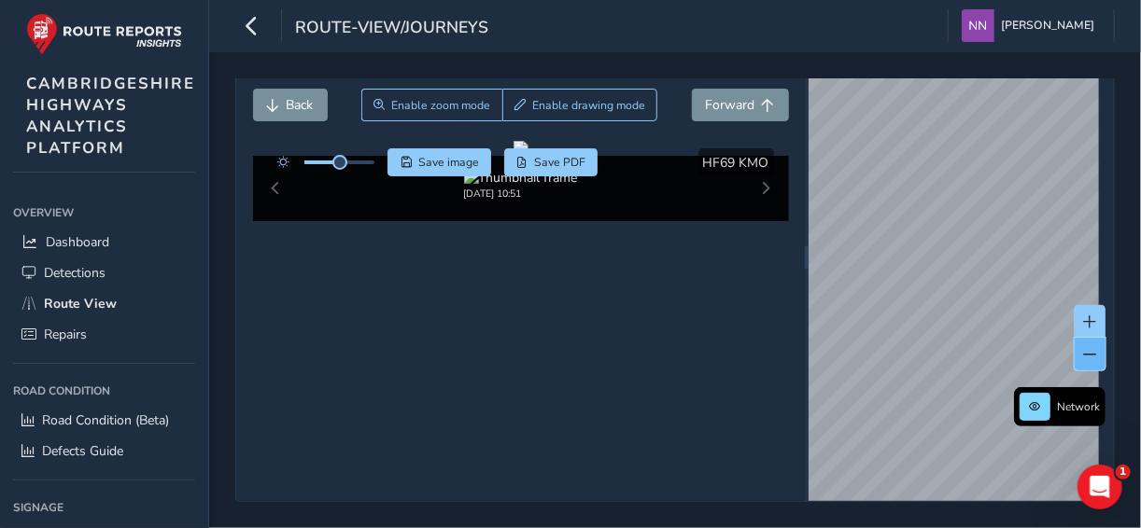
click at [1085, 338] on button at bounding box center [1089, 354] width 31 height 33
click at [1084, 348] on span at bounding box center [1090, 354] width 13 height 13
click at [1084, 316] on span at bounding box center [1090, 322] width 13 height 13
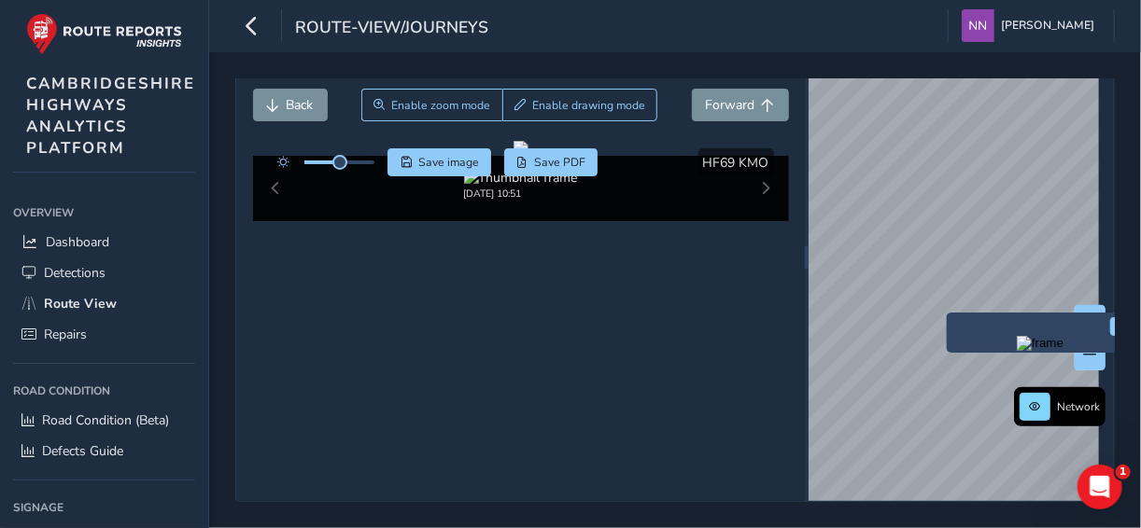
click at [1017, 336] on img "Preview frame" at bounding box center [1040, 343] width 47 height 15
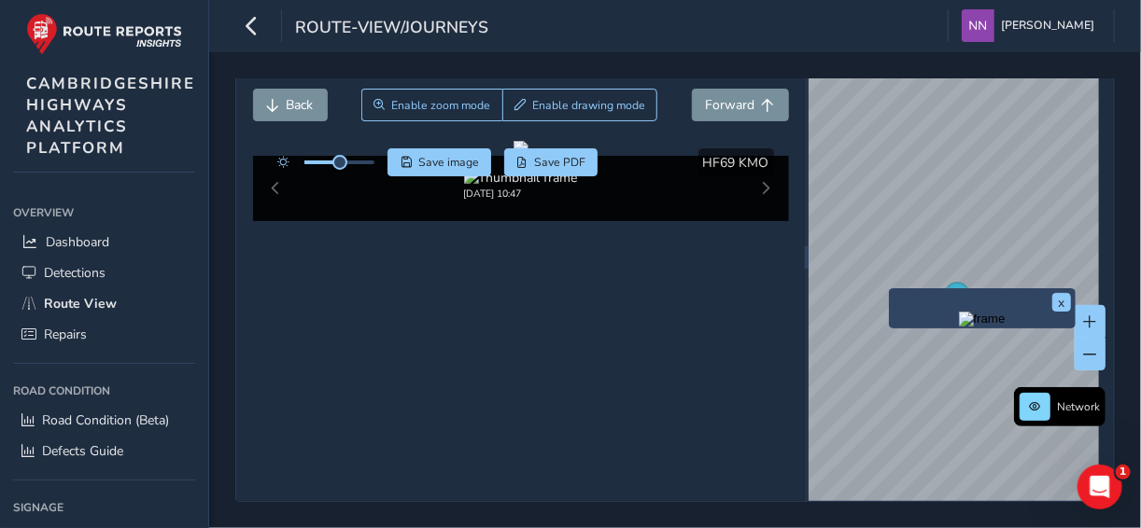
click at [891, 288] on div "x" at bounding box center [982, 308] width 187 height 40
click at [1061, 293] on button "x" at bounding box center [1061, 302] width 19 height 19
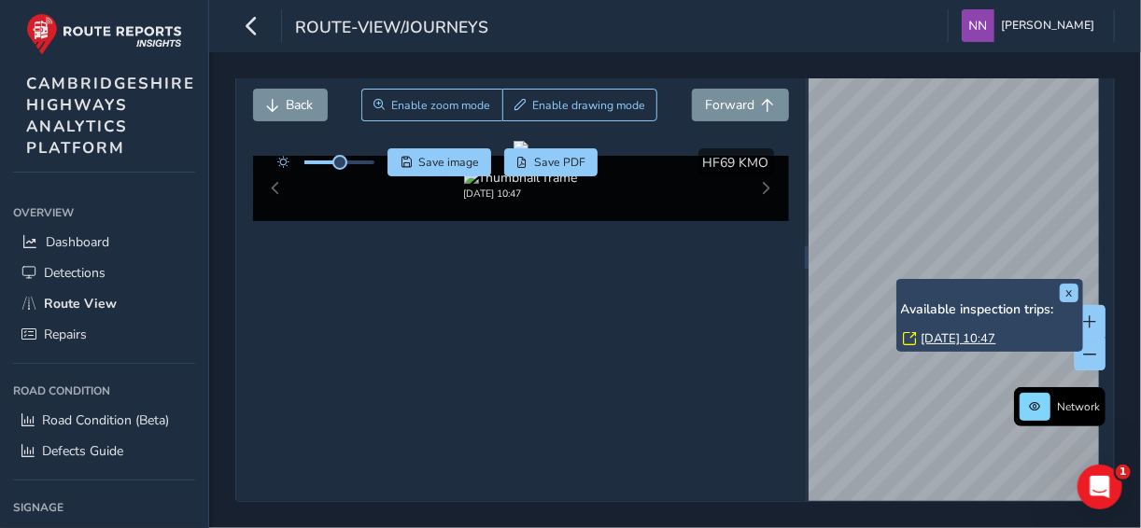
click at [898, 279] on div "x Available inspection trips: Thu, 14 Aug, 10:47" at bounding box center [989, 316] width 187 height 74
click at [973, 330] on link "Thu, 14 Aug, 10:47" at bounding box center [958, 338] width 75 height 17
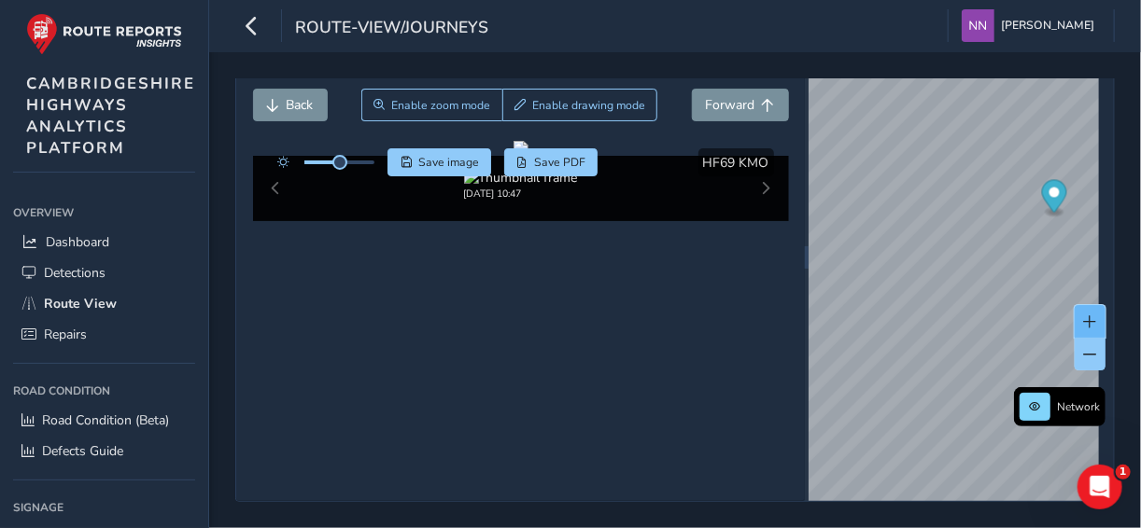
click at [1084, 316] on span at bounding box center [1090, 322] width 13 height 13
click at [1084, 338] on button at bounding box center [1089, 354] width 31 height 33
click at [1084, 348] on span at bounding box center [1090, 354] width 13 height 13
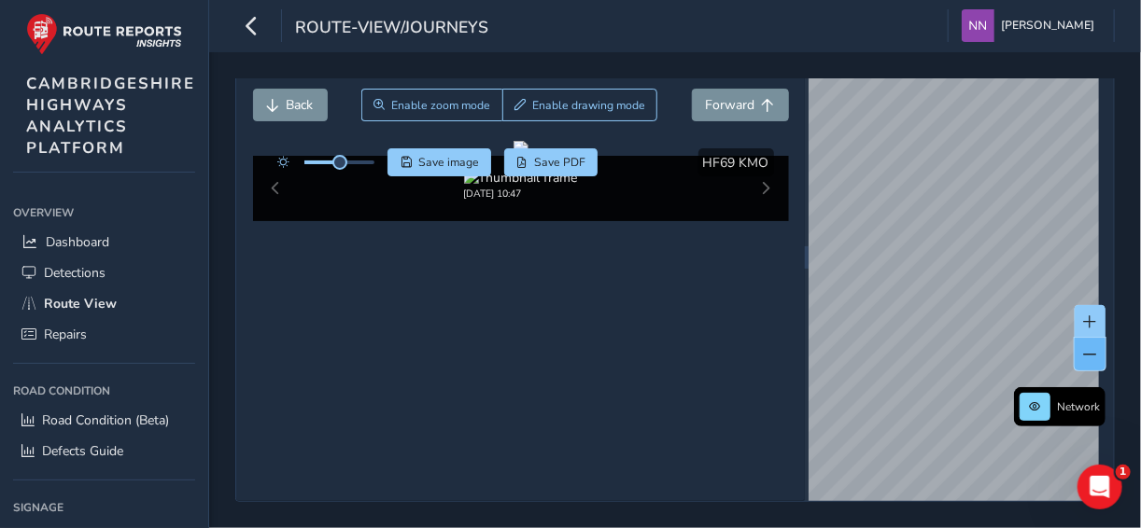
click at [1081, 338] on button at bounding box center [1089, 354] width 31 height 33
click at [650, 252] on div "Close journey Back Enable zoom mode Enable drawing mode Forward Click and Drag …" at bounding box center [674, 257] width 879 height 490
click at [1084, 348] on span at bounding box center [1090, 354] width 13 height 13
click at [1086, 338] on button at bounding box center [1089, 354] width 31 height 33
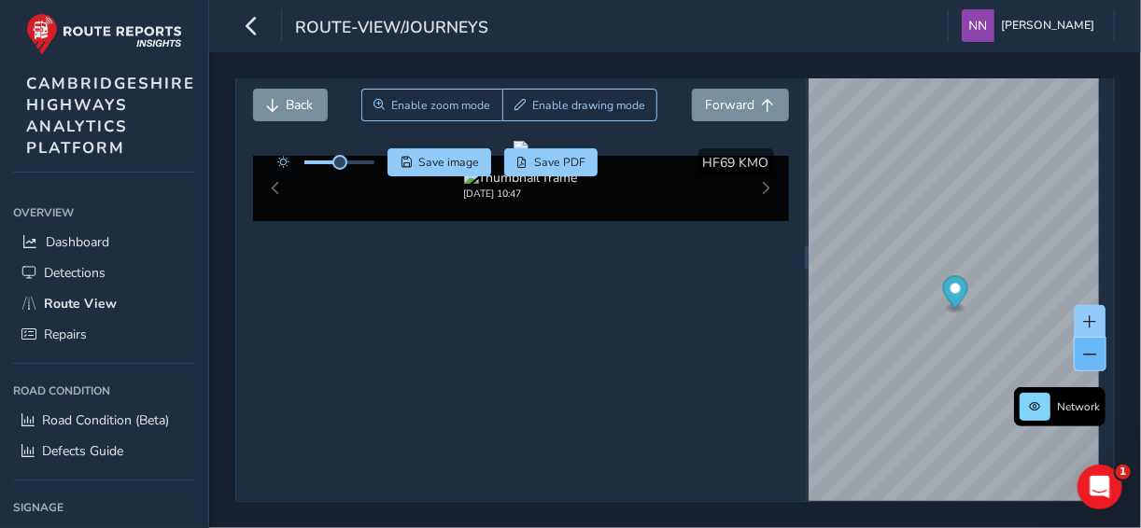
click at [1087, 338] on button at bounding box center [1089, 354] width 31 height 33
click at [1084, 316] on span at bounding box center [1090, 322] width 13 height 13
click at [1082, 338] on button at bounding box center [1089, 354] width 31 height 33
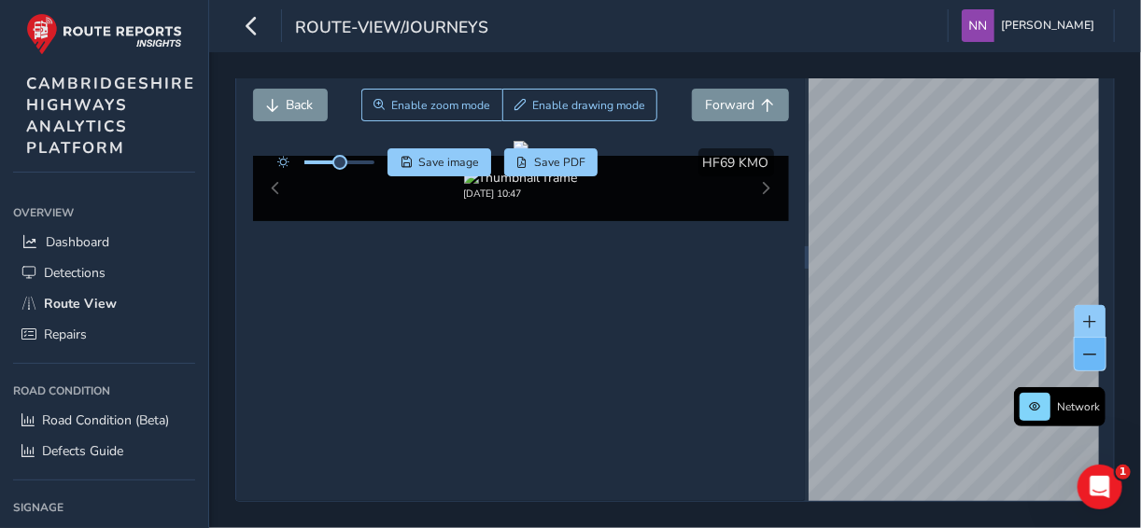
click at [1082, 338] on button at bounding box center [1089, 354] width 31 height 33
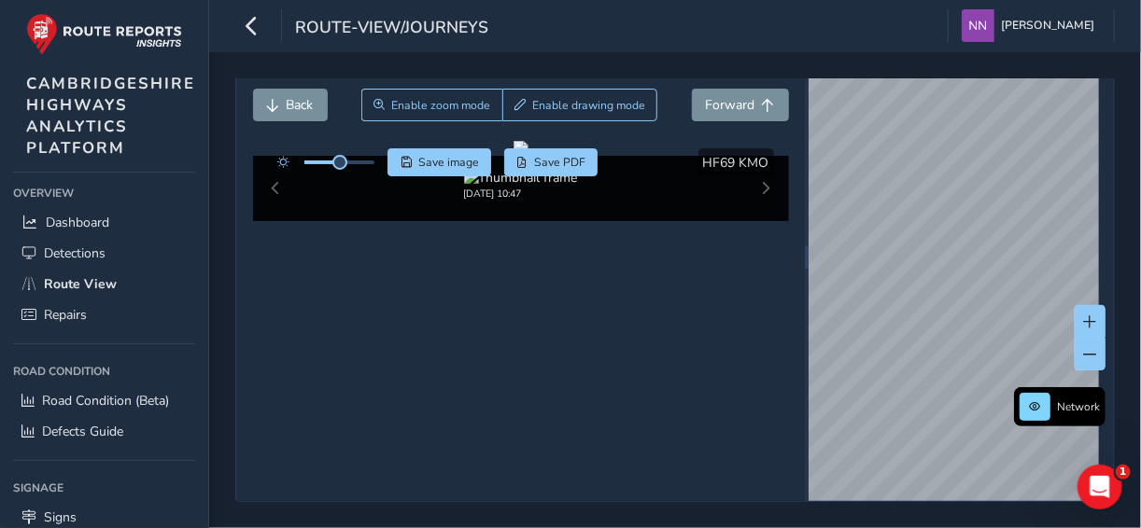
scroll to position [17, 0]
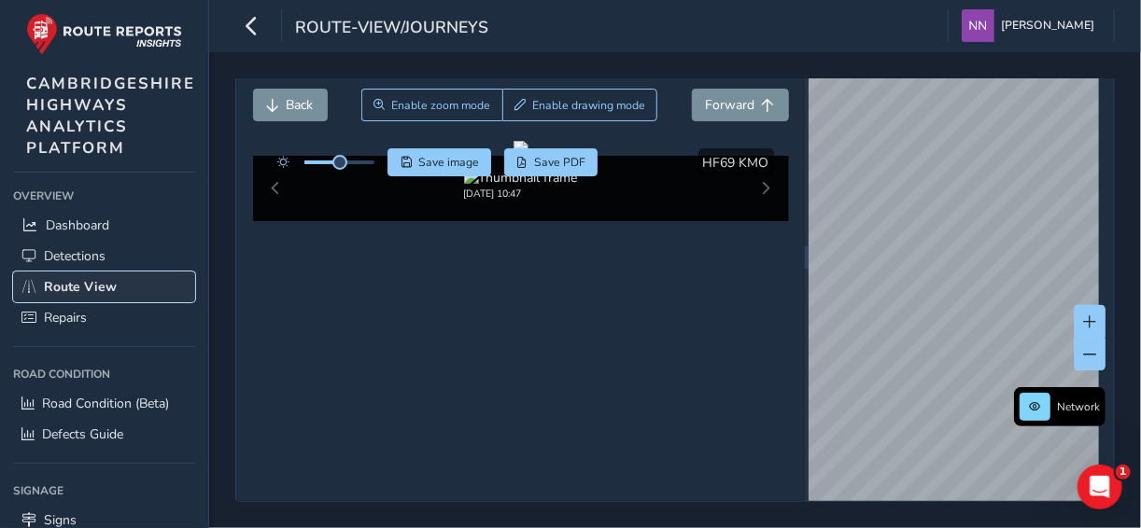
click at [97, 282] on span "Route View" at bounding box center [80, 287] width 73 height 18
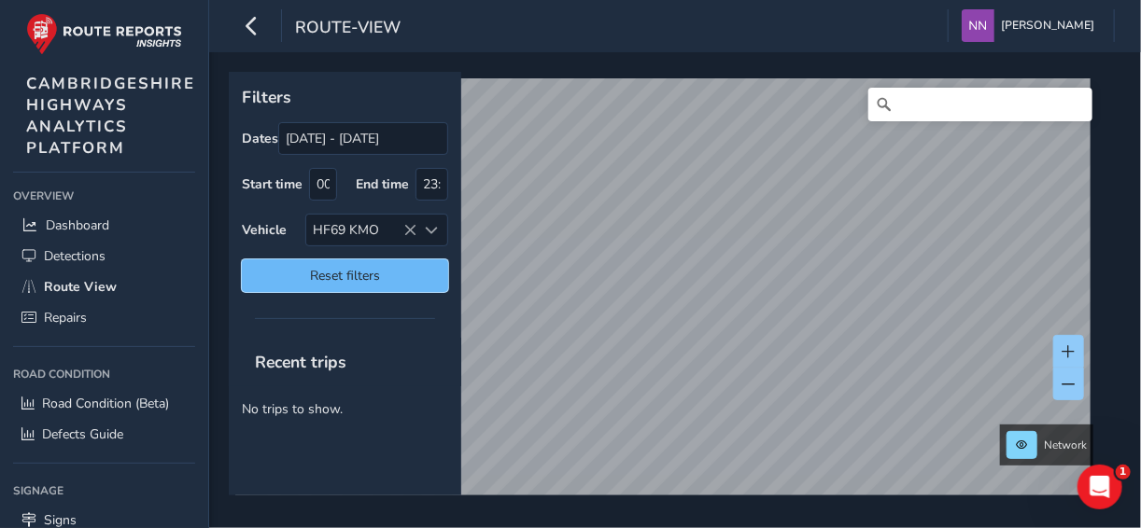
click at [349, 273] on span "Reset filters" at bounding box center [345, 276] width 178 height 18
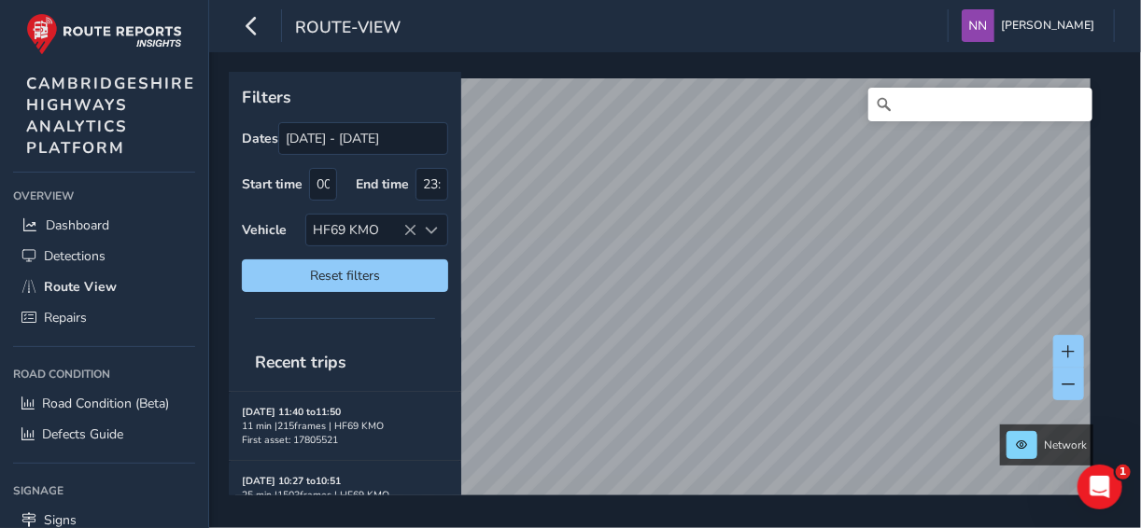
scroll to position [907, 0]
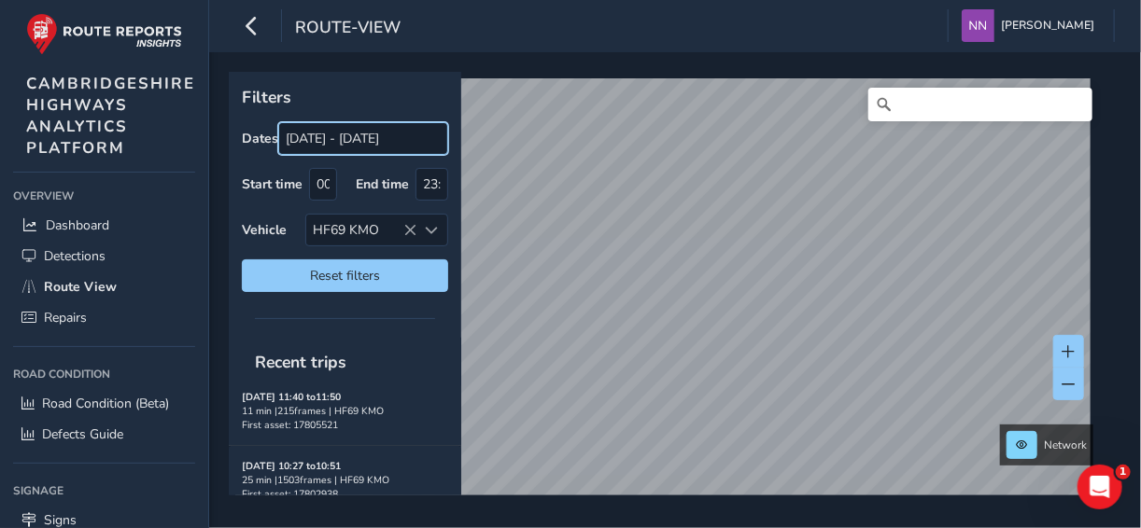
click at [300, 135] on input "[DATE] - [DATE]" at bounding box center [363, 138] width 170 height 33
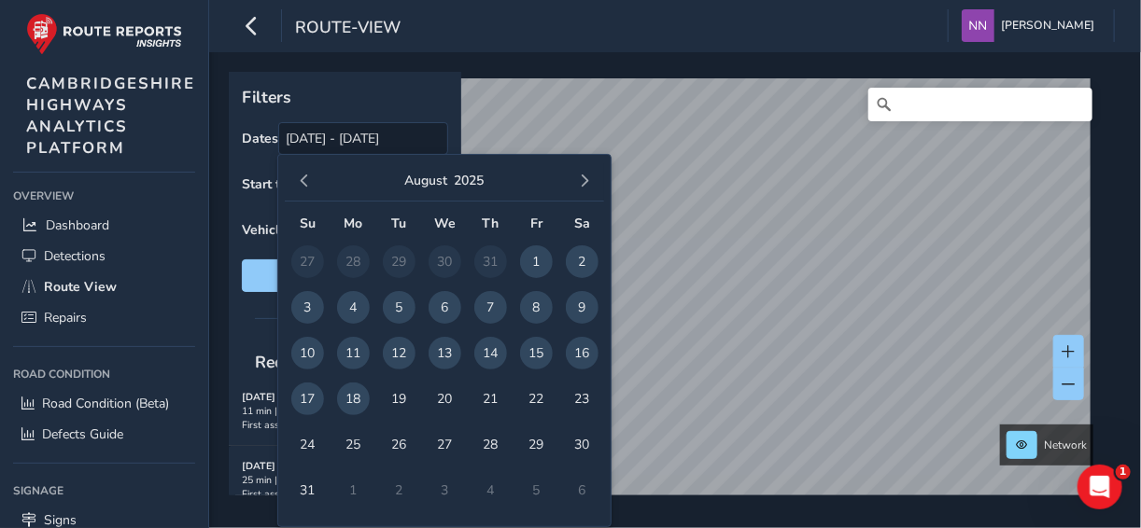
click at [351, 350] on span "11" at bounding box center [353, 353] width 33 height 33
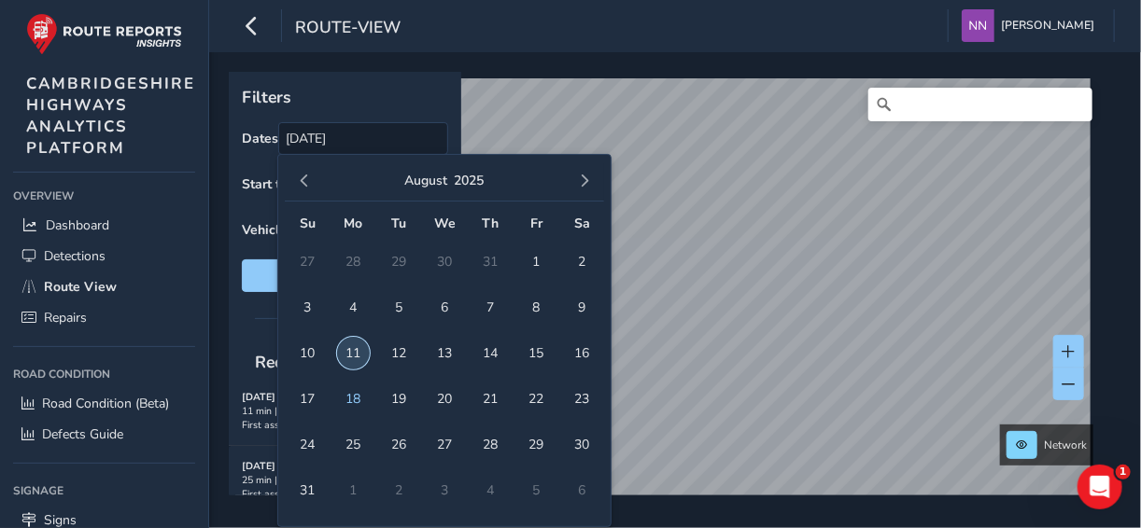
click at [348, 349] on span "11" at bounding box center [353, 353] width 33 height 33
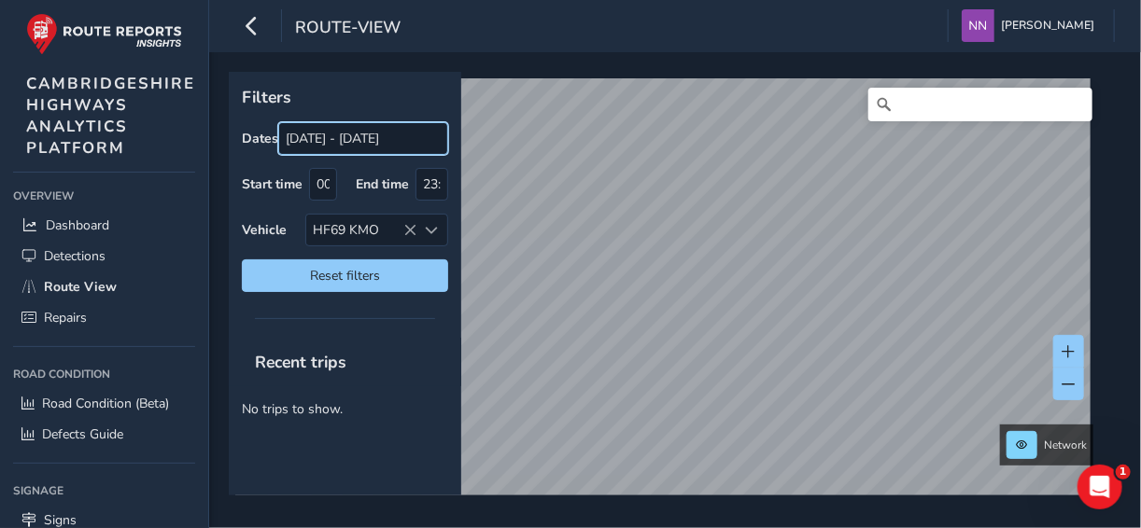
click at [425, 142] on input "11/08/2025 - 11/08/2025" at bounding box center [363, 138] width 170 height 33
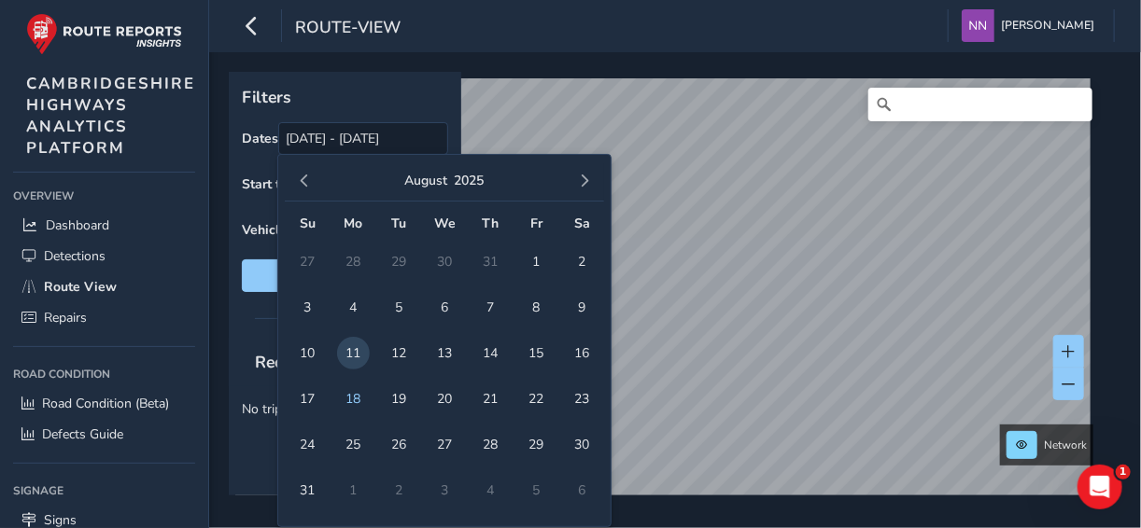
click at [438, 107] on p "Filters" at bounding box center [345, 97] width 206 height 24
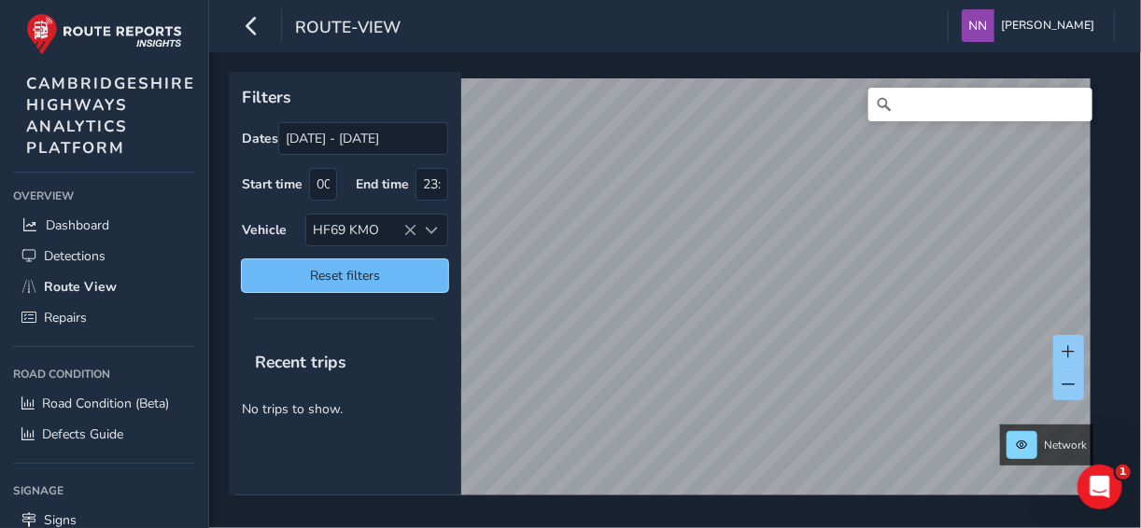
click at [365, 274] on span "Reset filters" at bounding box center [345, 276] width 178 height 18
type input "[DATE] - [DATE]"
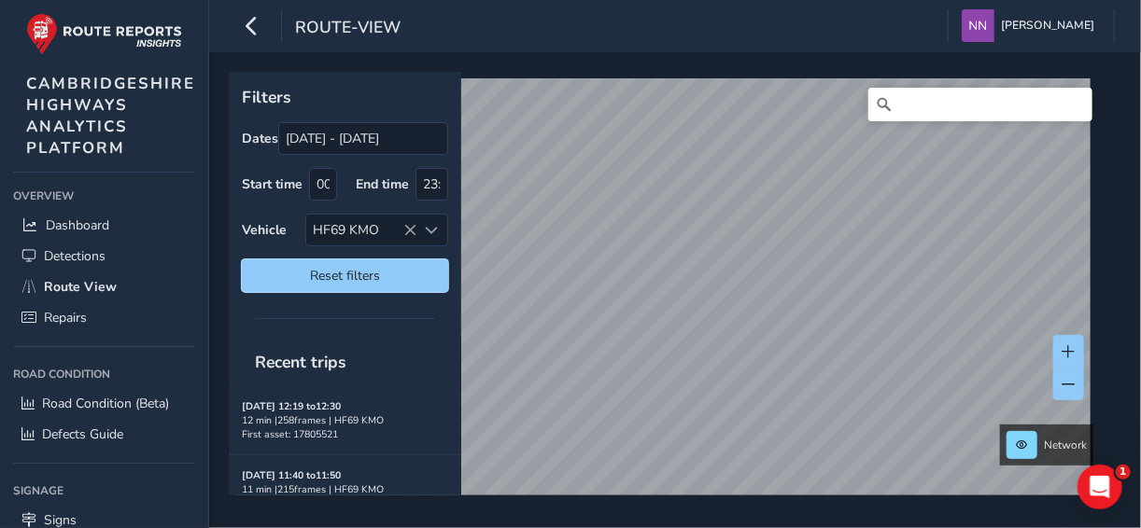
scroll to position [907, 0]
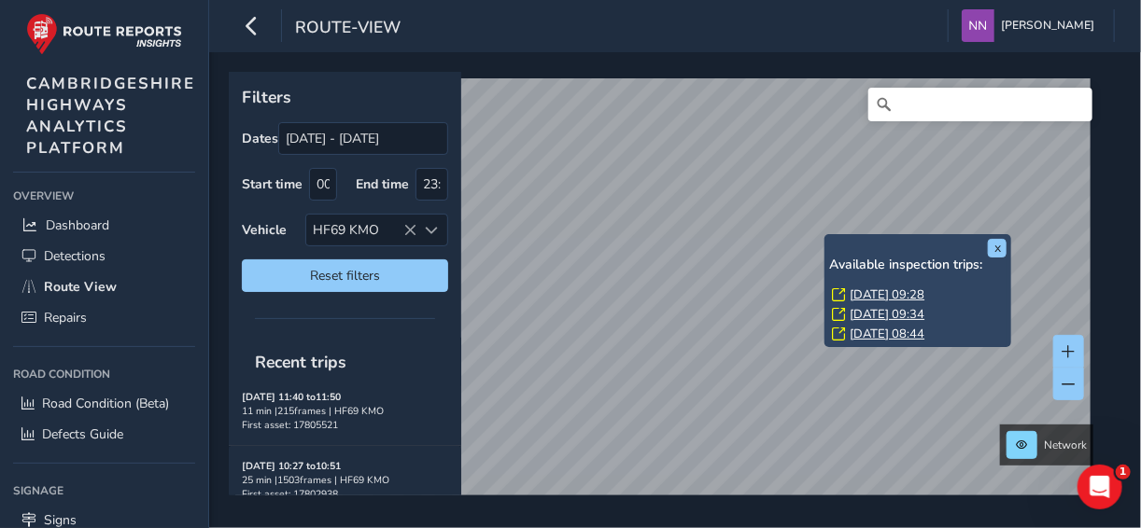
click at [827, 237] on div "x Available inspection trips: Mon, 11 Aug, 09:28 Wed, 6 Aug, 09:34 Thu, 24 Jul,…" at bounding box center [917, 290] width 187 height 113
click at [884, 331] on link "Thu, 24 Jul, 08:44" at bounding box center [886, 334] width 75 height 17
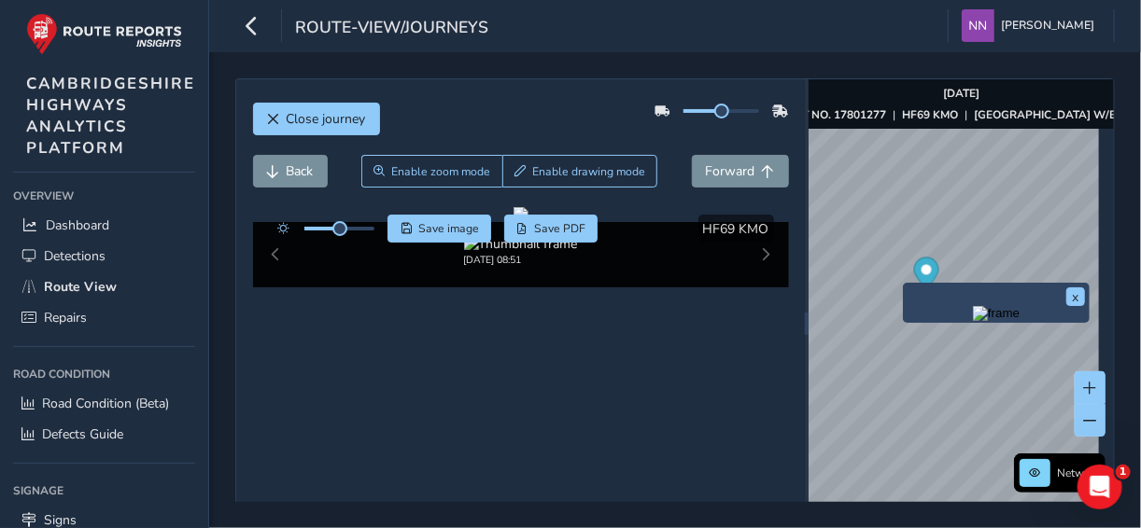
click at [907, 293] on div "x" at bounding box center [995, 303] width 177 height 31
click at [904, 288] on div "x" at bounding box center [996, 303] width 187 height 40
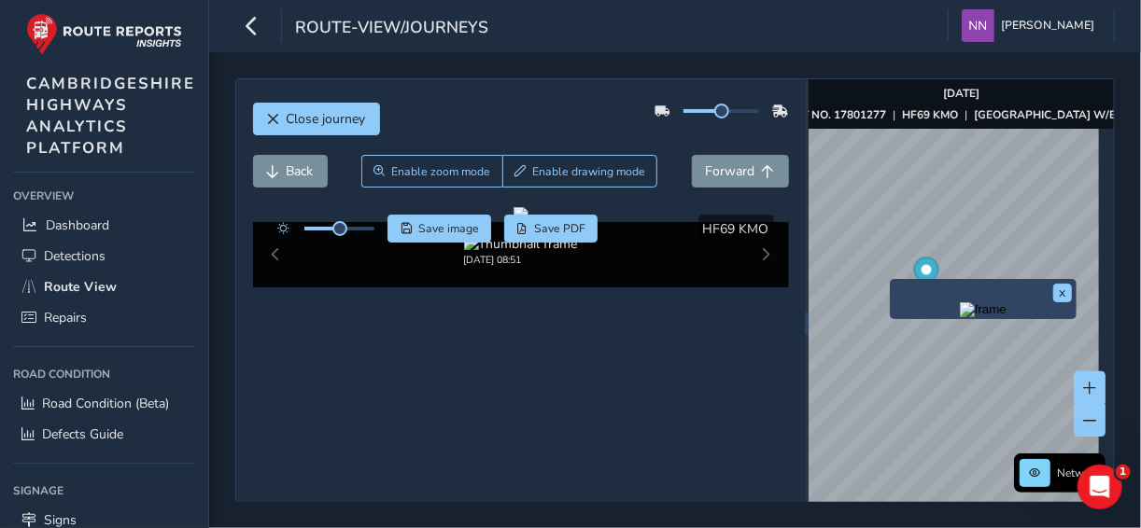
click at [1002, 317] on img "Preview frame" at bounding box center [983, 309] width 47 height 15
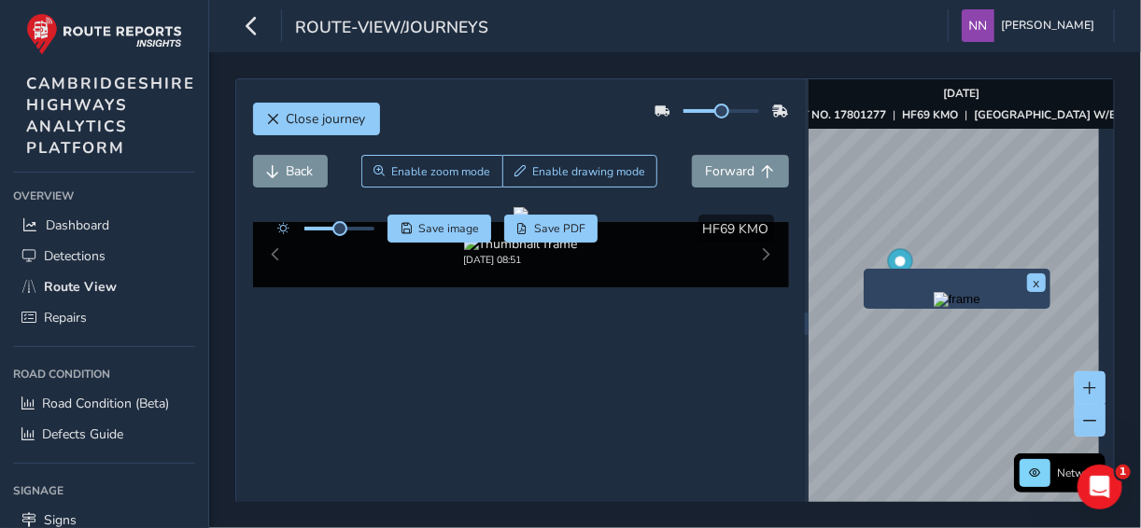
click at [869, 274] on div "x" at bounding box center [956, 289] width 177 height 31
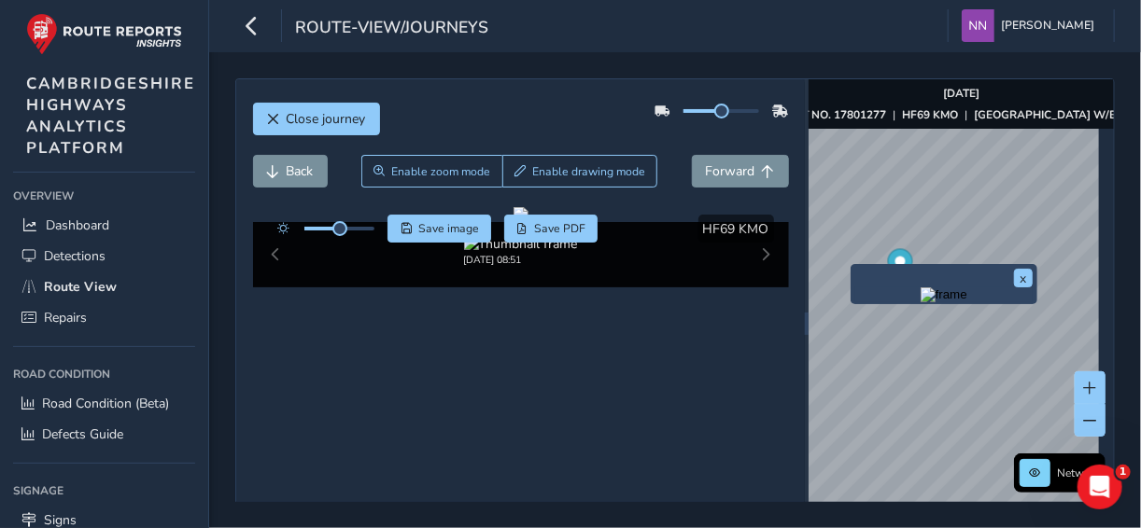
click at [851, 265] on div "x" at bounding box center [943, 284] width 187 height 40
click at [923, 302] on img "Preview frame" at bounding box center [943, 295] width 47 height 15
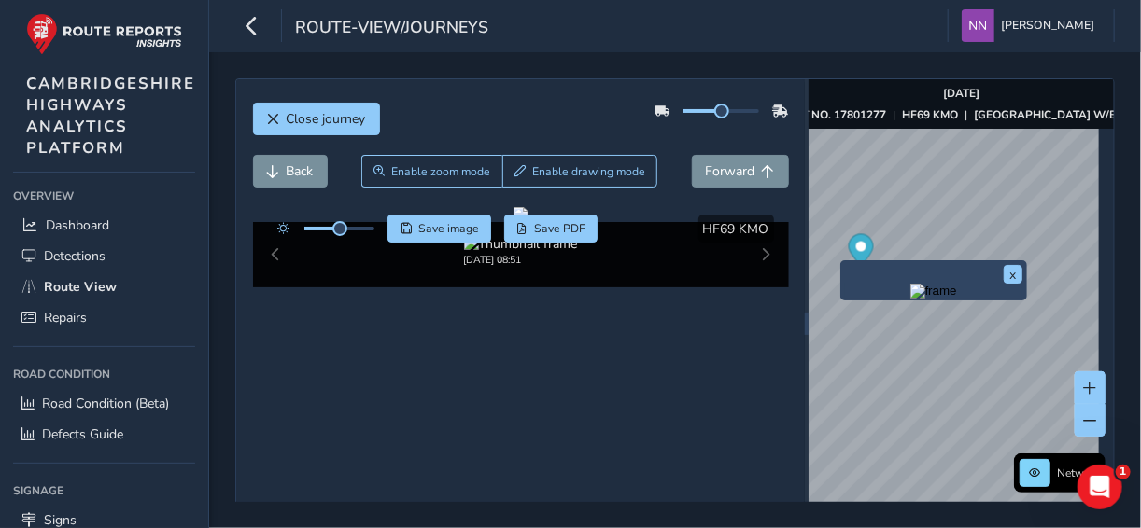
click at [841, 261] on div "x" at bounding box center [933, 280] width 187 height 40
click at [910, 299] on img "Preview frame" at bounding box center [933, 291] width 47 height 15
click at [1011, 275] on button "x" at bounding box center [1013, 274] width 19 height 19
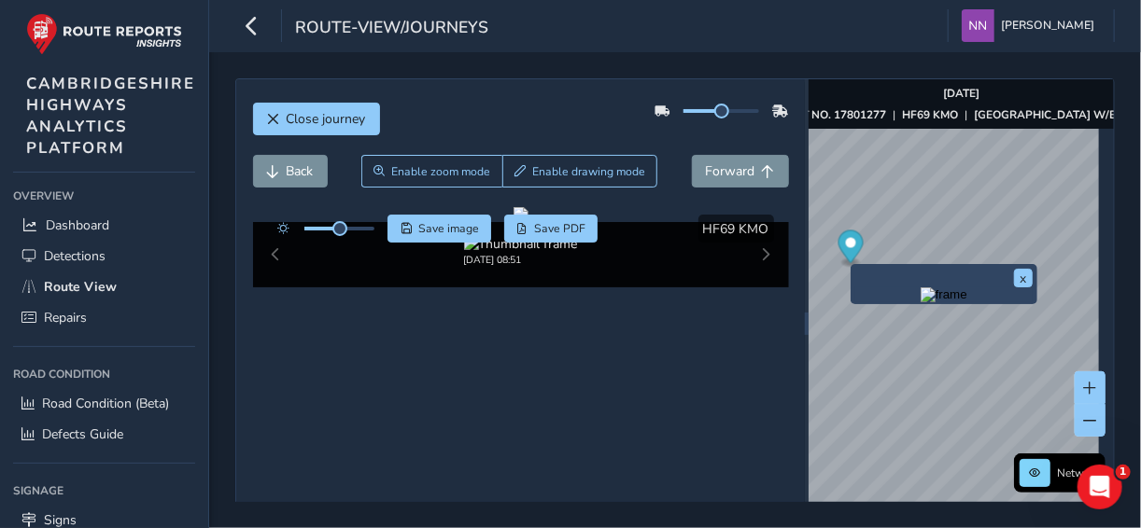
click at [856, 264] on div "x" at bounding box center [943, 284] width 187 height 40
click at [857, 265] on div "x" at bounding box center [943, 284] width 187 height 40
drag, startPoint x: 1020, startPoint y: 280, endPoint x: 911, endPoint y: 272, distance: 109.5
click at [1011, 280] on div "x" at bounding box center [943, 284] width 177 height 31
click at [1020, 275] on button "x" at bounding box center [1023, 278] width 19 height 19
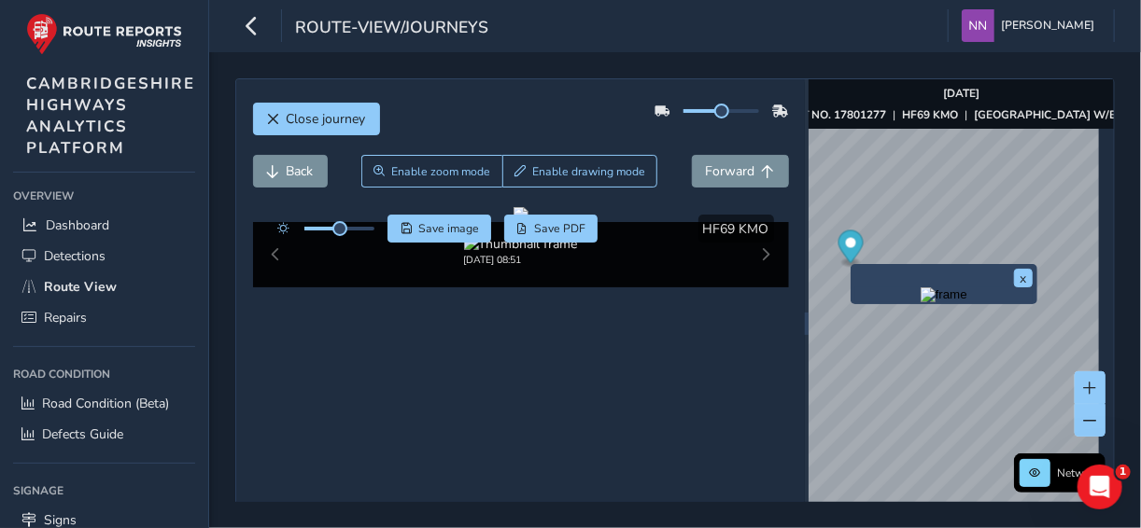
click at [852, 268] on div "x" at bounding box center [943, 284] width 187 height 40
click at [853, 268] on div "x" at bounding box center [943, 284] width 187 height 40
click at [1018, 284] on button "x" at bounding box center [1023, 278] width 19 height 19
click at [858, 269] on div "x" at bounding box center [943, 284] width 177 height 31
click at [1020, 278] on button "x" at bounding box center [1023, 278] width 19 height 19
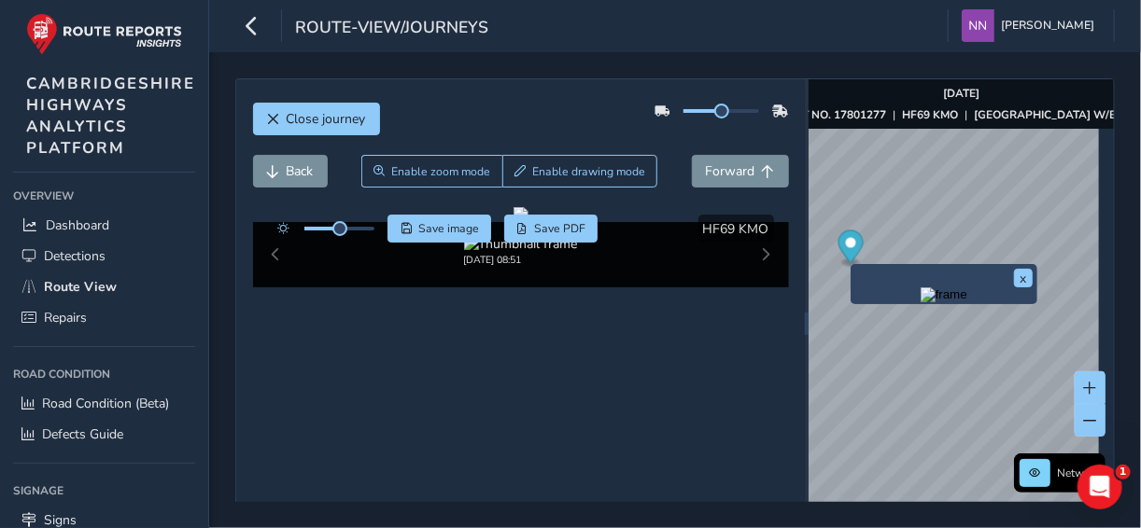
click at [871, 274] on div "x" at bounding box center [943, 284] width 177 height 31
click at [948, 302] on img "Preview frame" at bounding box center [943, 295] width 47 height 15
click at [1029, 280] on button "x" at bounding box center [1023, 278] width 19 height 19
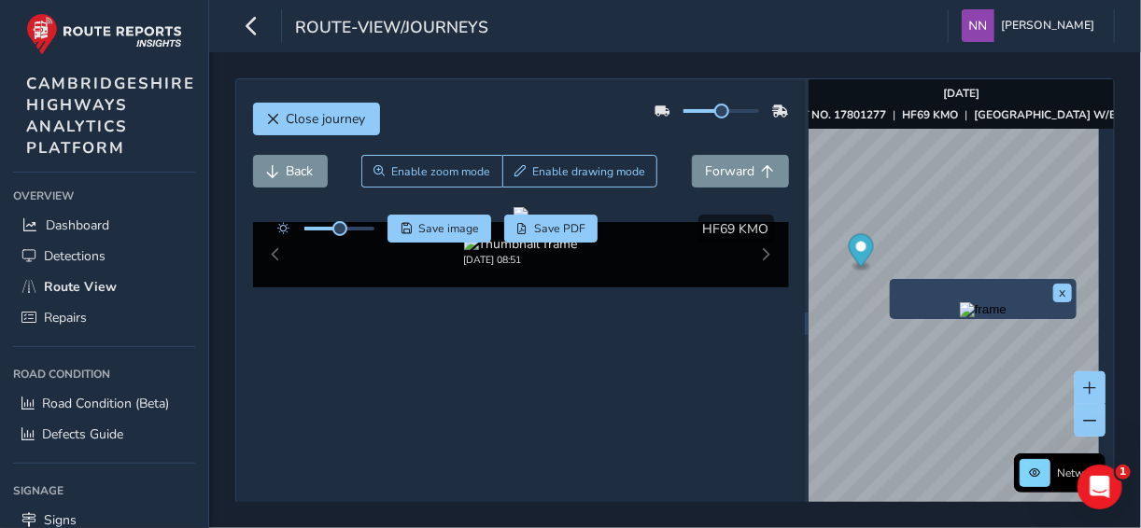
click at [896, 282] on div "x" at bounding box center [983, 299] width 187 height 40
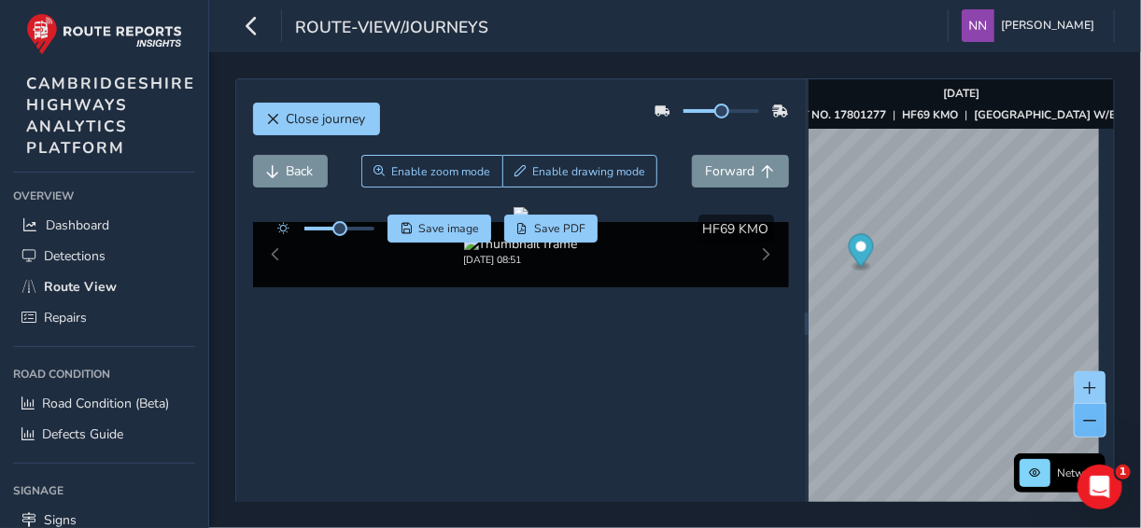
click at [1084, 419] on span at bounding box center [1090, 420] width 13 height 13
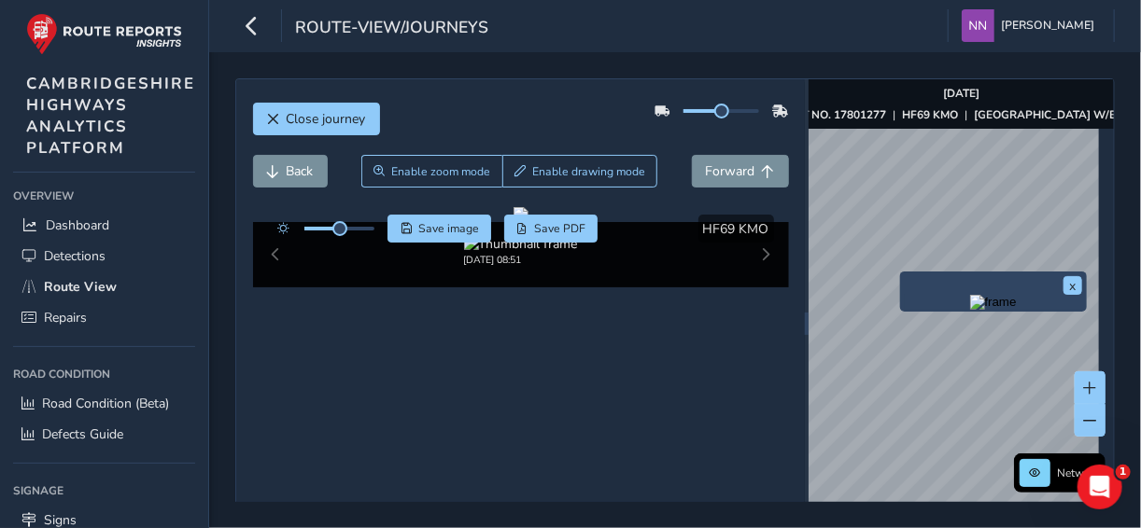
click at [905, 273] on div "x" at bounding box center [993, 292] width 187 height 40
click at [905, 274] on div "x" at bounding box center [993, 292] width 187 height 40
click at [1017, 310] on img "Preview frame" at bounding box center [993, 302] width 47 height 15
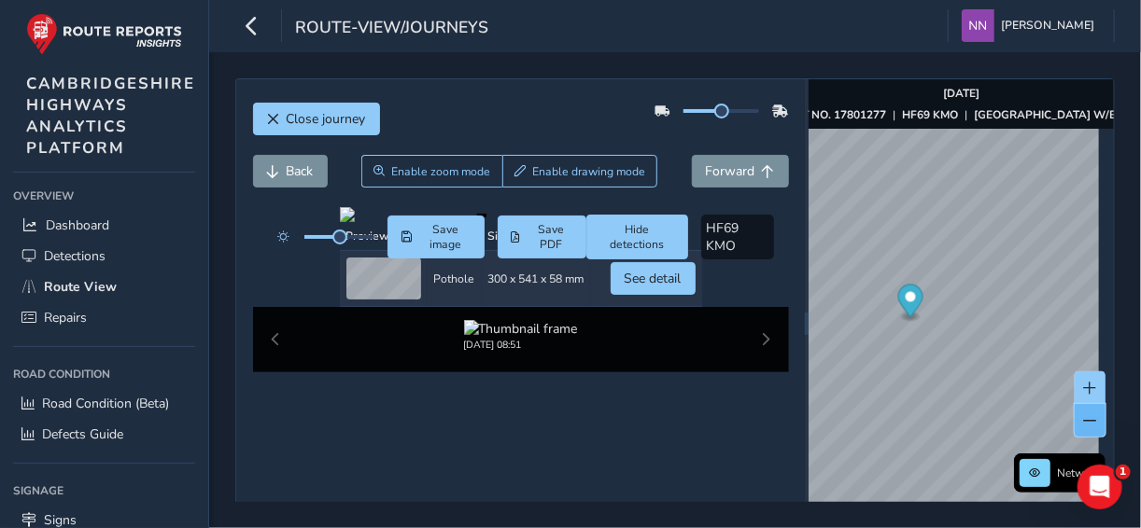
click at [1084, 418] on span at bounding box center [1090, 420] width 13 height 13
click at [1074, 418] on button at bounding box center [1089, 420] width 31 height 33
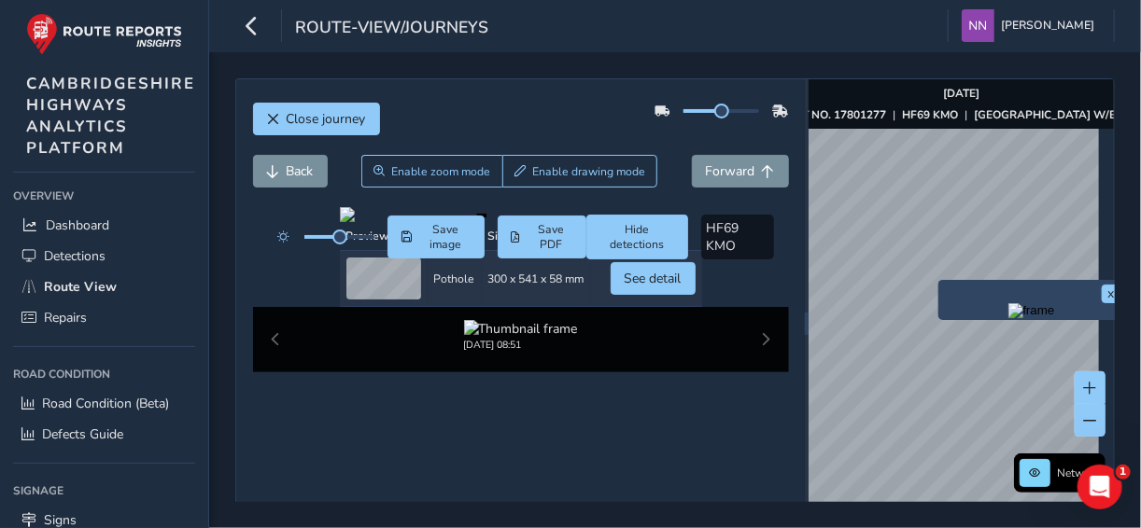
click at [961, 336] on div "x Network Jul 24 2025 ASSET NO. 17801277 | HF69 KMO | CAMBRIDGE ROAD W/BOUND © …" at bounding box center [960, 323] width 305 height 488
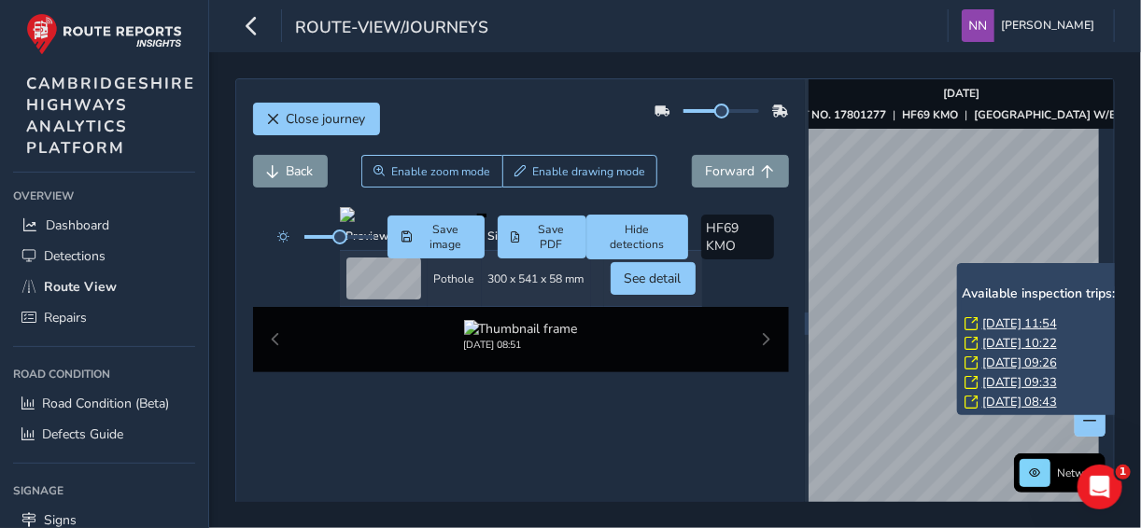
click at [958, 265] on div "x Available inspection trips: Mon, 18 Aug, 11:54 Mon, 11 Aug, 10:22 Mon, 11 Aug…" at bounding box center [1050, 339] width 187 height 152
click at [1008, 329] on link "Mon, 18 Aug, 11:54" at bounding box center [1019, 324] width 75 height 17
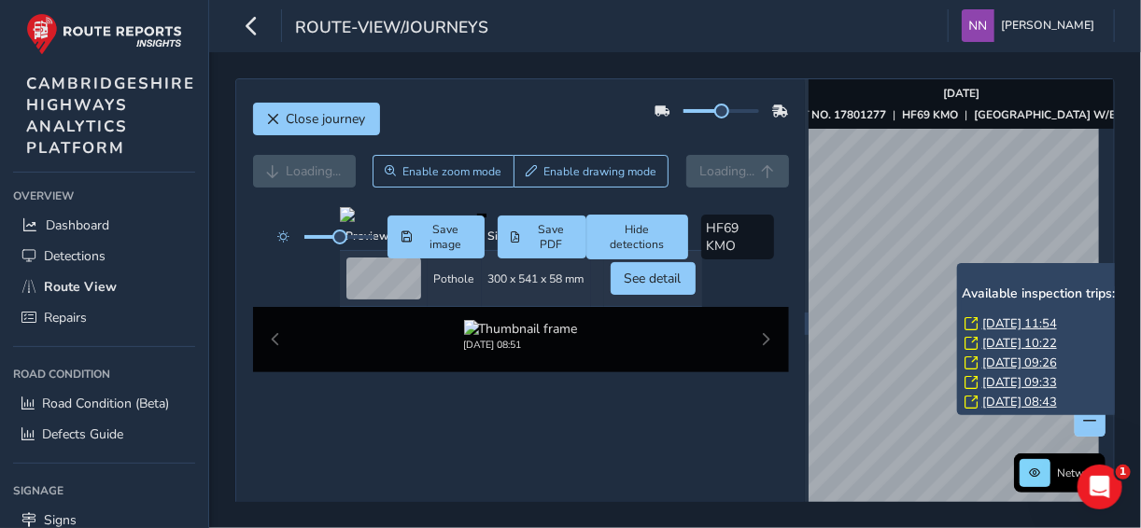
click at [1005, 324] on link "Mon, 18 Aug, 11:54" at bounding box center [1019, 324] width 75 height 17
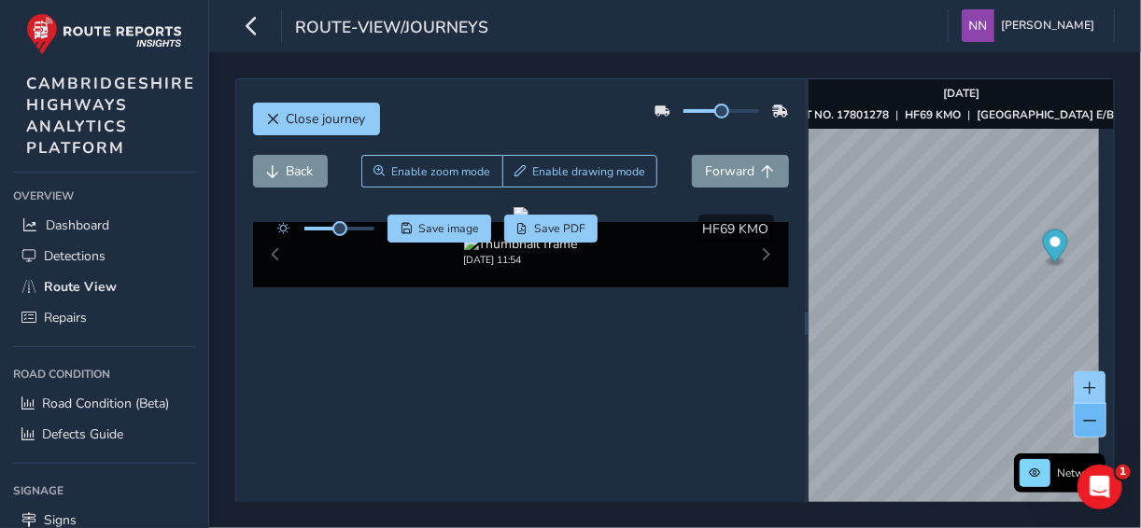
click at [1084, 415] on span at bounding box center [1090, 420] width 13 height 13
click at [1084, 419] on span at bounding box center [1090, 420] width 13 height 13
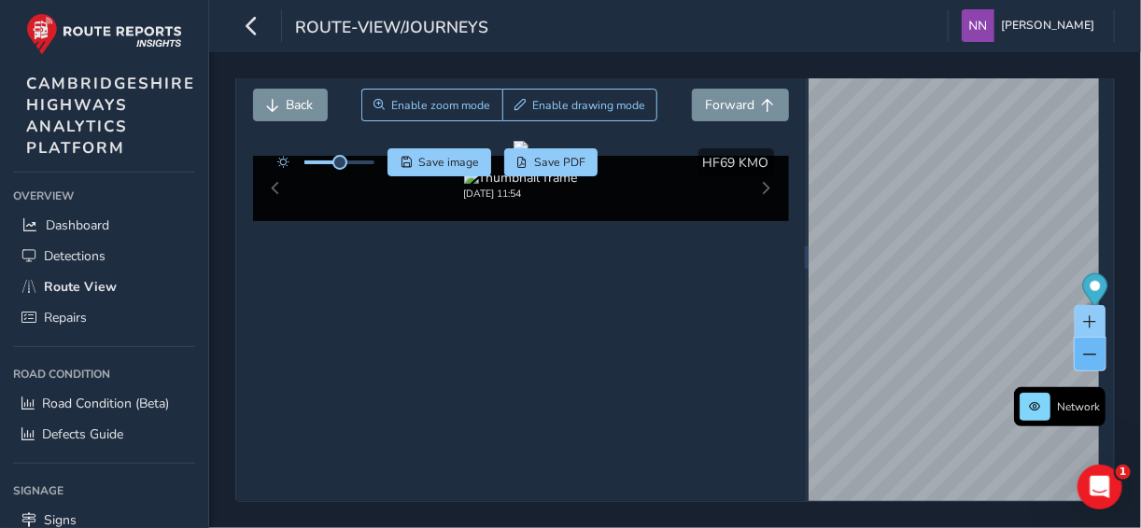
click at [1075, 419] on div "Network Aug 18 2025 ASSET NO. 17801278 | HF69 KMO | CAMBRIDGE ROAD E/BOUND © Ma…" at bounding box center [960, 257] width 305 height 488
click at [1084, 316] on span at bounding box center [1090, 322] width 13 height 13
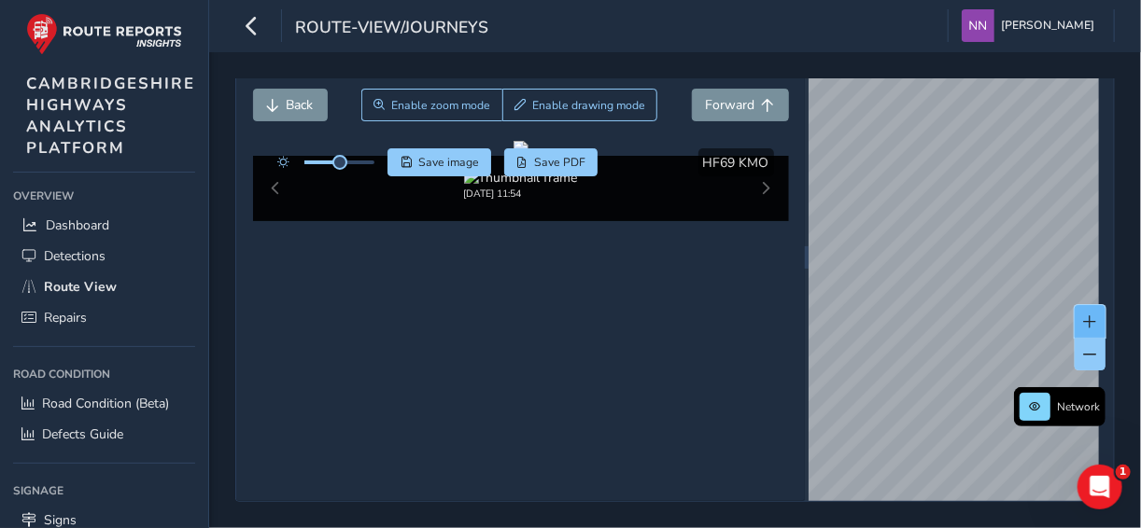
click at [1084, 316] on span at bounding box center [1090, 322] width 13 height 13
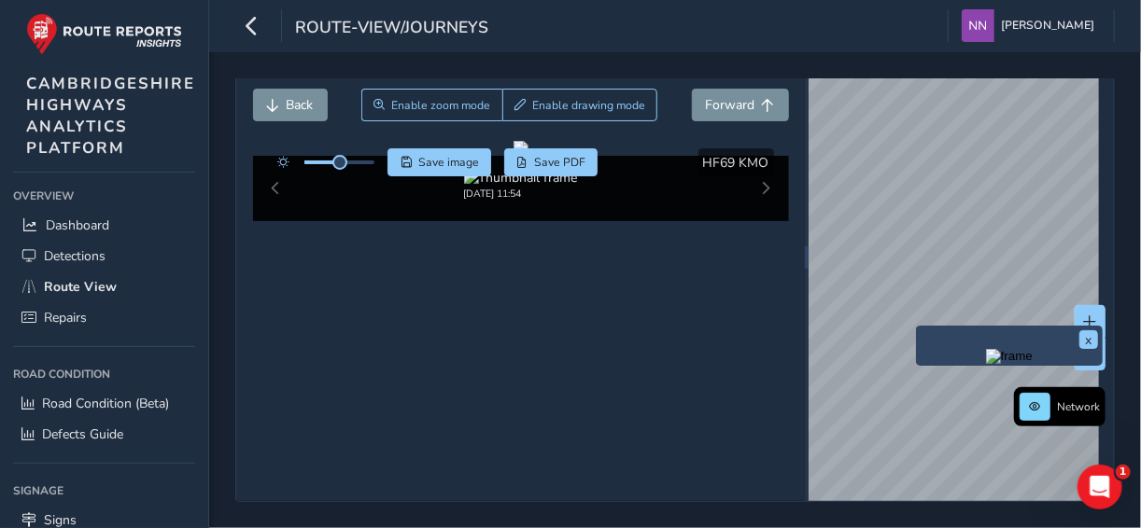
click at [920, 330] on div "x" at bounding box center [1008, 345] width 177 height 31
click at [993, 349] on img "Preview frame" at bounding box center [1009, 356] width 47 height 15
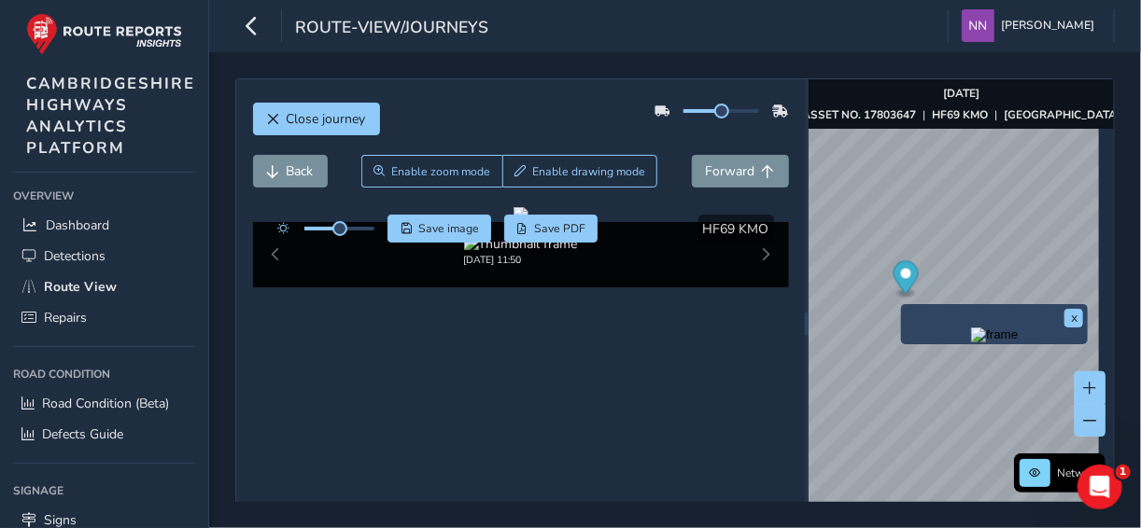
click at [909, 313] on div "x" at bounding box center [993, 324] width 177 height 31
click at [1070, 318] on button "x" at bounding box center [1073, 318] width 19 height 19
click at [904, 308] on div "x" at bounding box center [996, 327] width 187 height 40
click at [905, 313] on div "x" at bounding box center [996, 327] width 187 height 40
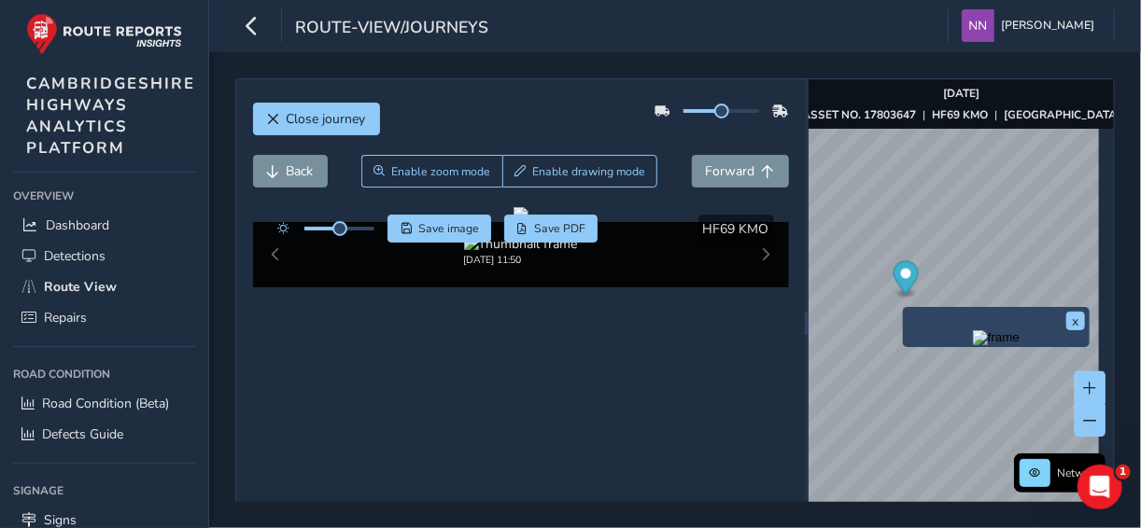
click at [903, 315] on div "x" at bounding box center [996, 327] width 187 height 40
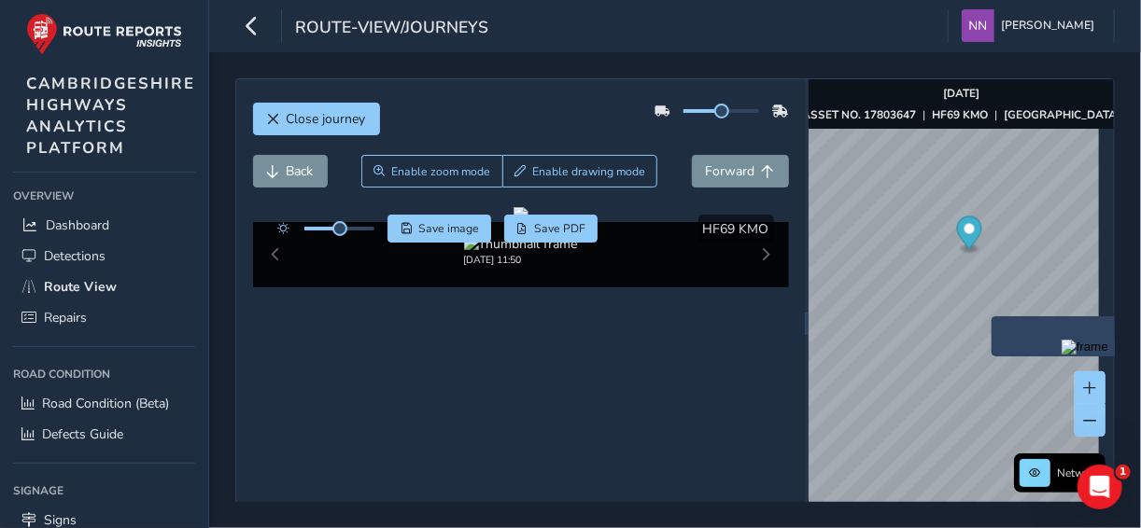
click at [995, 320] on div "x" at bounding box center [1084, 336] width 187 height 40
click at [1061, 355] on img "Preview frame" at bounding box center [1084, 347] width 47 height 15
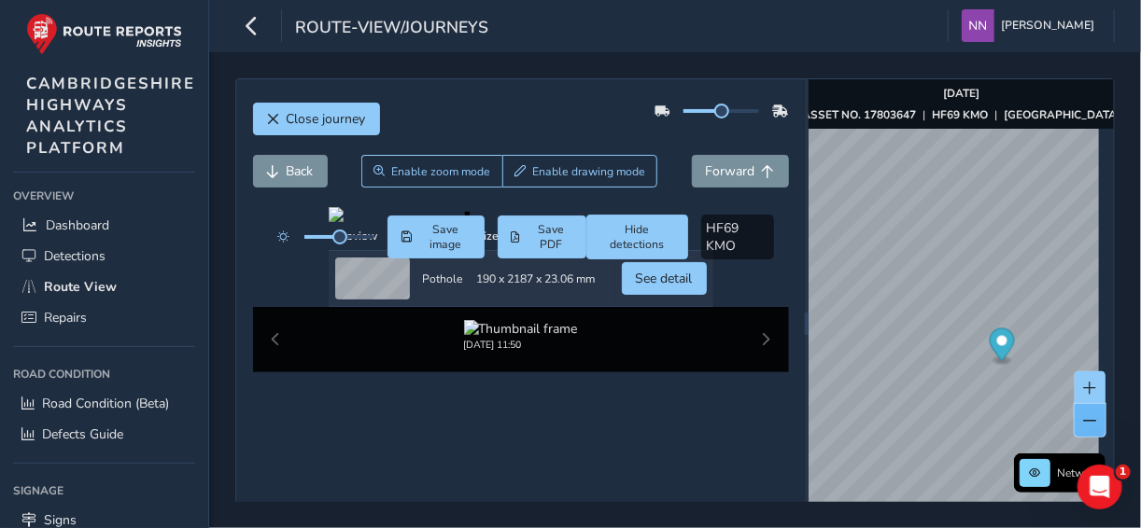
click at [1084, 416] on span at bounding box center [1090, 420] width 13 height 13
click at [1084, 418] on span at bounding box center [1090, 420] width 13 height 13
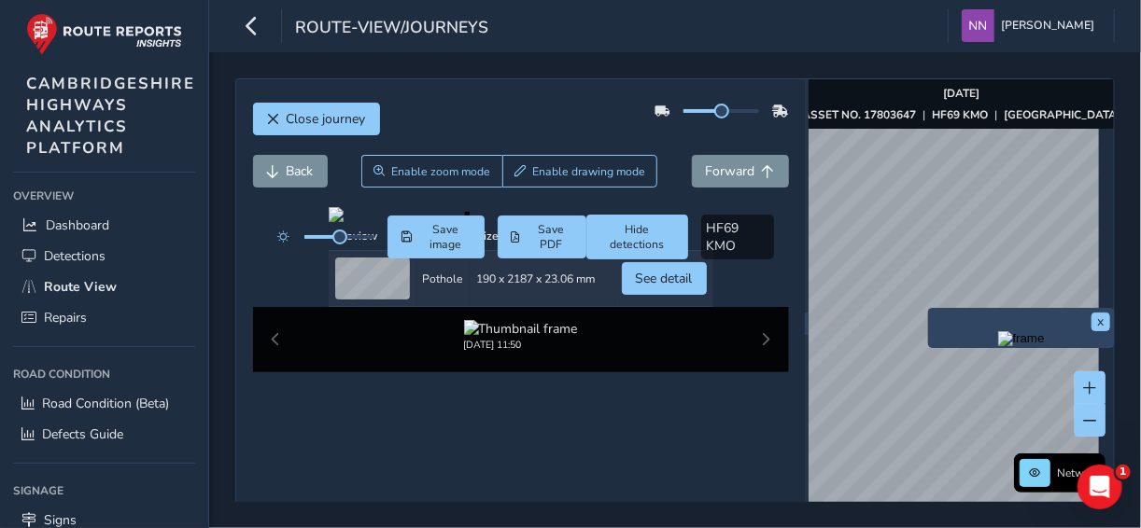
drag, startPoint x: 940, startPoint y: 377, endPoint x: 927, endPoint y: 313, distance: 65.7
click at [928, 313] on div "x" at bounding box center [1021, 328] width 187 height 40
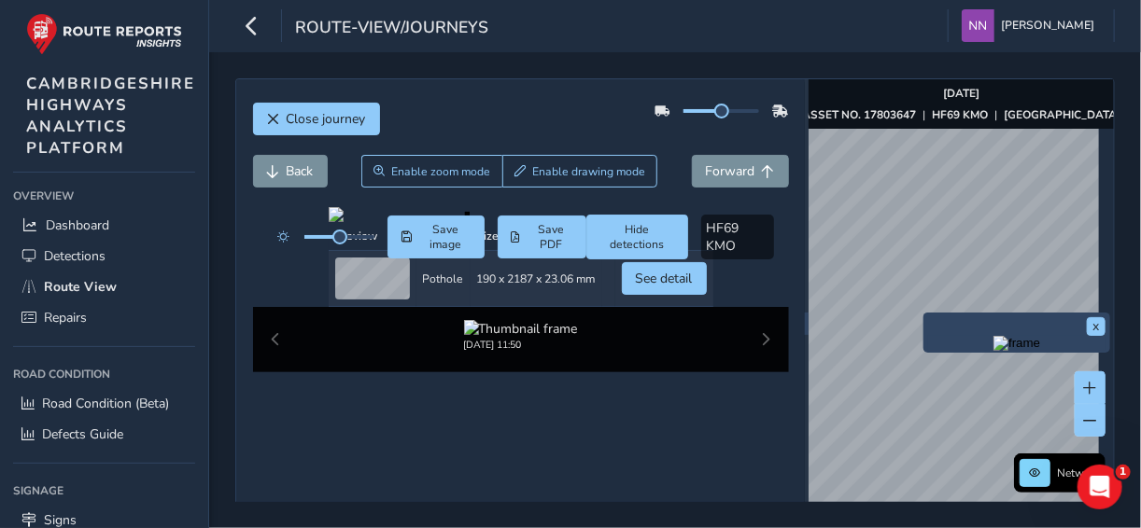
click at [926, 317] on div "x" at bounding box center [1016, 333] width 187 height 40
click at [993, 351] on img "Preview frame" at bounding box center [1016, 343] width 47 height 15
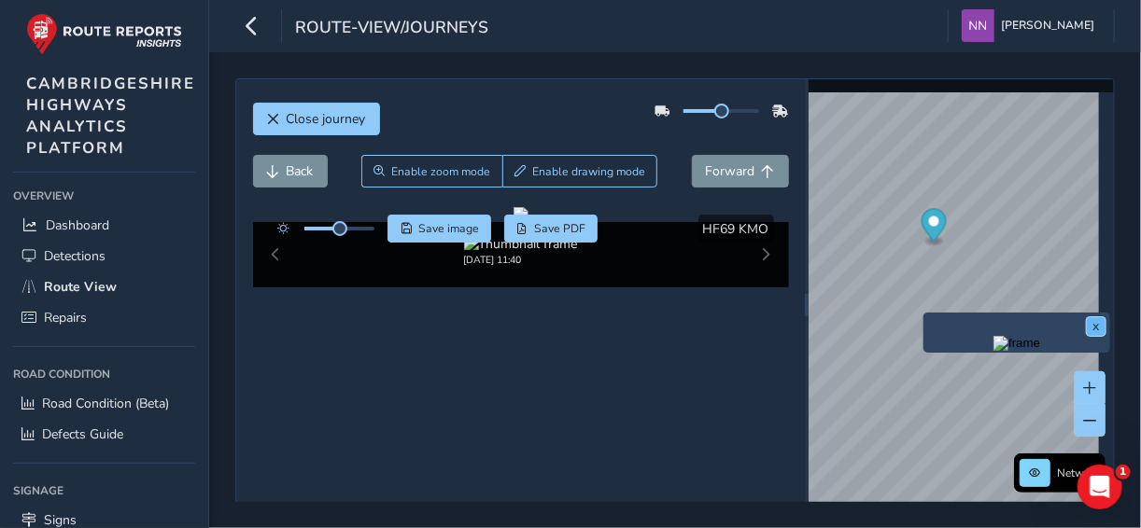
click at [1091, 329] on button "x" at bounding box center [1096, 326] width 19 height 19
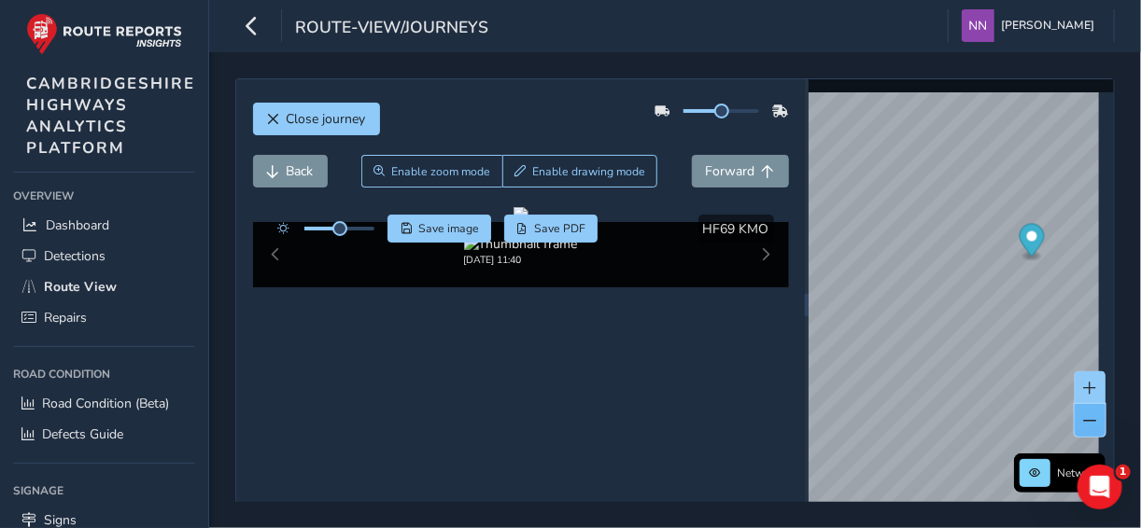
click at [1084, 421] on span at bounding box center [1090, 420] width 13 height 13
click at [1084, 420] on span at bounding box center [1090, 420] width 13 height 13
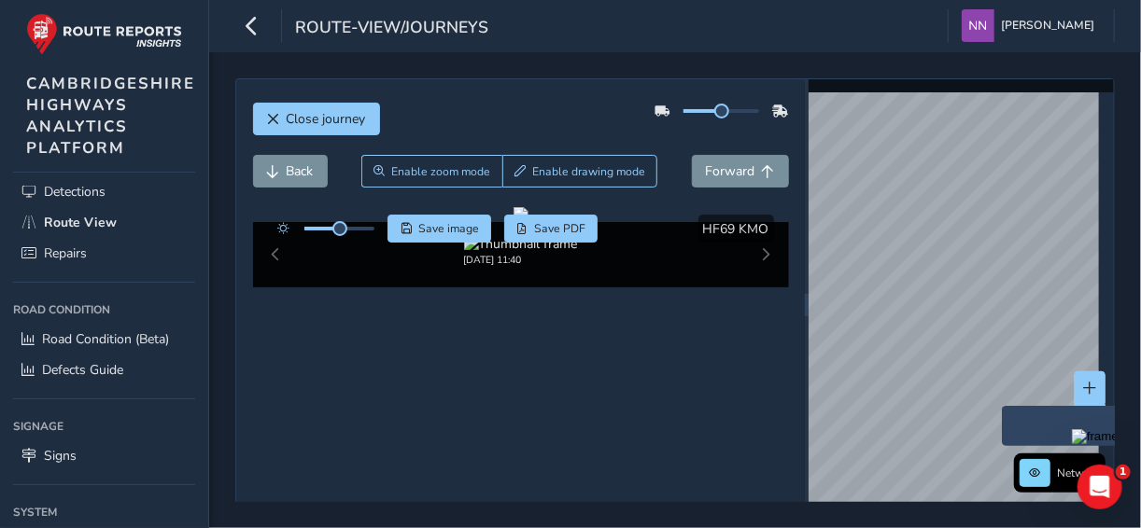
scroll to position [79, 0]
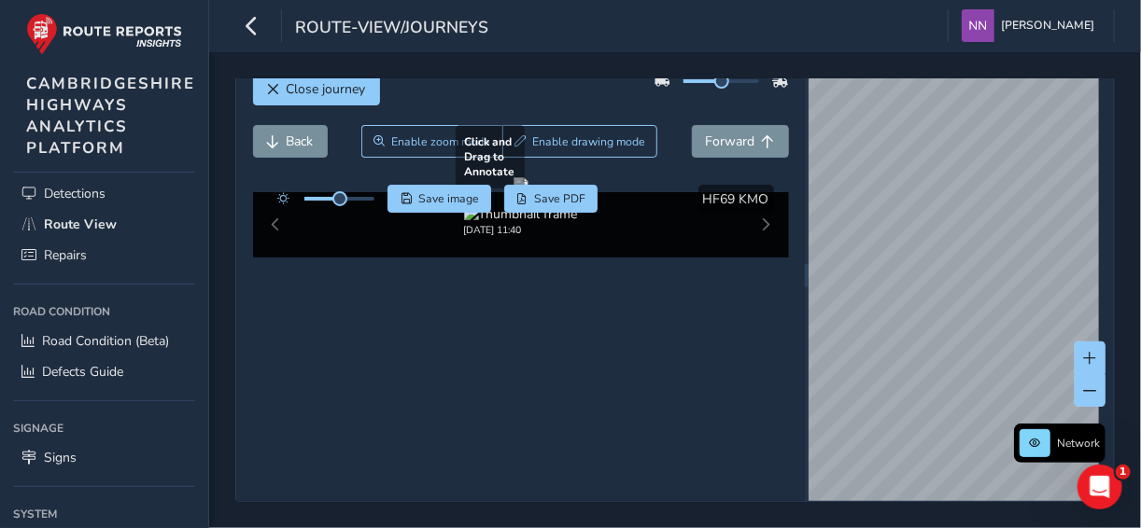
scroll to position [118, 0]
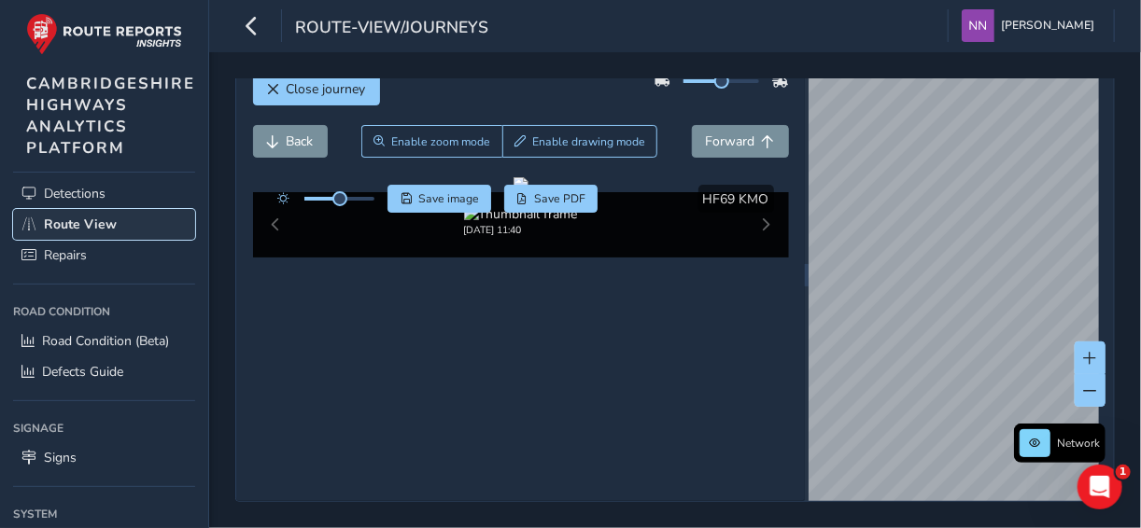
click at [75, 224] on span "Route View" at bounding box center [80, 225] width 73 height 18
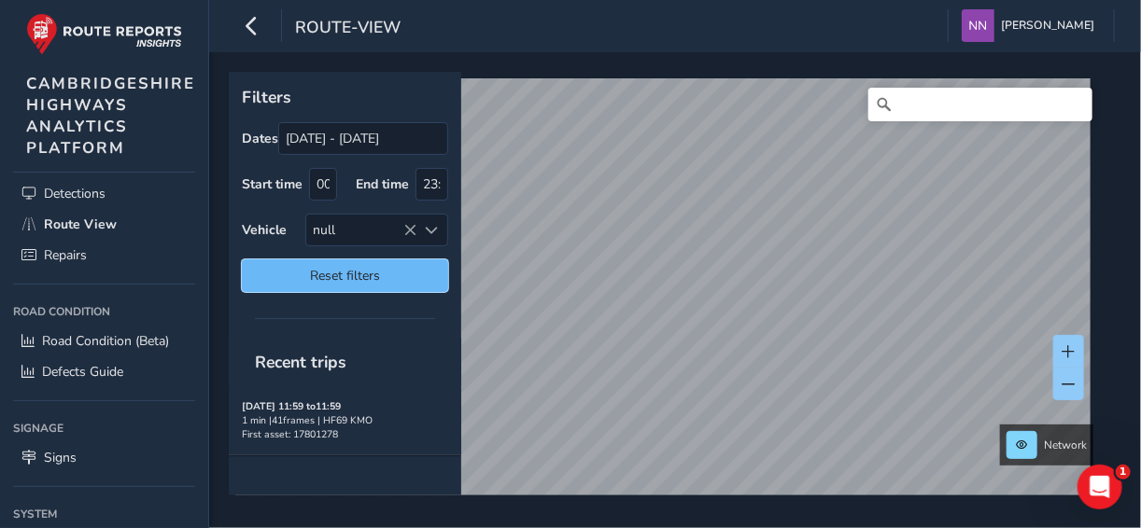
click at [365, 274] on span "Reset filters" at bounding box center [345, 276] width 178 height 18
click at [364, 274] on span "Reset filters" at bounding box center [345, 276] width 178 height 18
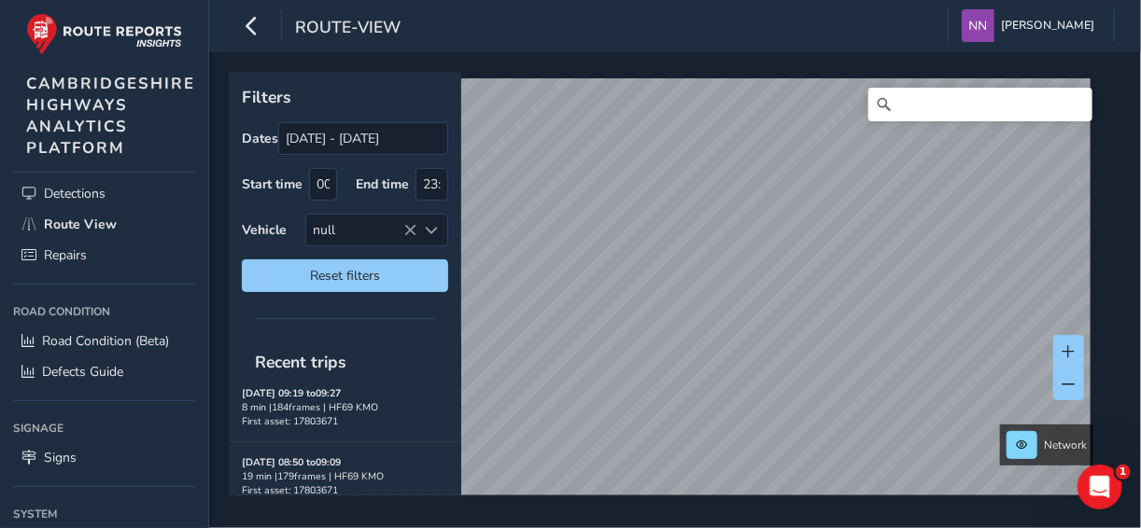
scroll to position [907, 0]
click at [411, 232] on icon at bounding box center [409, 230] width 13 height 13
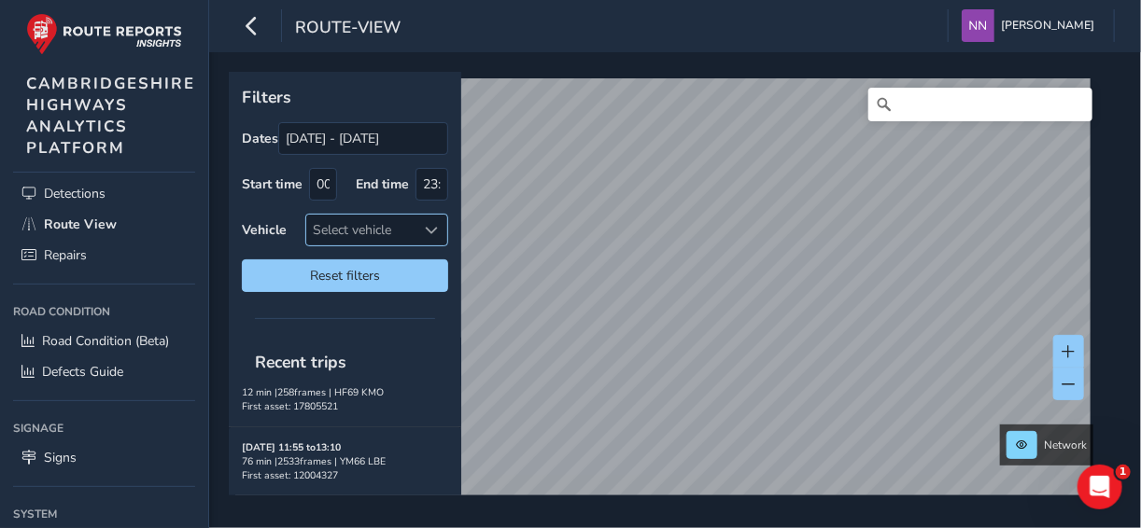
click at [438, 233] on div at bounding box center [431, 230] width 31 height 31
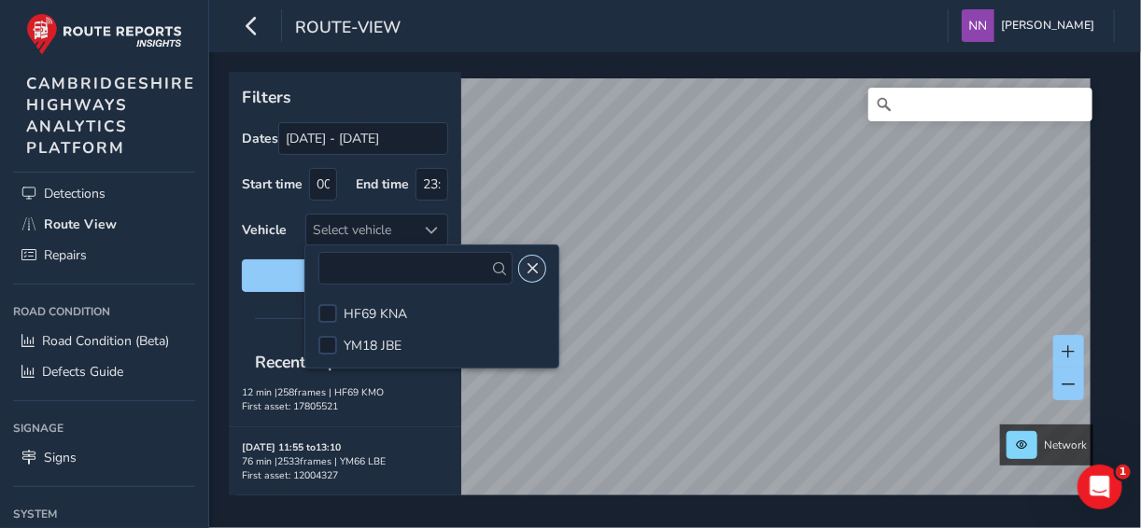
click at [526, 269] on span "Close" at bounding box center [532, 268] width 13 height 13
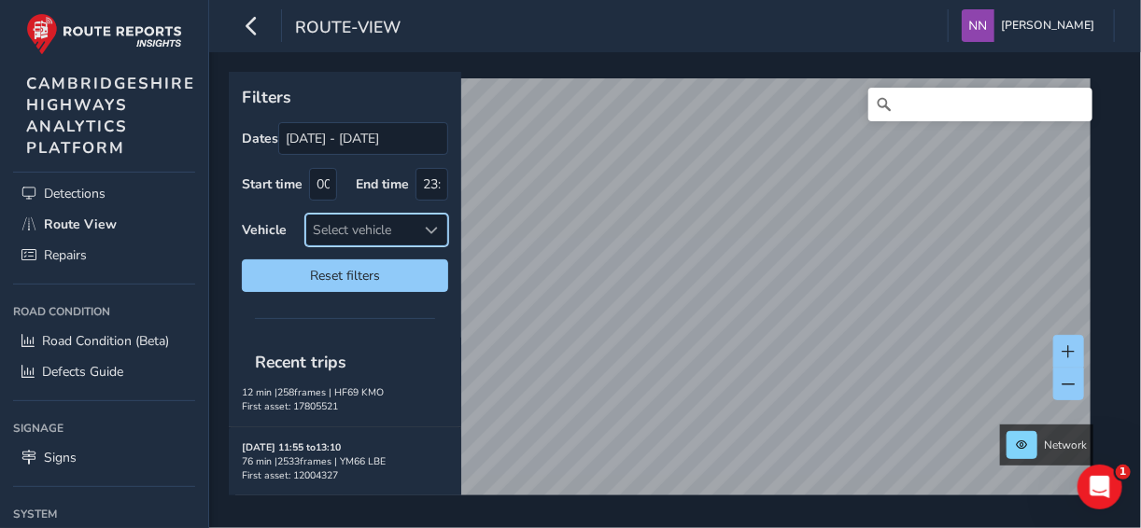
click at [436, 227] on span at bounding box center [432, 230] width 13 height 13
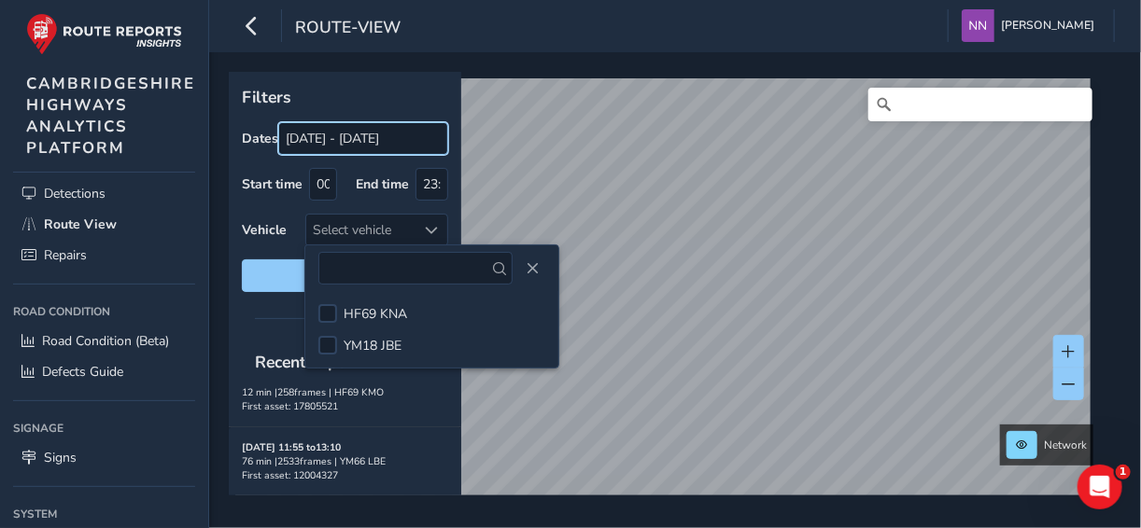
click at [366, 141] on input "[DATE] - [DATE]" at bounding box center [363, 138] width 170 height 33
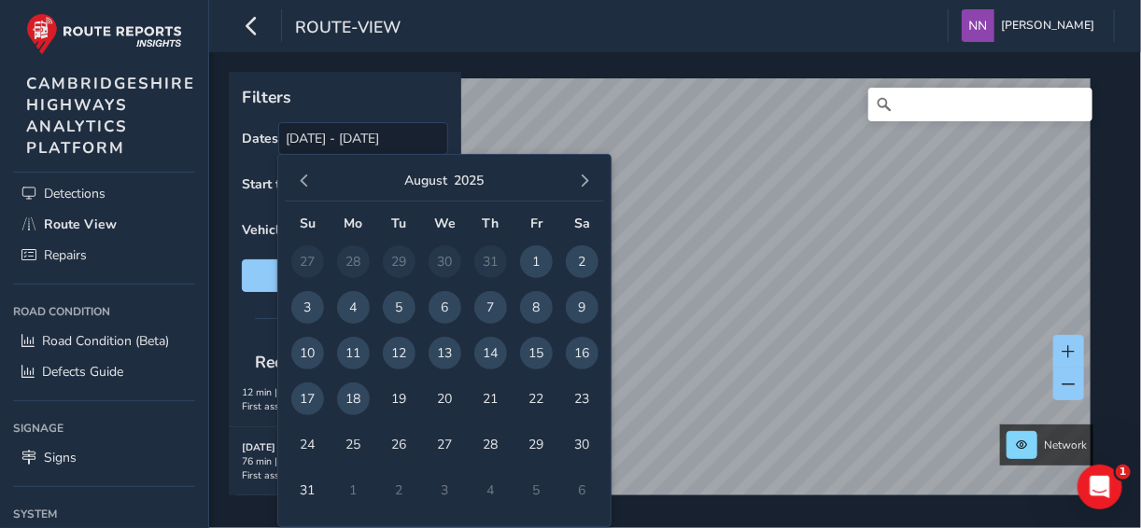
click at [352, 351] on span "11" at bounding box center [353, 353] width 33 height 33
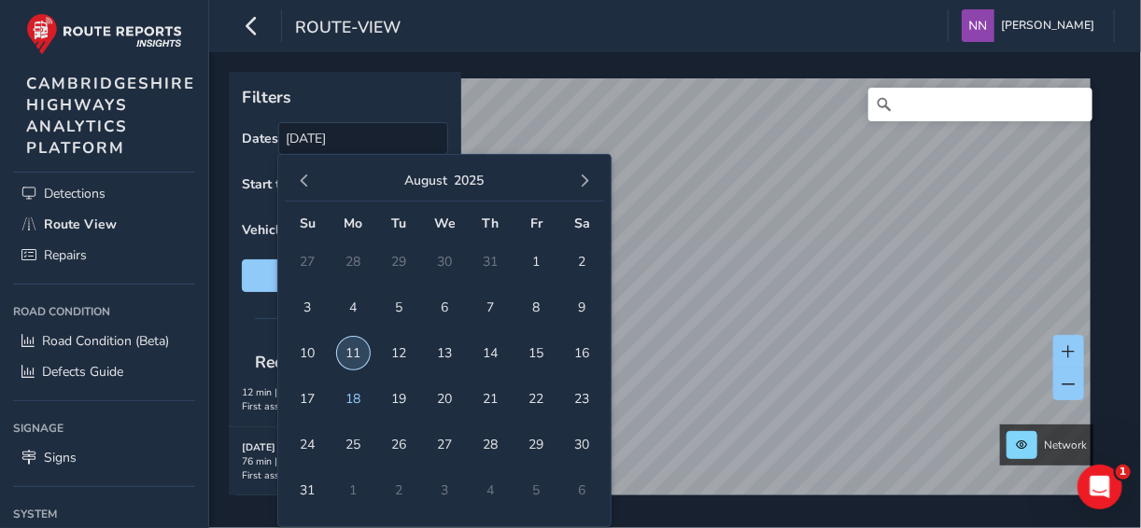
click at [358, 355] on span "11" at bounding box center [353, 353] width 33 height 33
type input "11/08/2025 - 11/08/2025"
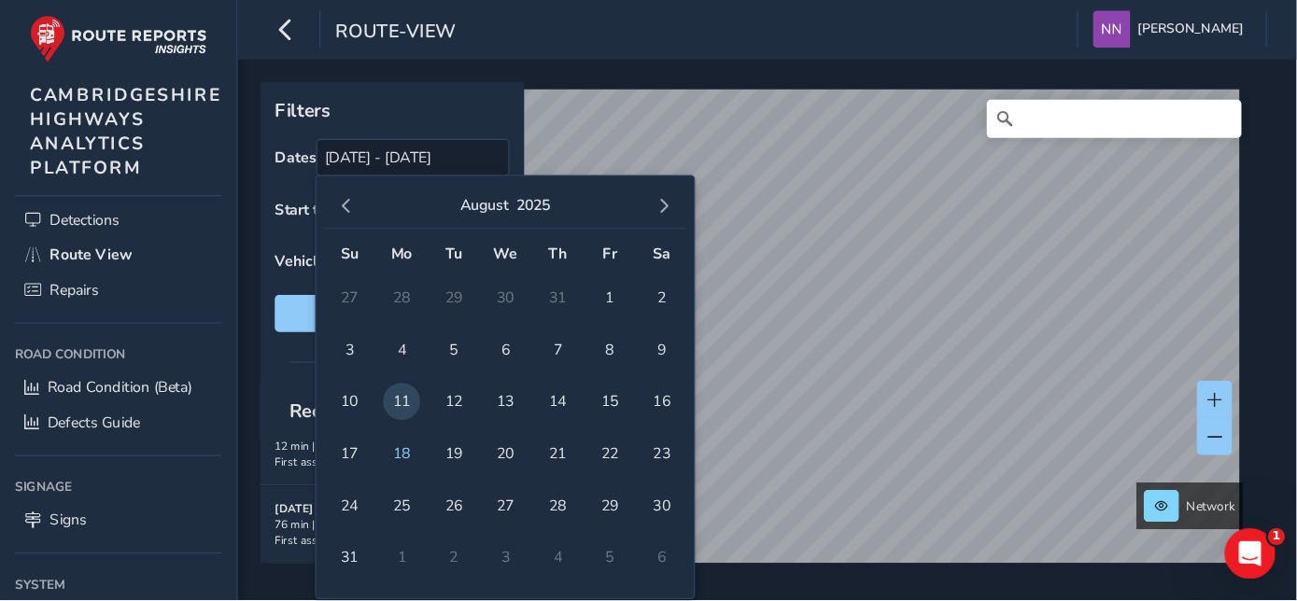
scroll to position [0, 0]
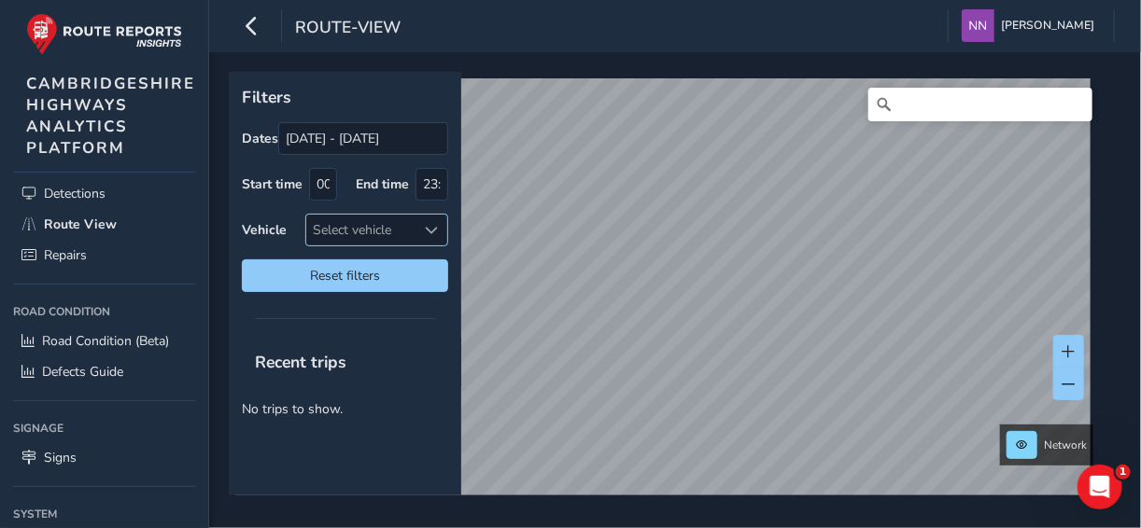
click at [428, 231] on span at bounding box center [432, 230] width 13 height 13
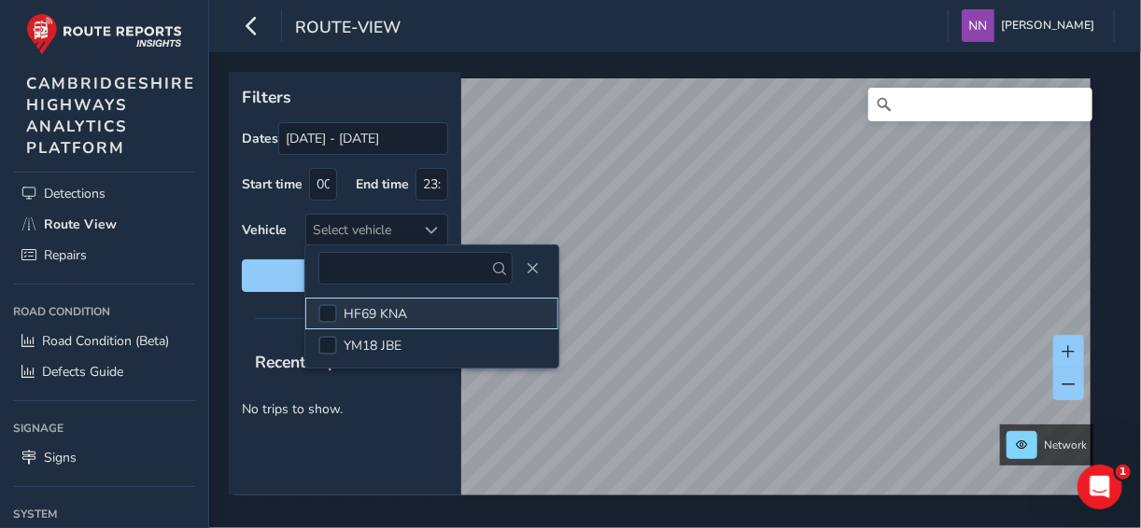
click at [388, 308] on span "HF69 KNA" at bounding box center [375, 314] width 63 height 18
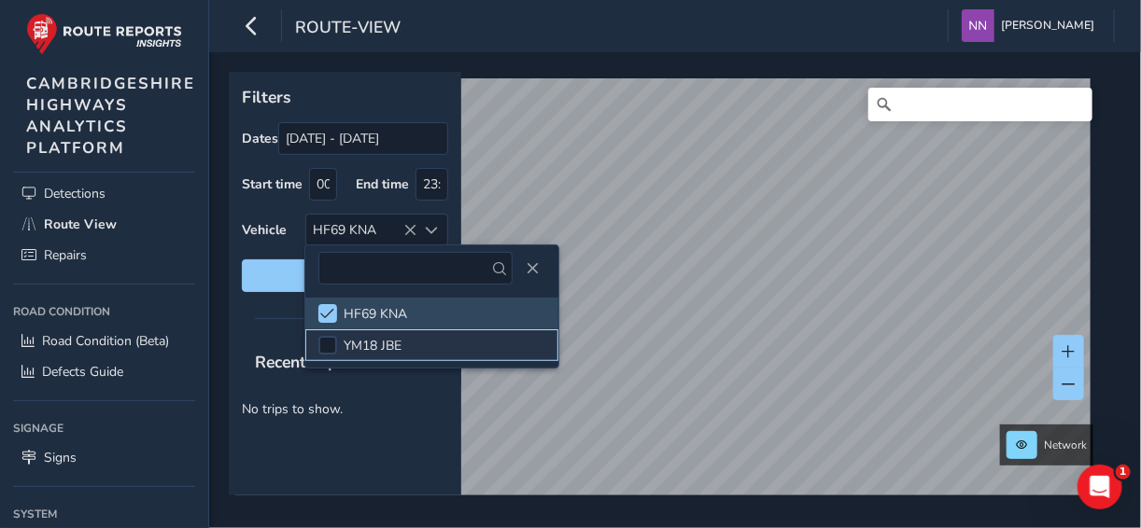
click at [355, 345] on span "YM18 JBE" at bounding box center [373, 346] width 58 height 18
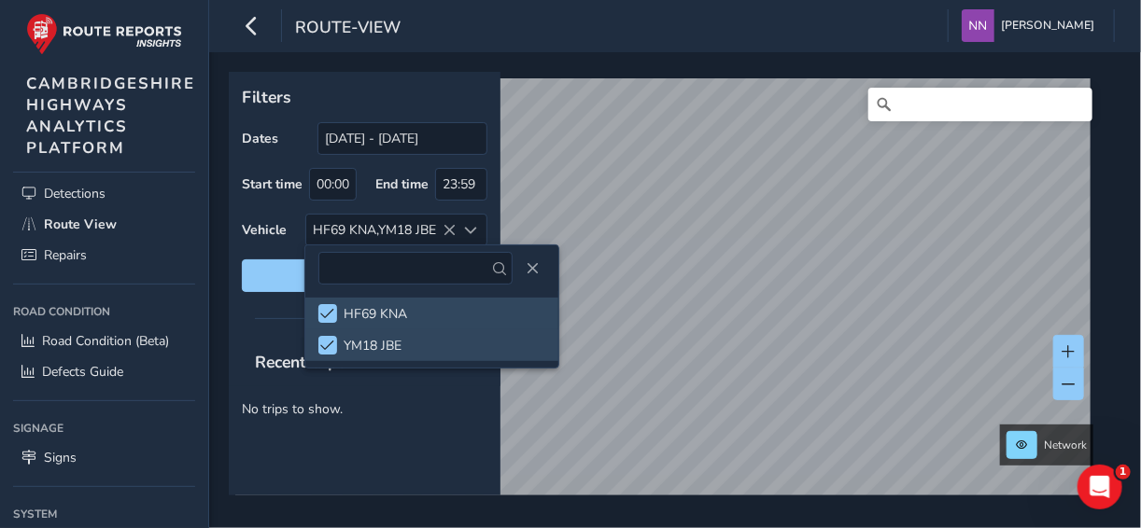
click at [383, 428] on p "No trips to show." at bounding box center [365, 409] width 272 height 46
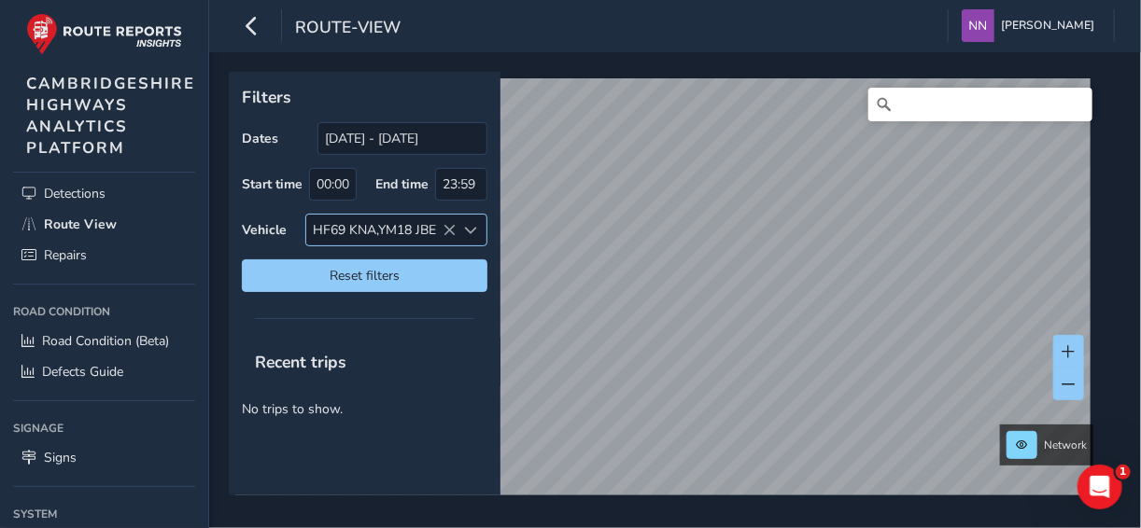
click at [448, 231] on icon at bounding box center [448, 230] width 13 height 13
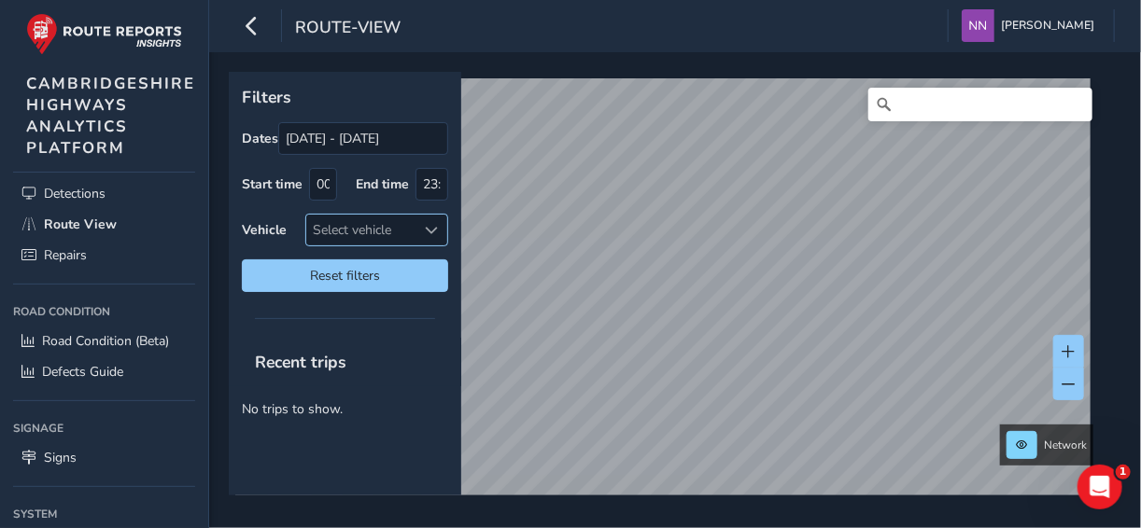
click at [1101, 317] on div "Network © Mapbox © OpenStreetMap Improve this map © Maxar" at bounding box center [668, 284] width 879 height 424
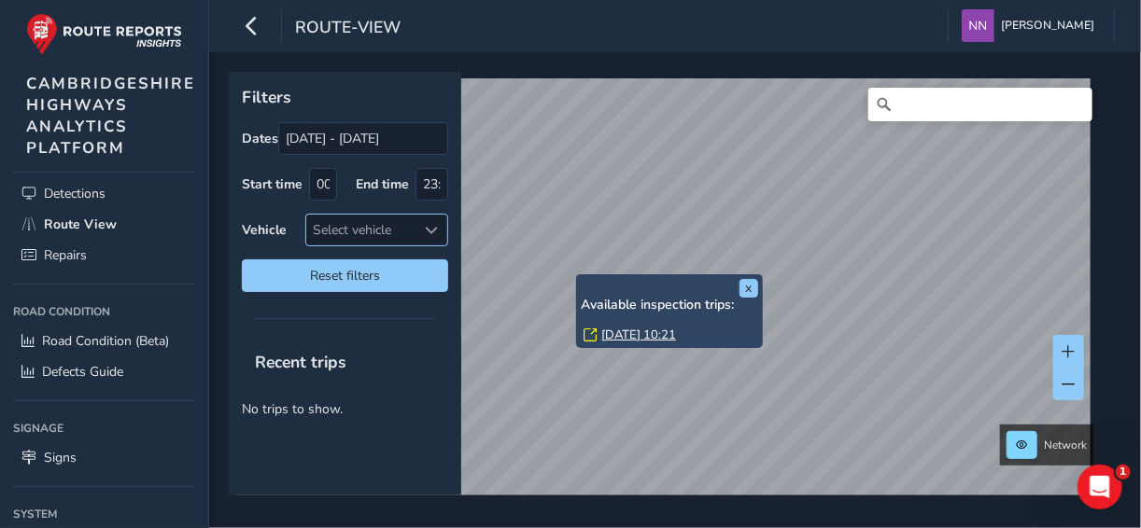
click at [578, 276] on div "x Available inspection trips: Mon, 11 Aug, 10:21" at bounding box center [669, 311] width 187 height 74
click at [625, 333] on link "Mon, 11 Aug, 10:21" at bounding box center [638, 335] width 75 height 17
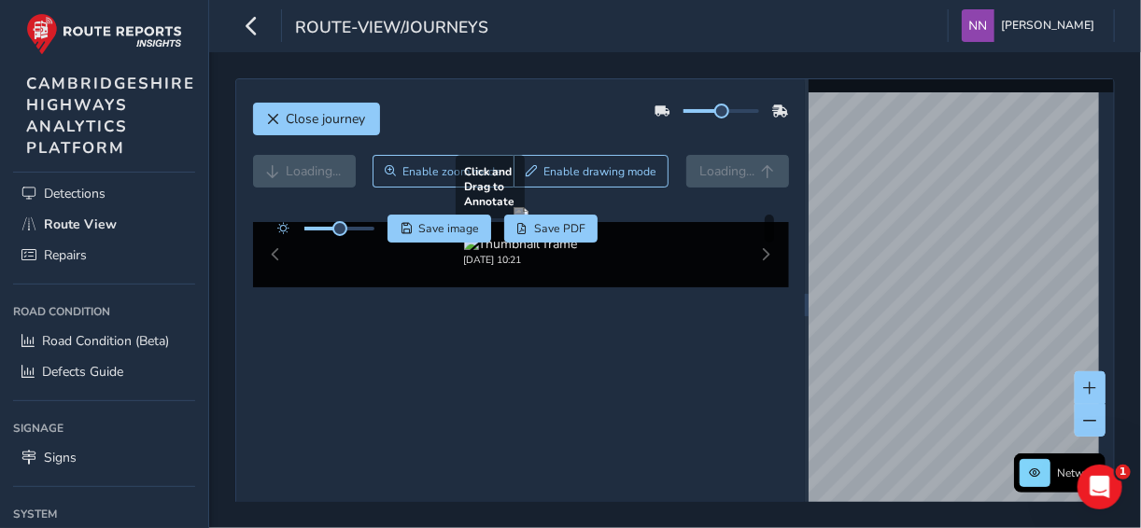
drag, startPoint x: 552, startPoint y: 311, endPoint x: 684, endPoint y: 357, distance: 140.2
click at [528, 222] on div at bounding box center [520, 214] width 15 height 15
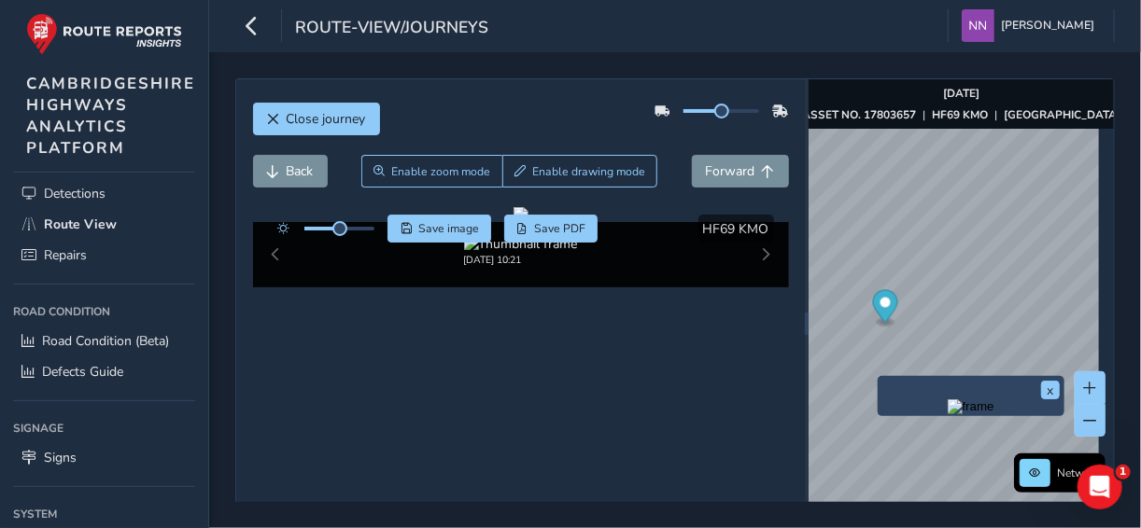
click at [883, 381] on div "x" at bounding box center [970, 396] width 177 height 31
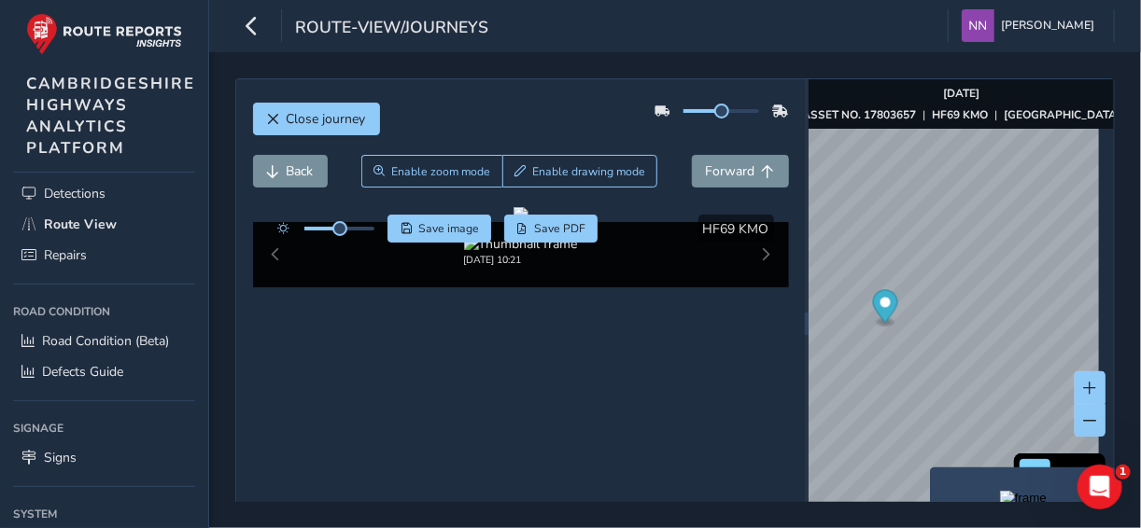
click at [934, 470] on div "x" at bounding box center [1023, 488] width 187 height 40
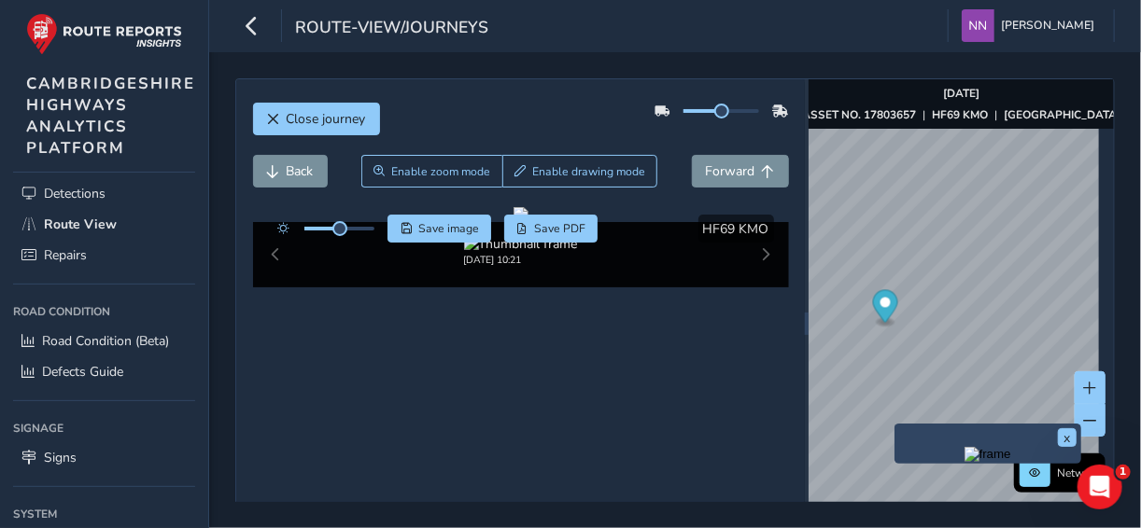
click at [964, 462] on img "Preview frame" at bounding box center [987, 454] width 47 height 15
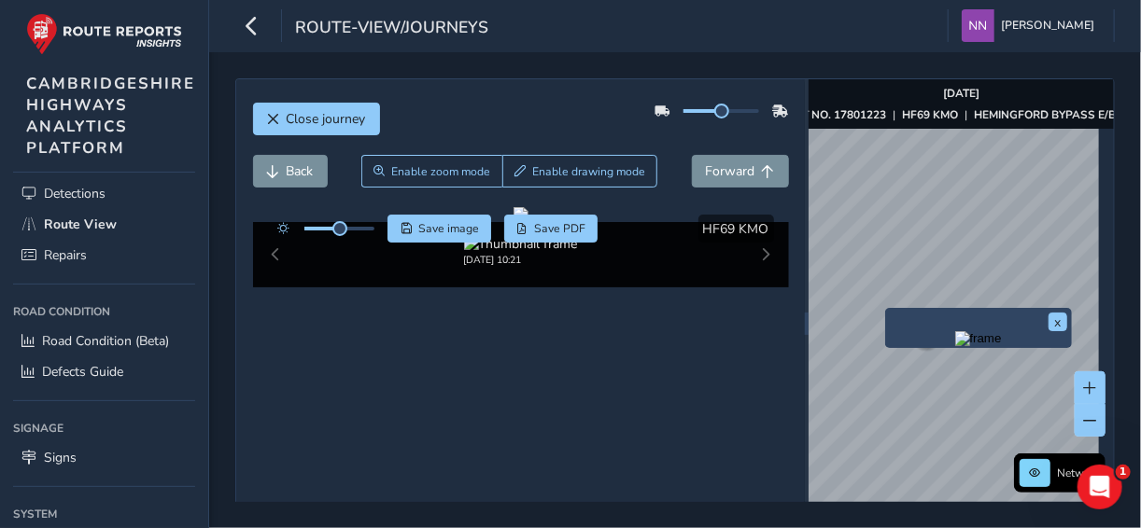
click at [891, 311] on div "x" at bounding box center [978, 328] width 187 height 40
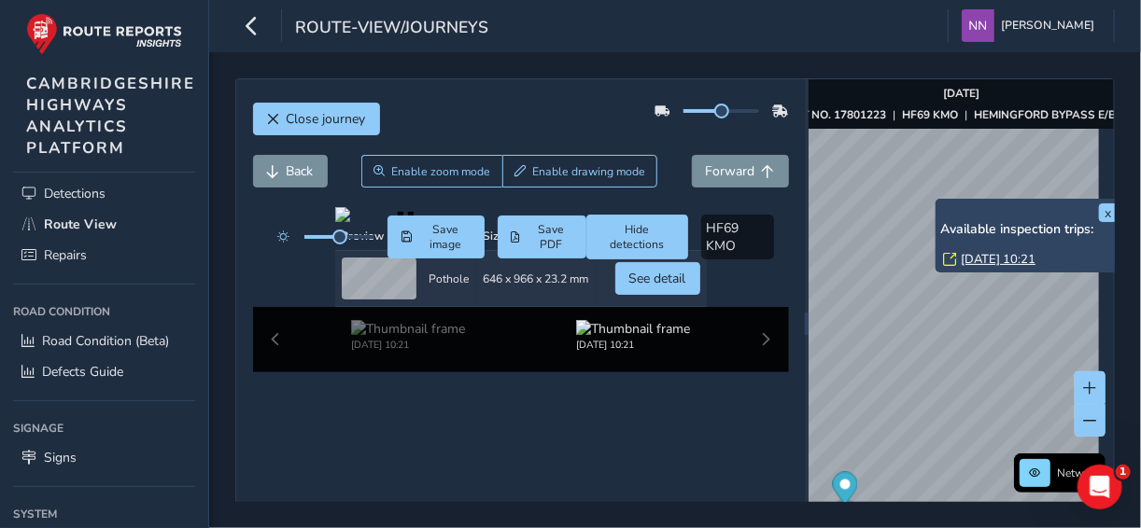
click at [939, 202] on div "x Available inspection trips: Mon, 11 Aug, 10:21" at bounding box center [1028, 236] width 187 height 74
click at [988, 260] on link "Mon, 11 Aug, 10:21" at bounding box center [998, 259] width 75 height 17
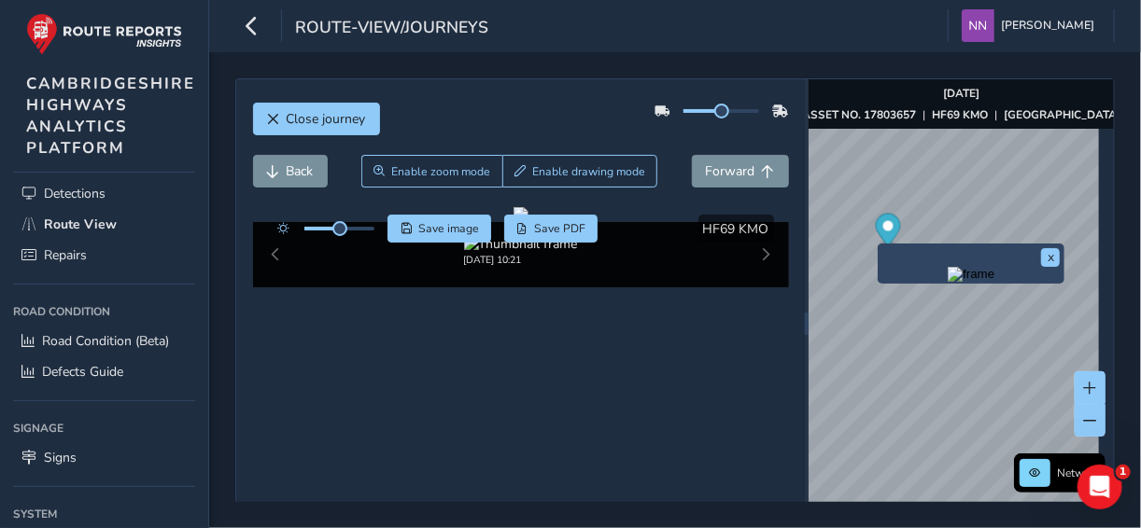
click at [877, 245] on div "x" at bounding box center [970, 264] width 187 height 40
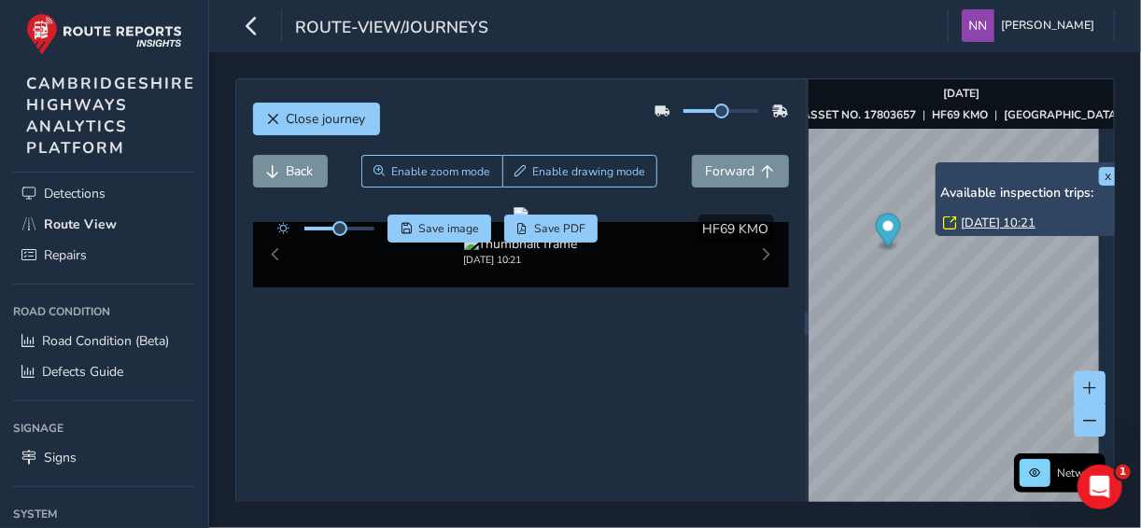
click at [937, 164] on div "x Available inspection trips: Mon, 11 Aug, 10:21" at bounding box center [1028, 199] width 187 height 74
click at [990, 222] on link "Mon, 11 Aug, 10:21" at bounding box center [998, 223] width 75 height 17
click at [985, 224] on link "Mon, 11 Aug, 10:21" at bounding box center [998, 223] width 75 height 17
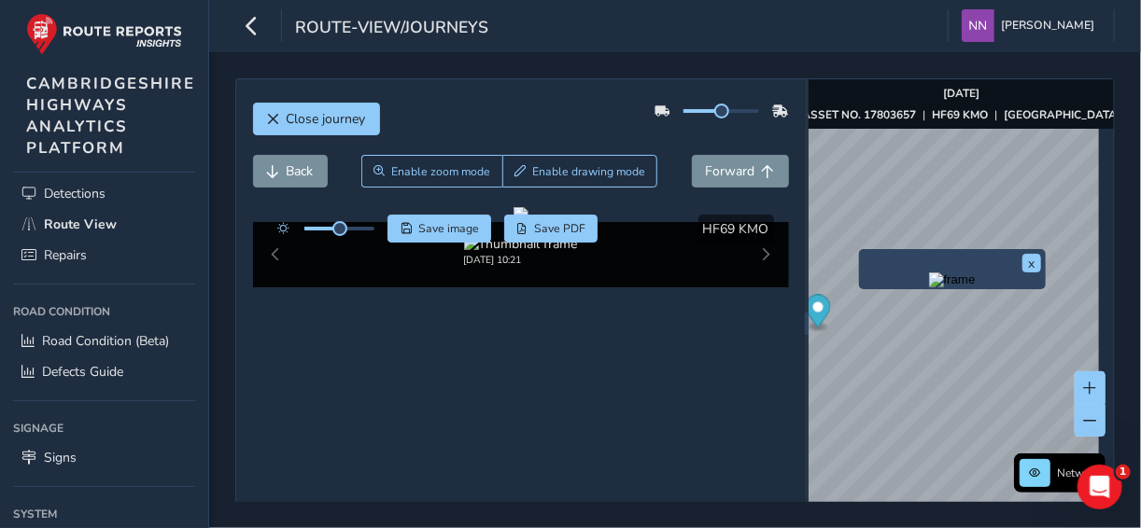
click at [862, 251] on div "x" at bounding box center [952, 269] width 187 height 40
click at [929, 288] on img "Preview frame" at bounding box center [952, 280] width 47 height 15
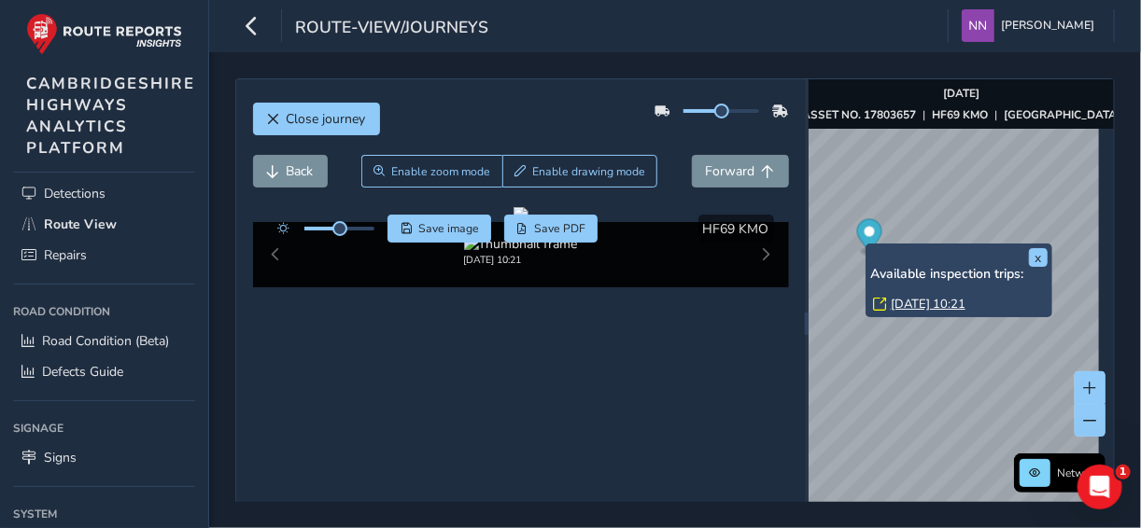
click at [947, 302] on link "Mon, 11 Aug, 10:21" at bounding box center [928, 304] width 75 height 17
click at [1036, 257] on button "x" at bounding box center [1038, 257] width 19 height 19
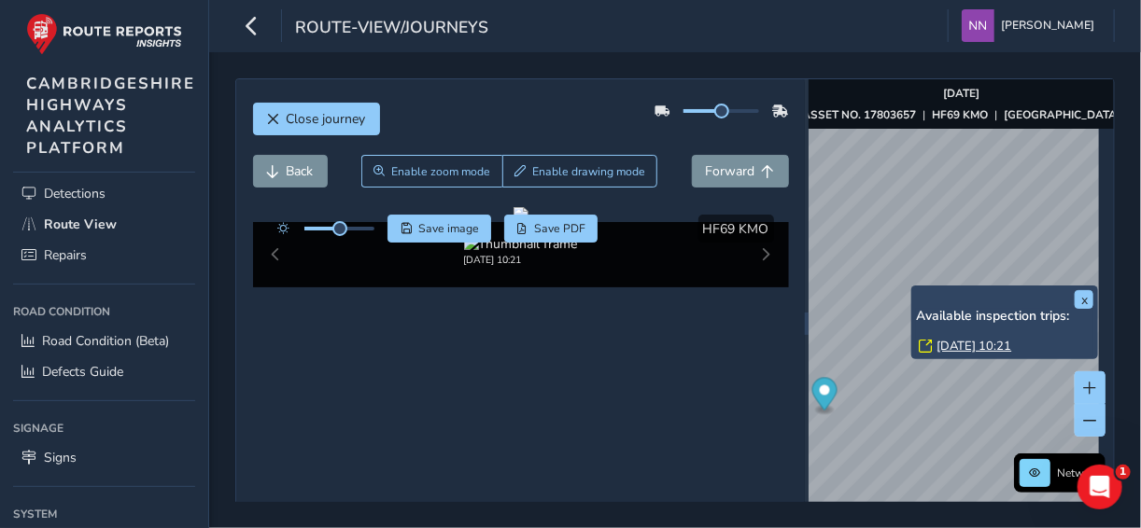
click at [914, 286] on div "x Available inspection trips: Mon, 11 Aug, 10:21" at bounding box center [1004, 323] width 187 height 74
click at [913, 291] on div "x Available inspection trips: Mon, 11 Aug, 10:21" at bounding box center [1004, 323] width 187 height 74
click at [999, 348] on link "Mon, 11 Aug, 10:21" at bounding box center [973, 346] width 75 height 17
click at [1094, 300] on div "x Available inspection trips: Mon, 11 Aug, 10:21" at bounding box center [1004, 323] width 187 height 74
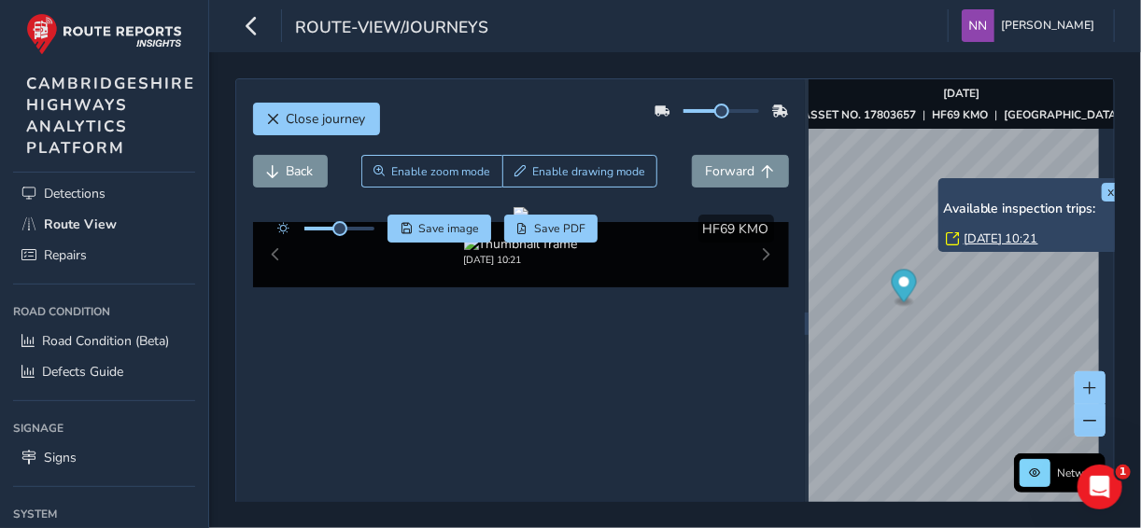
click at [942, 179] on div "x Available inspection trips: Mon, 11 Aug, 10:21" at bounding box center [1031, 215] width 187 height 74
click at [1024, 246] on link "Mon, 11 Aug, 10:21" at bounding box center [1000, 239] width 75 height 17
click at [1102, 194] on button "x" at bounding box center [1111, 192] width 19 height 19
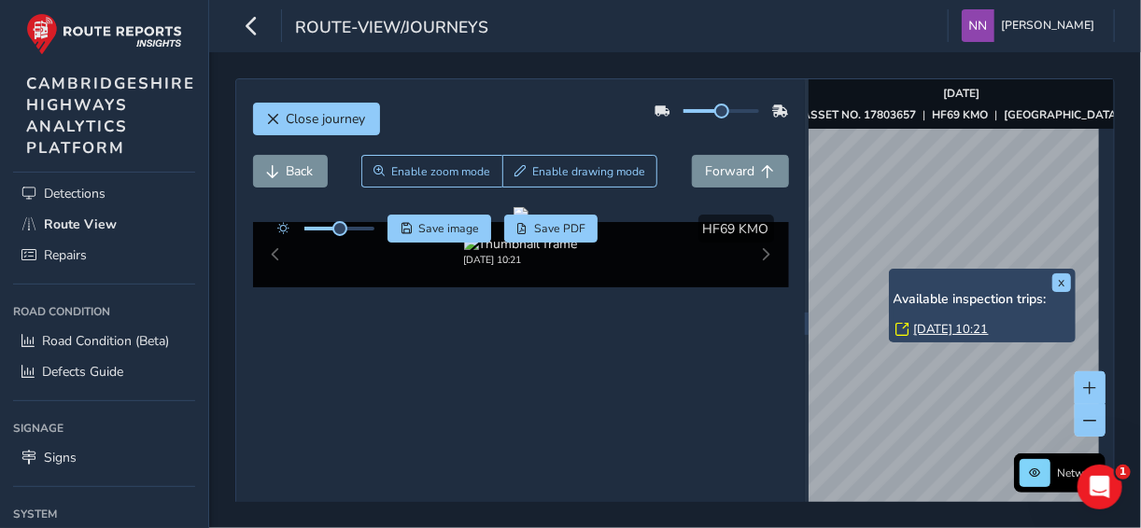
click at [893, 272] on div "x Available inspection trips: Mon, 11 Aug, 10:21" at bounding box center [982, 306] width 187 height 74
click at [935, 325] on link "Mon, 11 Aug, 10:21" at bounding box center [951, 329] width 75 height 17
click at [936, 327] on link "Mon, 11 Aug, 10:21" at bounding box center [951, 329] width 75 height 17
click at [936, 328] on link "Mon, 11 Aug, 10:21" at bounding box center [951, 329] width 75 height 17
click at [939, 330] on link "Mon, 11 Aug, 10:21" at bounding box center [951, 329] width 75 height 17
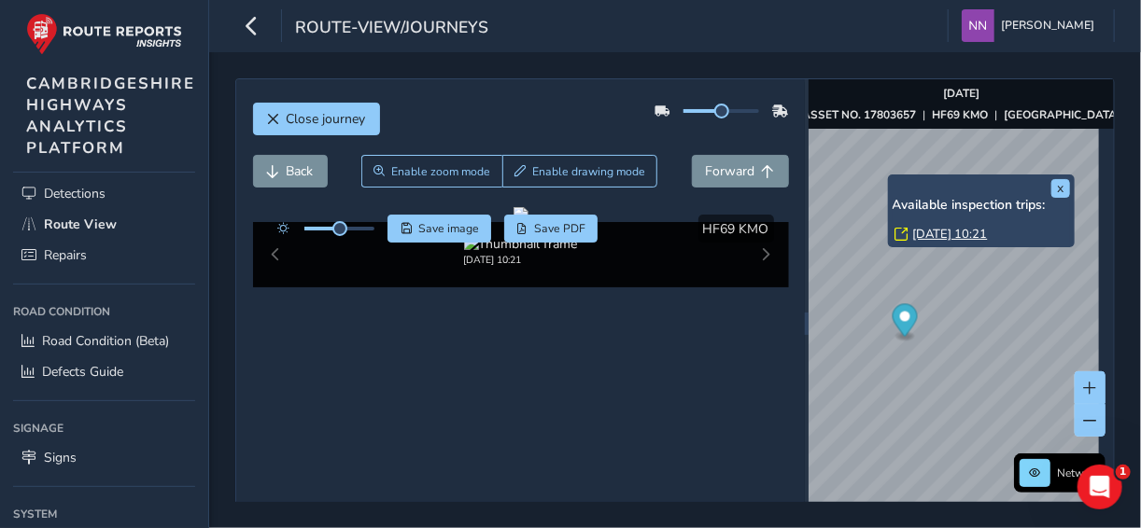
click at [947, 236] on link "Mon, 11 Aug, 10:21" at bounding box center [950, 234] width 75 height 17
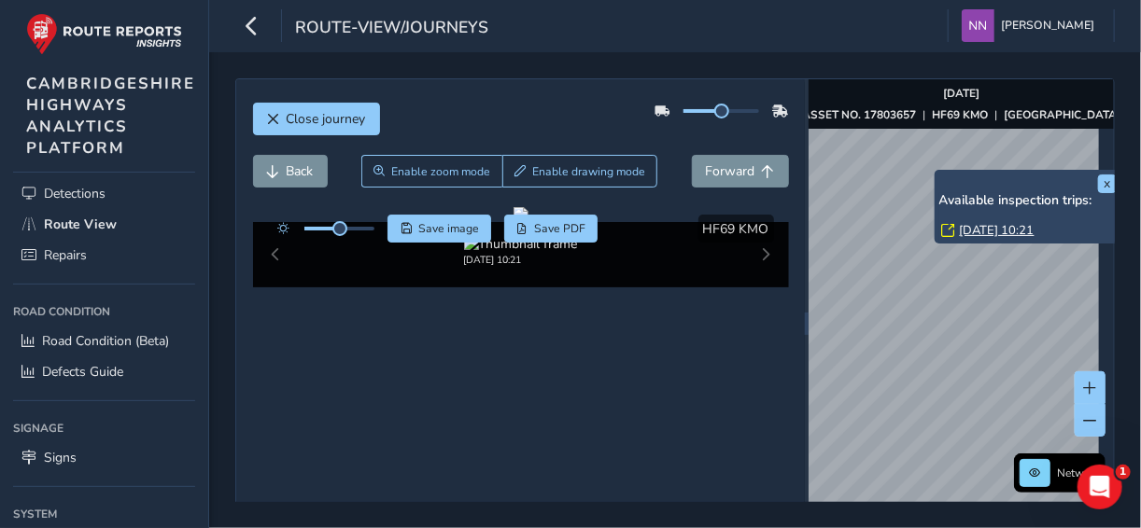
click at [939, 175] on div "x Available inspection trips: Mon, 11 Aug, 10:21" at bounding box center [1027, 207] width 177 height 64
click at [998, 234] on link "Mon, 11 Aug, 10:21" at bounding box center [997, 230] width 75 height 17
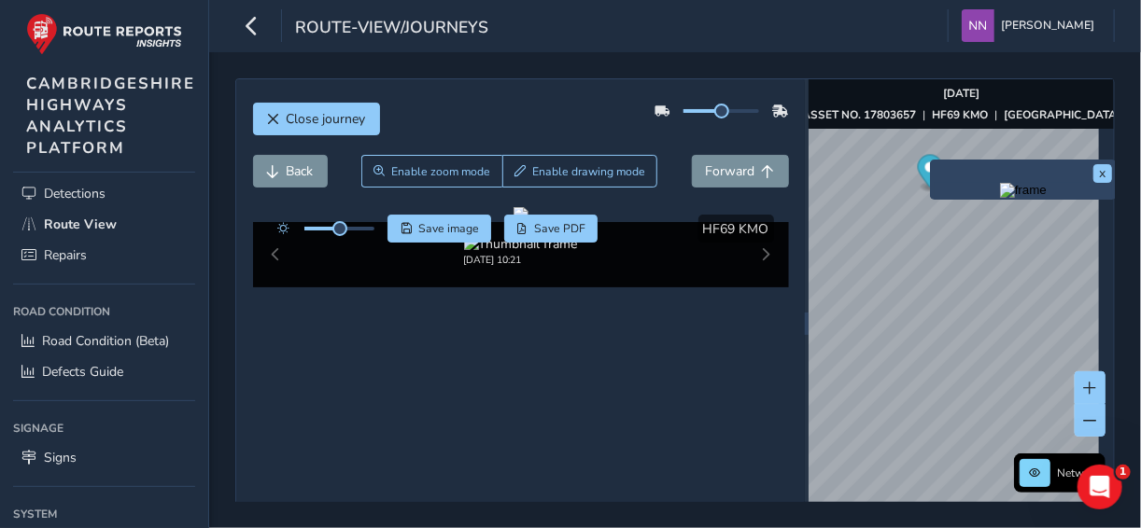
click at [935, 162] on div "x" at bounding box center [1023, 180] width 187 height 40
click at [1100, 174] on button "x" at bounding box center [1102, 173] width 19 height 19
click at [936, 161] on div "x" at bounding box center [1023, 180] width 187 height 40
click at [1000, 198] on img "Preview frame" at bounding box center [1023, 190] width 47 height 15
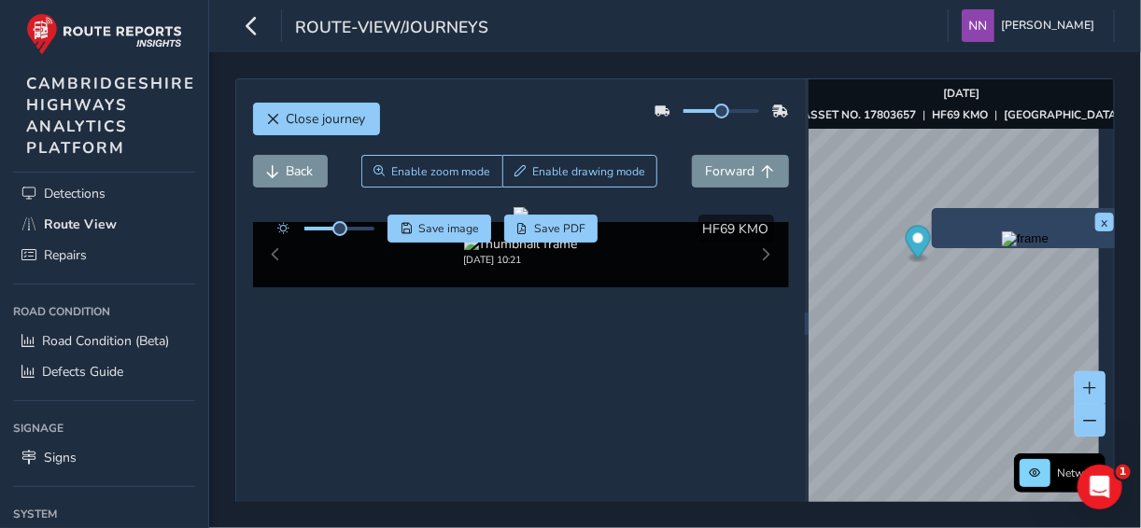
click at [938, 209] on div "x" at bounding box center [1025, 228] width 187 height 40
click at [936, 210] on div "x" at bounding box center [1025, 228] width 187 height 40
click at [1009, 246] on img "Preview frame" at bounding box center [1025, 239] width 47 height 15
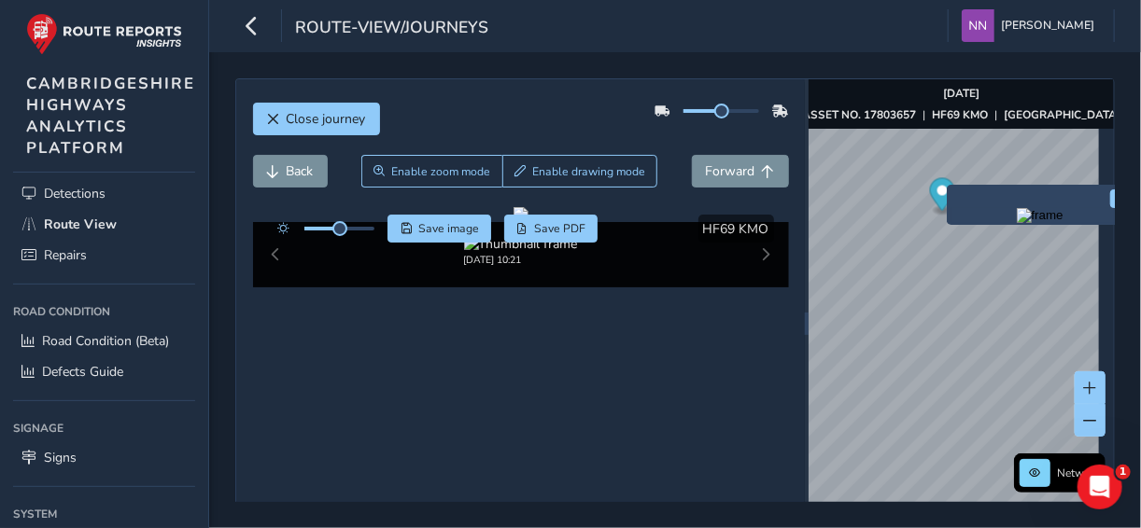
click at [947, 189] on div "x" at bounding box center [1040, 205] width 187 height 40
click at [1025, 223] on img "Preview frame" at bounding box center [1040, 215] width 47 height 15
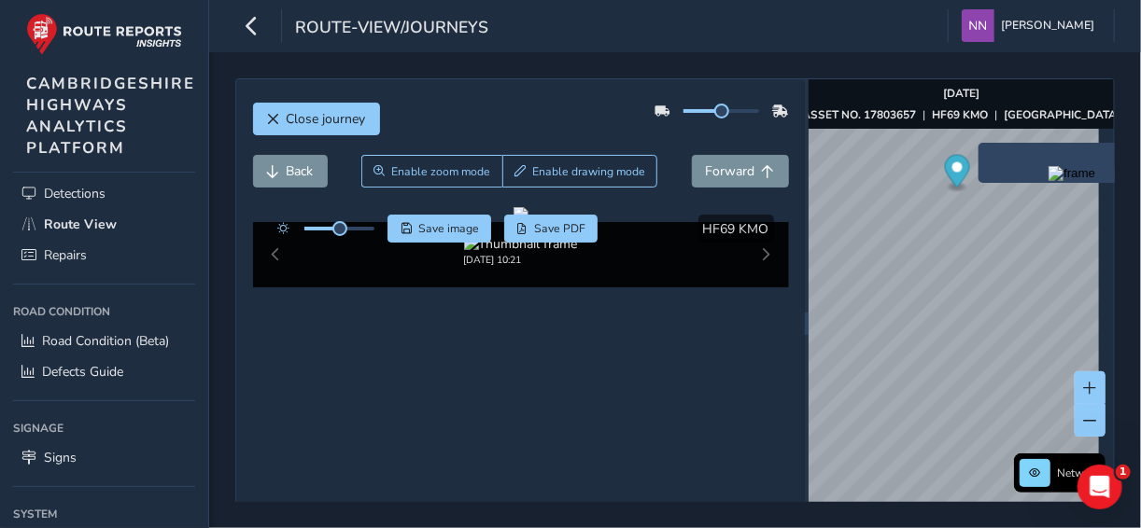
click at [984, 143] on div "x" at bounding box center [1071, 163] width 187 height 40
click at [981, 148] on div "x" at bounding box center [1071, 163] width 187 height 40
click at [1048, 181] on img "Preview frame" at bounding box center [1071, 173] width 47 height 15
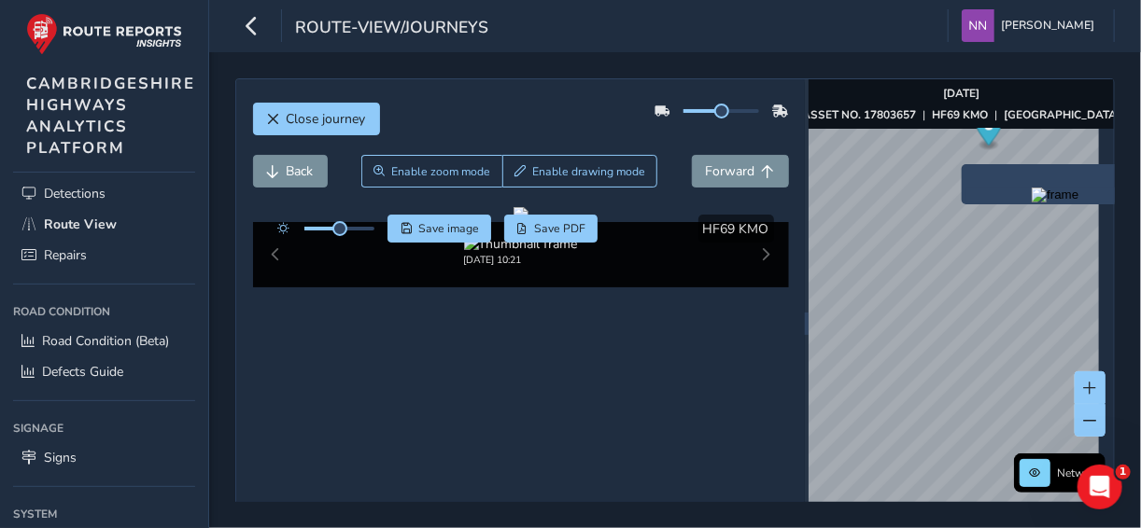
click at [966, 171] on div "x" at bounding box center [1054, 184] width 177 height 31
click at [1036, 203] on img "Preview frame" at bounding box center [1055, 195] width 47 height 15
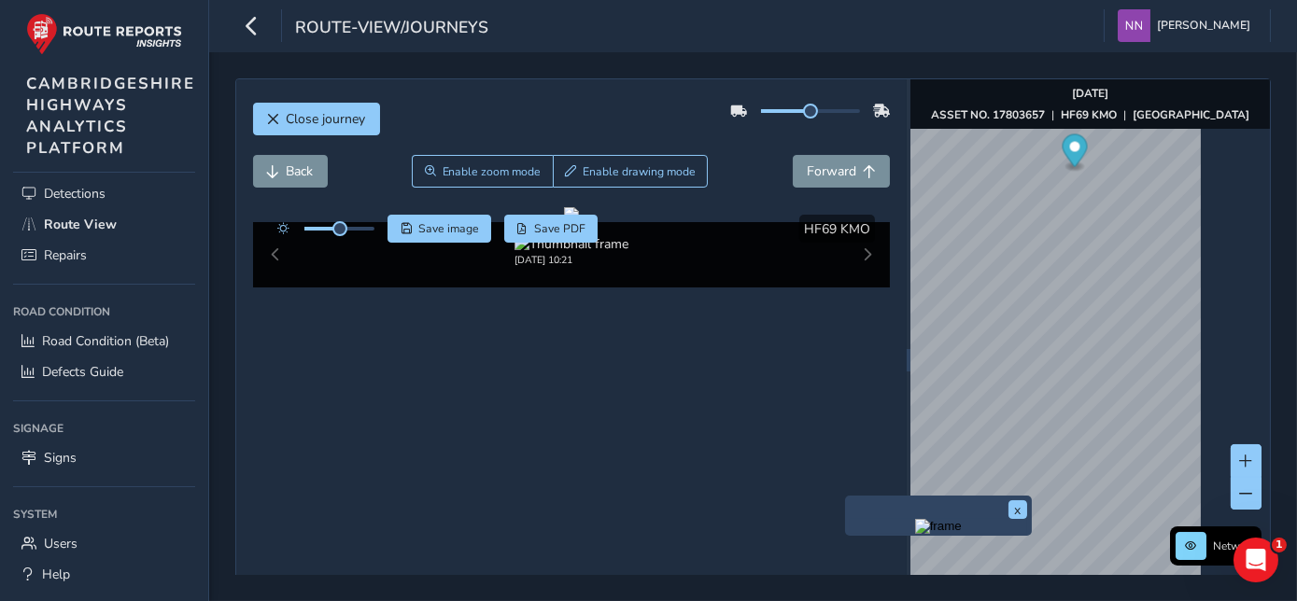
scroll to position [2692, 0]
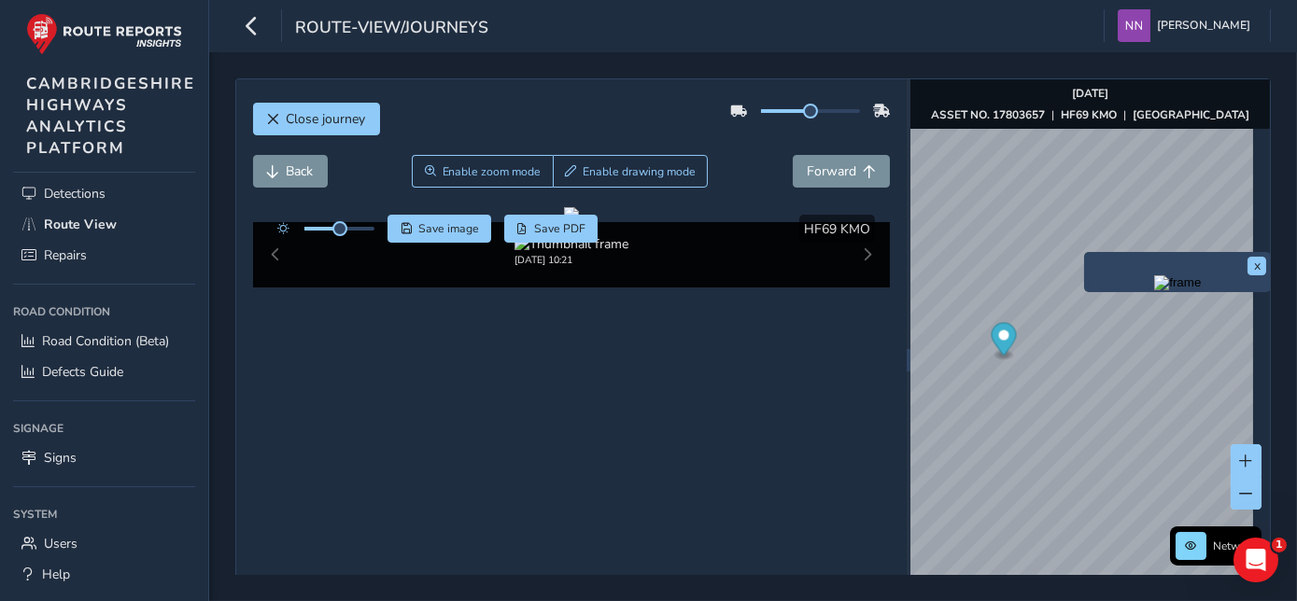
click at [1084, 259] on div "x" at bounding box center [1177, 272] width 187 height 40
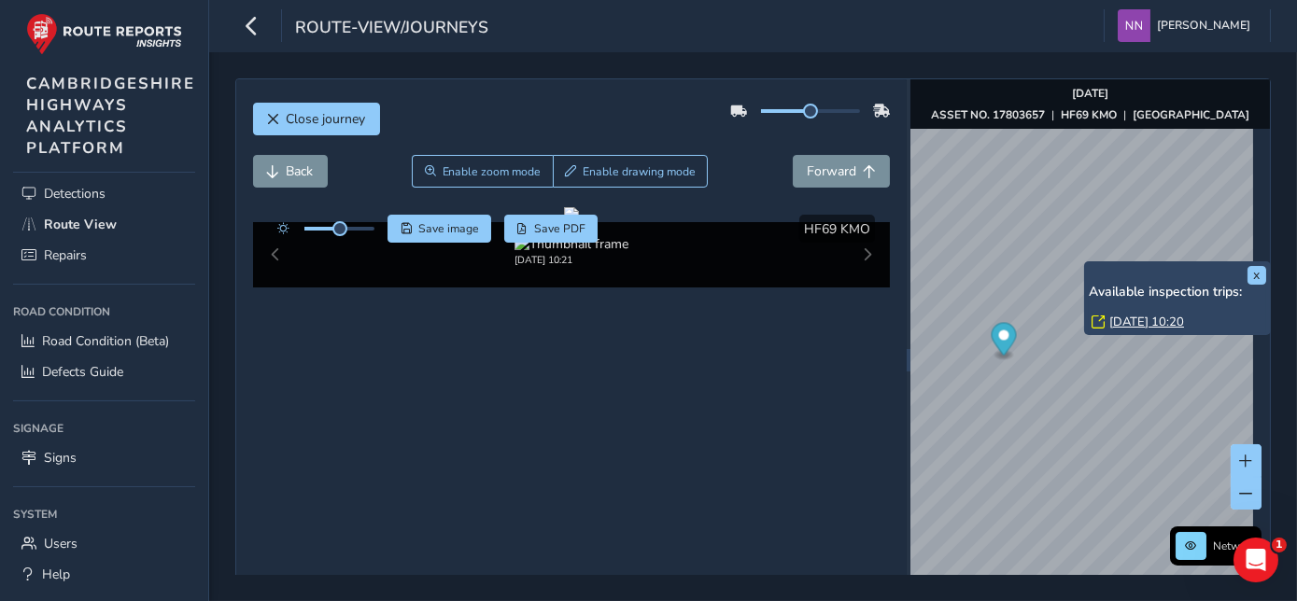
click at [1084, 265] on div "x Available inspection trips: Mon, 11 Aug, 10:20" at bounding box center [1177, 298] width 187 height 74
click at [1086, 261] on div "x Available inspection trips: Mon, 11 Aug, 10:20" at bounding box center [1177, 298] width 187 height 74
click at [1137, 326] on link "Mon, 11 Aug, 10:20" at bounding box center [1146, 322] width 75 height 17
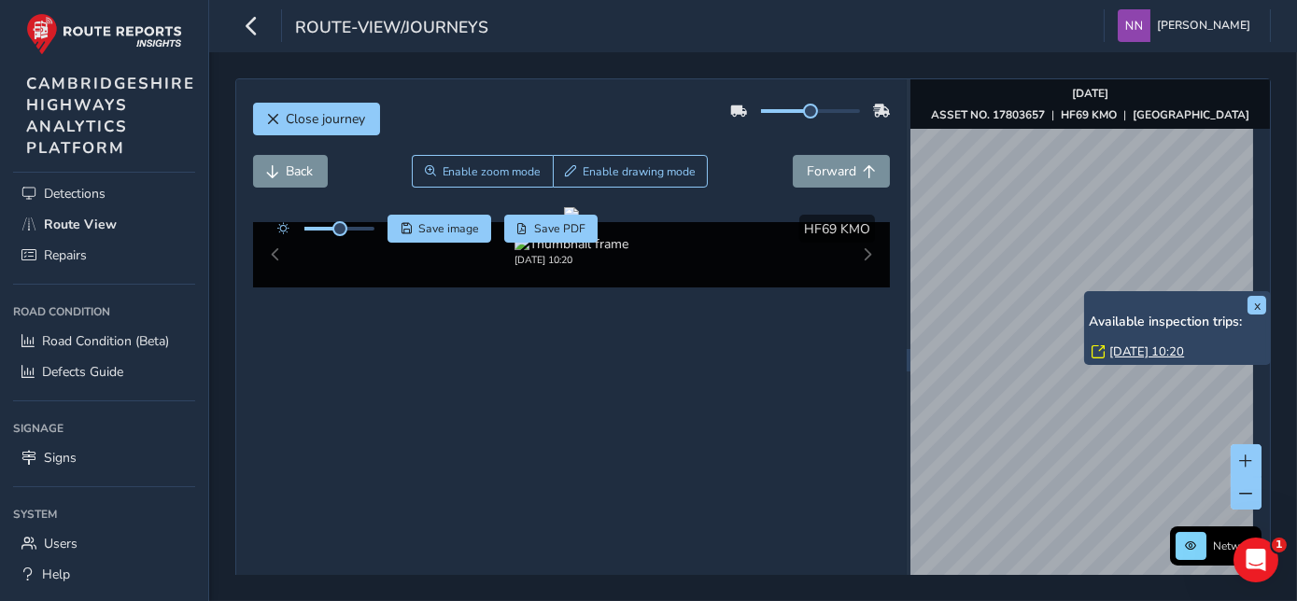
click at [1088, 296] on div "x Available inspection trips: Mon, 11 Aug, 10:20" at bounding box center [1177, 328] width 187 height 74
click at [1140, 355] on link "Mon, 11 Aug, 10:20" at bounding box center [1146, 352] width 75 height 17
click at [1140, 353] on link "Mon, 11 Aug, 10:20" at bounding box center [1146, 352] width 75 height 17
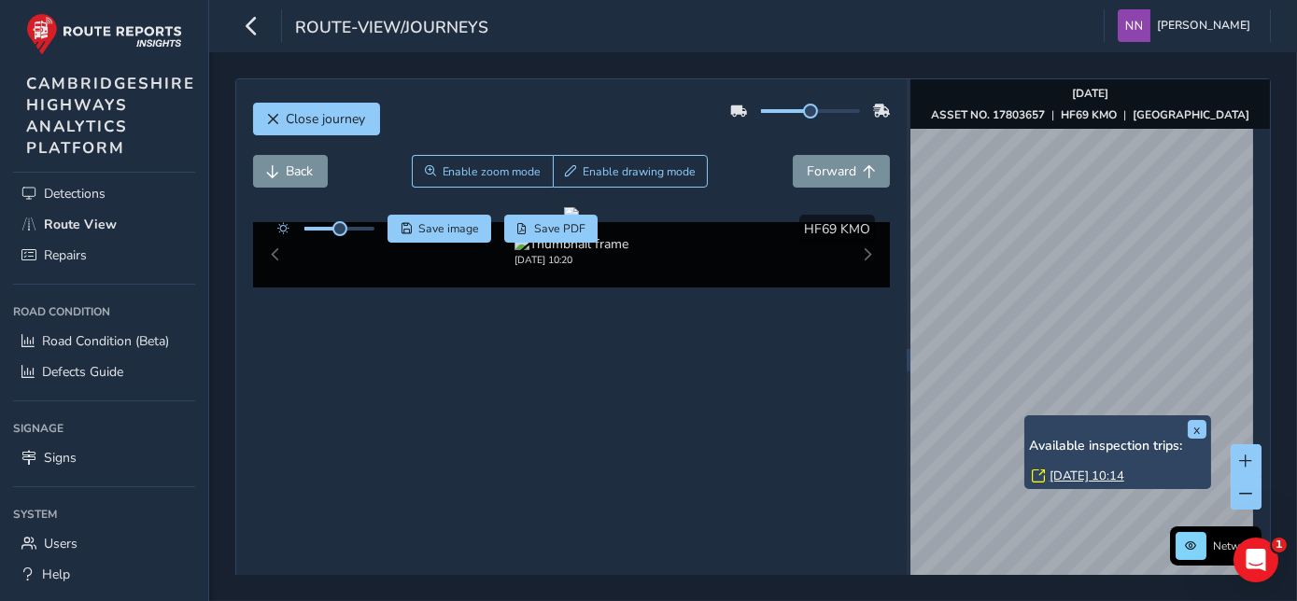
click at [1091, 480] on link "Mon, 11 Aug, 10:14" at bounding box center [1086, 476] width 75 height 17
click at [1083, 477] on link "Mon, 11 Aug, 10:14" at bounding box center [1086, 476] width 75 height 17
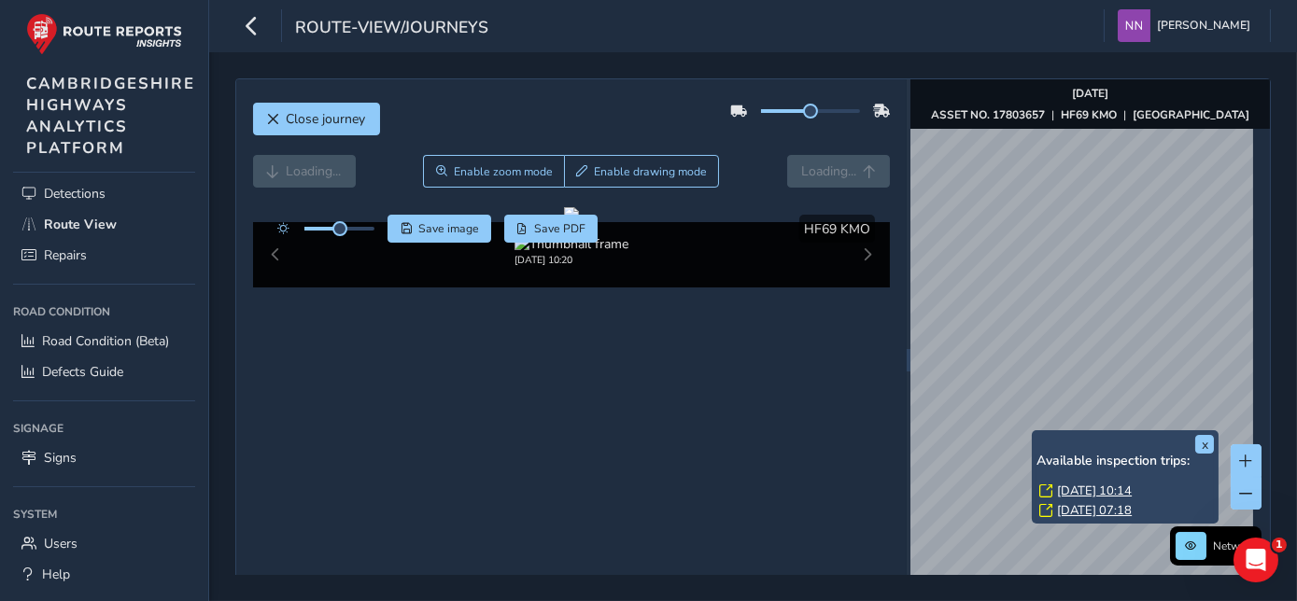
click at [1032, 433] on div "x Available inspection trips: Mon, 11 Aug, 10:14 Mon, 11 Aug, 07:18" at bounding box center [1125, 476] width 187 height 93
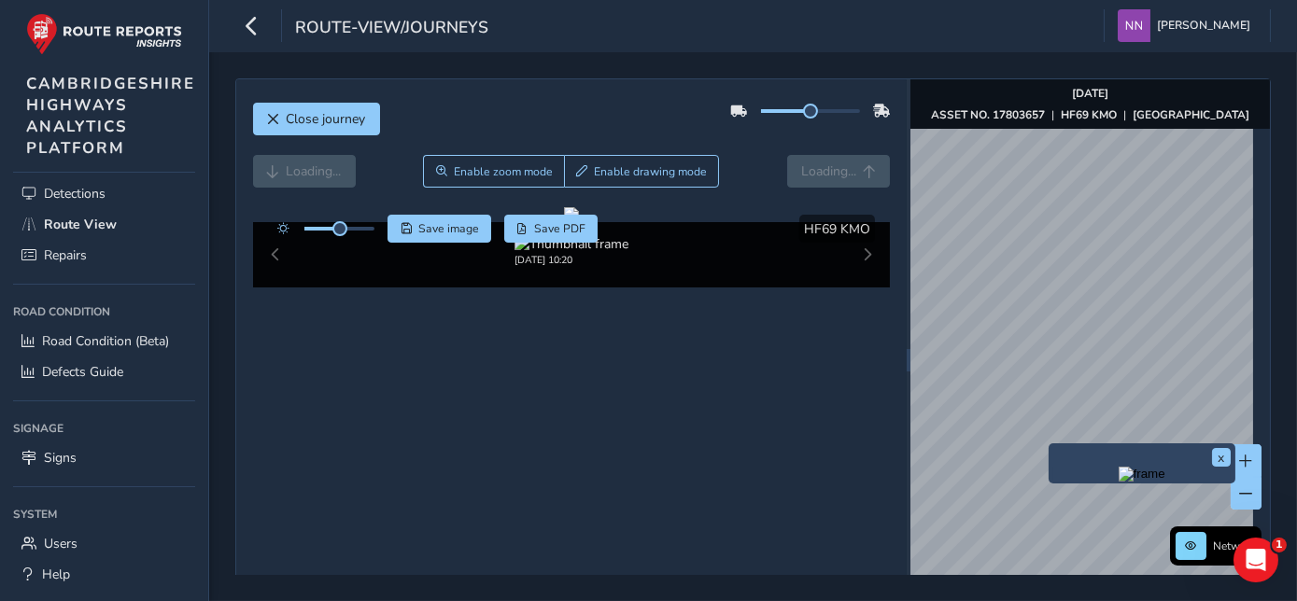
click at [1118, 482] on img "Preview frame" at bounding box center [1141, 474] width 47 height 15
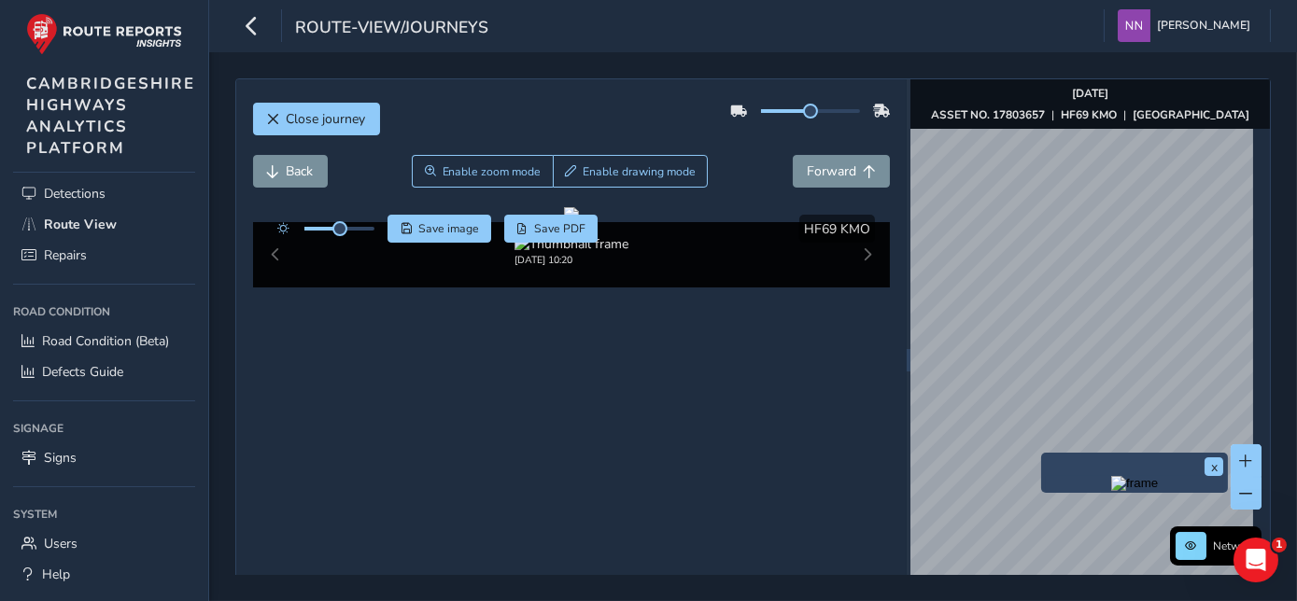
click at [1042, 456] on div "x" at bounding box center [1134, 473] width 187 height 40
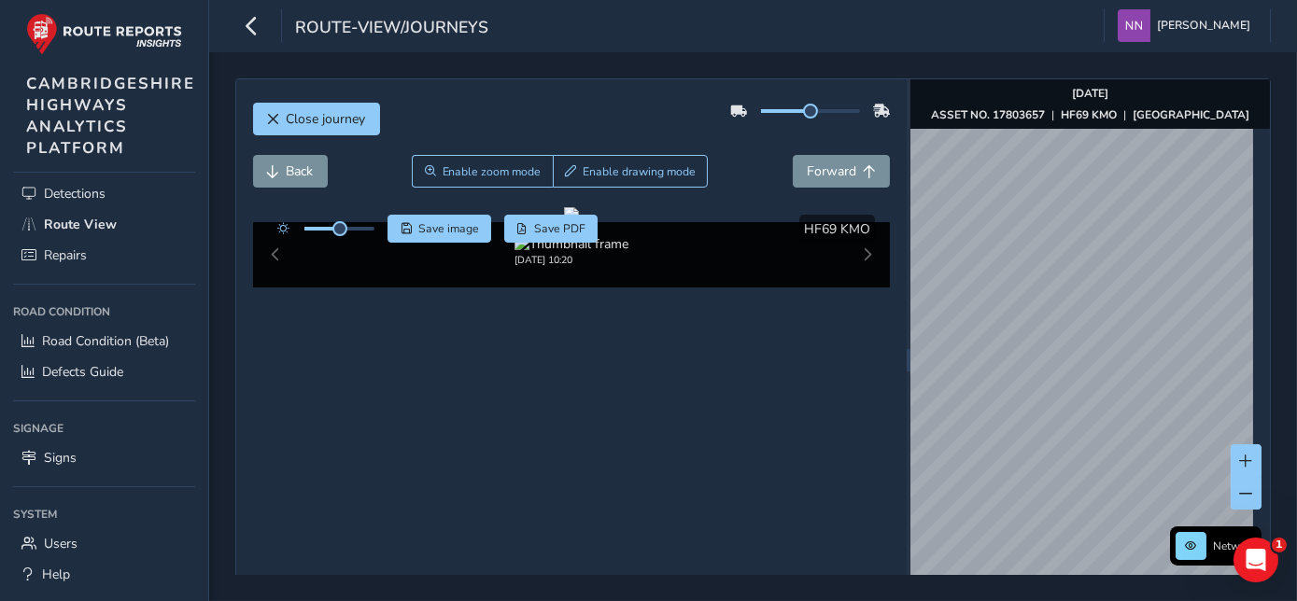
click at [898, 308] on div "Close journey Back Enable zoom mode Enable drawing mode Forward Click and Drag …" at bounding box center [752, 359] width 1035 height 563
click at [985, 375] on div "x" at bounding box center [1076, 391] width 187 height 40
click at [1100, 409] on img "Preview frame" at bounding box center [1076, 401] width 47 height 15
click at [987, 344] on div "x" at bounding box center [1080, 359] width 187 height 40
click at [1140, 353] on button "x" at bounding box center [1159, 353] width 19 height 19
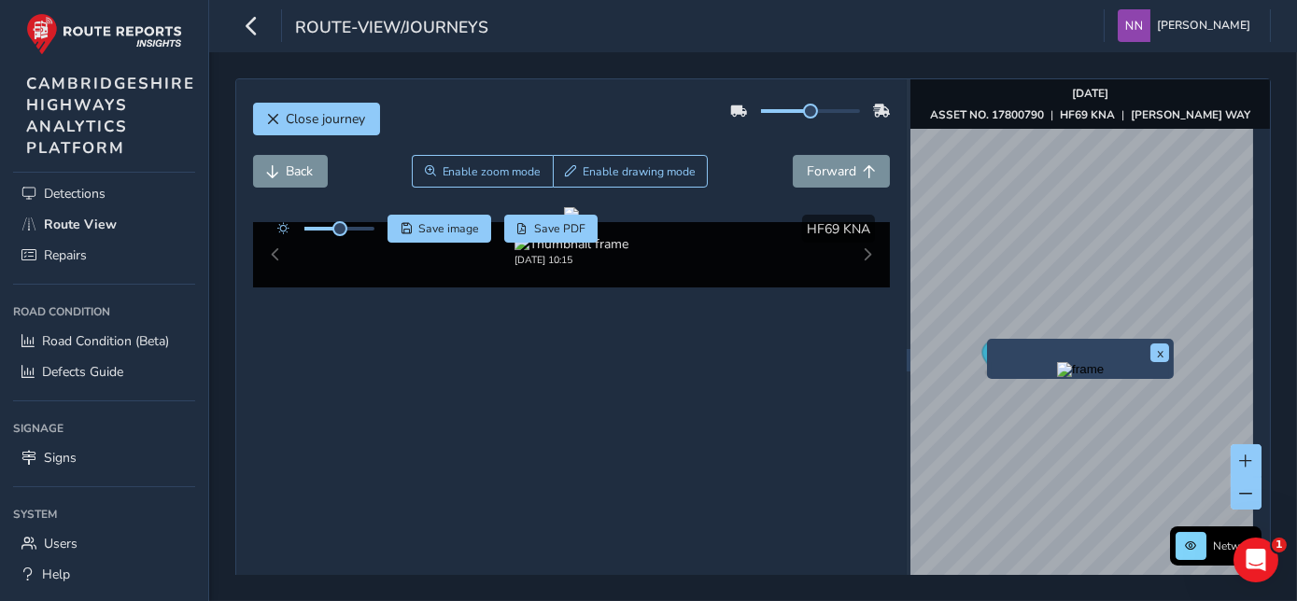
click at [993, 345] on div "x" at bounding box center [1079, 359] width 177 height 31
click at [1140, 346] on button "x" at bounding box center [1159, 353] width 19 height 19
click at [988, 341] on div "x" at bounding box center [1080, 359] width 187 height 40
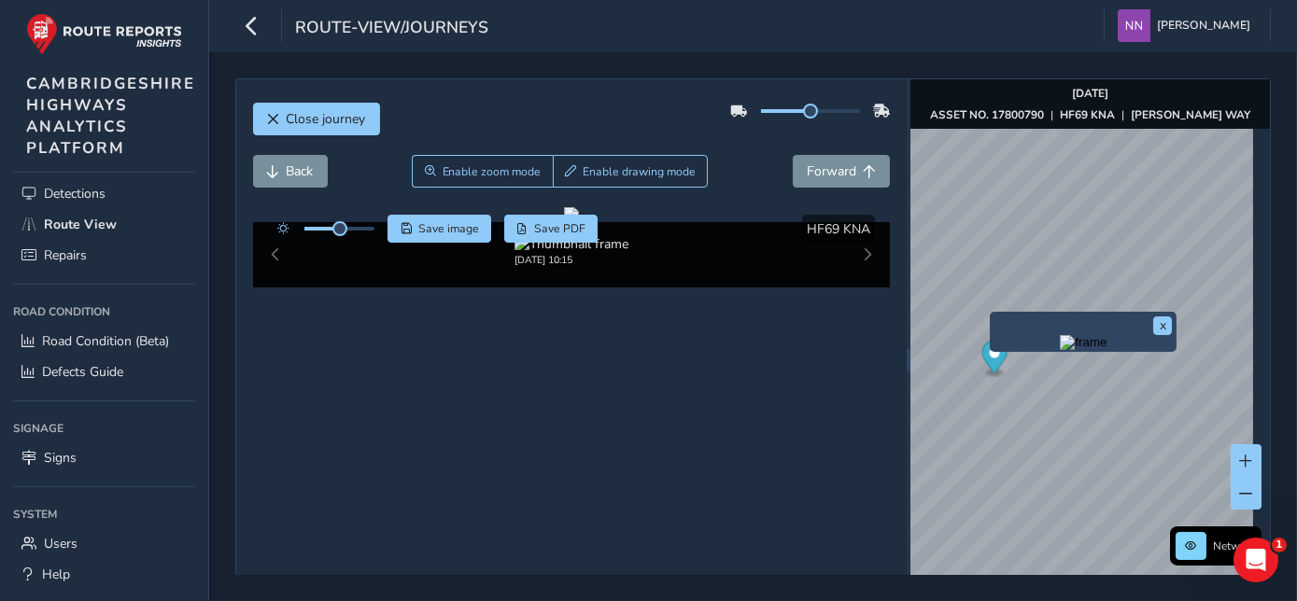
click at [992, 312] on div "x" at bounding box center [1083, 332] width 187 height 40
click at [1067, 350] on img "Preview frame" at bounding box center [1083, 342] width 47 height 15
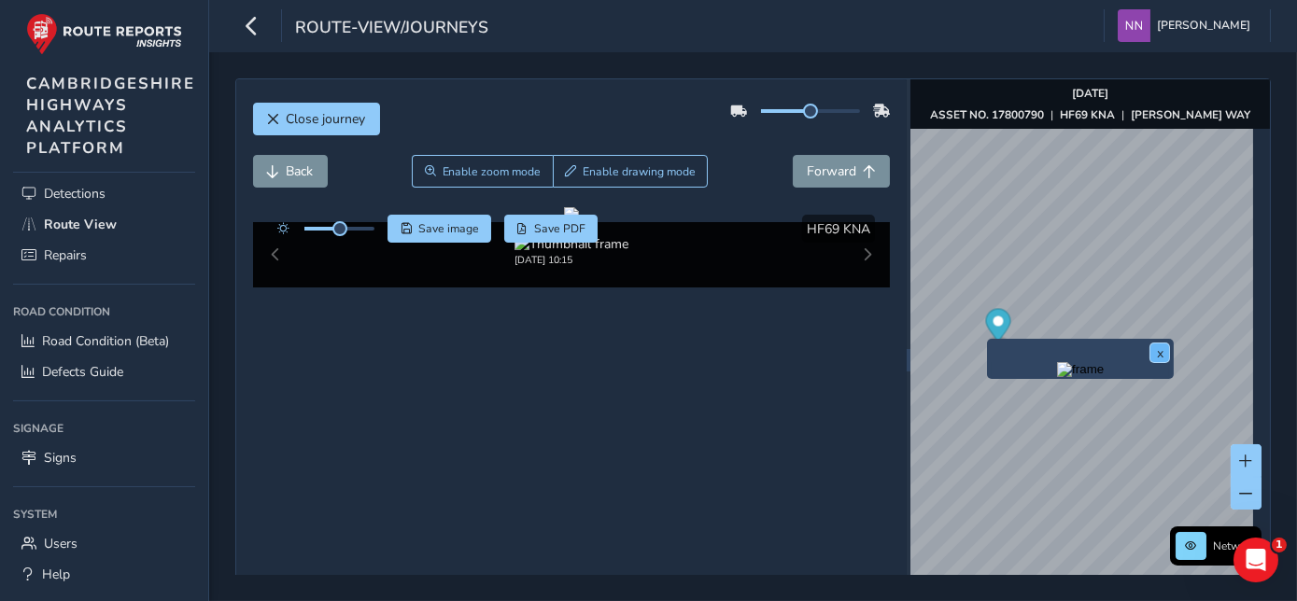
click at [1140, 356] on button "x" at bounding box center [1159, 353] width 19 height 19
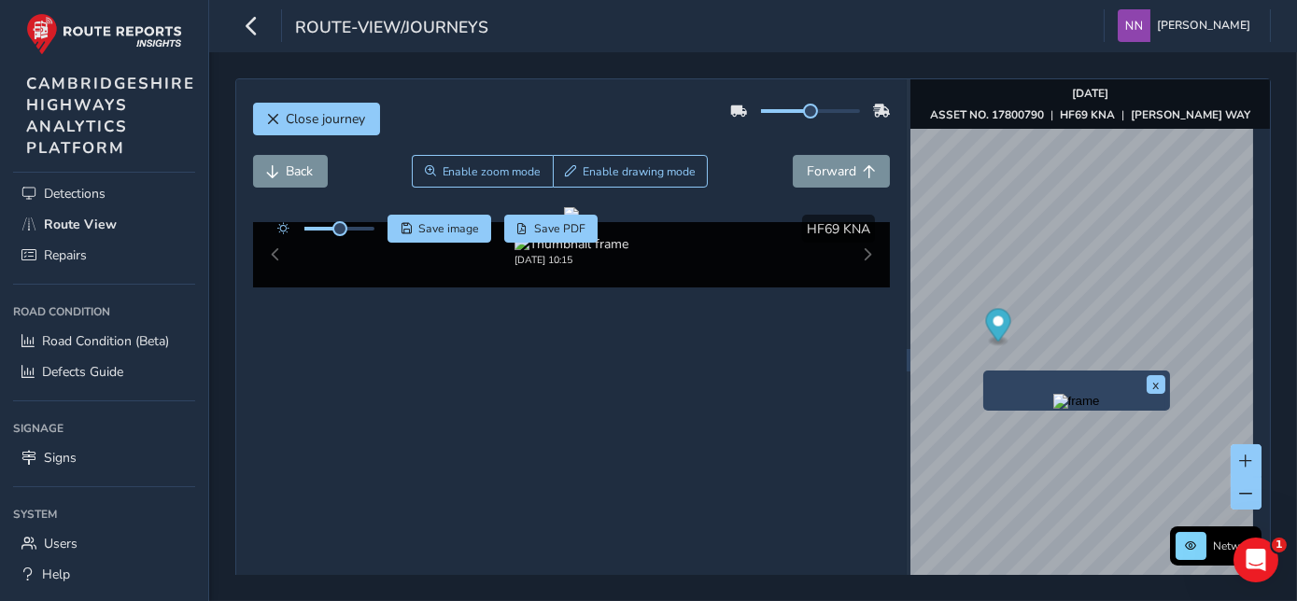
click at [990, 373] on div "x" at bounding box center [1076, 391] width 187 height 40
click at [1099, 409] on img "Preview frame" at bounding box center [1076, 401] width 47 height 15
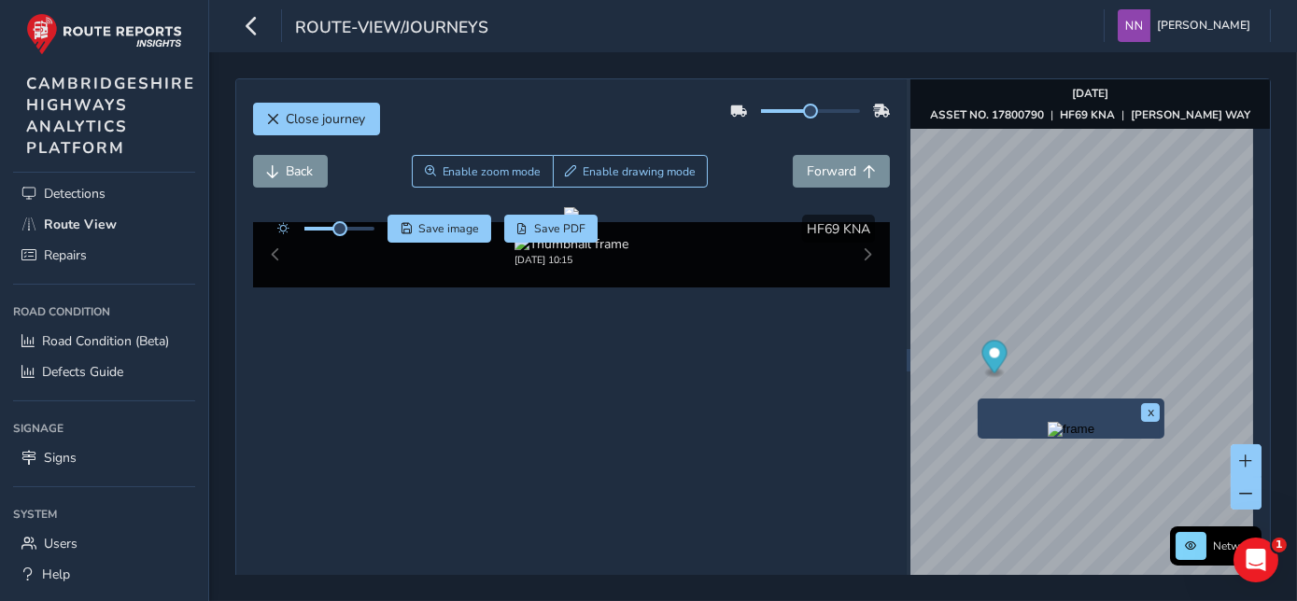
click at [976, 403] on div "x Network Aug 11 2025 ASSET NO. 17800790 | HF69 KNA | HARRISON WAY © Mapbox © O…" at bounding box center [1089, 359] width 359 height 561
click at [1060, 437] on img "Preview frame" at bounding box center [1070, 429] width 47 height 15
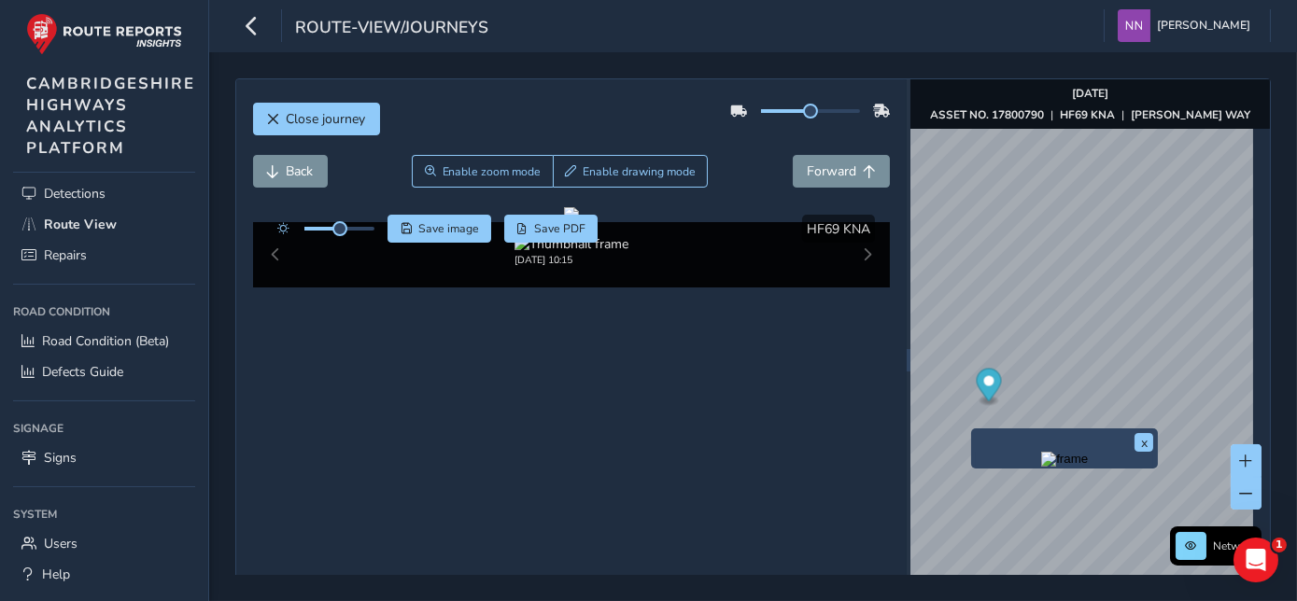
click at [976, 433] on div "x" at bounding box center [1063, 448] width 177 height 31
click at [1064, 467] on img "Preview frame" at bounding box center [1064, 459] width 47 height 15
click at [1140, 445] on button "x" at bounding box center [1143, 442] width 19 height 19
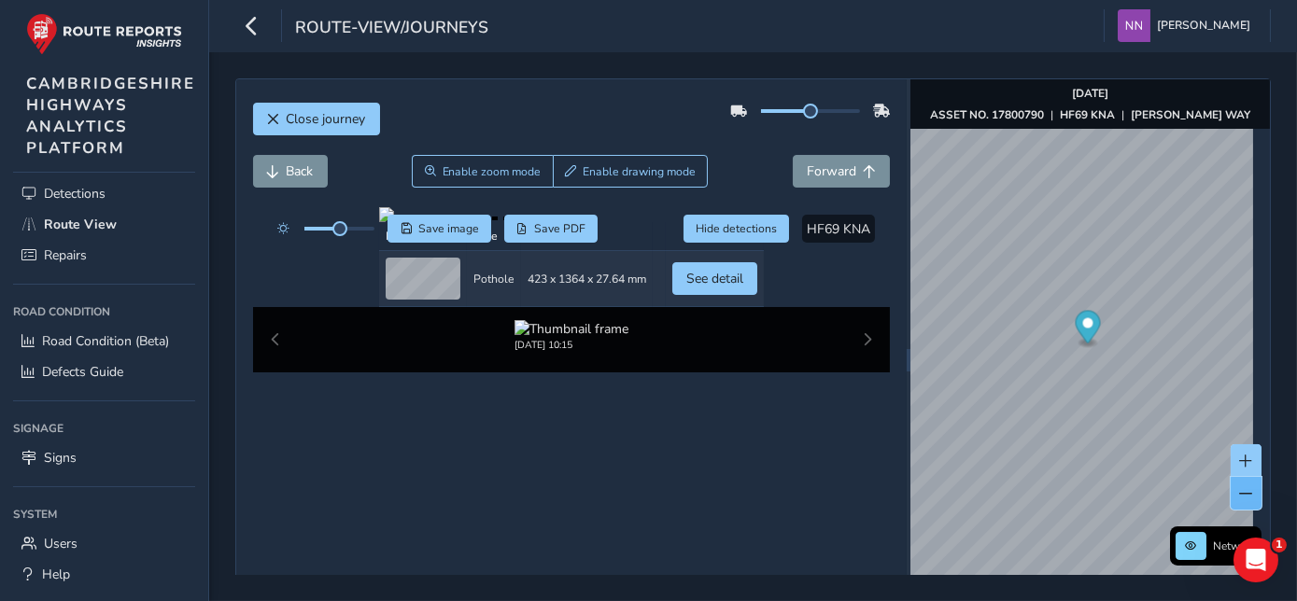
click at [1140, 498] on span at bounding box center [1246, 493] width 13 height 13
click at [1140, 497] on span at bounding box center [1246, 493] width 13 height 13
click at [1140, 492] on span at bounding box center [1246, 493] width 13 height 13
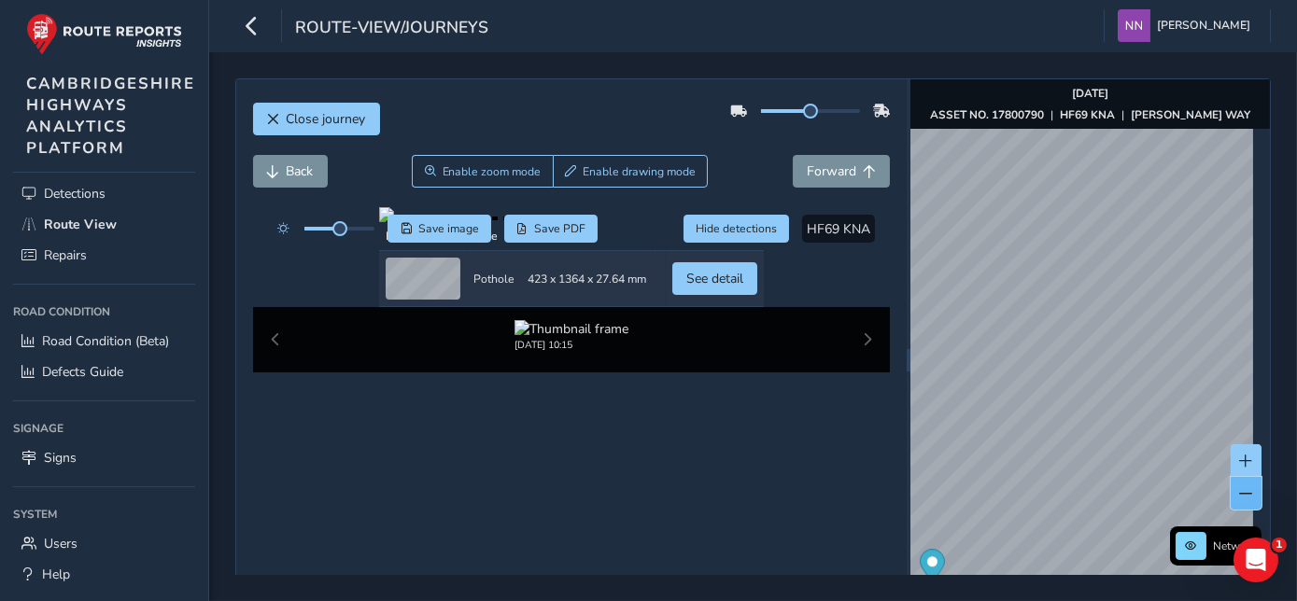
click at [1140, 490] on span at bounding box center [1246, 493] width 13 height 13
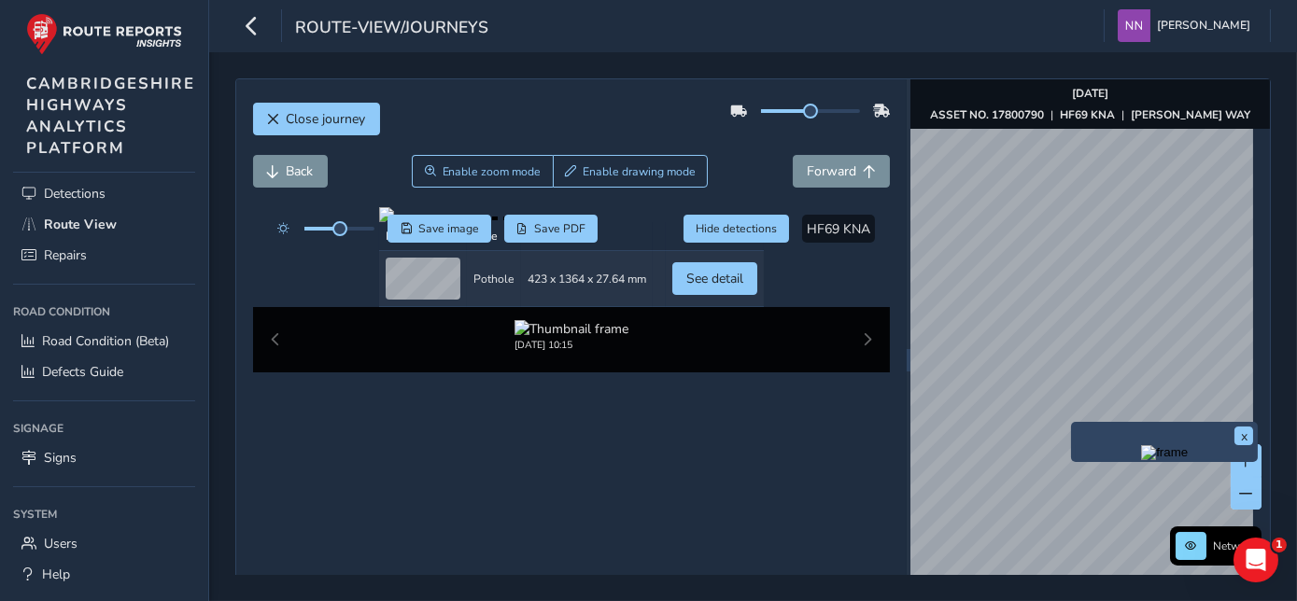
click at [1071, 426] on div "x" at bounding box center [1164, 442] width 187 height 40
click at [1140, 460] on img "Preview frame" at bounding box center [1164, 452] width 47 height 15
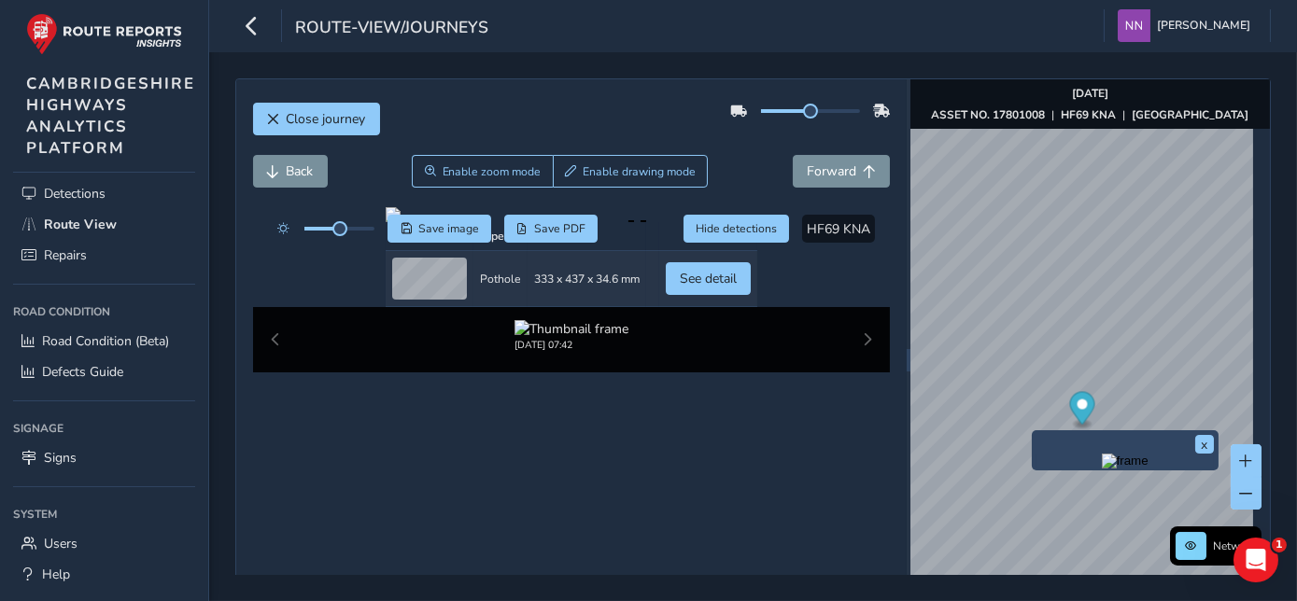
click at [1038, 432] on div "x" at bounding box center [1125, 450] width 187 height 40
click at [1102, 469] on img "Preview frame" at bounding box center [1125, 461] width 47 height 15
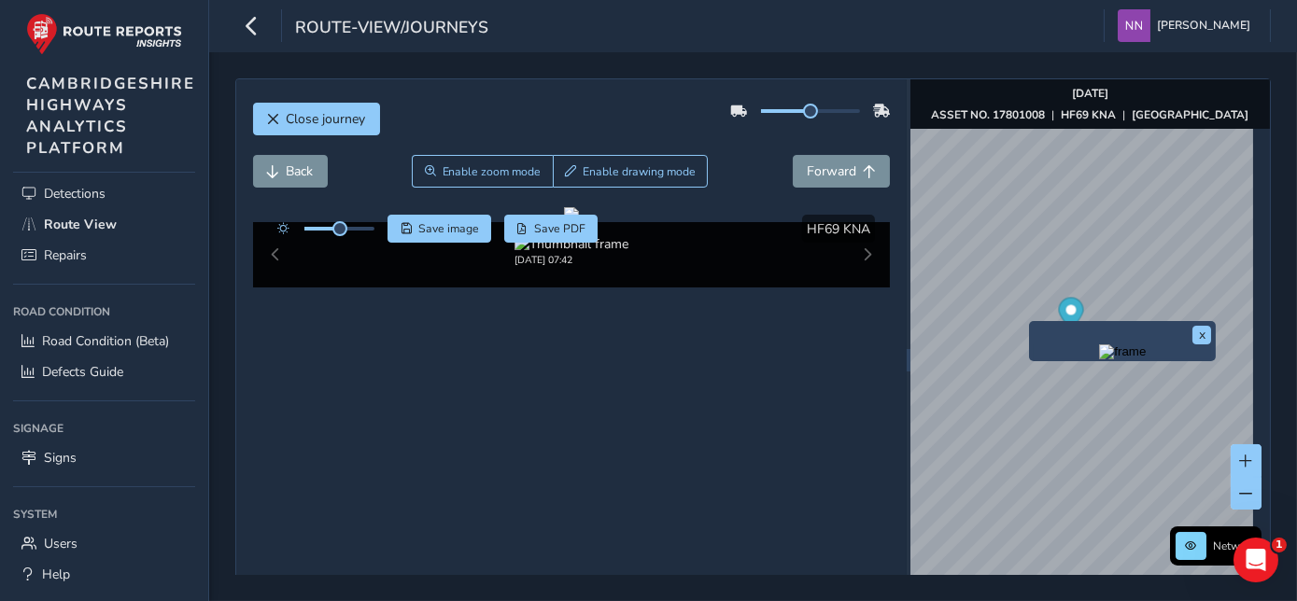
click at [1032, 322] on div "x" at bounding box center [1122, 341] width 187 height 40
click at [1099, 359] on img "Preview frame" at bounding box center [1122, 351] width 47 height 15
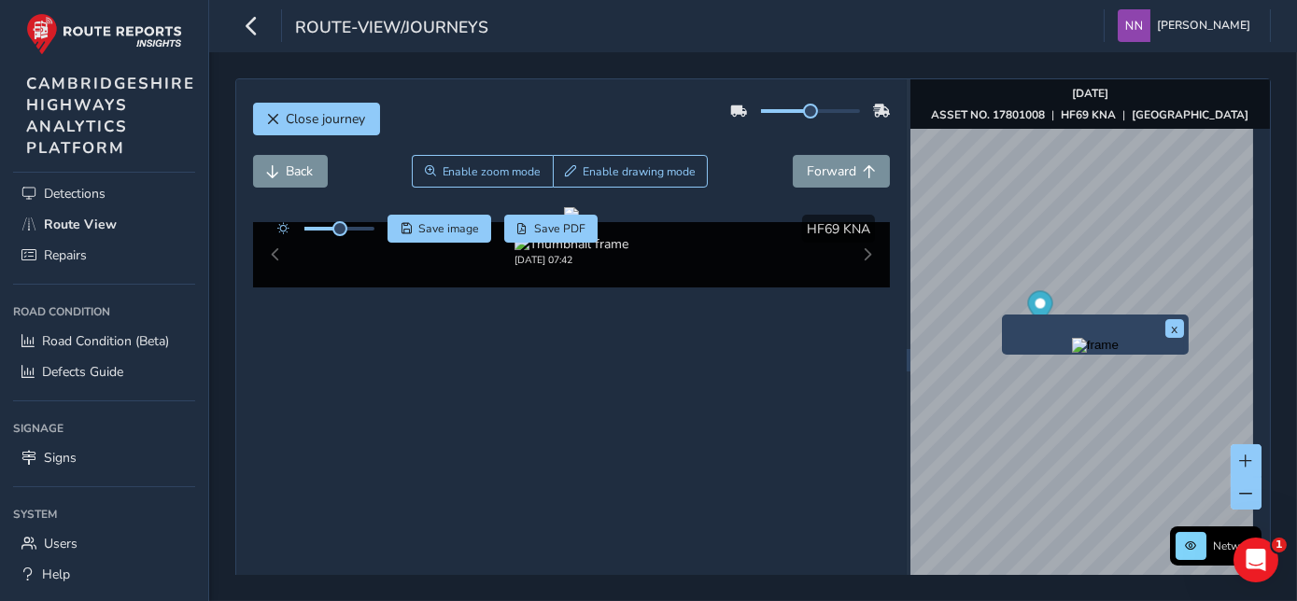
click at [1072, 353] on img "Preview frame" at bounding box center [1095, 345] width 47 height 15
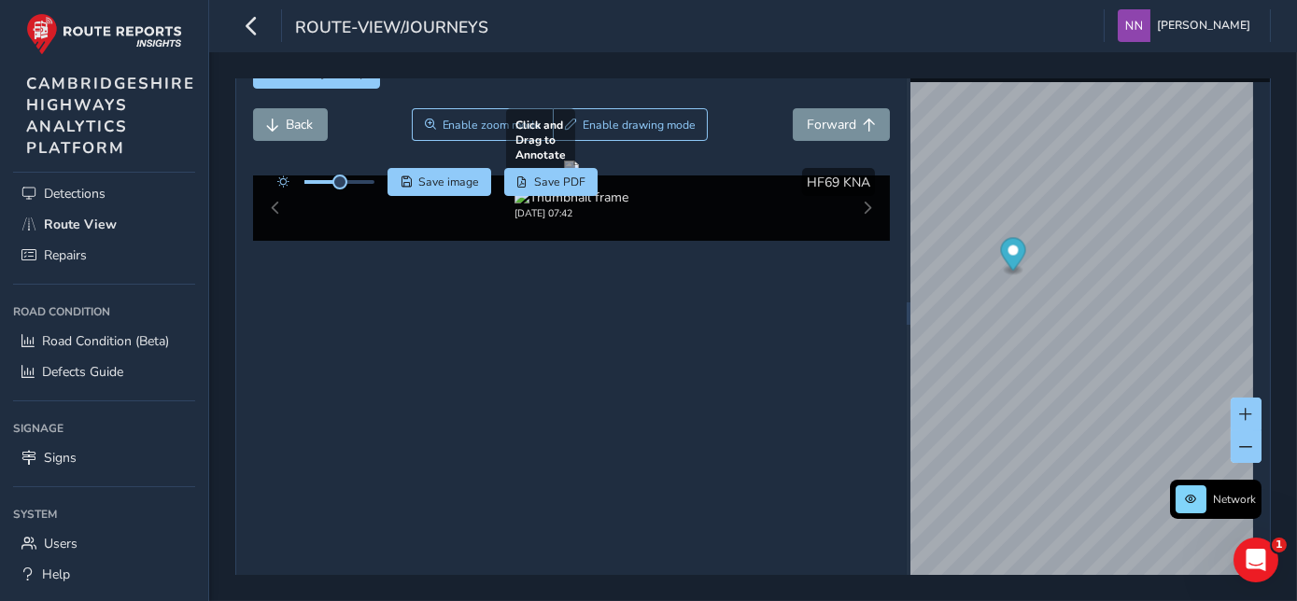
scroll to position [84, 0]
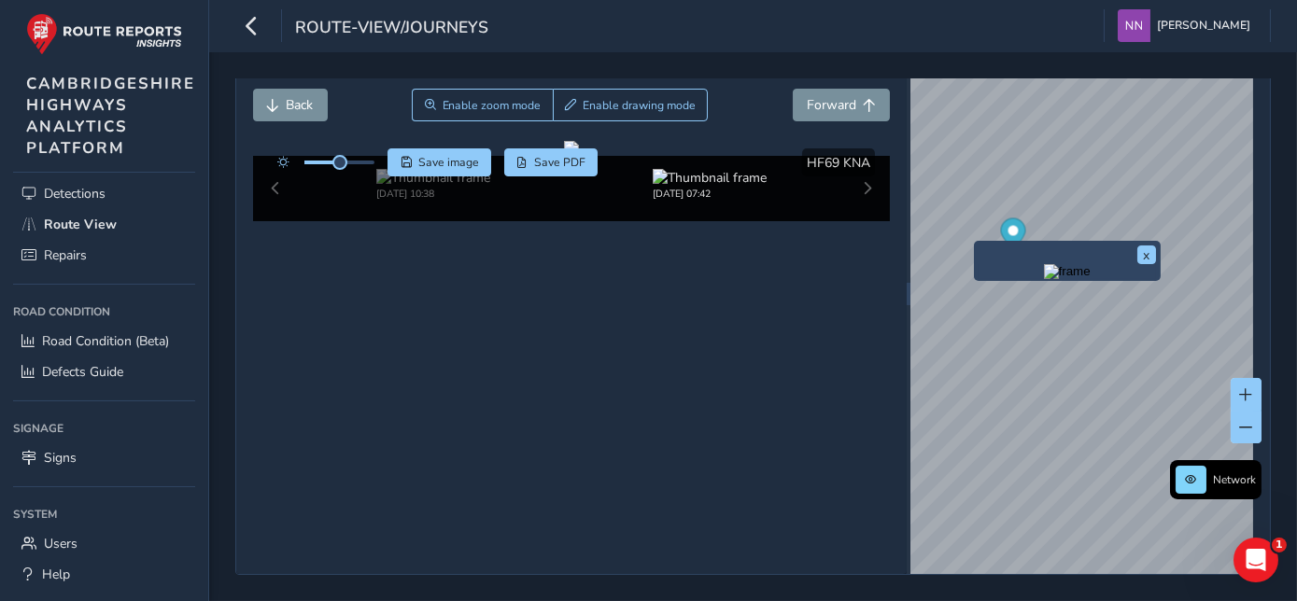
click at [974, 241] on div "x" at bounding box center [1067, 261] width 187 height 40
click at [976, 241] on div "x" at bounding box center [1067, 261] width 187 height 40
click at [1044, 279] on img "Preview frame" at bounding box center [1067, 271] width 47 height 15
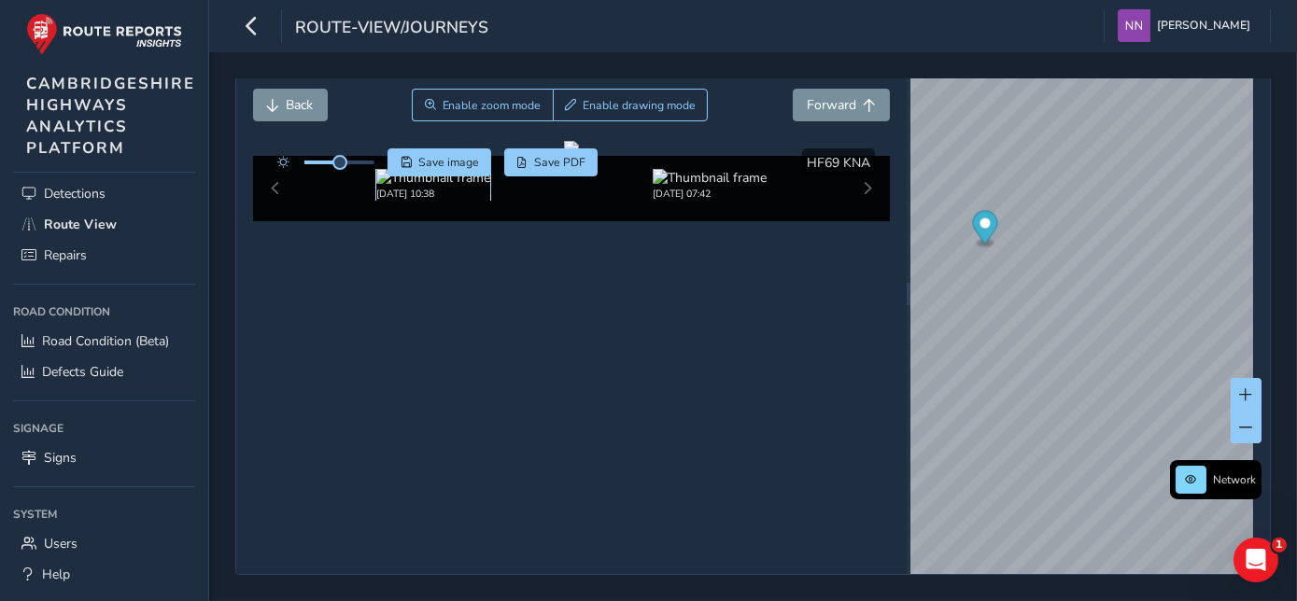
click at [475, 187] on img at bounding box center [433, 178] width 114 height 18
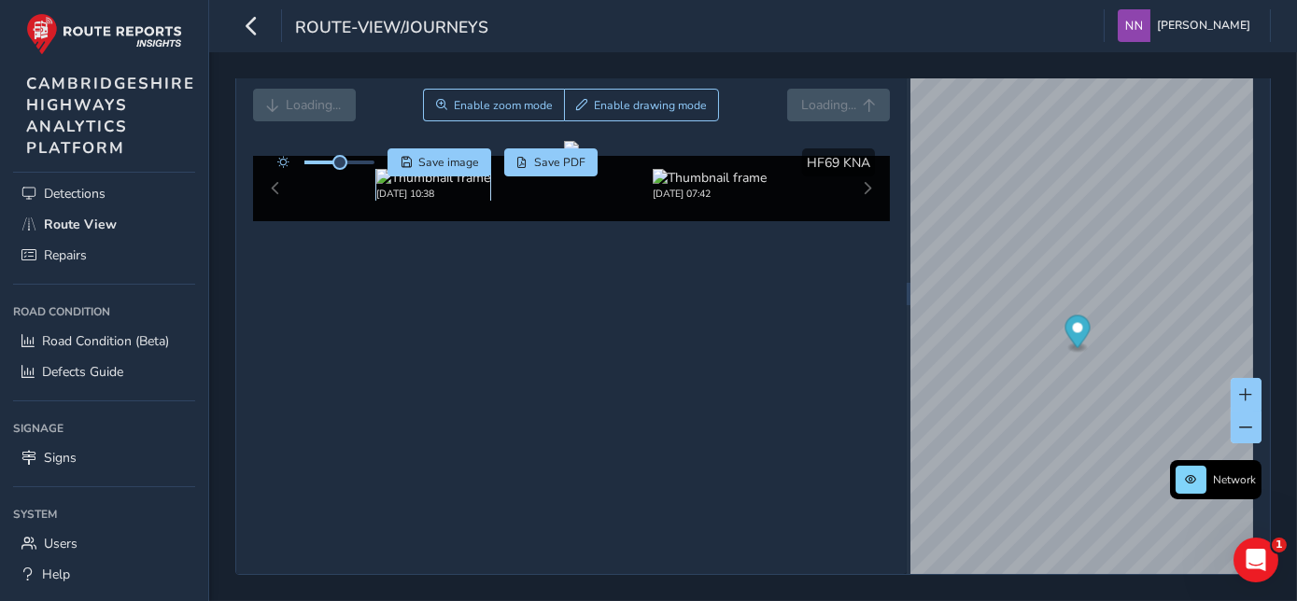
click at [475, 187] on img at bounding box center [433, 178] width 114 height 18
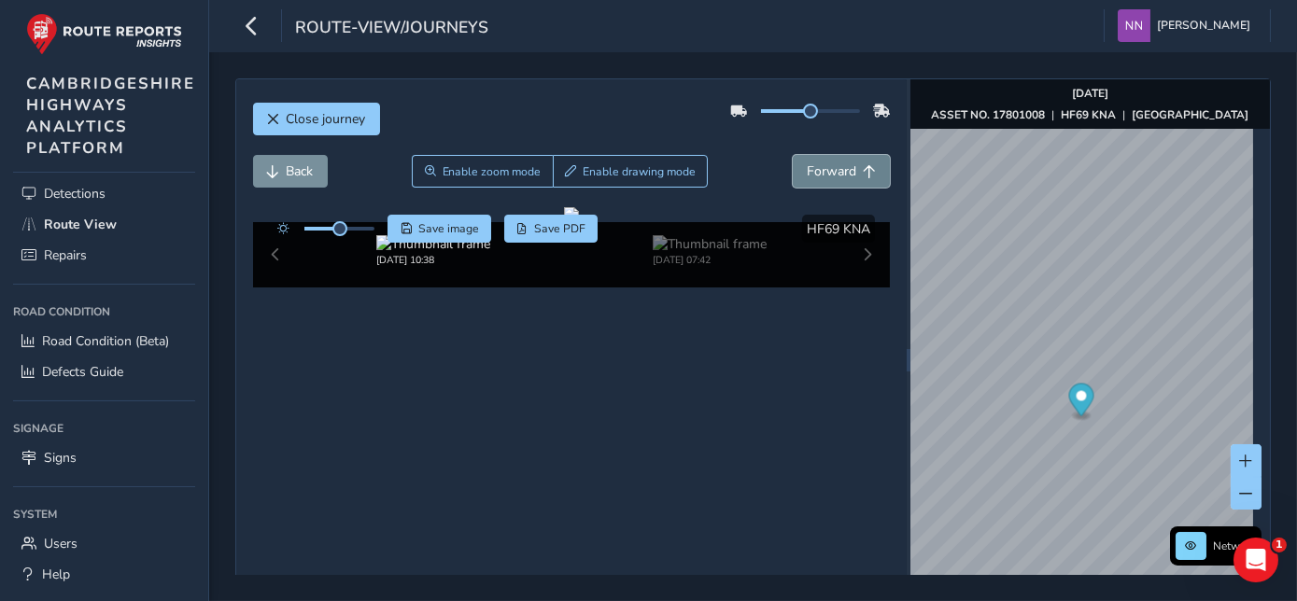
click at [827, 170] on span "Forward" at bounding box center [831, 171] width 49 height 18
click at [827, 172] on span "Forward" at bounding box center [831, 171] width 49 height 18
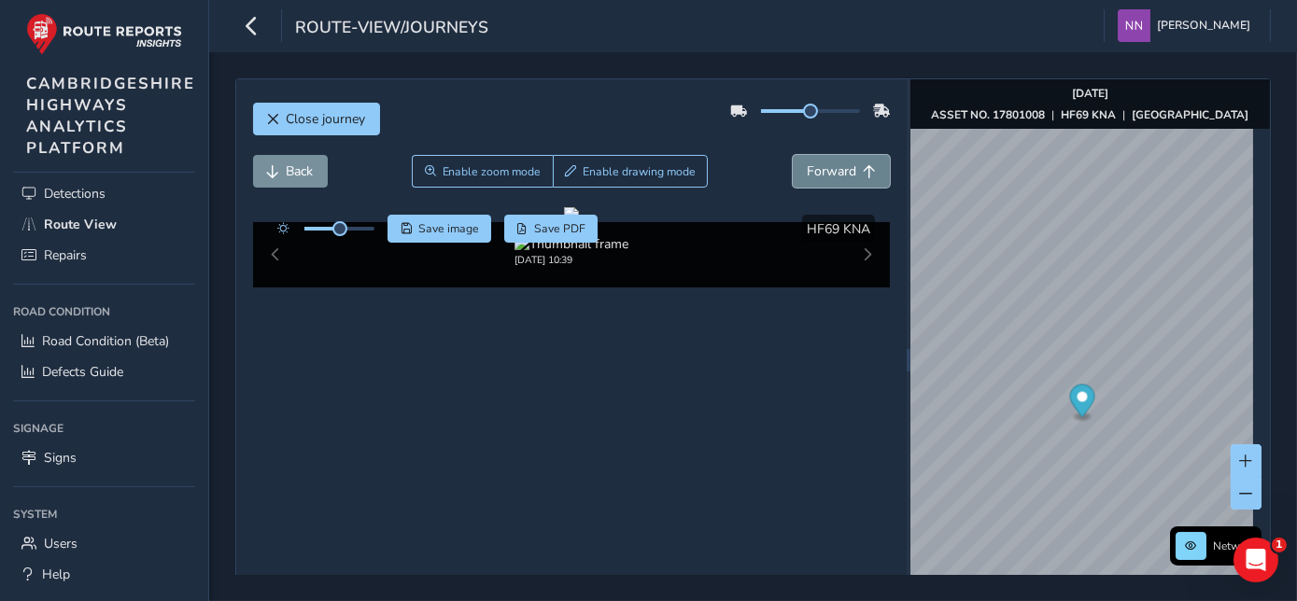
click at [827, 172] on span "Forward" at bounding box center [831, 171] width 49 height 18
click at [827, 173] on span "Forward" at bounding box center [831, 171] width 49 height 18
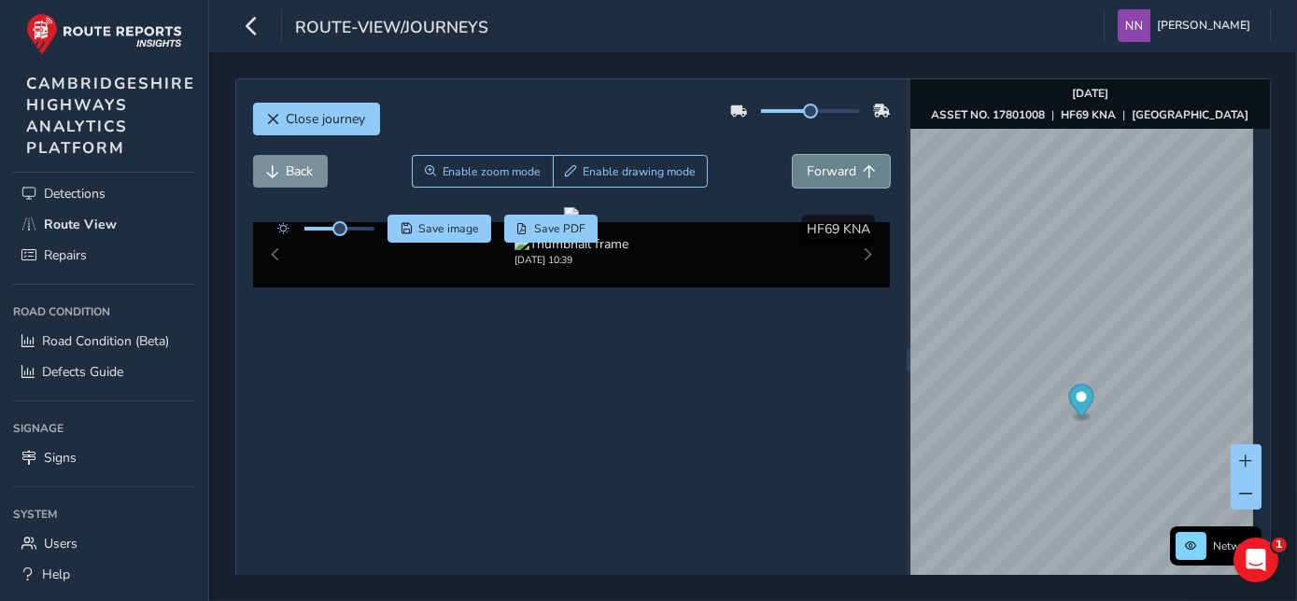
click at [826, 173] on span "Forward" at bounding box center [831, 171] width 49 height 18
click at [825, 174] on span "Forward" at bounding box center [831, 171] width 49 height 18
click at [824, 174] on span "Forward" at bounding box center [831, 171] width 49 height 18
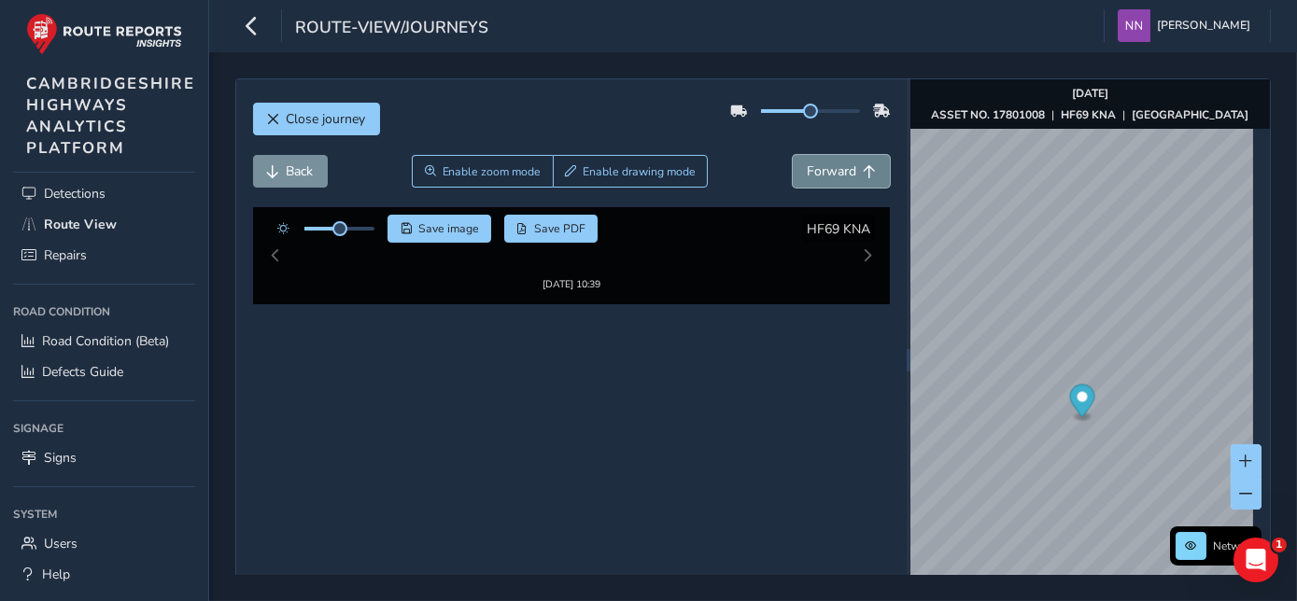
click at [823, 174] on span "Forward" at bounding box center [831, 171] width 49 height 18
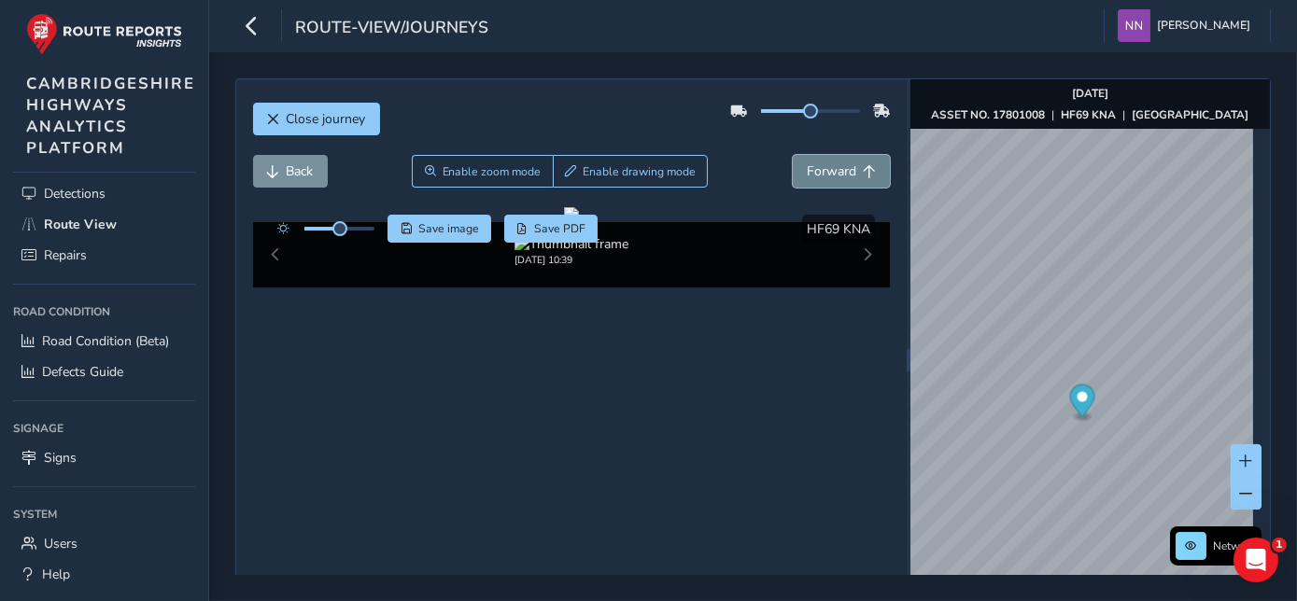
click at [822, 175] on span "Forward" at bounding box center [831, 171] width 49 height 18
click at [821, 175] on span "Forward" at bounding box center [831, 171] width 49 height 18
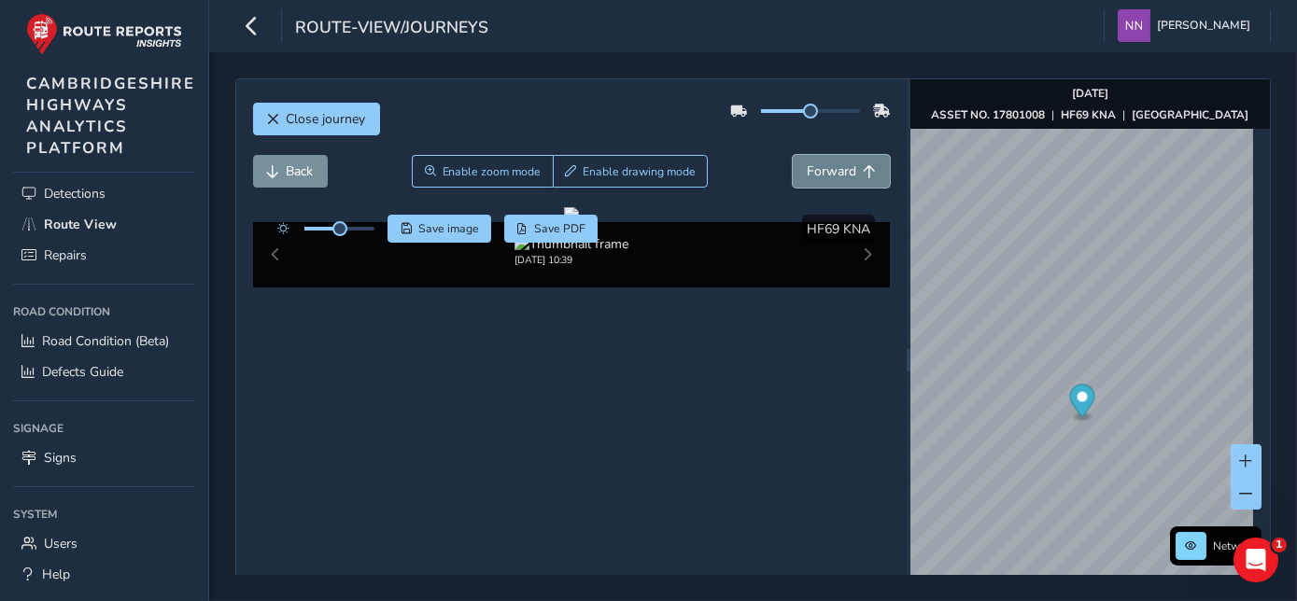
click at [821, 175] on span "Forward" at bounding box center [831, 171] width 49 height 18
click at [820, 175] on span "Forward" at bounding box center [831, 171] width 49 height 18
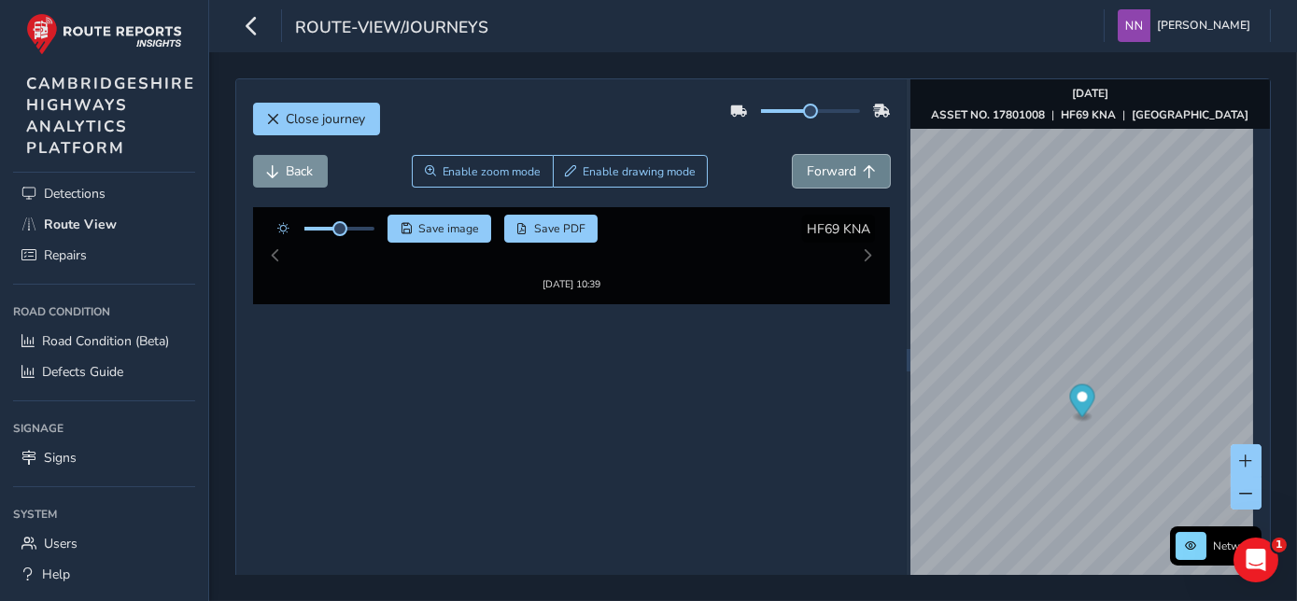
click at [819, 175] on span "Forward" at bounding box center [831, 171] width 49 height 18
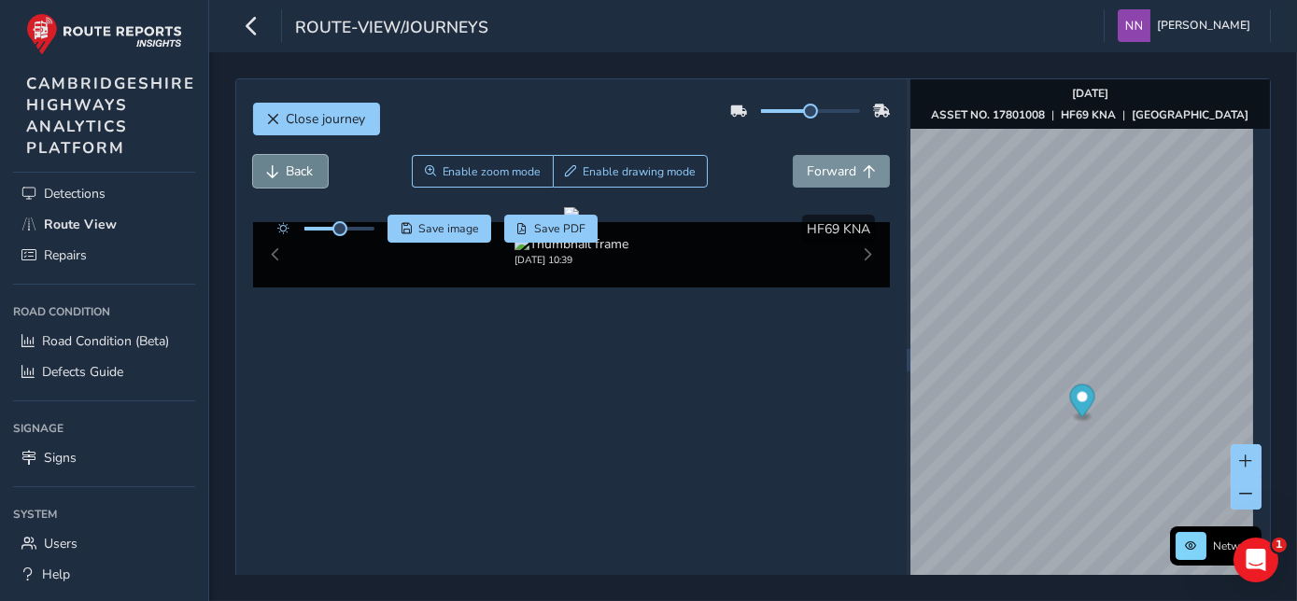
click at [298, 172] on span "Back" at bounding box center [300, 171] width 27 height 18
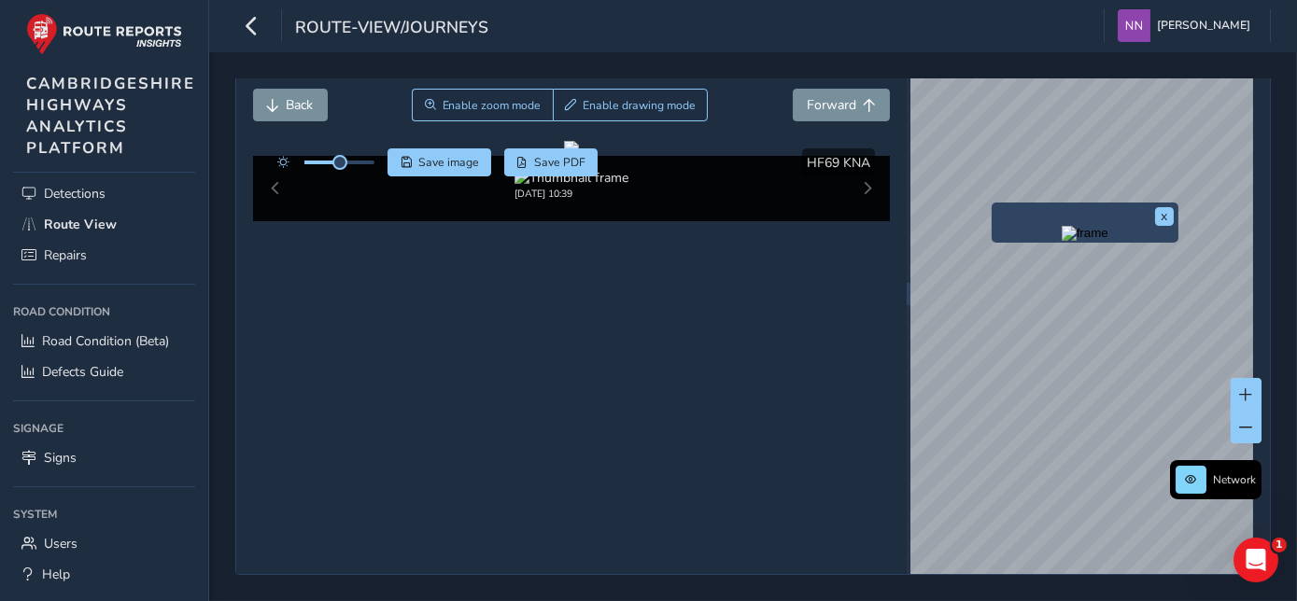
click at [995, 203] on div "x" at bounding box center [1084, 223] width 187 height 40
click at [1061, 241] on img "Preview frame" at bounding box center [1084, 233] width 47 height 15
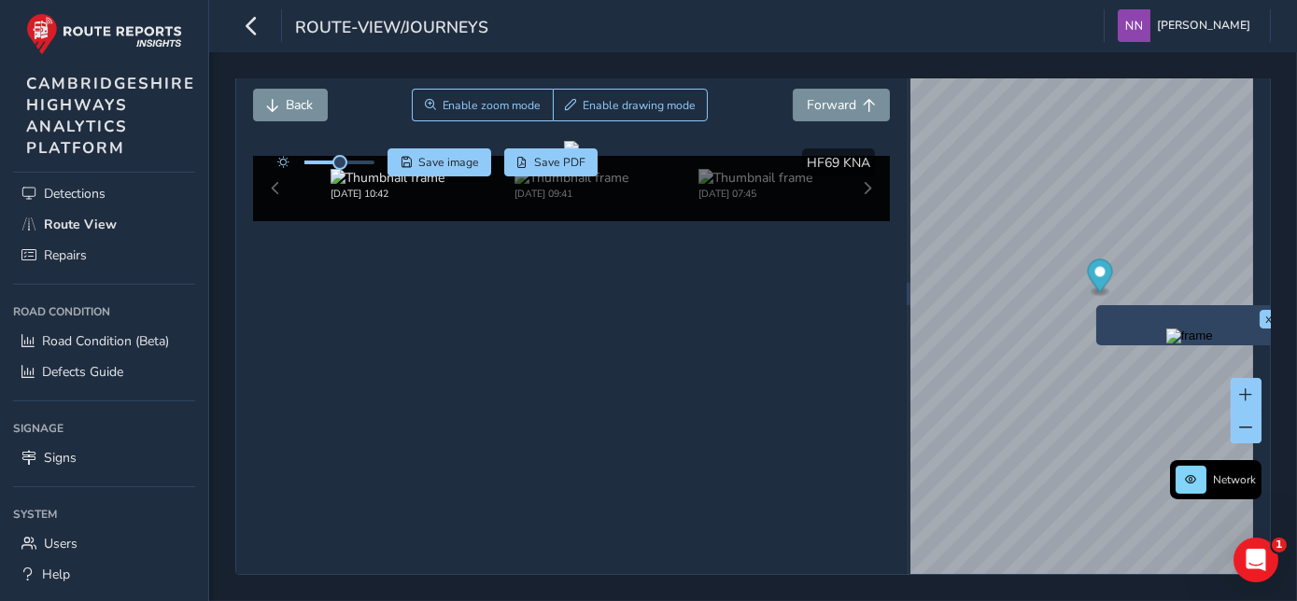
click at [1099, 305] on div "x" at bounding box center [1189, 325] width 187 height 40
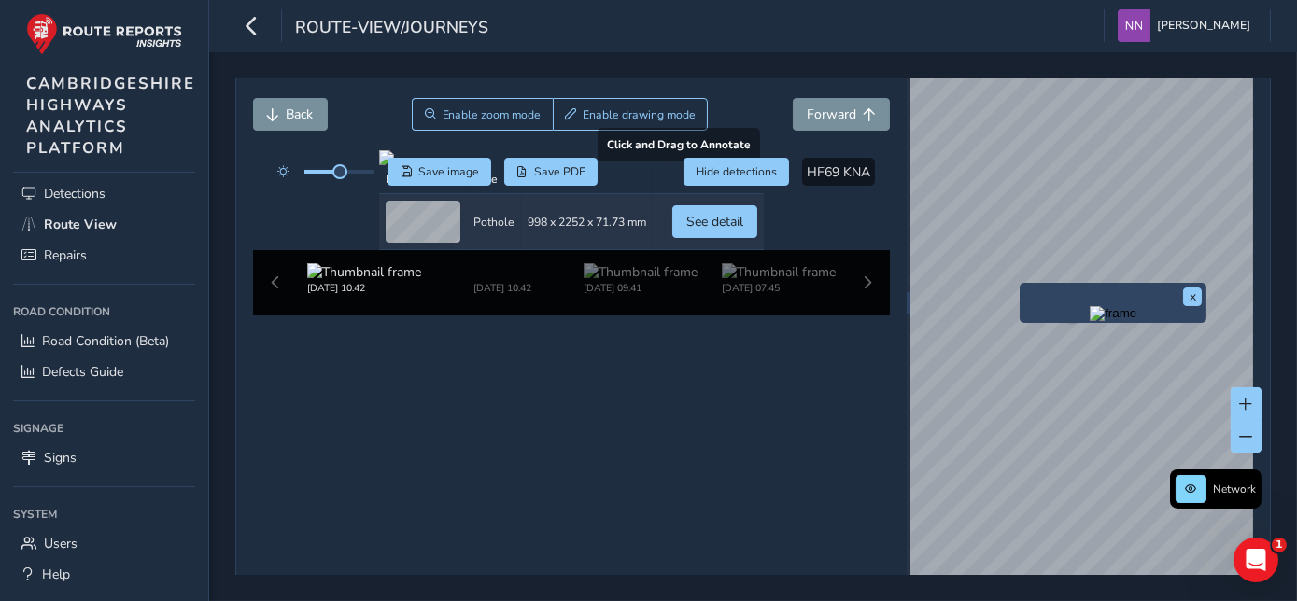
scroll to position [169, 0]
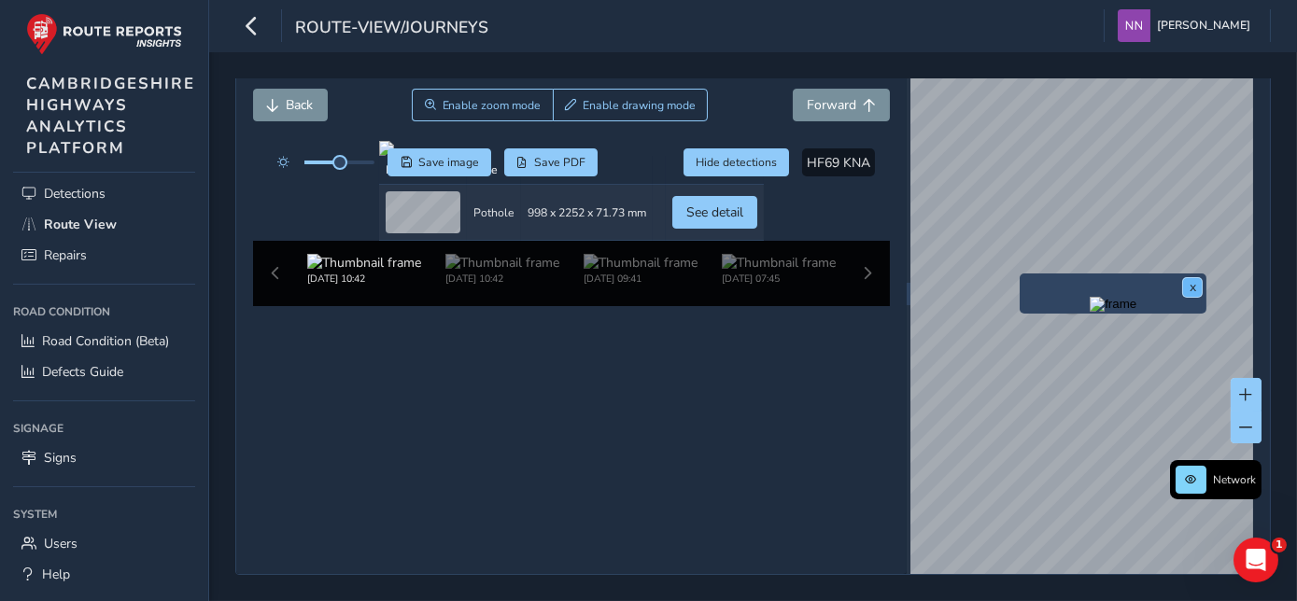
click at [1140, 278] on button "x" at bounding box center [1192, 287] width 19 height 19
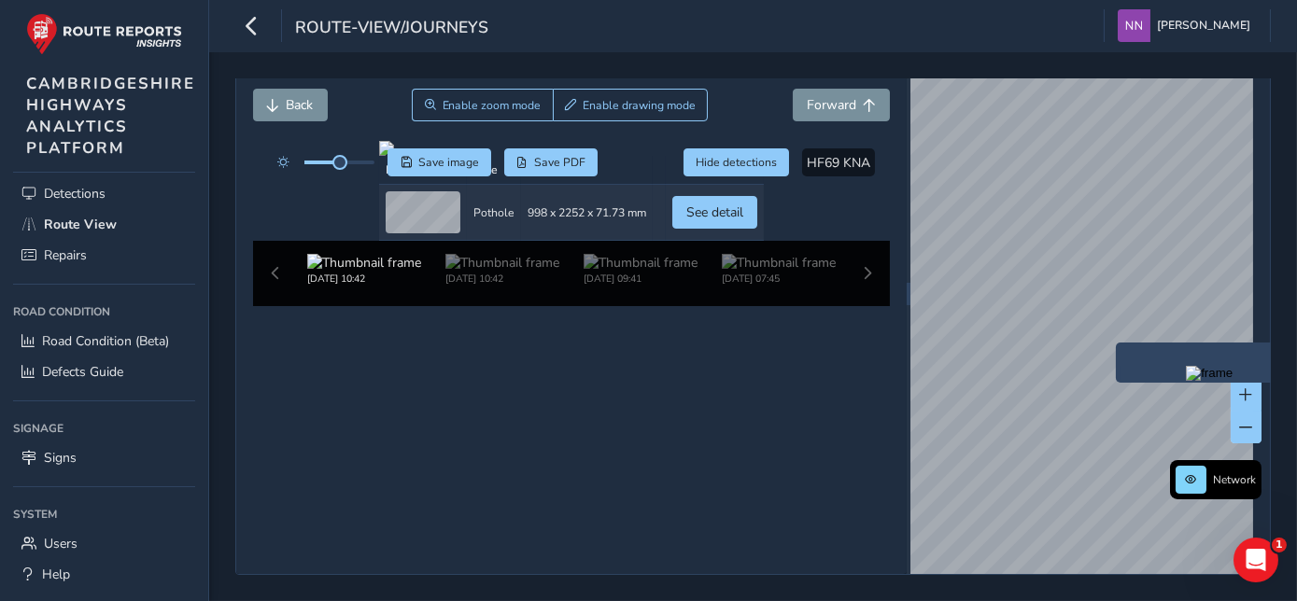
click at [896, 405] on div "Close journey Back Enable zoom mode Enable drawing mode Forward Click and Drag …" at bounding box center [752, 293] width 1035 height 563
click at [897, 351] on div "Close journey Back Enable zoom mode Enable drawing mode Forward Click and Drag …" at bounding box center [752, 293] width 1035 height 563
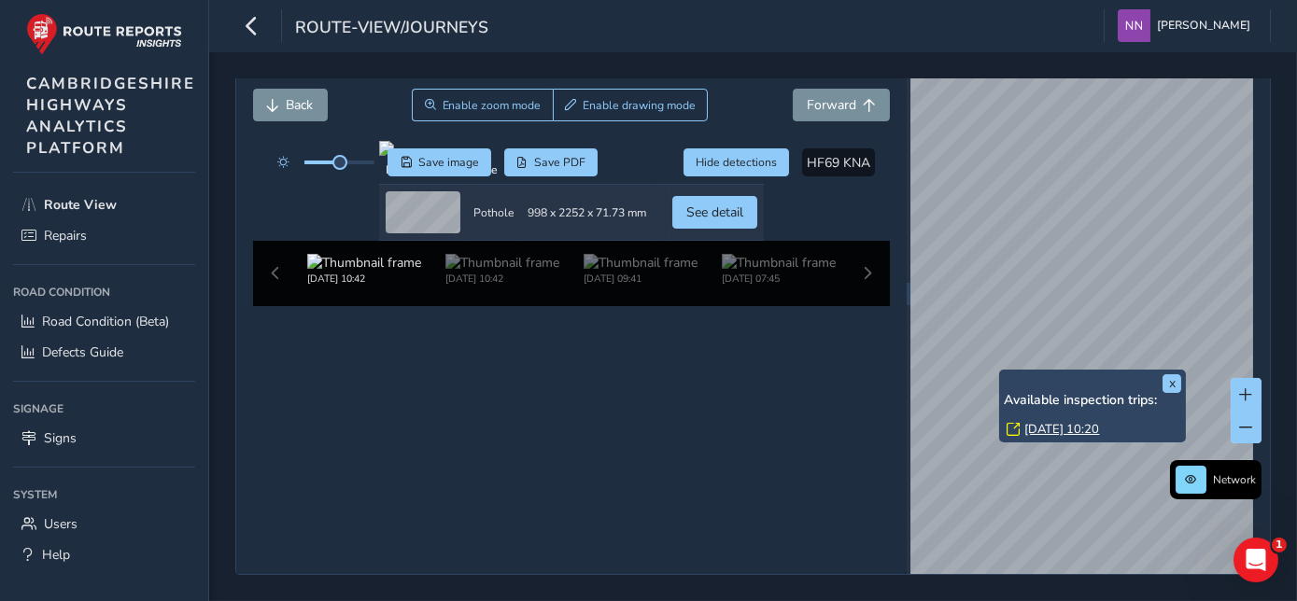
scroll to position [114, 0]
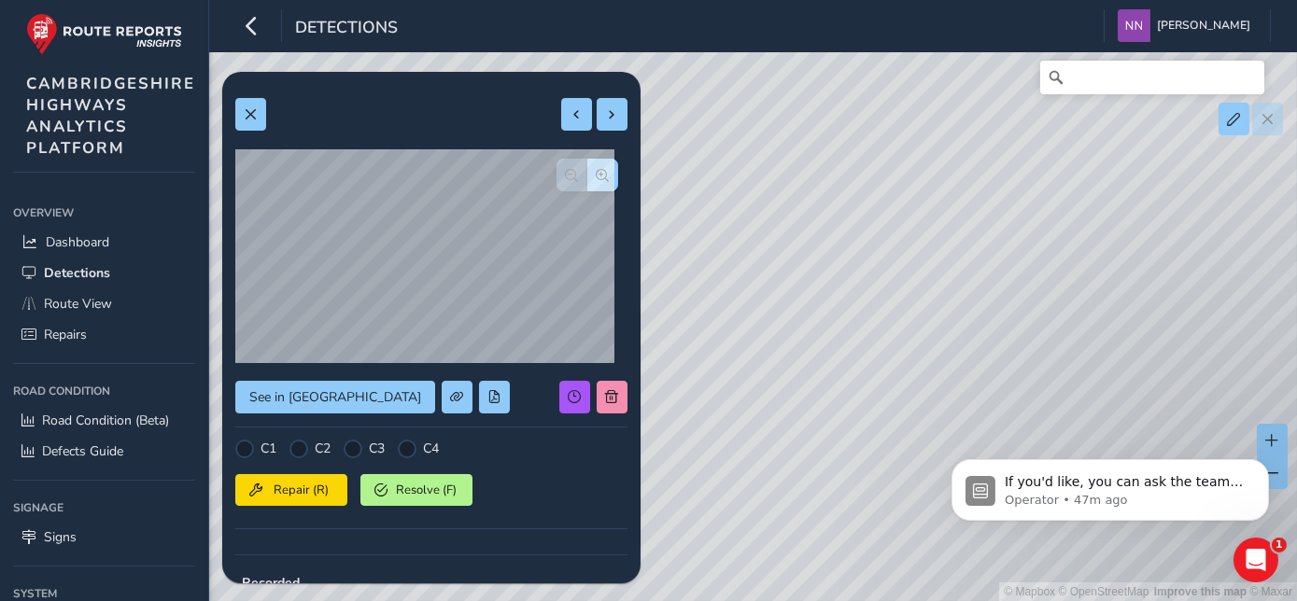
scroll to position [373, 0]
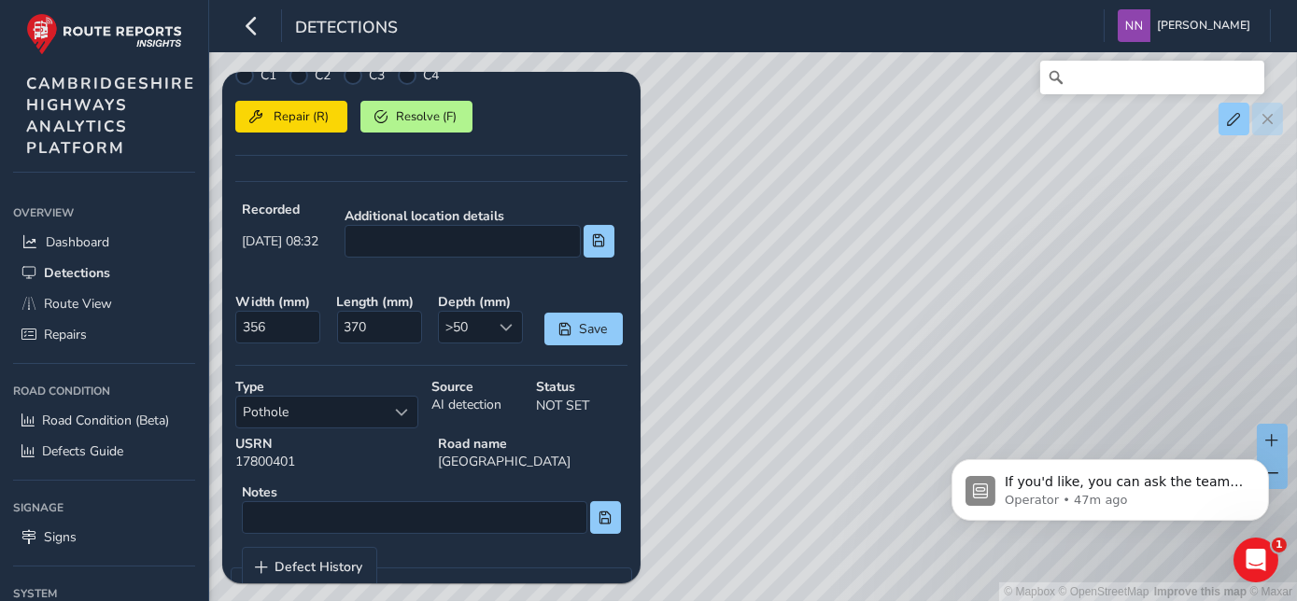
drag, startPoint x: 864, startPoint y: 184, endPoint x: 994, endPoint y: 307, distance: 178.9
click at [994, 307] on div "© Mapbox © OpenStreetMap Improve this map © Maxar" at bounding box center [648, 300] width 1297 height 601
drag, startPoint x: 751, startPoint y: 165, endPoint x: 899, endPoint y: 322, distance: 215.9
click at [899, 322] on div "© Mapbox © OpenStreetMap Improve this map © Maxar" at bounding box center [648, 300] width 1297 height 601
drag, startPoint x: 1015, startPoint y: 229, endPoint x: 1095, endPoint y: 388, distance: 178.7
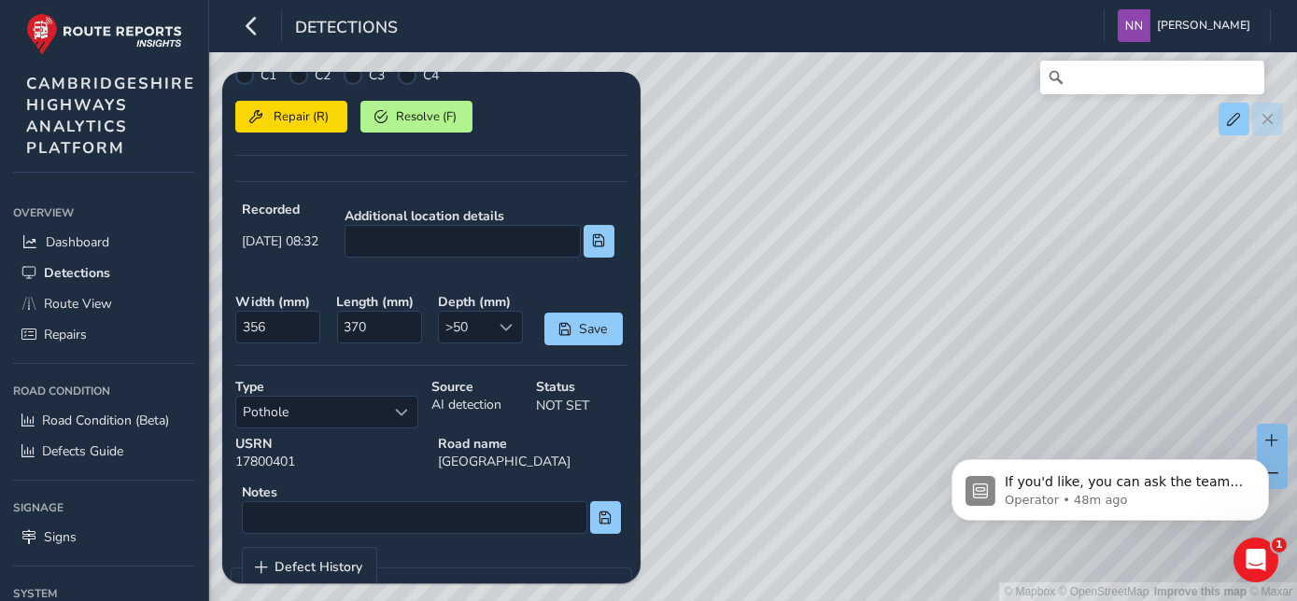
click at [1095, 388] on div "© Mapbox © OpenStreetMap Improve this map © Maxar" at bounding box center [648, 300] width 1297 height 601
drag, startPoint x: 931, startPoint y: 194, endPoint x: 1058, endPoint y: 348, distance: 199.6
click at [1058, 348] on div "© Mapbox © OpenStreetMap Improve this map © Maxar" at bounding box center [648, 300] width 1297 height 601
drag, startPoint x: 1035, startPoint y: 196, endPoint x: 984, endPoint y: 330, distance: 143.0
click at [975, 353] on div "© Mapbox © OpenStreetMap Improve this map © Maxar" at bounding box center [648, 300] width 1297 height 601
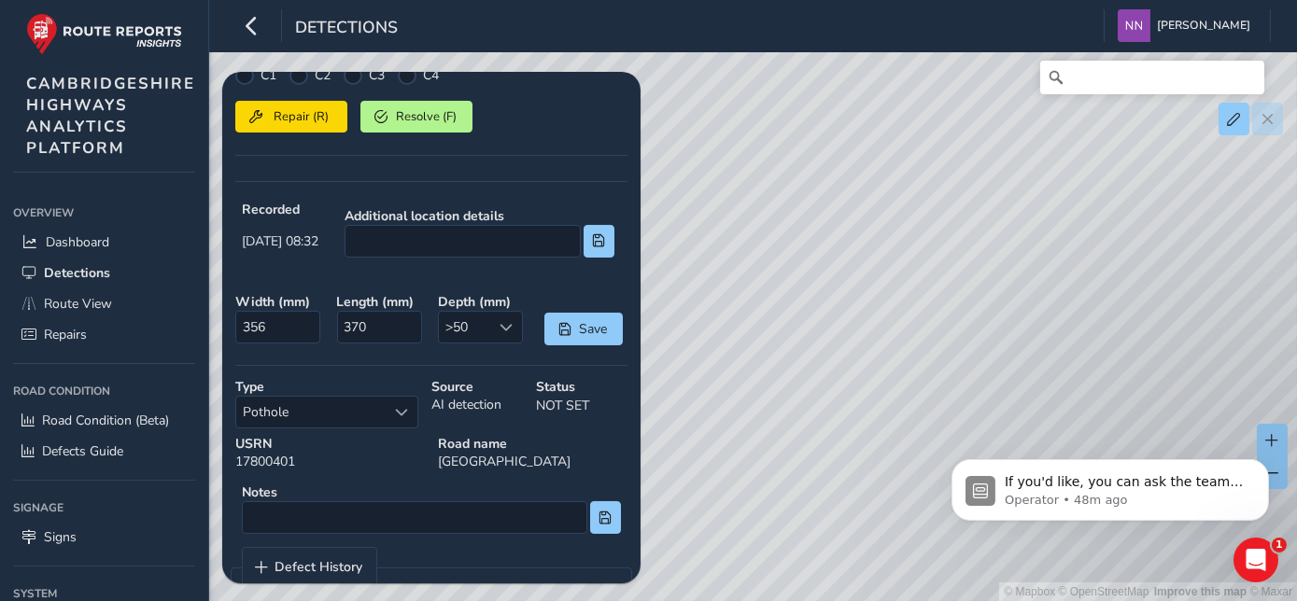
drag, startPoint x: 1012, startPoint y: 217, endPoint x: 968, endPoint y: 371, distance: 160.2
click at [968, 371] on div "© Mapbox © OpenStreetMap Improve this map © Maxar" at bounding box center [648, 300] width 1297 height 601
drag, startPoint x: 1035, startPoint y: 164, endPoint x: 879, endPoint y: 408, distance: 289.2
click at [879, 408] on div "© Mapbox © OpenStreetMap Improve this map © Maxar" at bounding box center [648, 300] width 1297 height 601
drag, startPoint x: 1188, startPoint y: 217, endPoint x: 744, endPoint y: 380, distance: 473.4
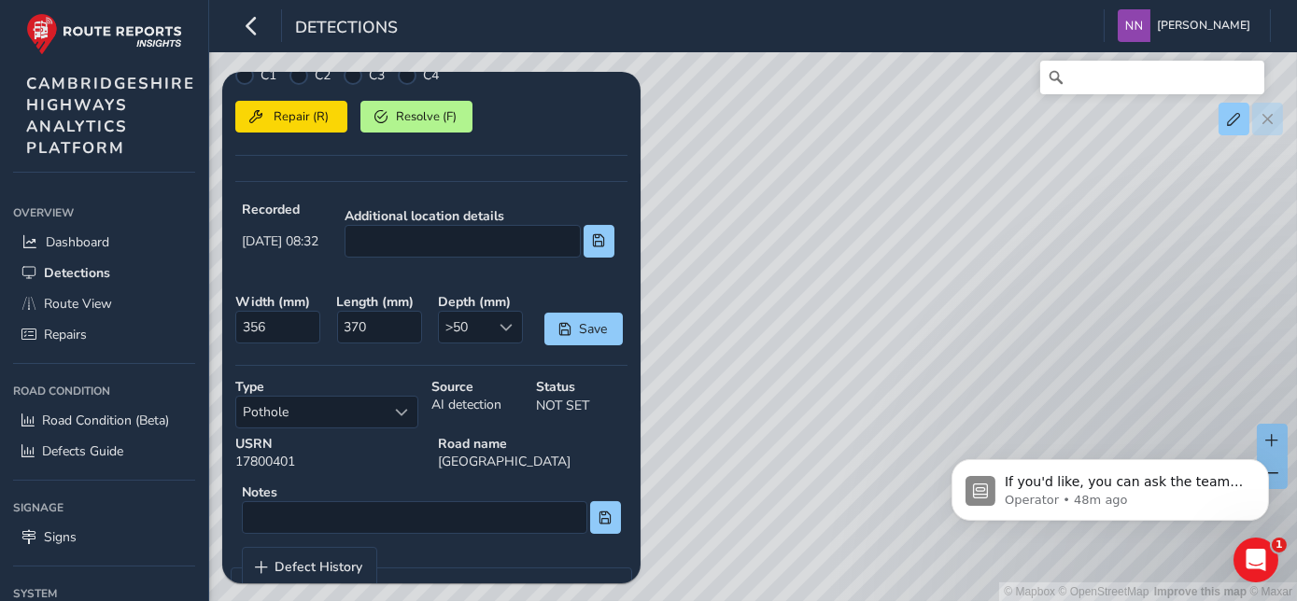
click at [745, 380] on div "© Mapbox © OpenStreetMap Improve this map © Maxar" at bounding box center [648, 300] width 1297 height 601
drag, startPoint x: 1080, startPoint y: 204, endPoint x: 874, endPoint y: 358, distance: 258.0
click at [859, 390] on div "© Mapbox © OpenStreetMap Improve this map © Maxar" at bounding box center [648, 300] width 1297 height 601
drag, startPoint x: 1061, startPoint y: 184, endPoint x: 889, endPoint y: 366, distance: 250.9
click at [883, 389] on div "© Mapbox © OpenStreetMap Improve this map © Maxar" at bounding box center [648, 300] width 1297 height 601
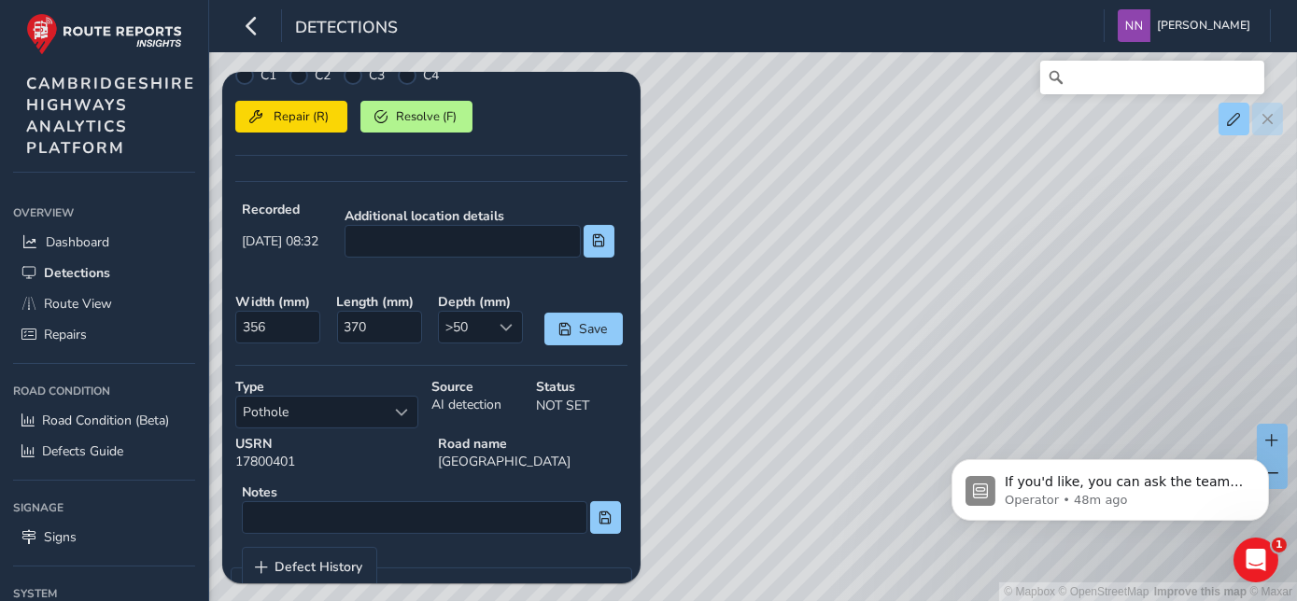
drag, startPoint x: 1029, startPoint y: 190, endPoint x: 910, endPoint y: 369, distance: 214.1
click at [910, 369] on div "© Mapbox © OpenStreetMap Improve this map © Maxar" at bounding box center [648, 300] width 1297 height 601
drag, startPoint x: 1102, startPoint y: 196, endPoint x: 883, endPoint y: 380, distance: 286.3
click at [883, 380] on div "© Mapbox © OpenStreetMap Improve this map © Maxar" at bounding box center [648, 300] width 1297 height 601
drag, startPoint x: 1110, startPoint y: 194, endPoint x: 908, endPoint y: 398, distance: 286.5
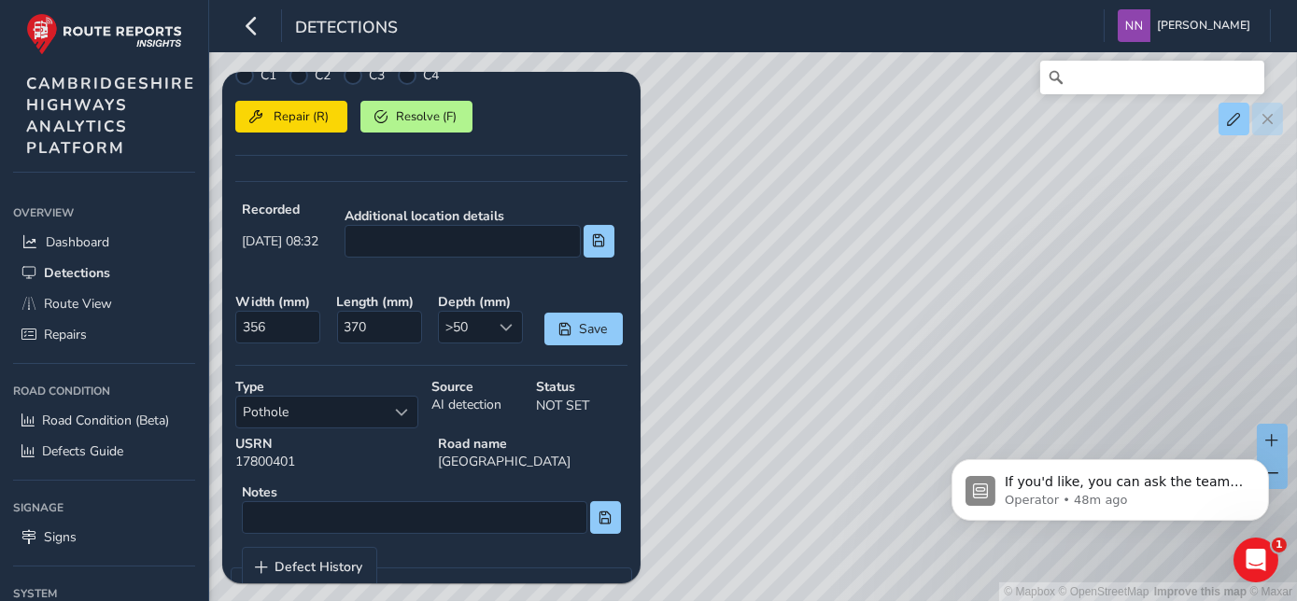
click at [908, 398] on div "© Mapbox © OpenStreetMap Improve this map © Maxar" at bounding box center [648, 300] width 1297 height 601
drag, startPoint x: 1093, startPoint y: 193, endPoint x: 951, endPoint y: 386, distance: 239.0
click at [946, 400] on div "© Mapbox © OpenStreetMap Improve this map © Maxar" at bounding box center [648, 300] width 1297 height 601
drag, startPoint x: 1120, startPoint y: 199, endPoint x: 958, endPoint y: 322, distance: 203.9
click at [1004, 332] on div "© Mapbox © OpenStreetMap Improve this map © Maxar" at bounding box center [648, 300] width 1297 height 601
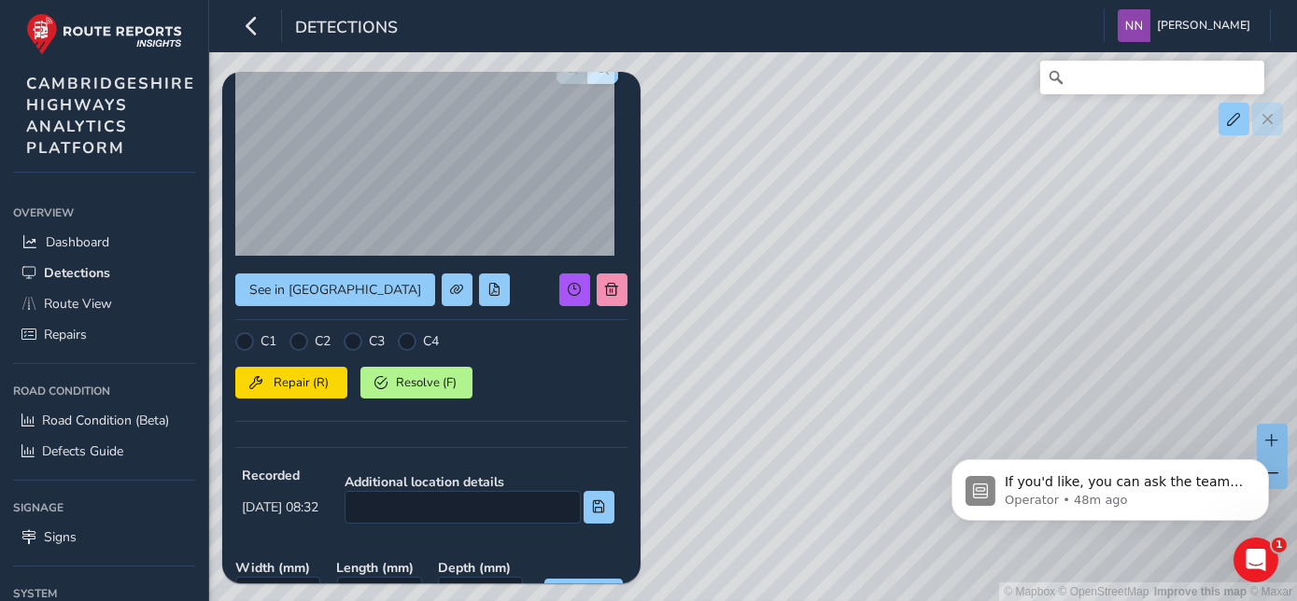
scroll to position [0, 0]
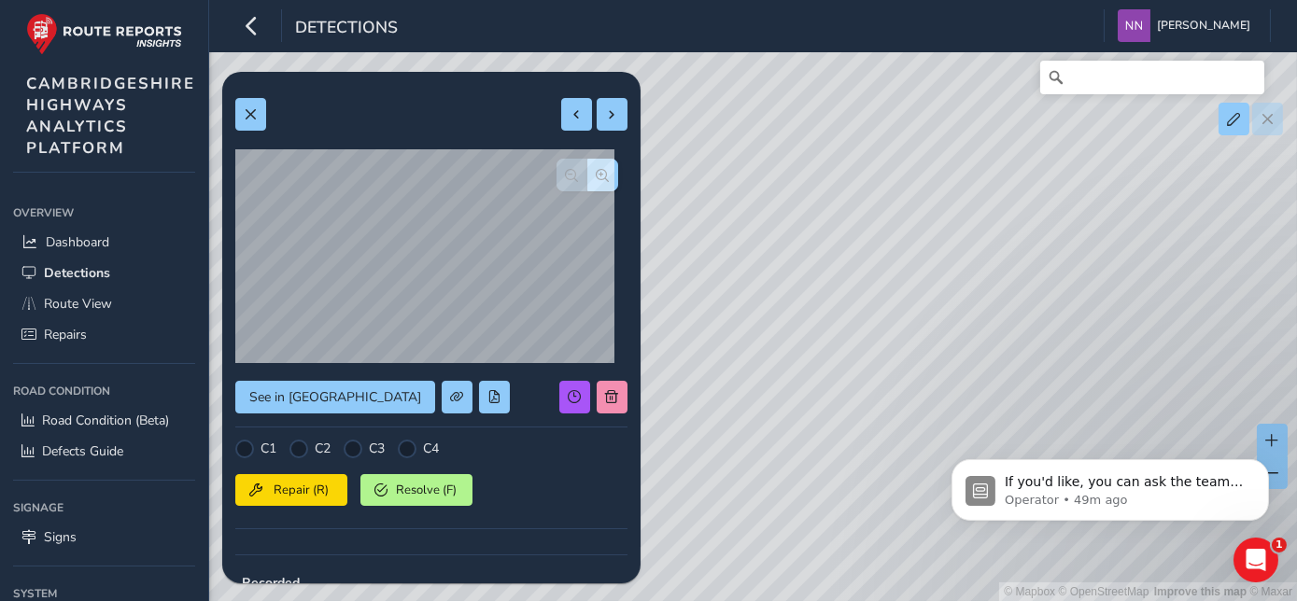
drag, startPoint x: 824, startPoint y: 272, endPoint x: 931, endPoint y: 308, distance: 112.5
click at [931, 308] on div "© Mapbox © OpenStreetMap Improve this map © Maxar" at bounding box center [648, 300] width 1297 height 601
drag, startPoint x: 814, startPoint y: 299, endPoint x: 996, endPoint y: 171, distance: 222.5
click at [996, 171] on div "© Mapbox © OpenStreetMap Improve this map © Maxar" at bounding box center [648, 300] width 1297 height 601
drag, startPoint x: 826, startPoint y: 345, endPoint x: 974, endPoint y: 214, distance: 197.7
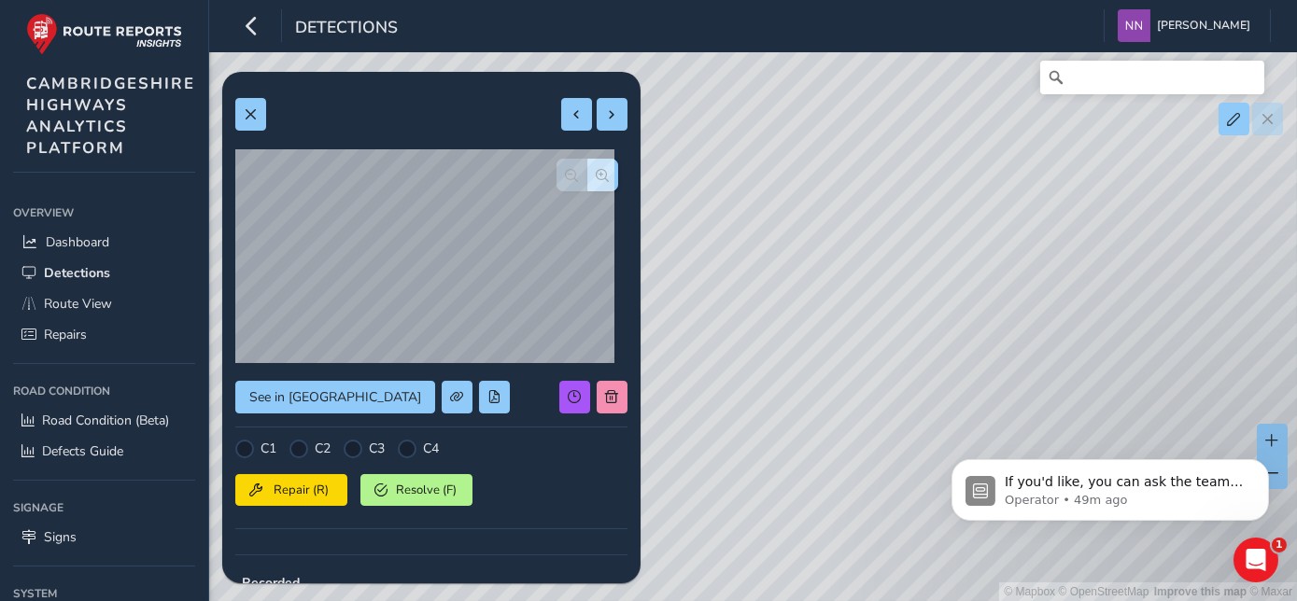
click at [974, 214] on div "© Mapbox © OpenStreetMap Improve this map © Maxar" at bounding box center [648, 300] width 1297 height 601
drag, startPoint x: 757, startPoint y: 366, endPoint x: 1046, endPoint y: 222, distance: 323.1
click at [1046, 222] on div "© Mapbox © OpenStreetMap Improve this map © Maxar" at bounding box center [648, 300] width 1297 height 601
click at [97, 297] on span "Route View" at bounding box center [78, 304] width 68 height 18
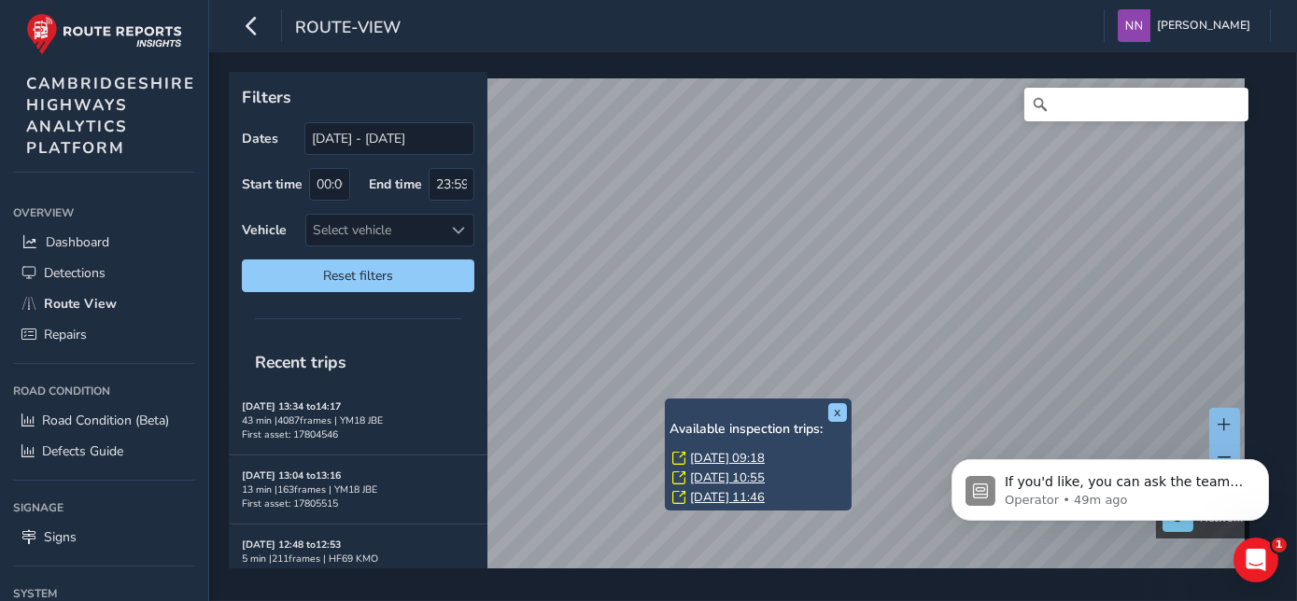
click at [715, 497] on link "[DATE] 11:46" at bounding box center [727, 497] width 75 height 17
